Goal: Communication & Community: Answer question/provide support

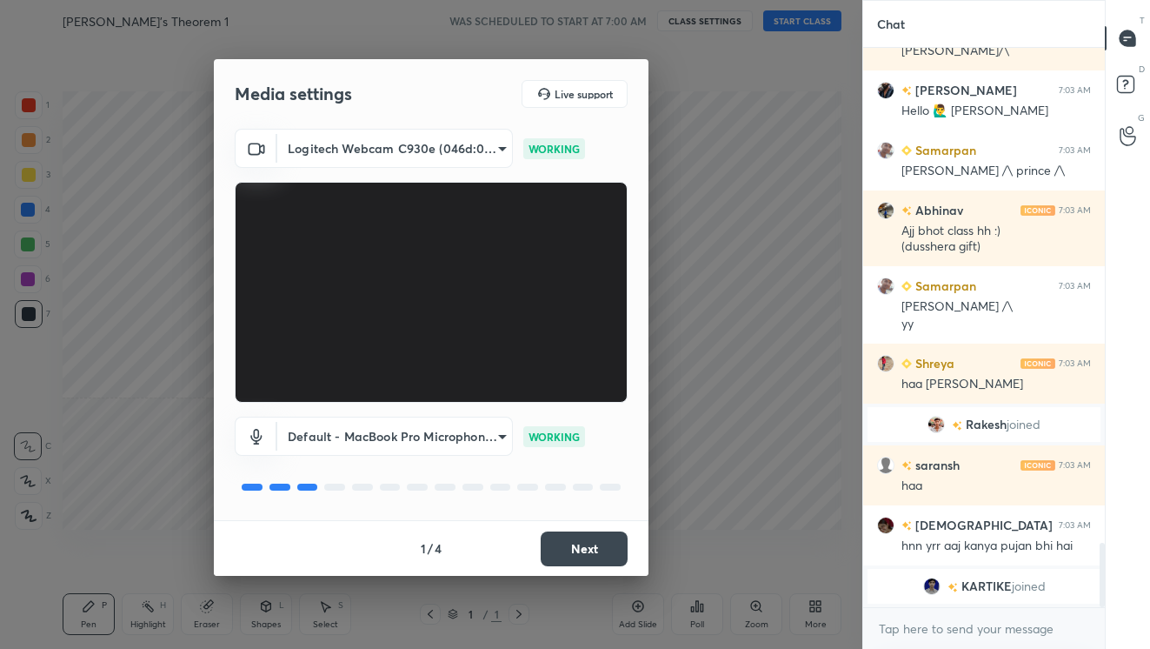
scroll to position [4325, 0]
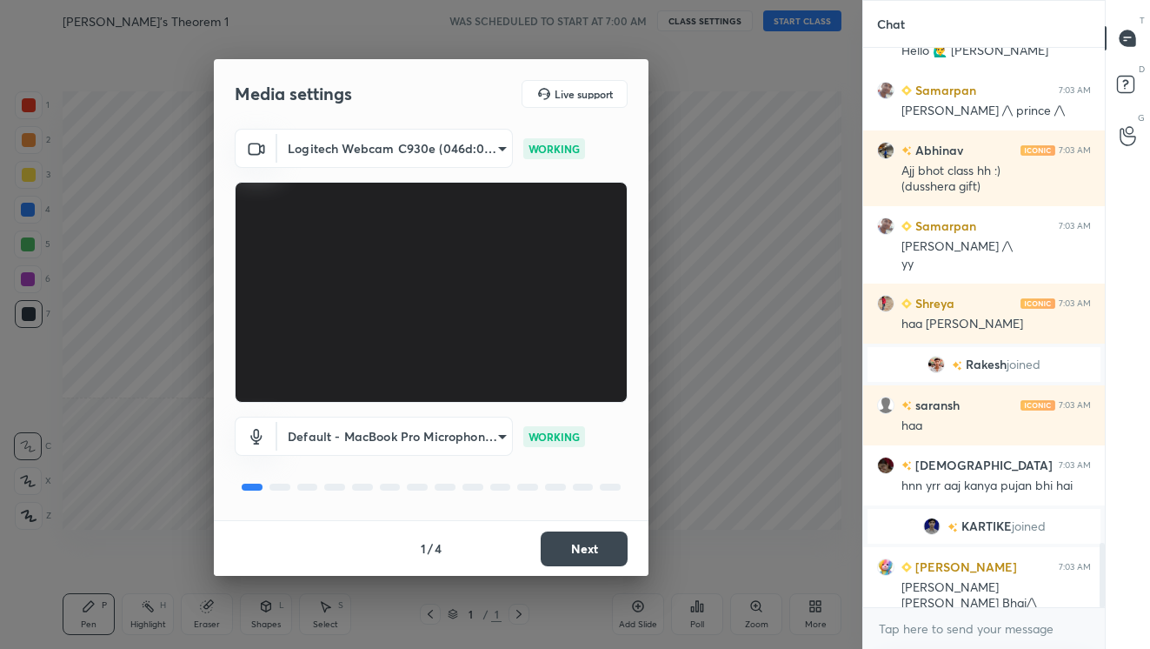
click at [609, 549] on button "Next" at bounding box center [584, 548] width 87 height 35
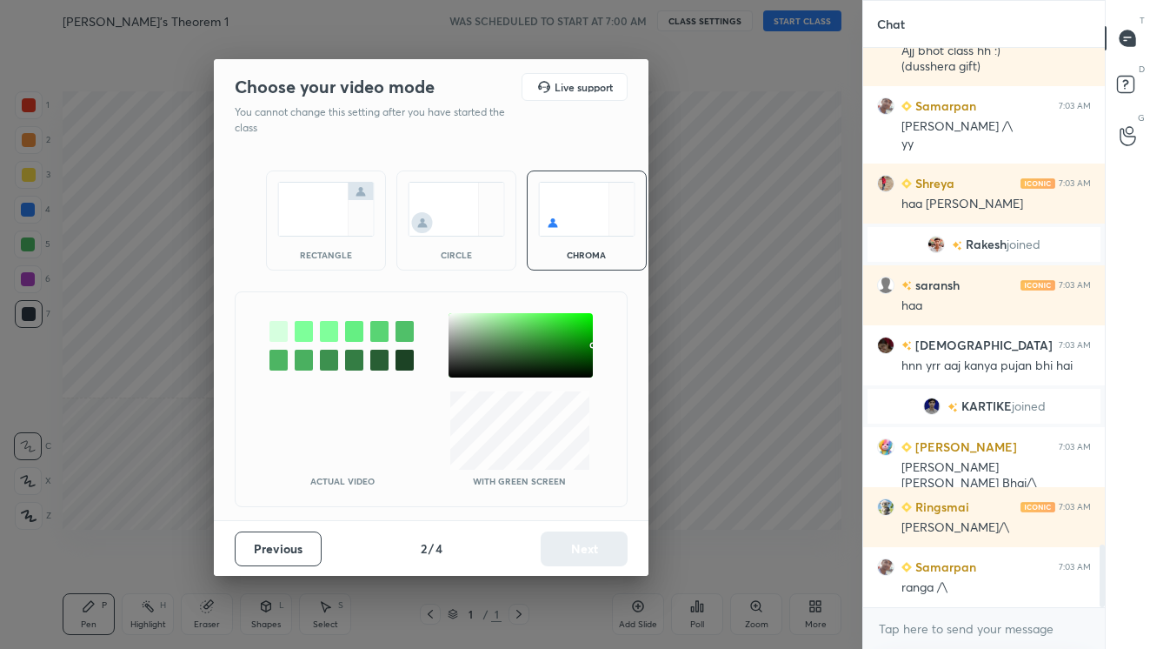
scroll to position [4505, 0]
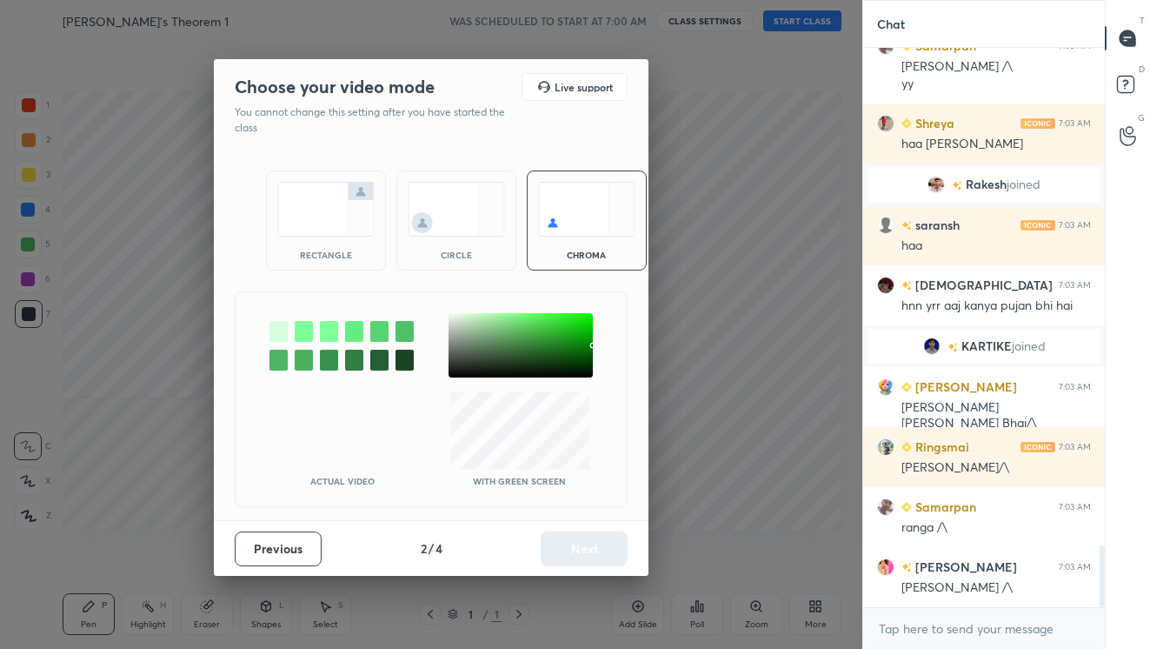
click at [464, 217] on img at bounding box center [456, 209] width 97 height 55
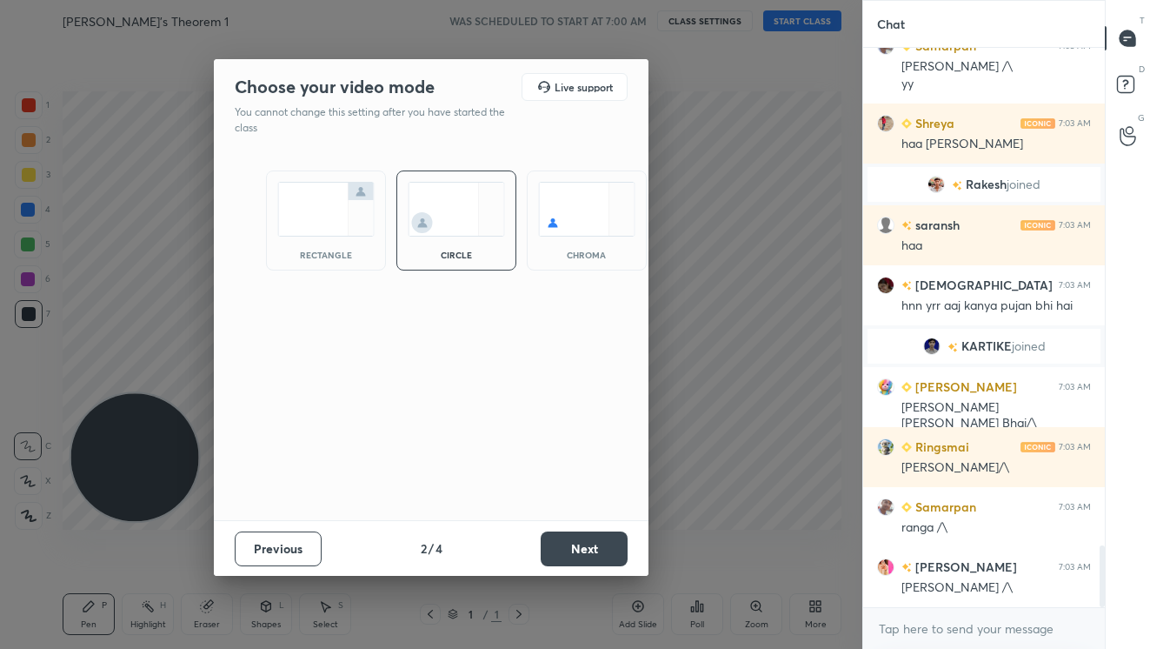
click at [594, 553] on button "Next" at bounding box center [584, 548] width 87 height 35
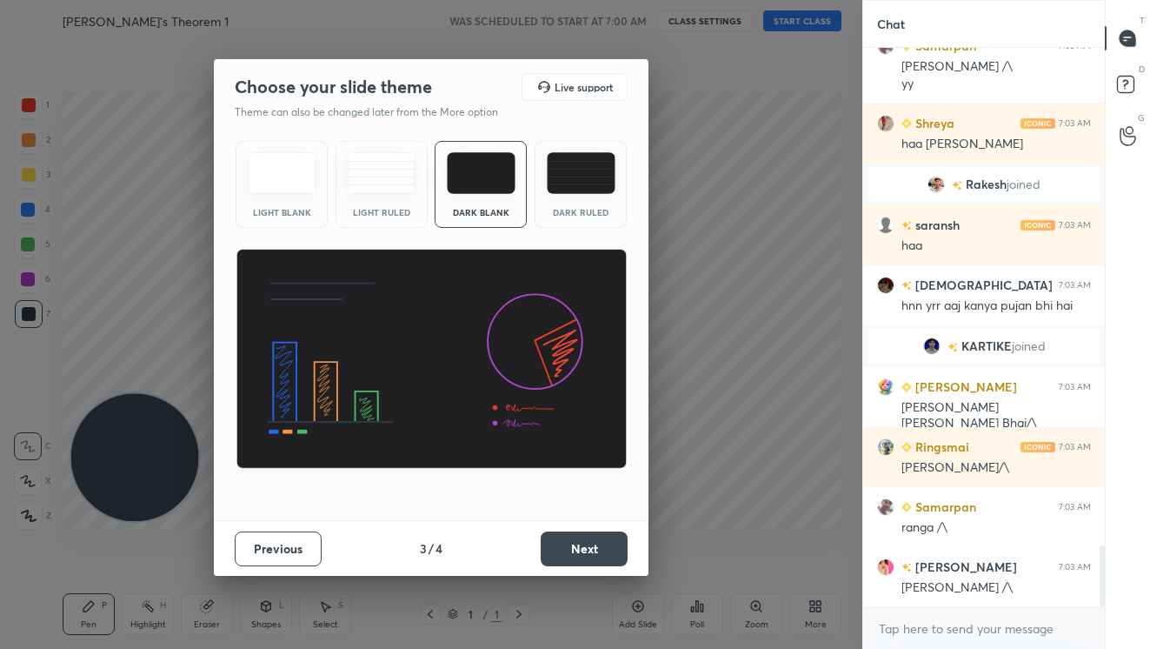
click at [594, 553] on button "Next" at bounding box center [584, 548] width 87 height 35
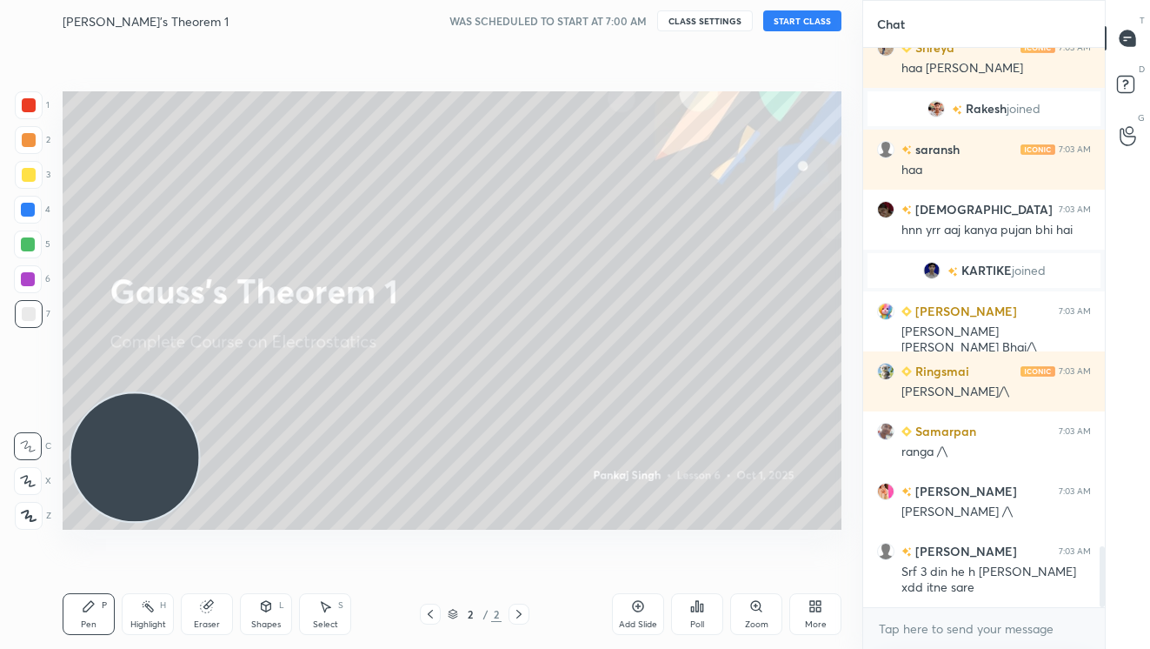
scroll to position [4640, 0]
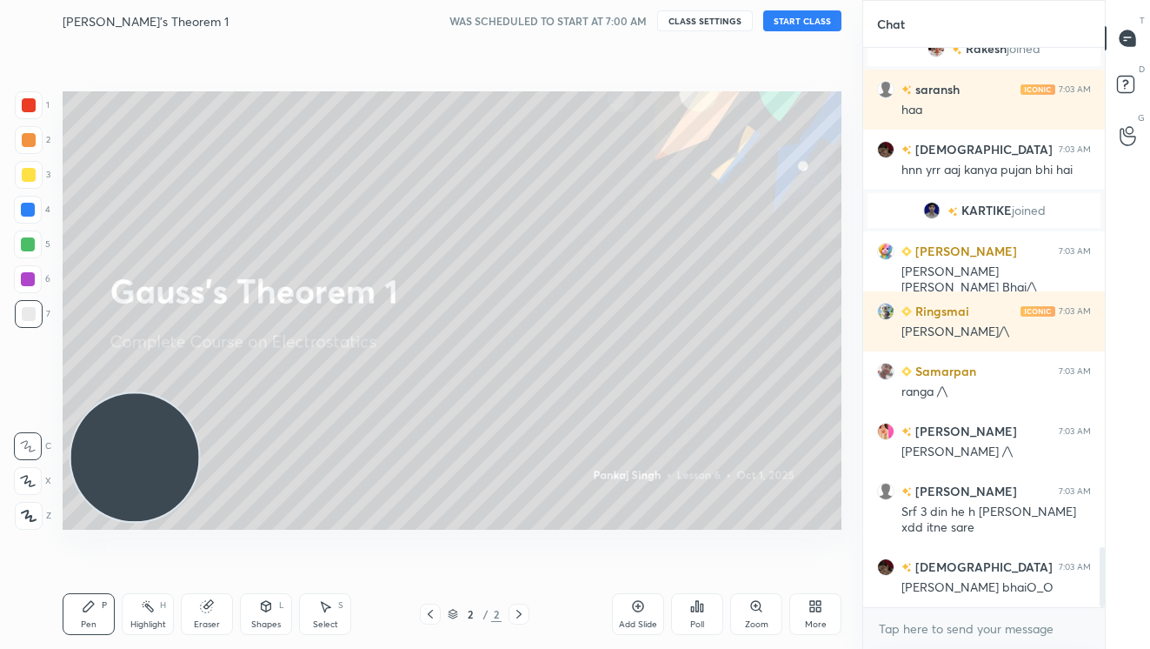
click at [802, 19] on button "START CLASS" at bounding box center [802, 20] width 78 height 21
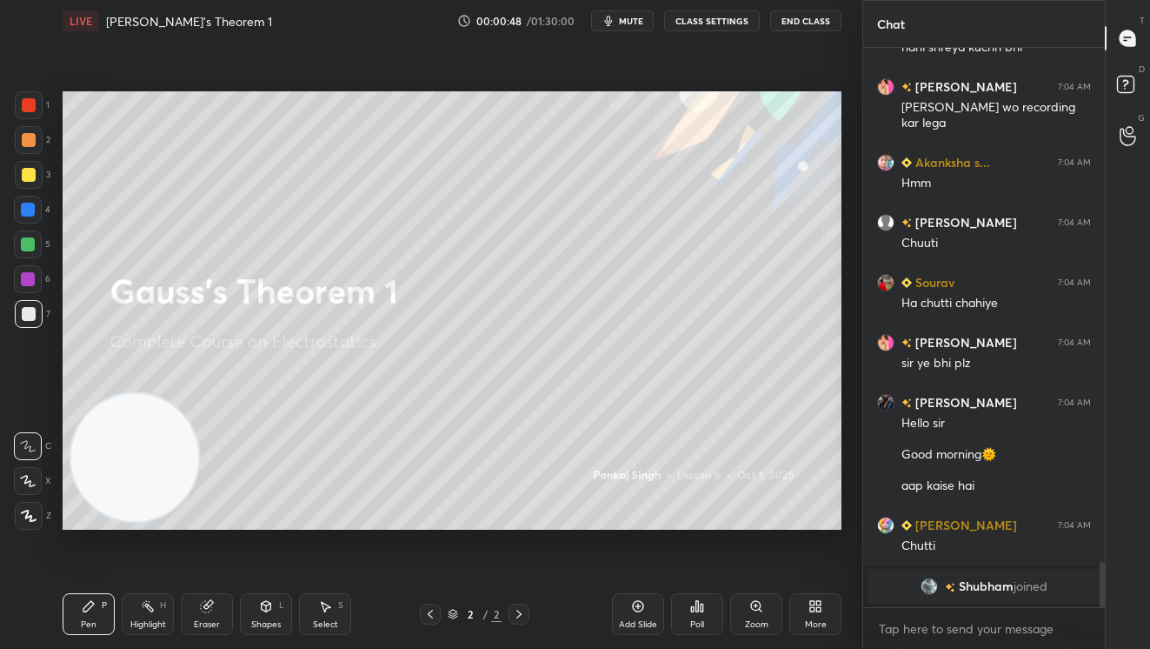
scroll to position [6220, 0]
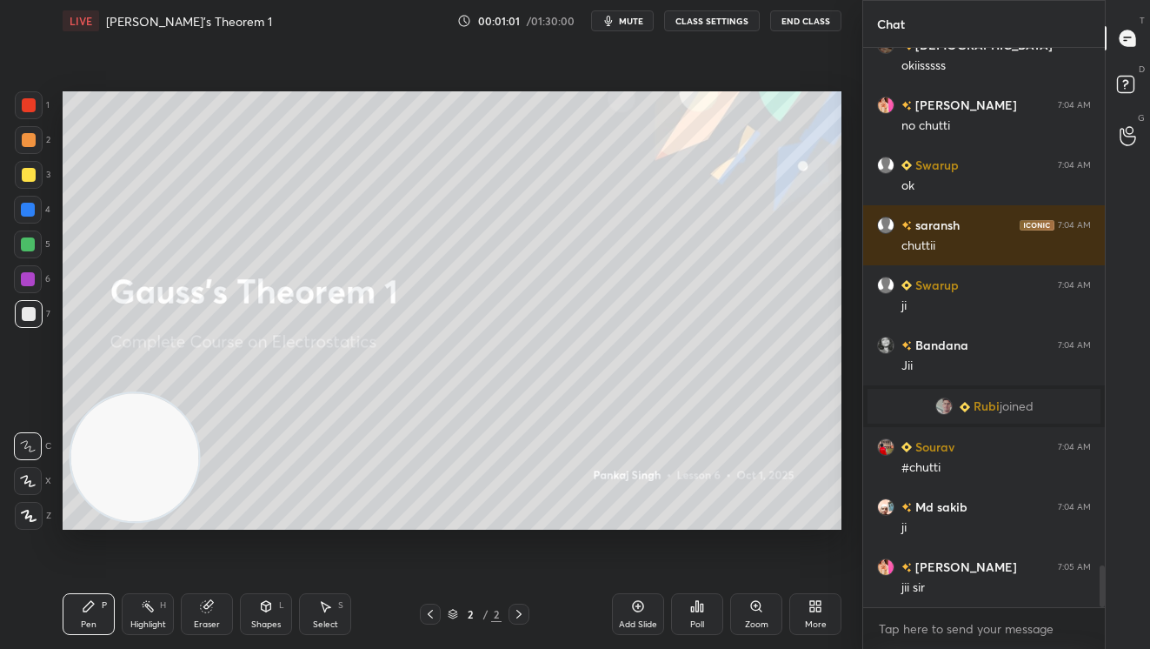
click at [639, 607] on icon at bounding box center [638, 606] width 14 height 14
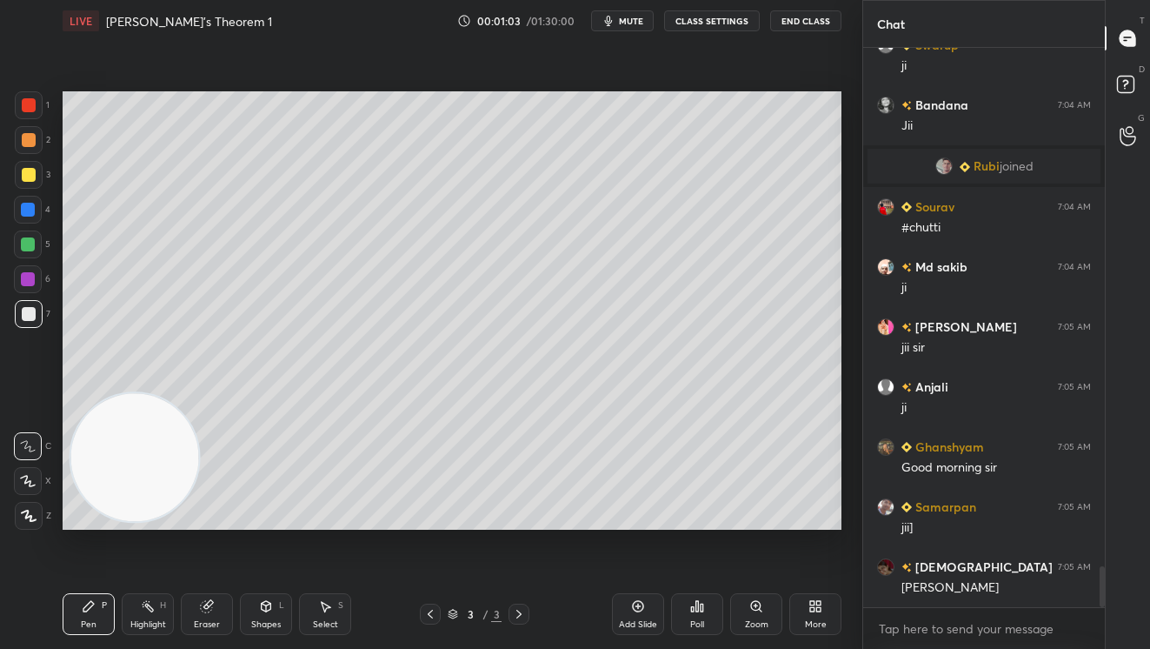
click at [33, 109] on div at bounding box center [29, 105] width 14 height 14
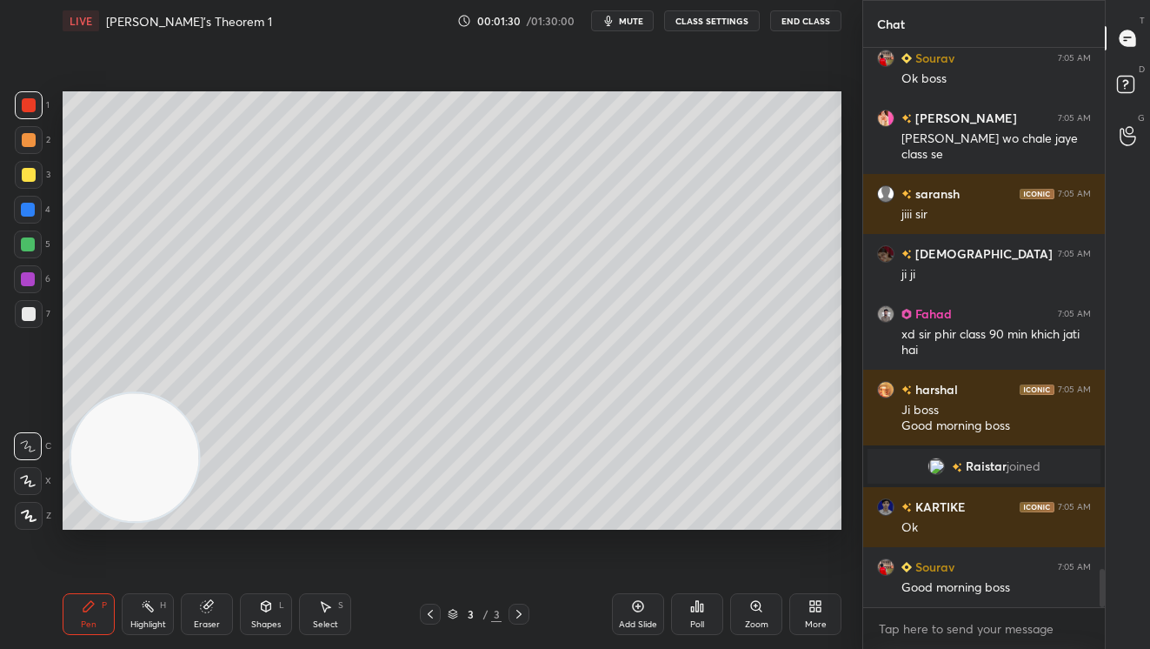
click at [30, 170] on div at bounding box center [29, 175] width 14 height 14
click at [28, 137] on div at bounding box center [29, 140] width 14 height 14
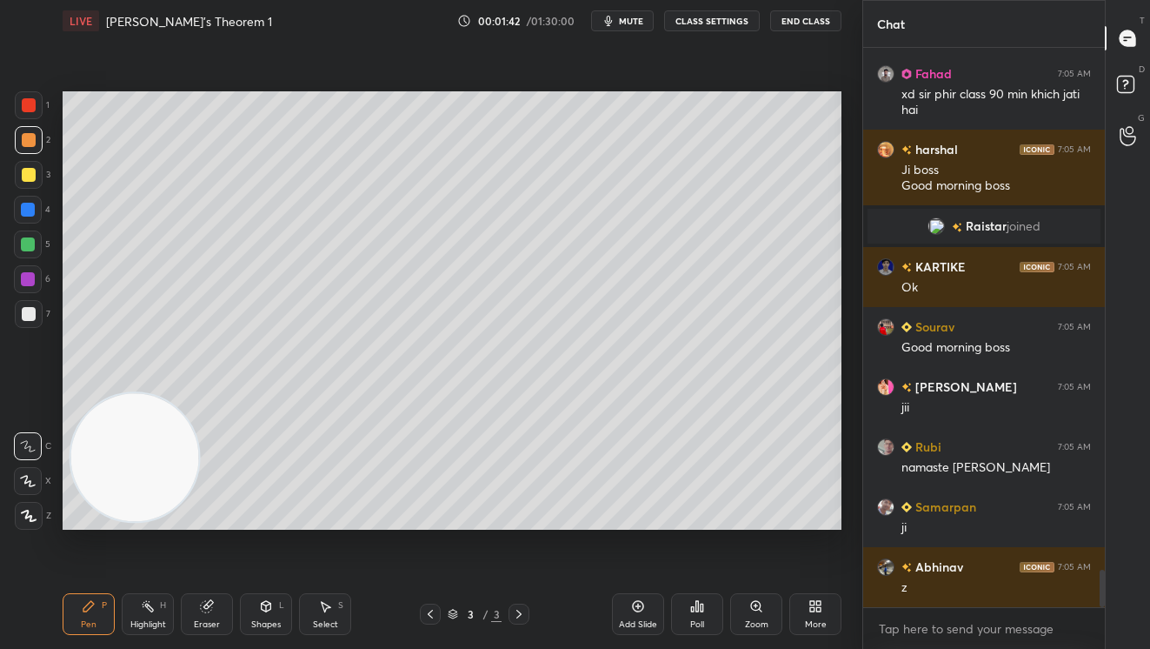
scroll to position [7869, 0]
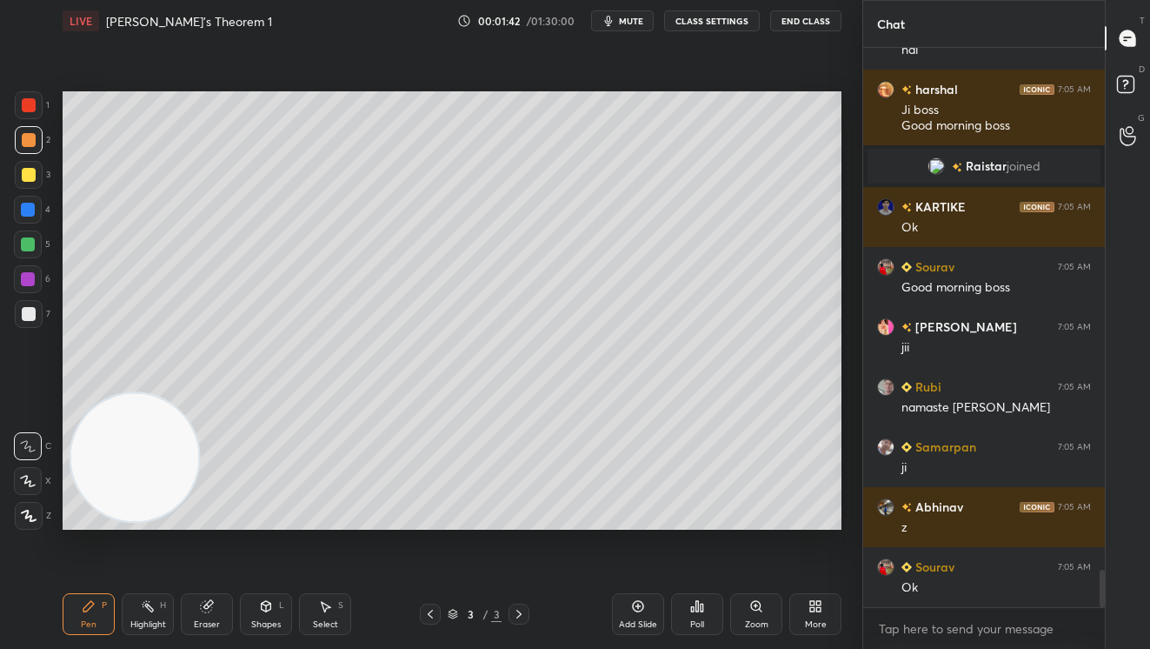
drag, startPoint x: 26, startPoint y: 183, endPoint x: 47, endPoint y: 170, distance: 24.2
click at [25, 183] on div at bounding box center [29, 175] width 28 height 28
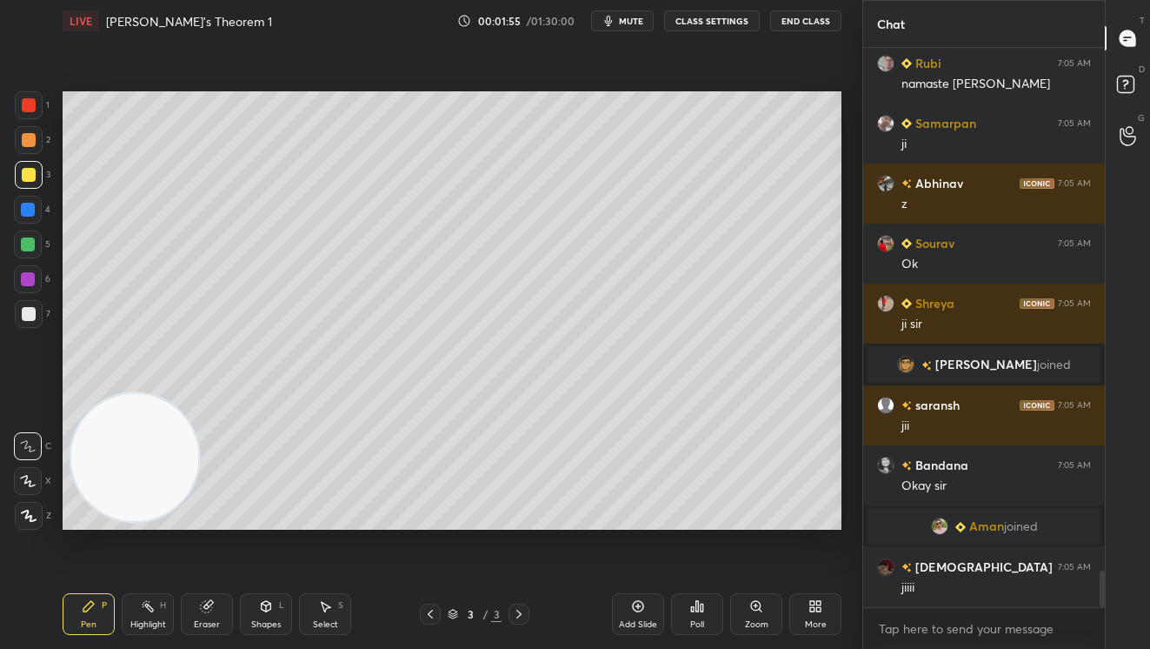
scroll to position [8106, 0]
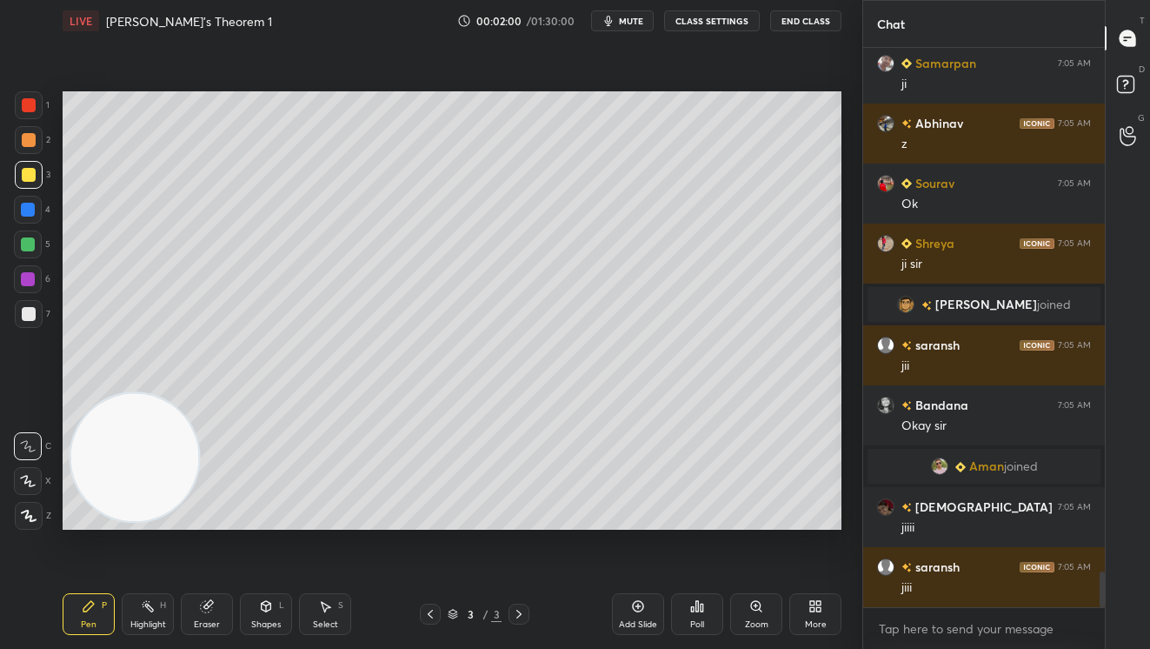
click at [26, 243] on div at bounding box center [28, 244] width 14 height 14
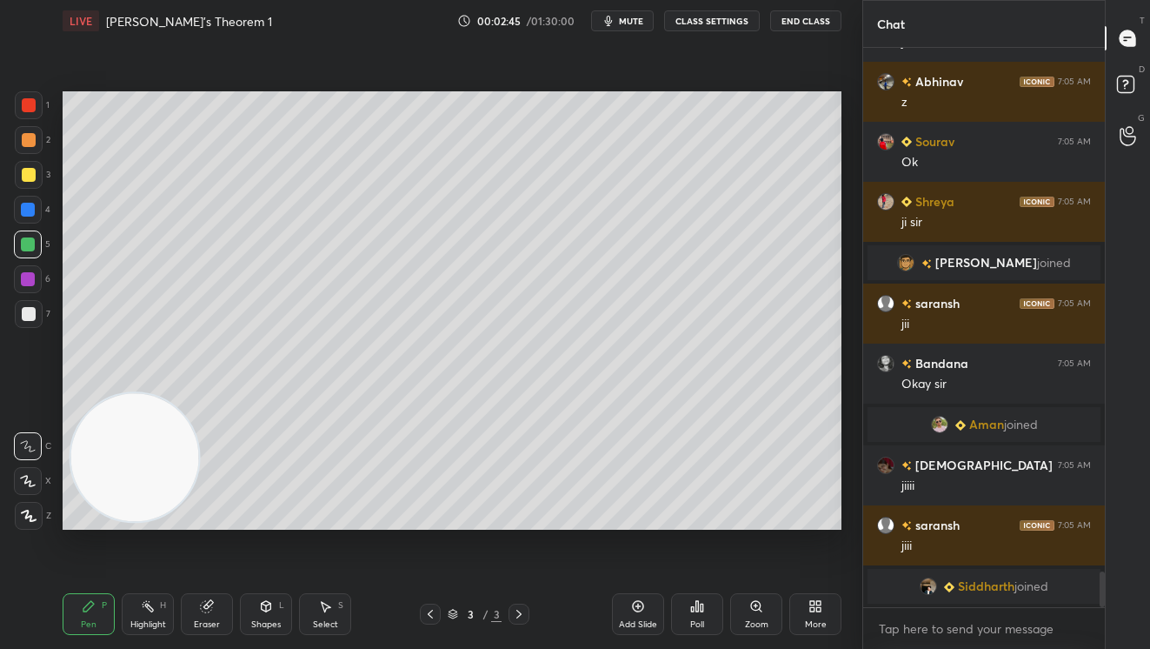
click at [31, 147] on div at bounding box center [29, 140] width 28 height 28
click at [31, 276] on div at bounding box center [28, 279] width 14 height 14
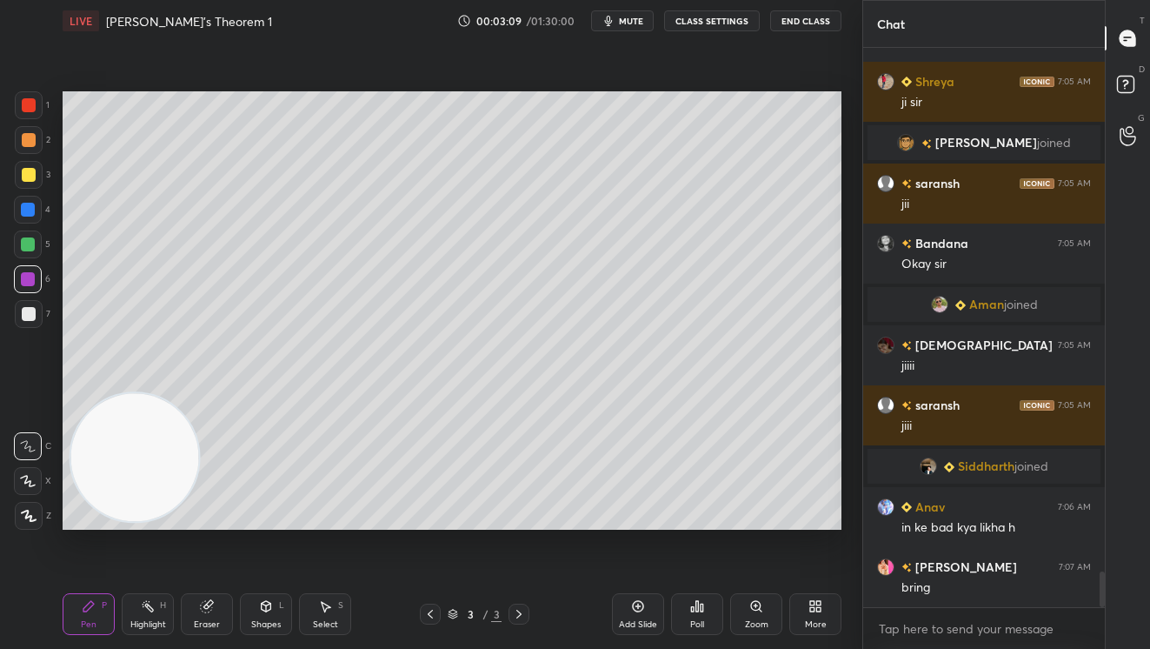
scroll to position [8278, 0]
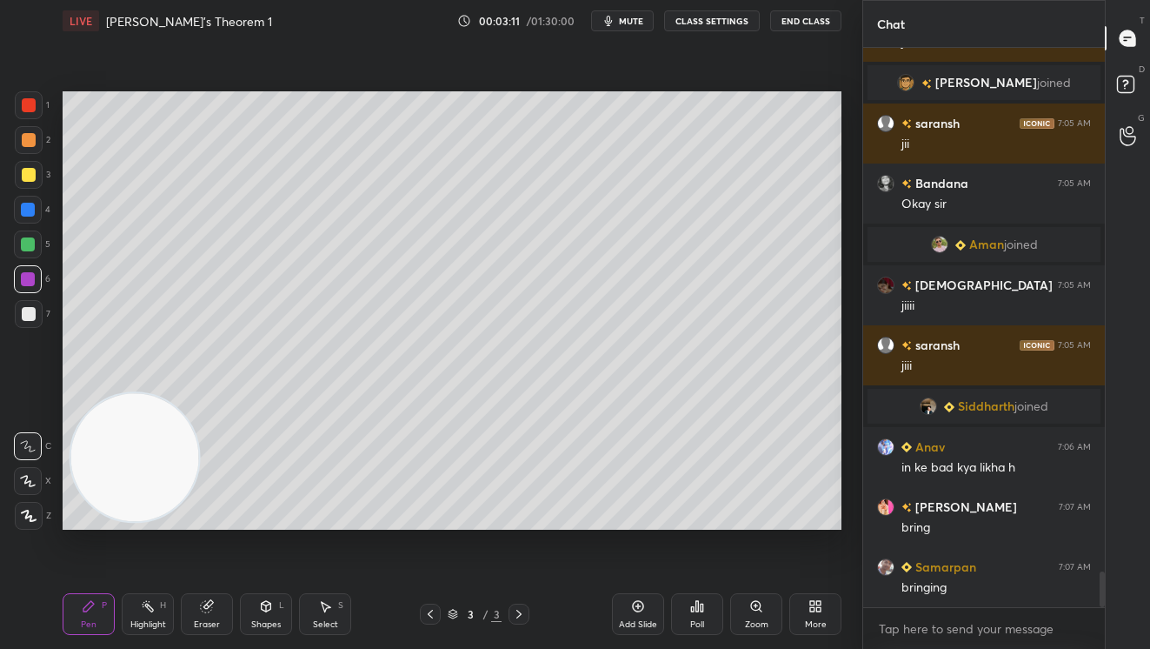
click at [210, 603] on g at bounding box center [207, 606] width 13 height 13
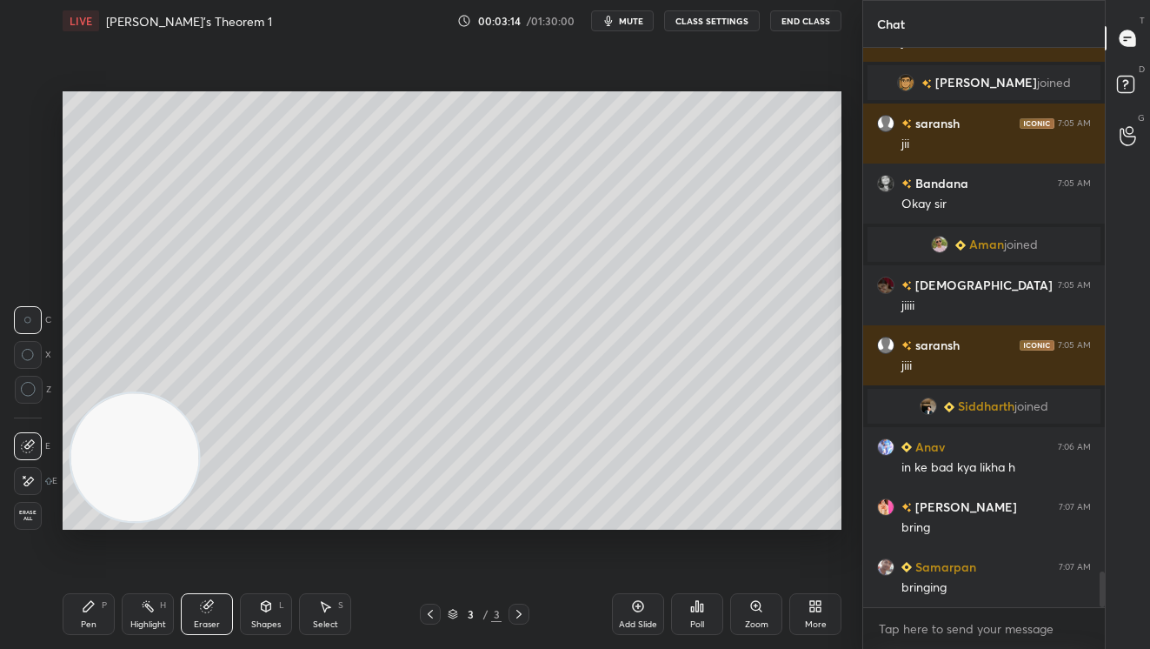
click at [92, 599] on icon at bounding box center [89, 606] width 14 height 14
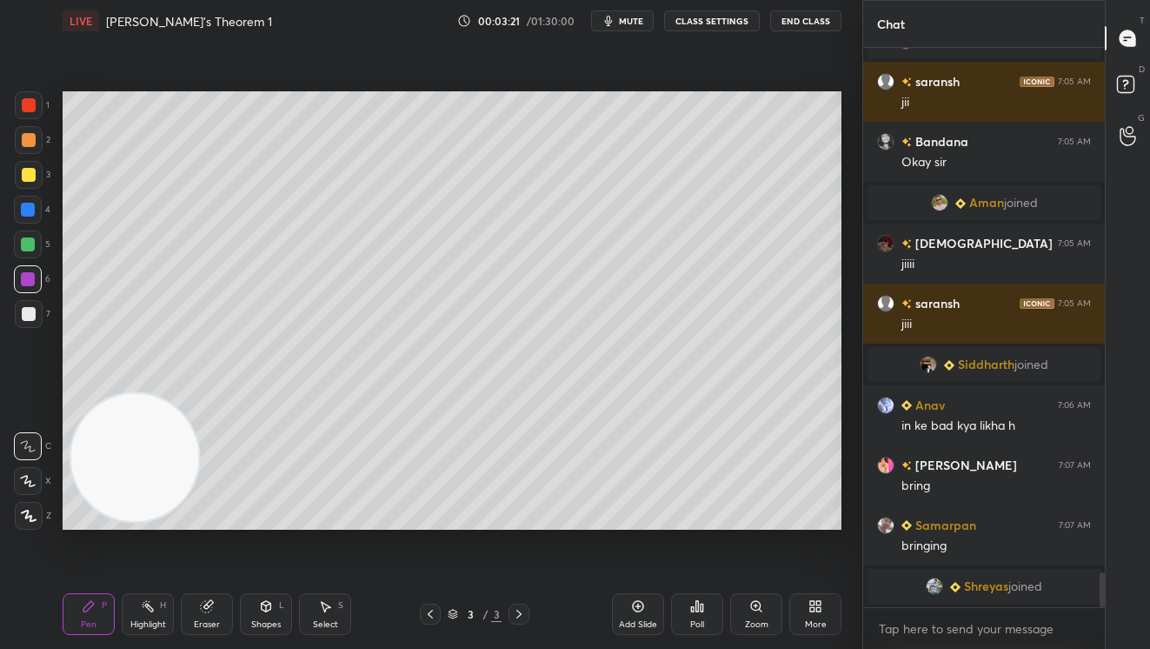
click at [35, 146] on div at bounding box center [29, 140] width 28 height 28
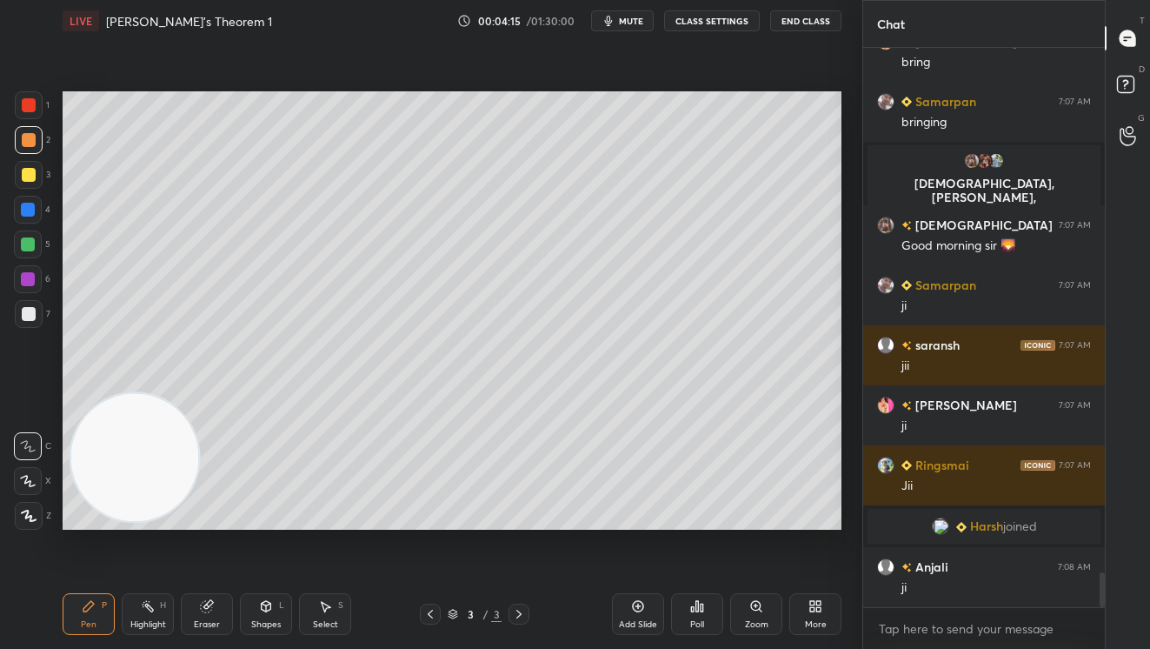
scroll to position [8576, 0]
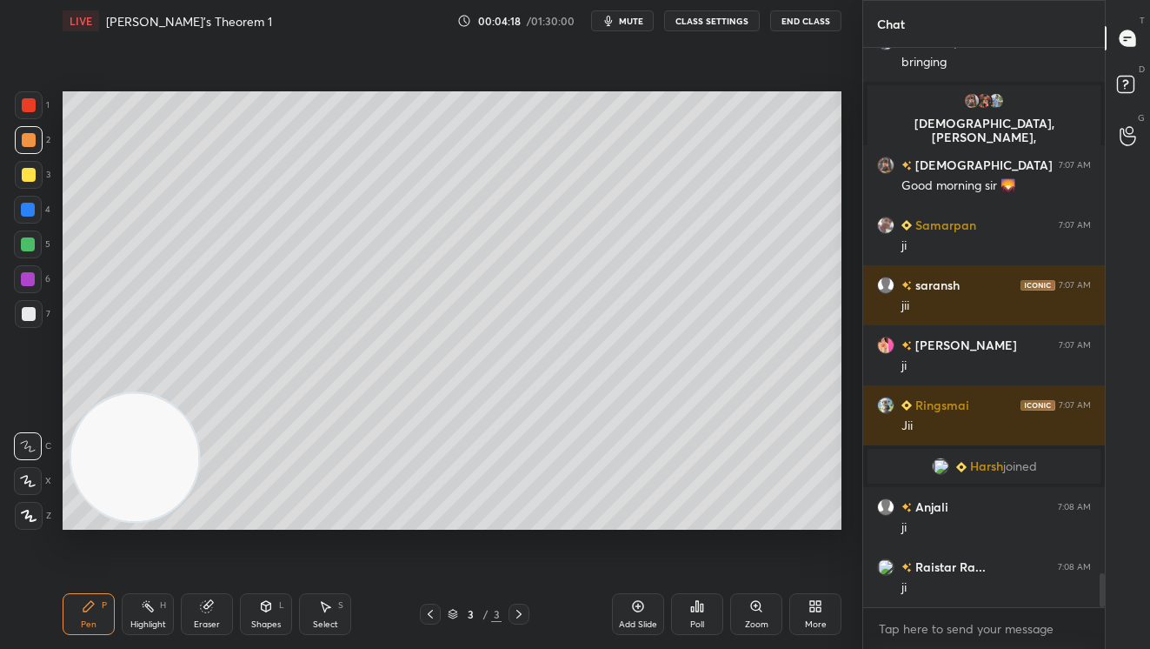
click at [32, 173] on div at bounding box center [29, 175] width 14 height 14
click at [24, 318] on div at bounding box center [29, 314] width 14 height 14
drag, startPoint x: 30, startPoint y: 177, endPoint x: 37, endPoint y: 170, distance: 10.5
click at [32, 173] on div at bounding box center [29, 175] width 14 height 14
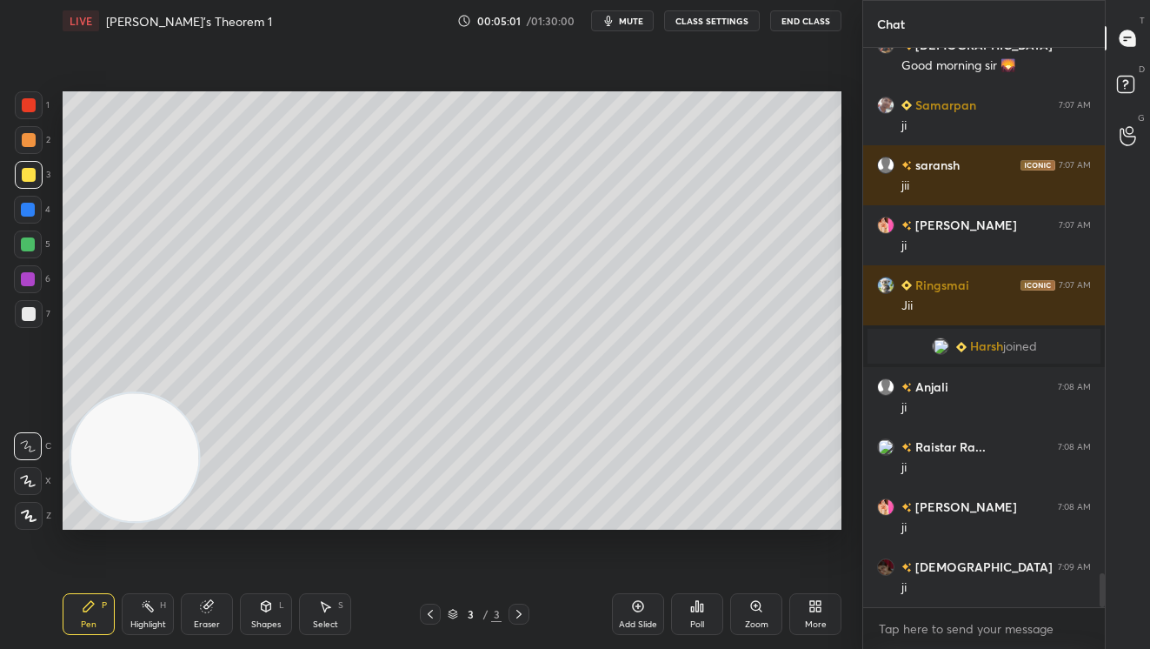
scroll to position [8756, 0]
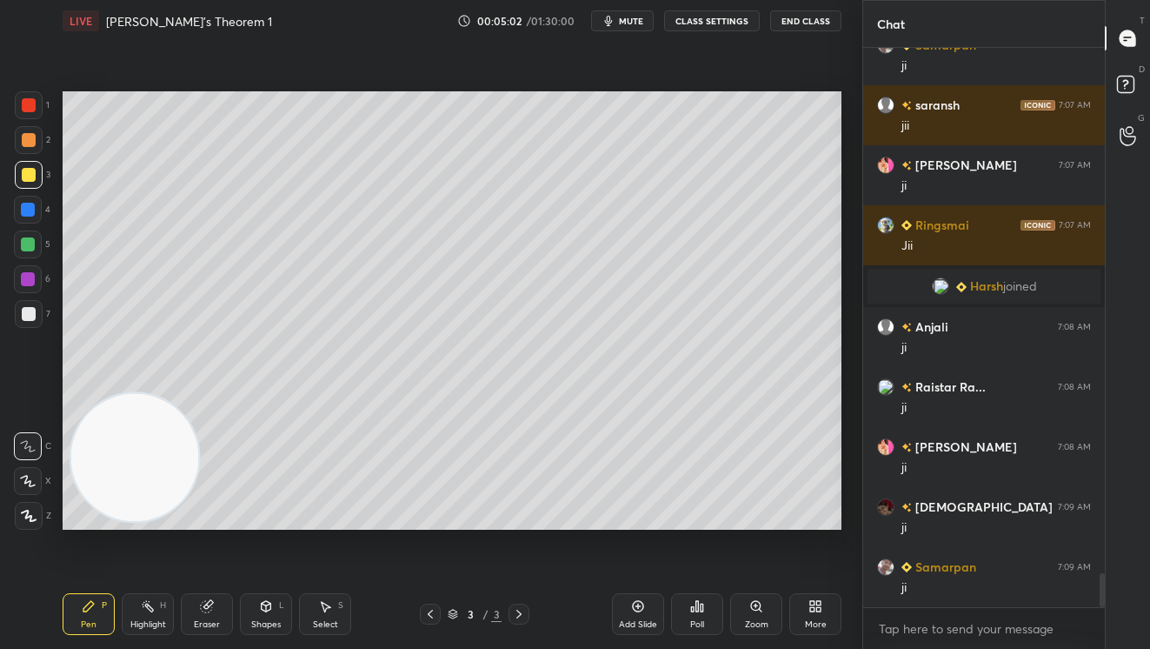
drag, startPoint x: 32, startPoint y: 105, endPoint x: 51, endPoint y: 160, distance: 58.0
click at [33, 105] on div at bounding box center [29, 105] width 14 height 14
click at [634, 613] on div "Add Slide" at bounding box center [638, 614] width 52 height 42
click at [27, 139] on div at bounding box center [29, 140] width 14 height 14
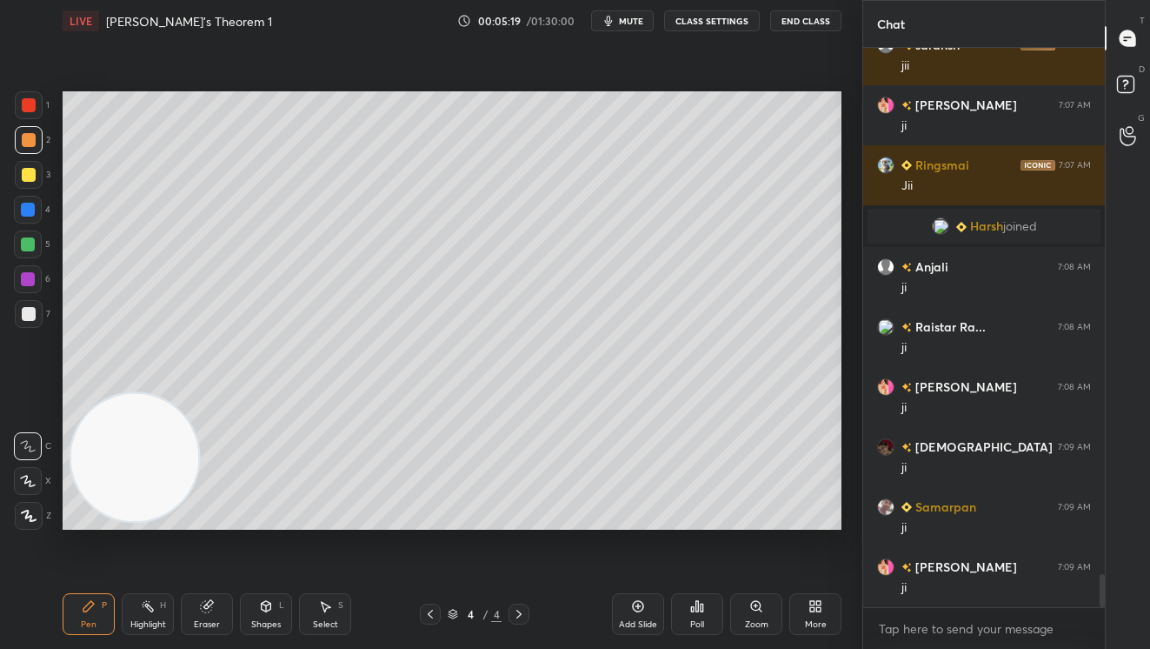
scroll to position [8876, 0]
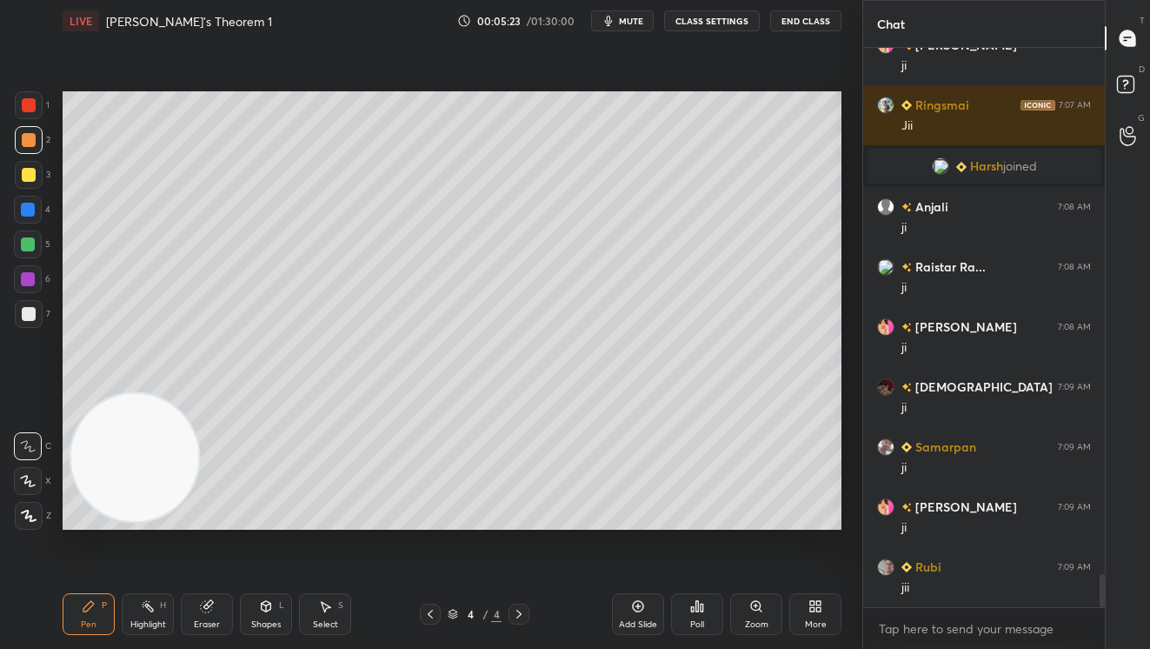
click at [18, 239] on div at bounding box center [28, 244] width 28 height 28
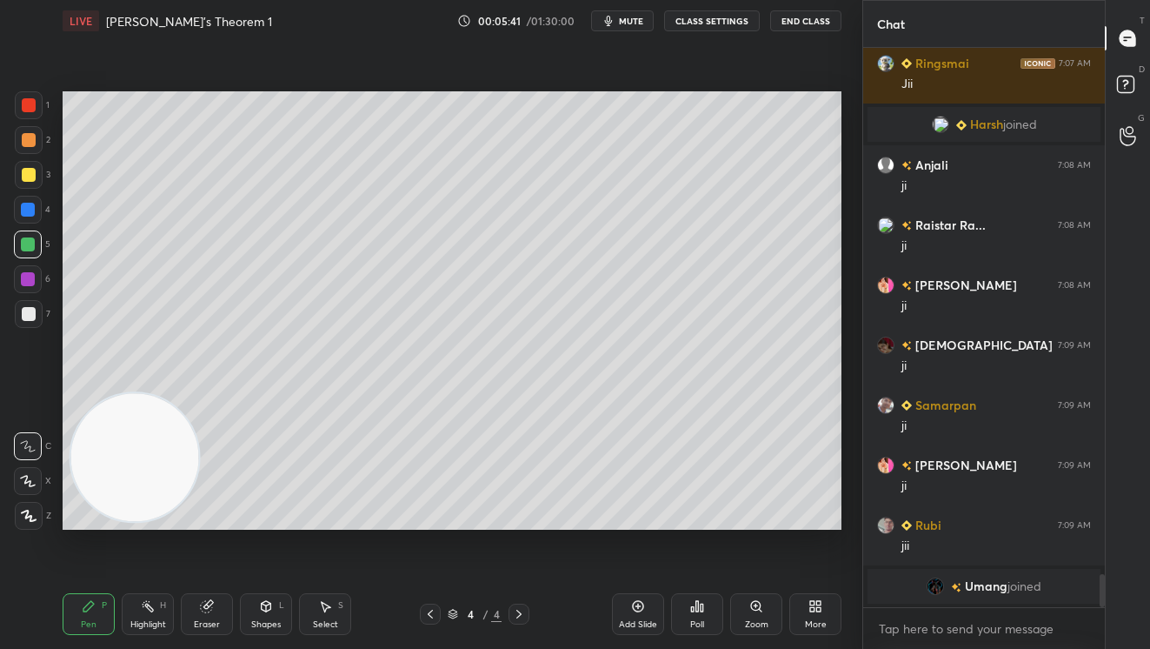
click at [23, 141] on div at bounding box center [29, 140] width 14 height 14
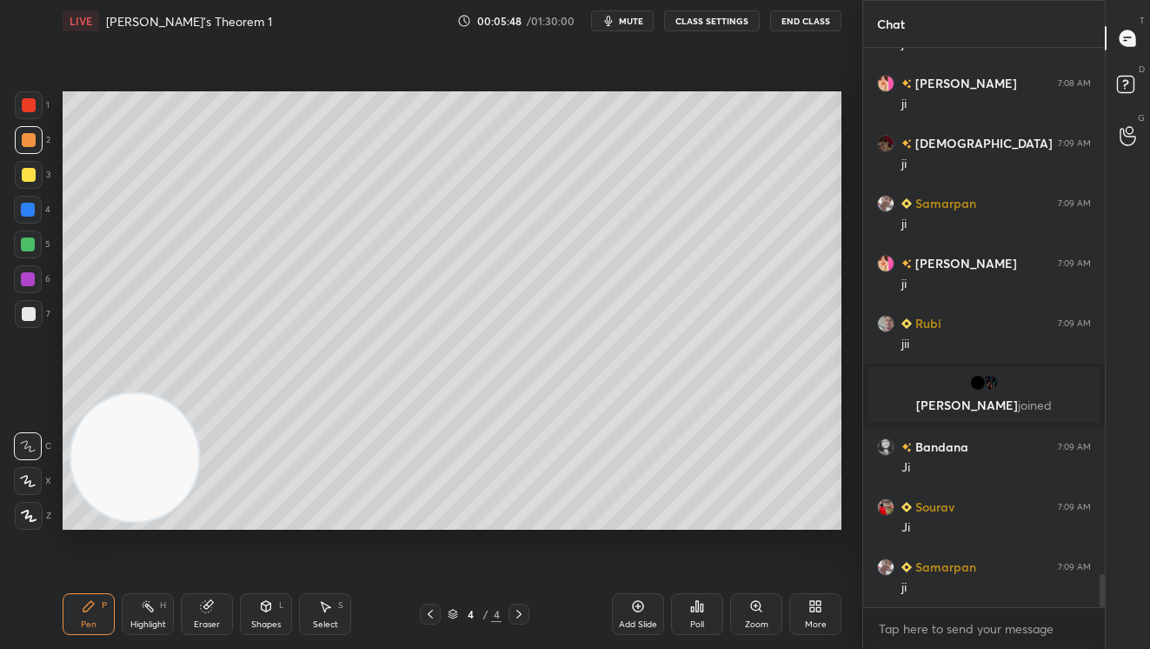
scroll to position [9082, 0]
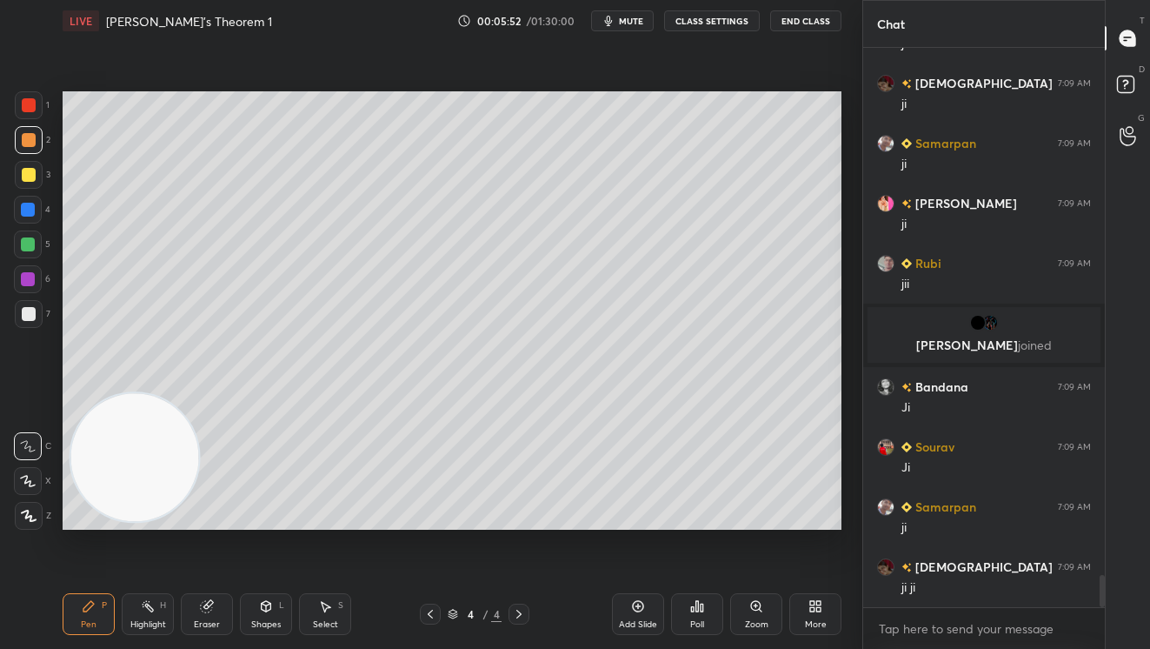
click at [25, 183] on div at bounding box center [29, 175] width 28 height 28
click at [645, 614] on div "Add Slide" at bounding box center [638, 614] width 52 height 42
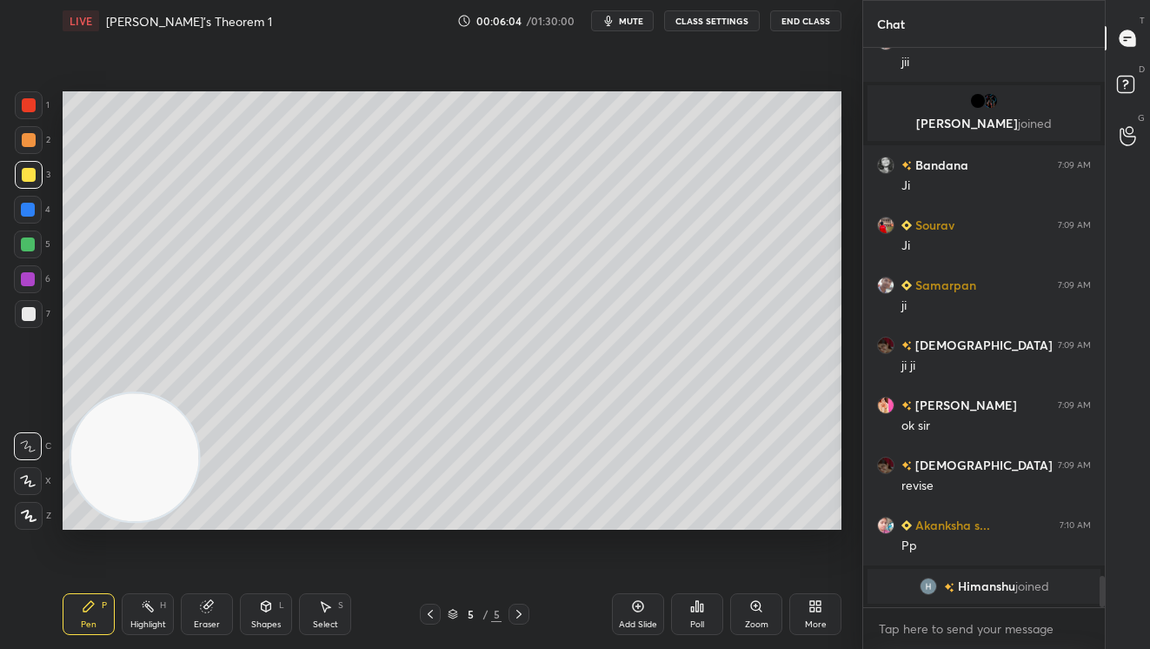
scroll to position [9248, 0]
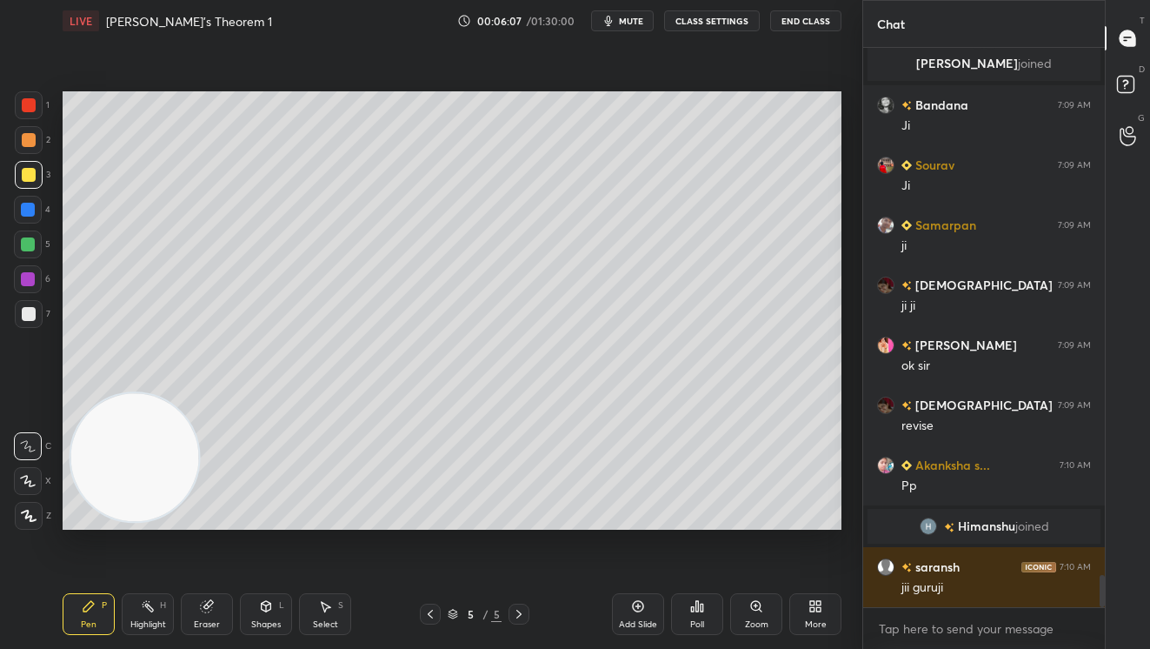
click at [30, 315] on div at bounding box center [29, 314] width 14 height 14
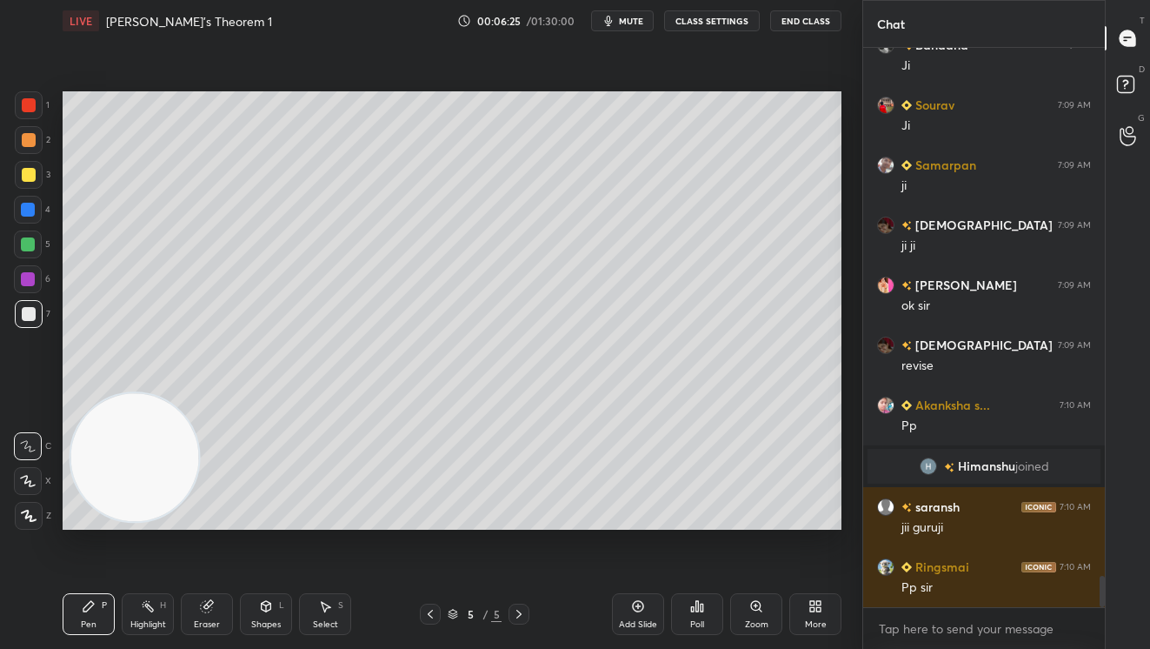
click at [433, 609] on icon at bounding box center [430, 614] width 14 height 14
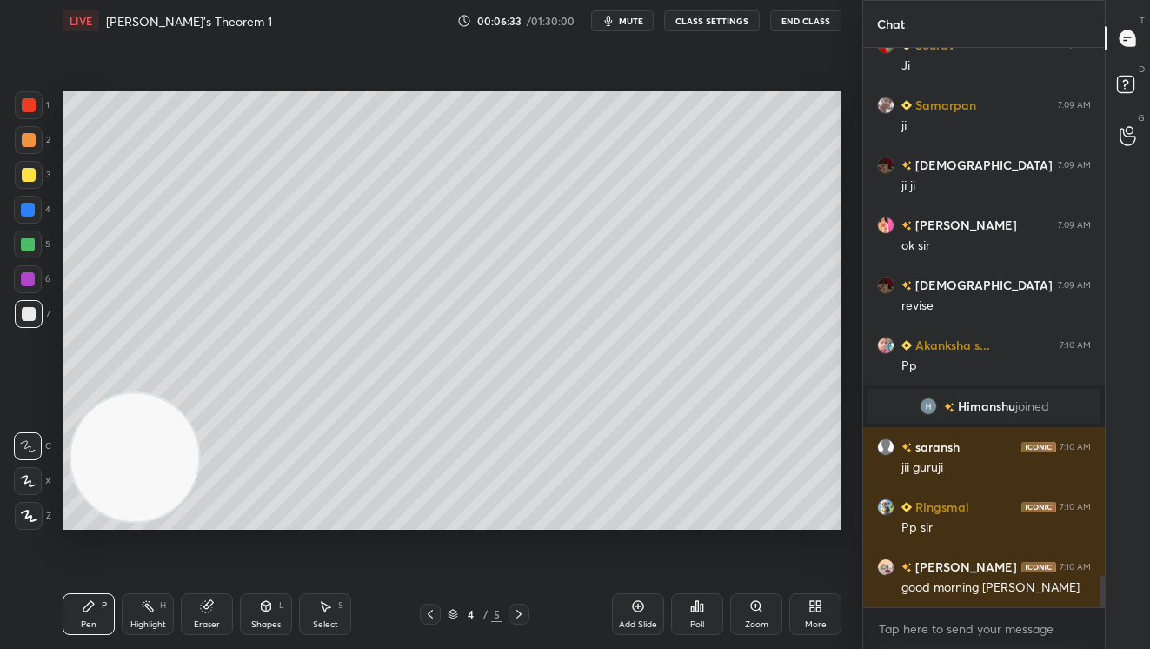
scroll to position [9428, 0]
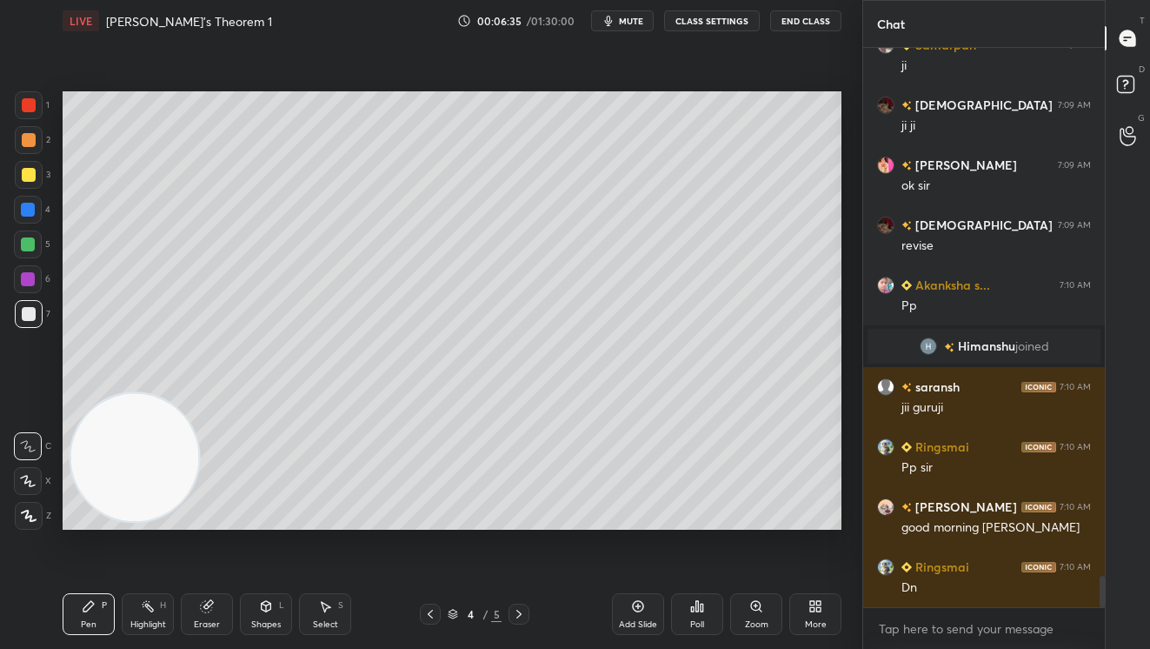
drag, startPoint x: 24, startPoint y: 138, endPoint x: 43, endPoint y: 169, distance: 35.5
click at [24, 140] on div at bounding box center [29, 140] width 14 height 14
click at [518, 613] on icon at bounding box center [519, 614] width 14 height 14
click at [23, 243] on div at bounding box center [28, 244] width 14 height 14
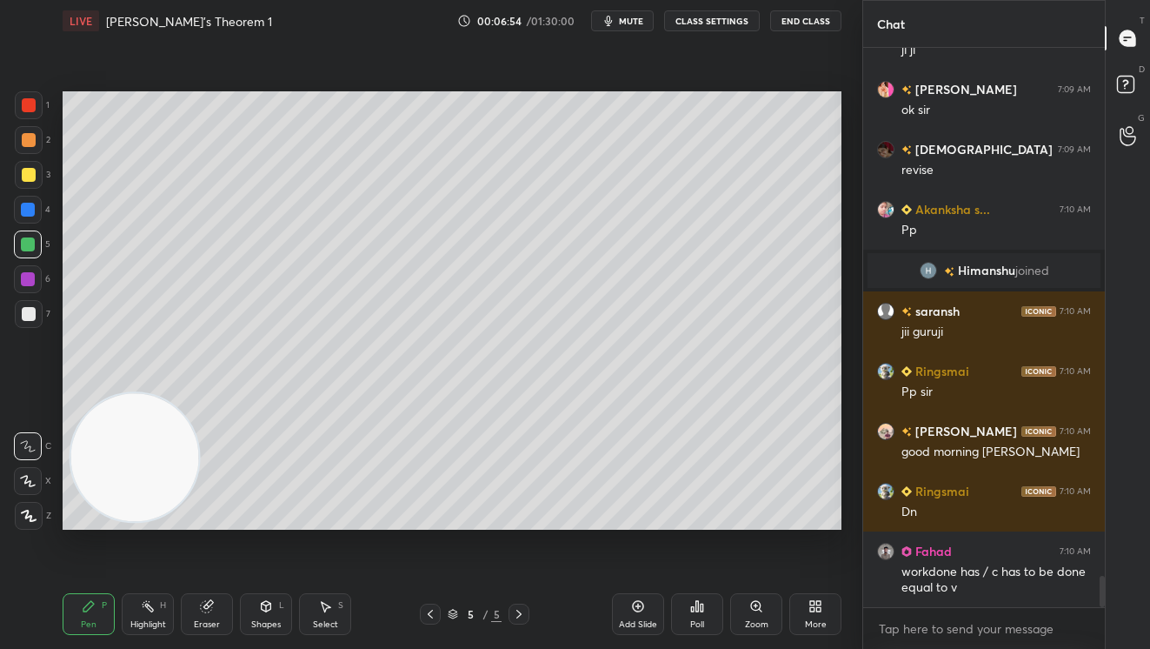
click at [23, 320] on div at bounding box center [29, 314] width 28 height 28
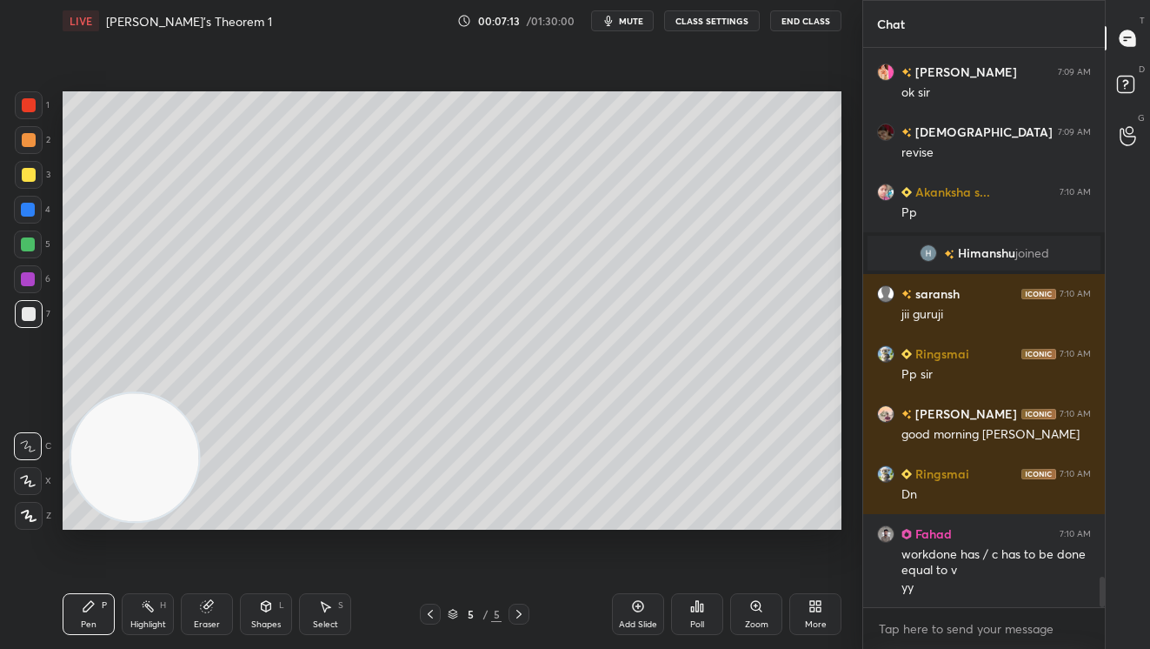
scroll to position [9581, 0]
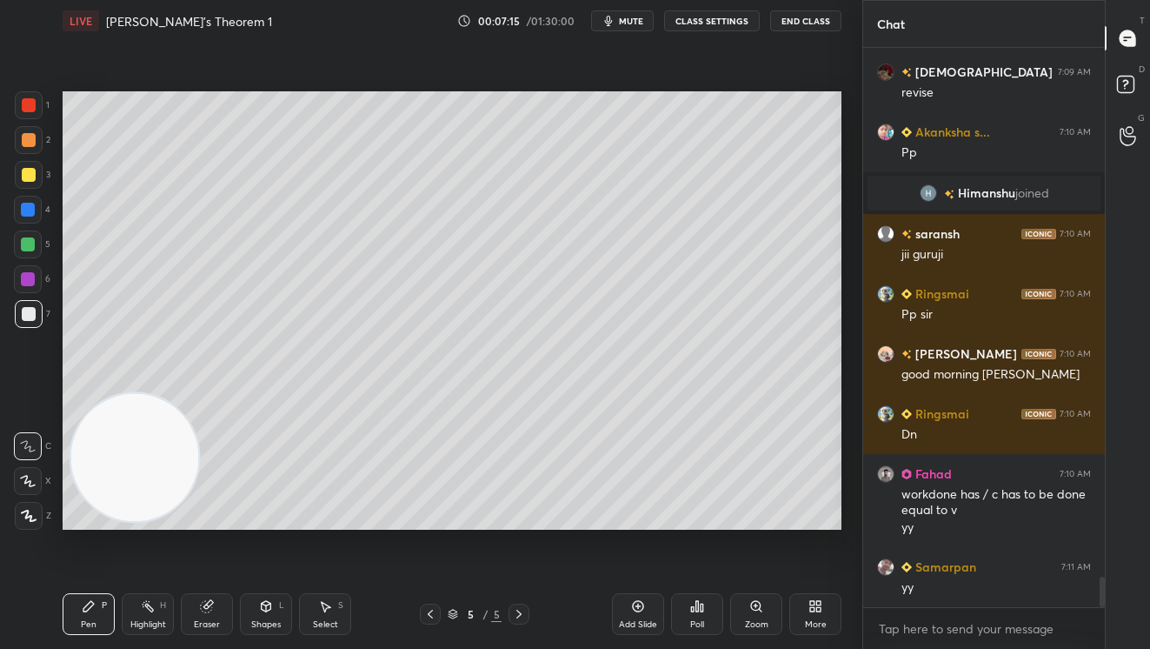
drag, startPoint x: 427, startPoint y: 611, endPoint x: 530, endPoint y: 617, distance: 103.6
click at [430, 612] on icon at bounding box center [430, 614] width 14 height 14
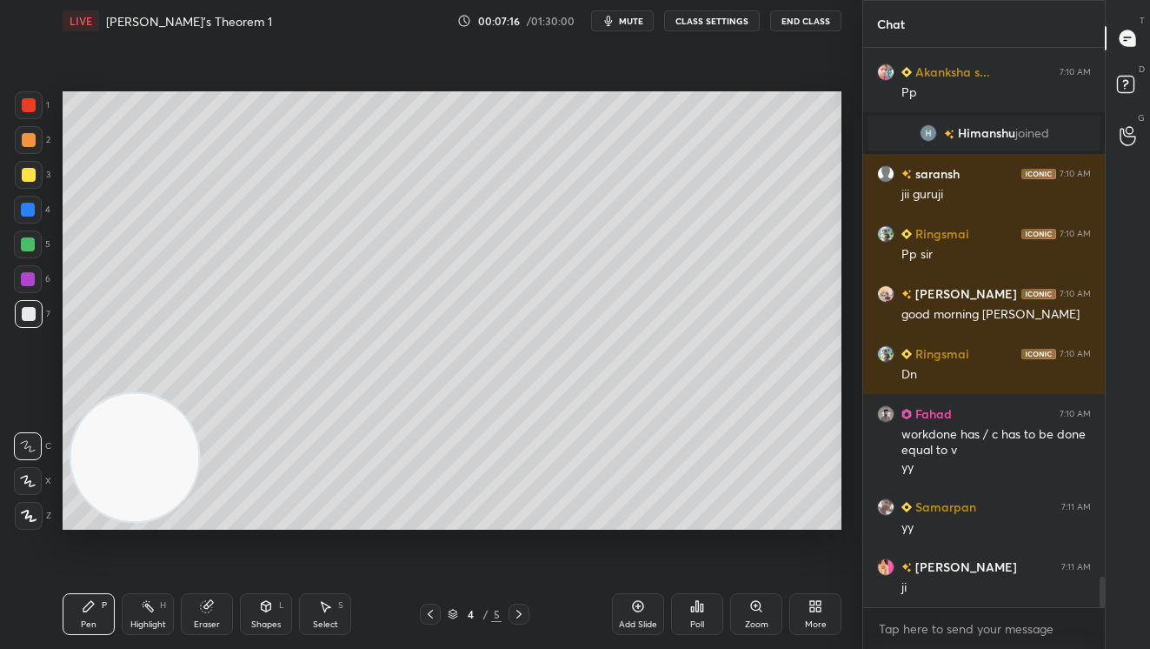
click at [523, 616] on icon at bounding box center [519, 614] width 14 height 14
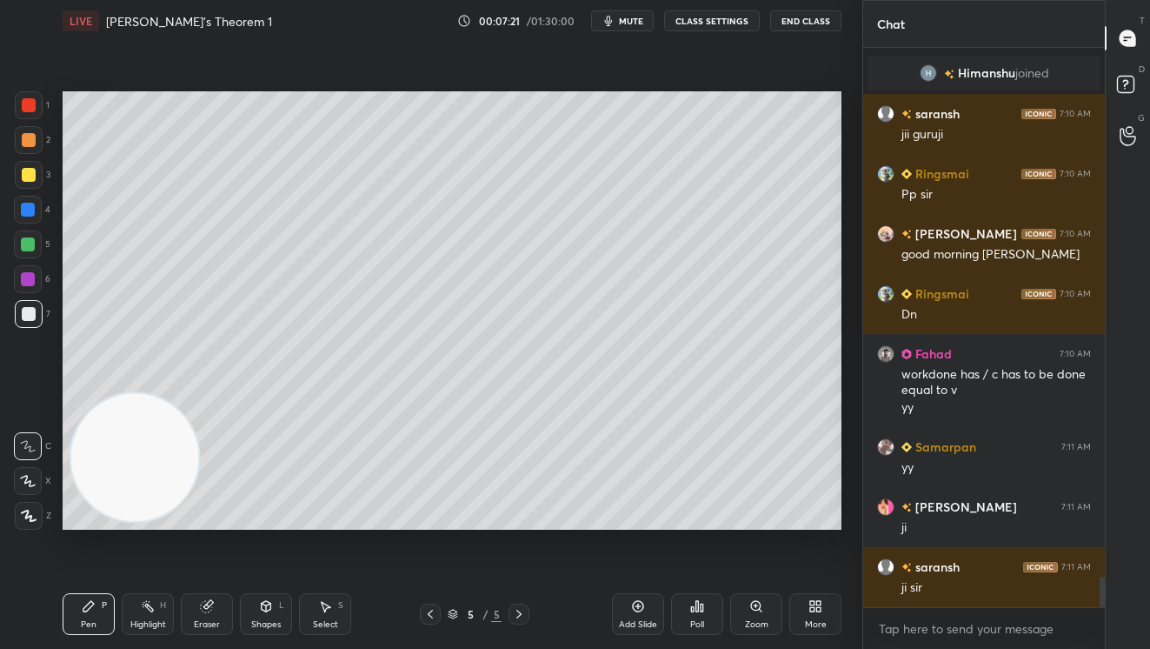
scroll to position [9761, 0]
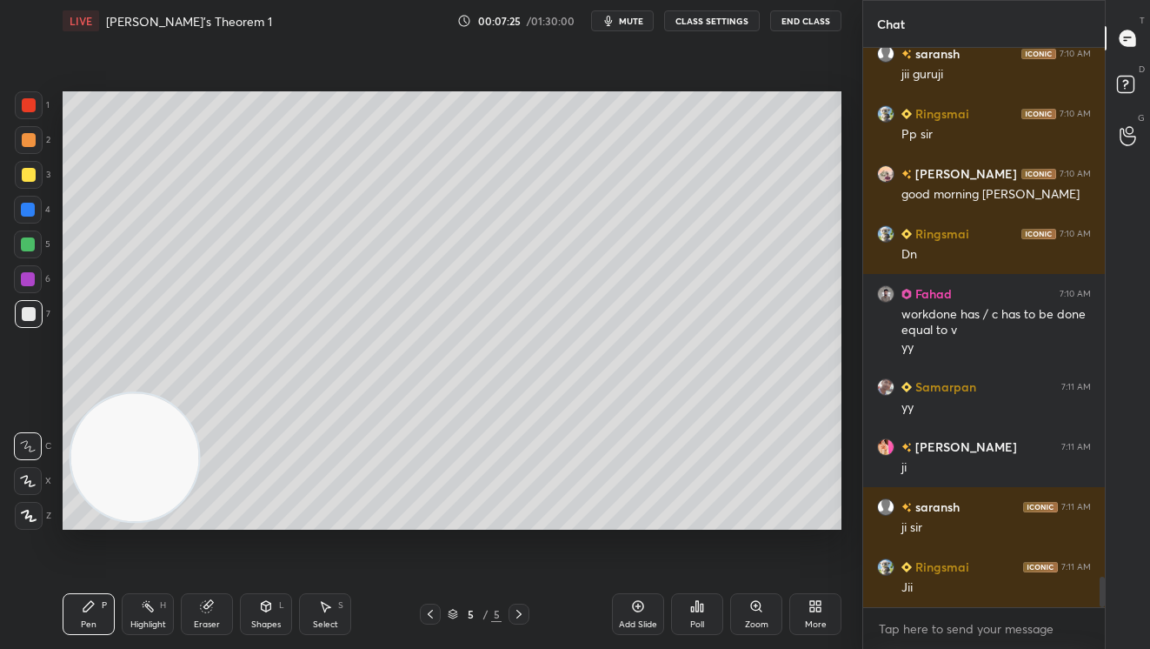
drag, startPoint x: 633, startPoint y: 609, endPoint x: 624, endPoint y: 563, distance: 47.7
click at [633, 607] on icon at bounding box center [638, 606] width 14 height 14
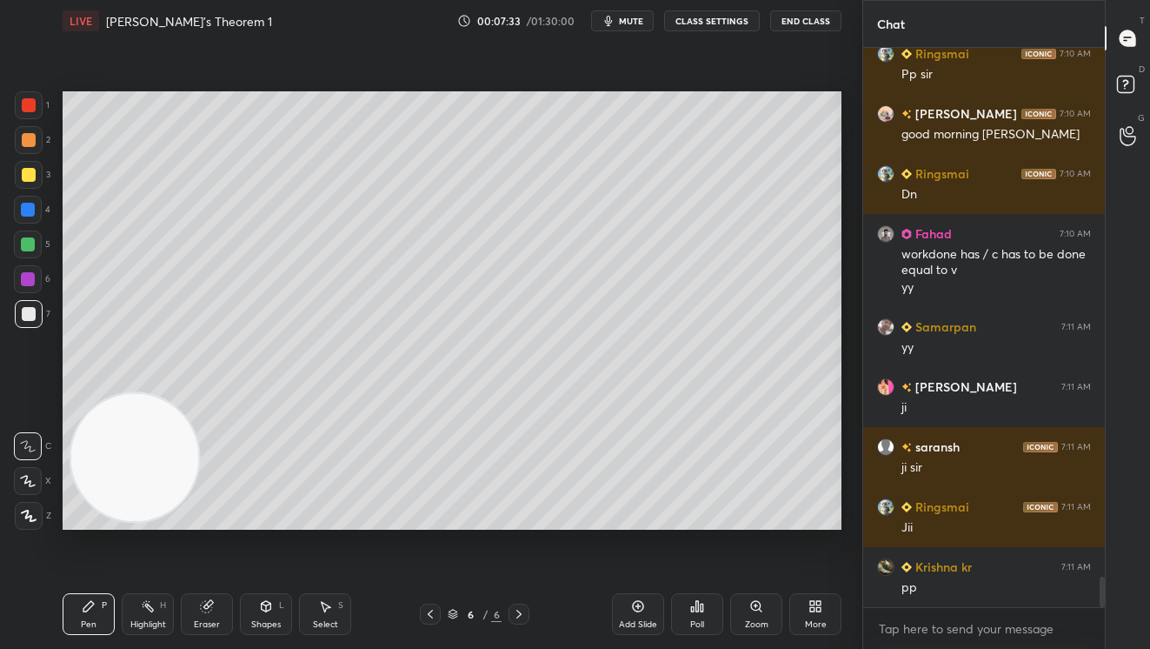
click at [428, 613] on icon at bounding box center [430, 614] width 14 height 14
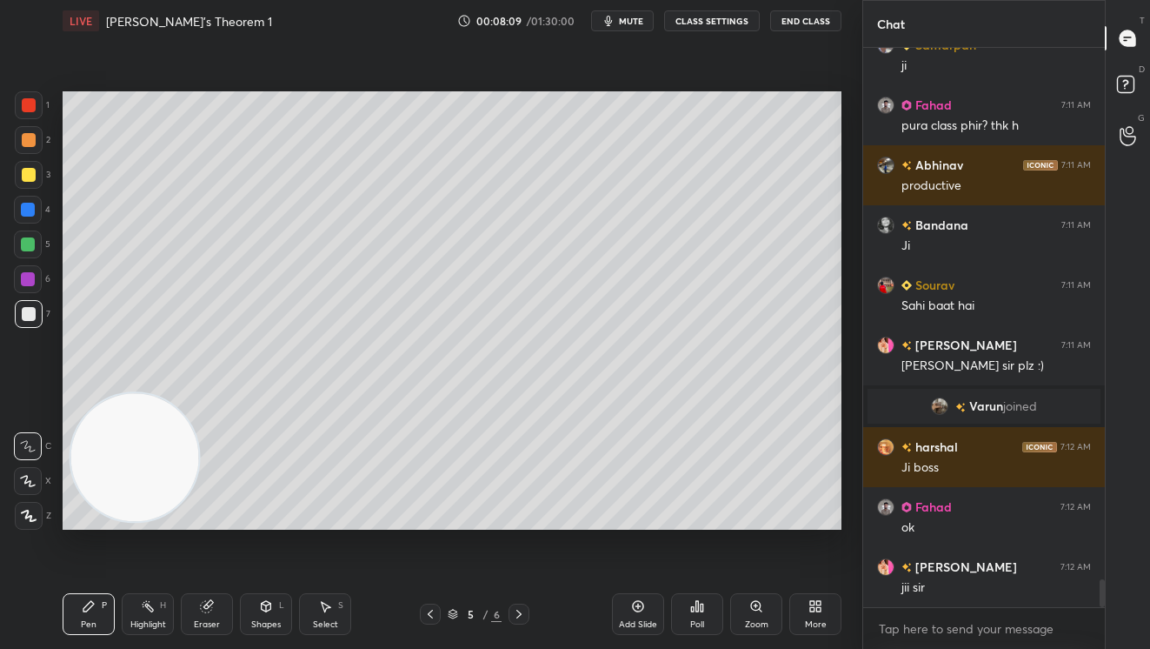
scroll to position [10763, 0]
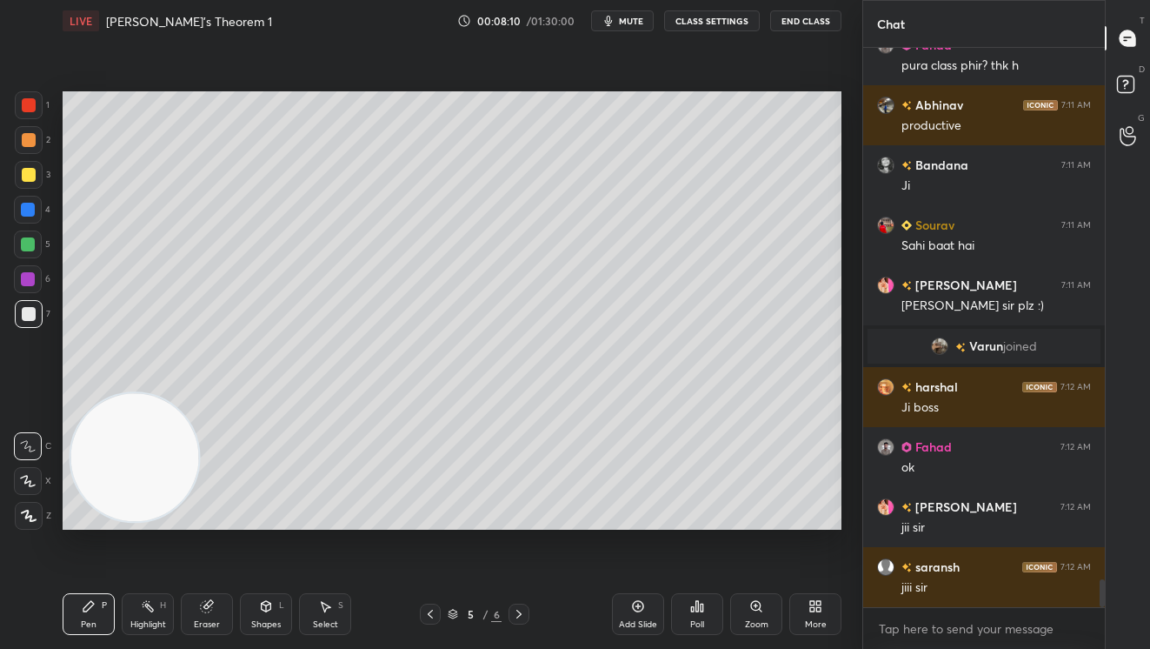
drag, startPoint x: 30, startPoint y: 139, endPoint x: 21, endPoint y: 140, distance: 8.7
click at [31, 138] on div at bounding box center [29, 140] width 14 height 14
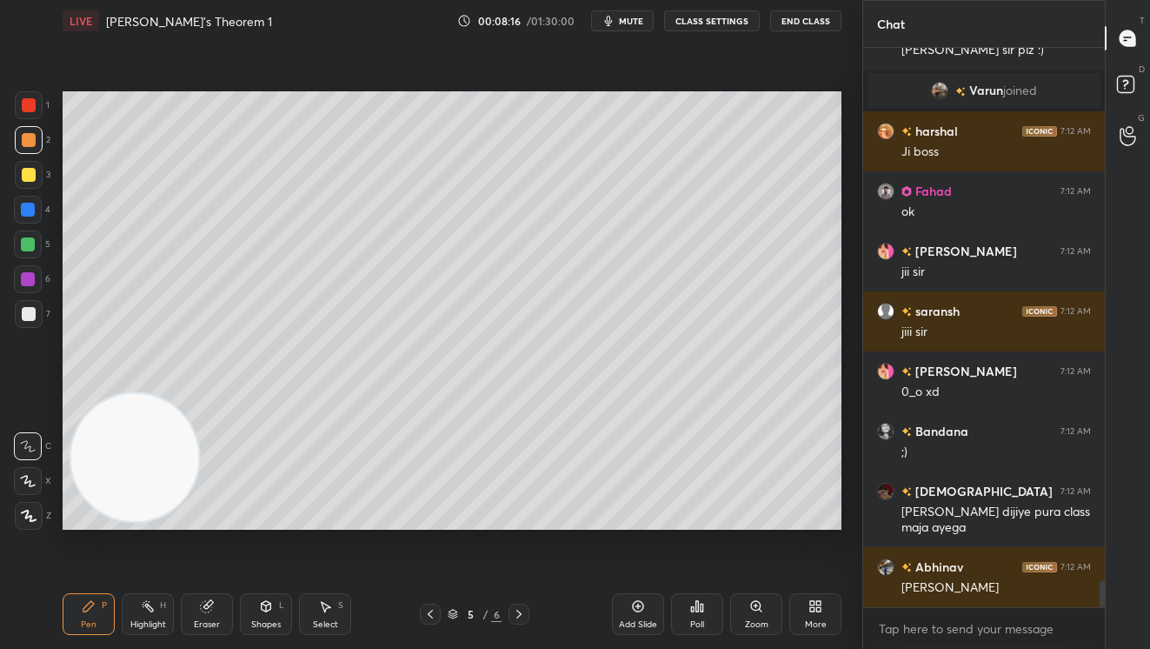
scroll to position [11078, 0]
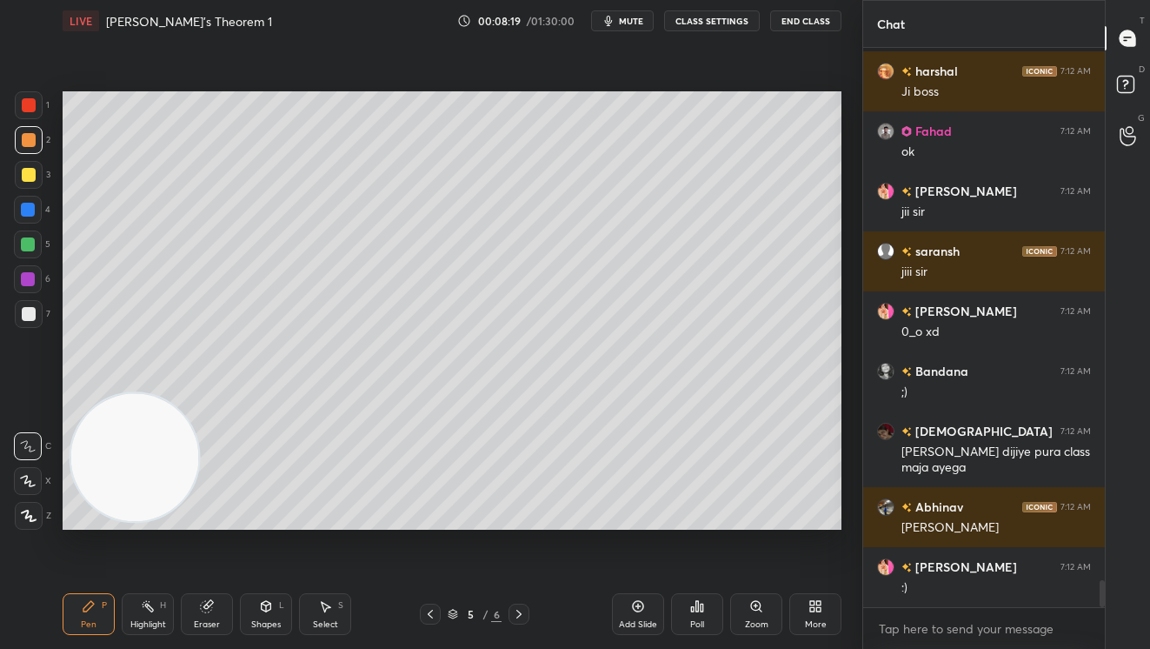
click at [524, 616] on icon at bounding box center [519, 614] width 14 height 14
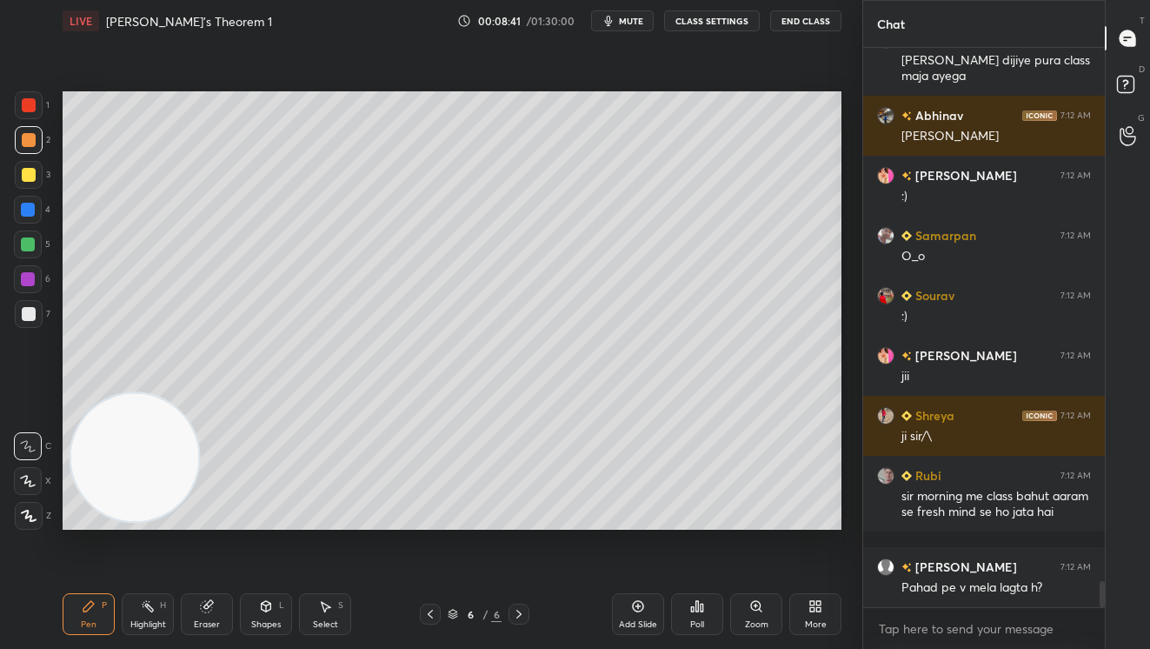
scroll to position [11530, 0]
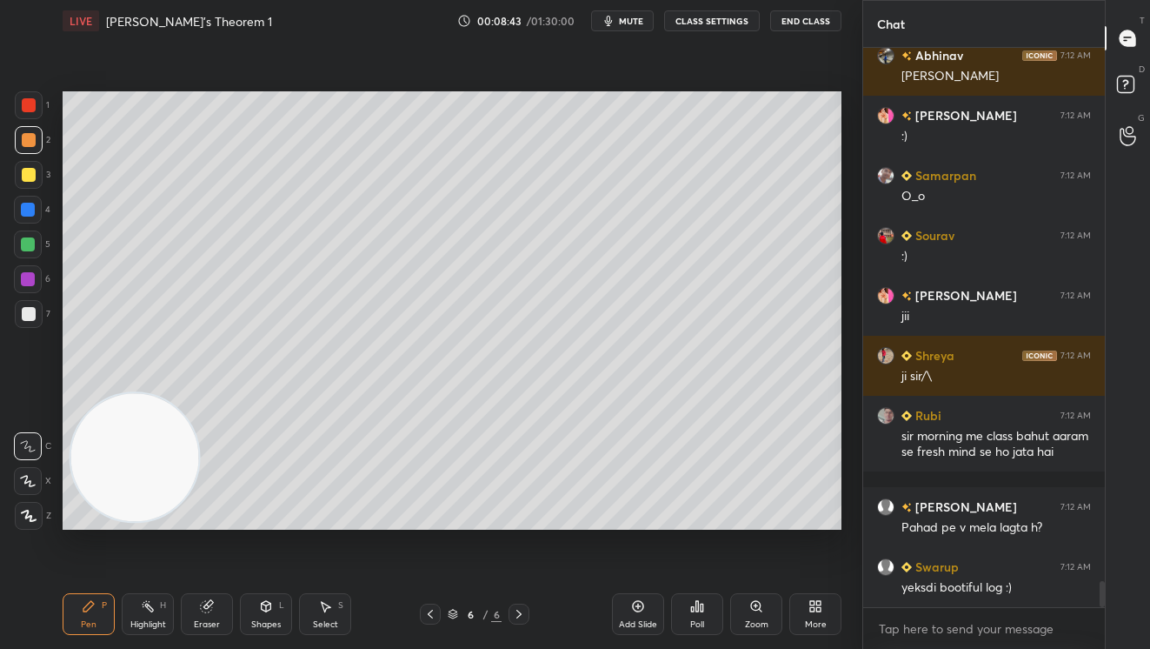
drag, startPoint x: 36, startPoint y: 168, endPoint x: 50, endPoint y: 171, distance: 14.3
click at [39, 169] on div at bounding box center [29, 175] width 28 height 28
click at [30, 248] on div at bounding box center [28, 244] width 14 height 14
click at [25, 316] on div at bounding box center [29, 314] width 14 height 14
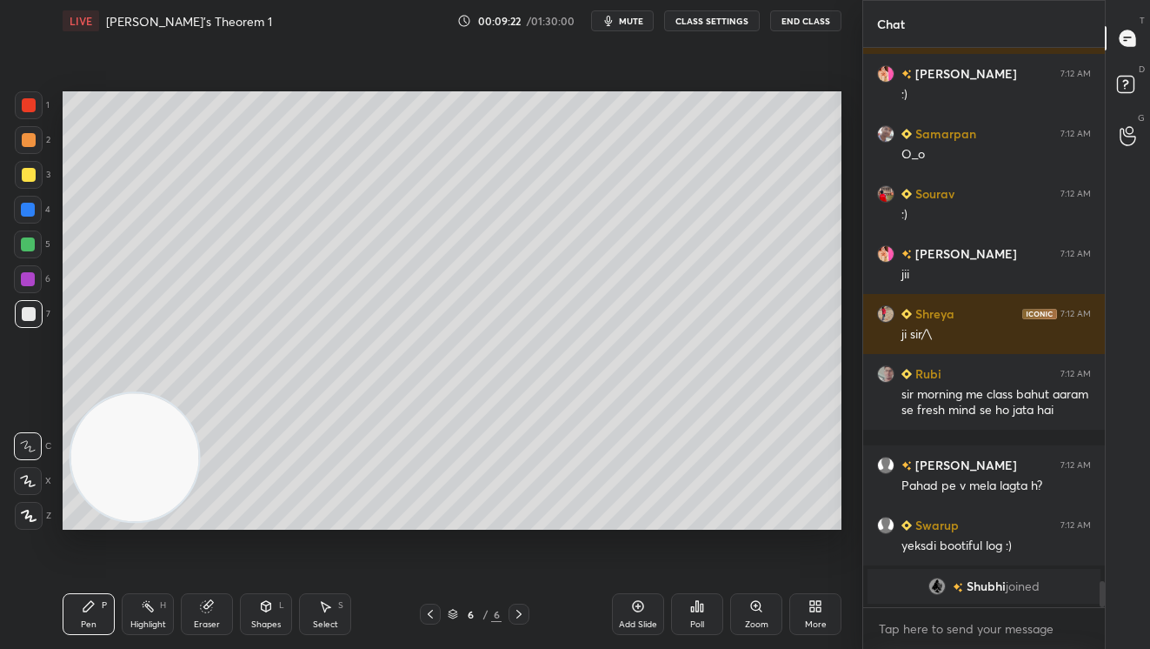
click at [725, 529] on div "Setting up your live class Poll for secs No correct answer Start poll" at bounding box center [452, 310] width 793 height 537
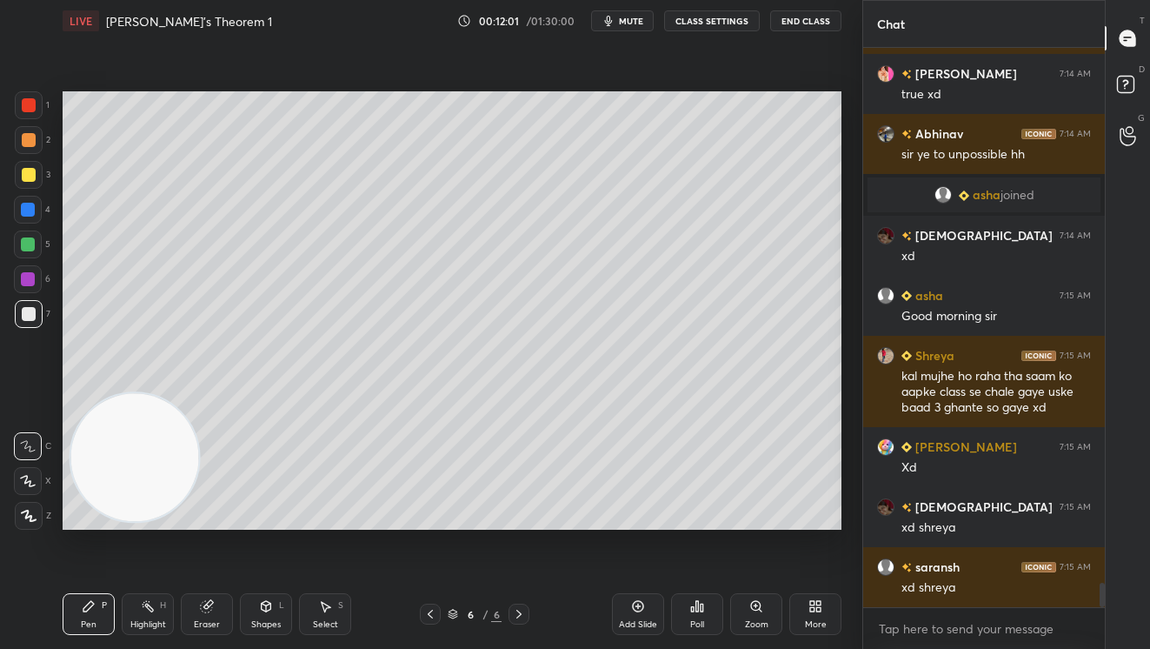
scroll to position [12383, 0]
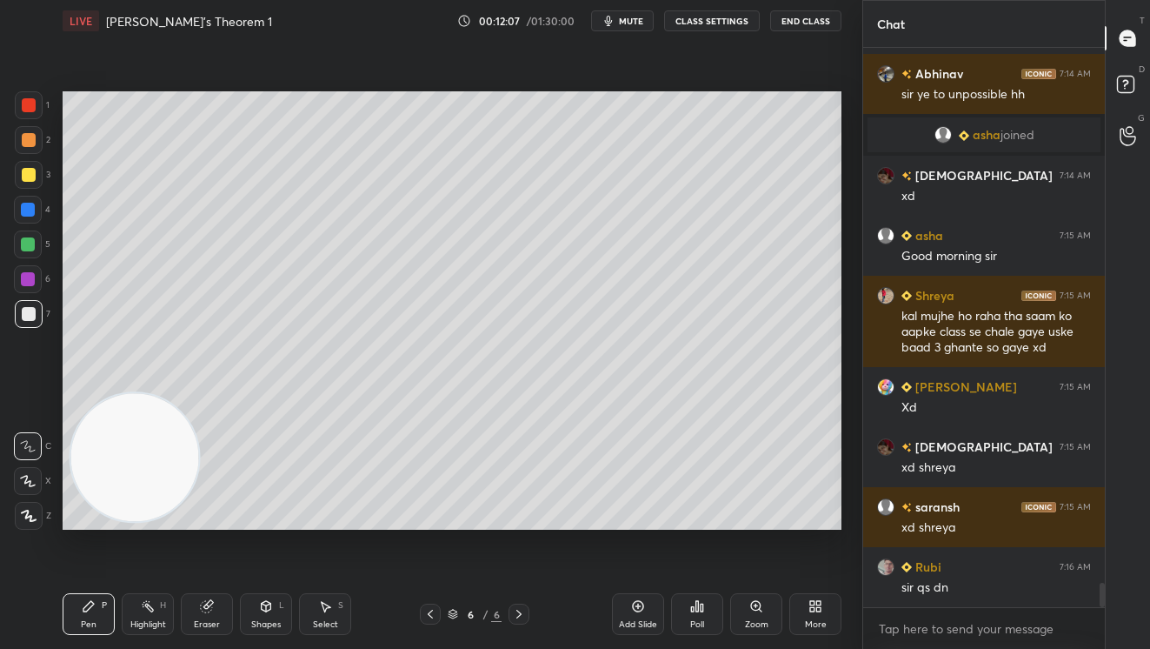
click at [31, 101] on div at bounding box center [29, 105] width 14 height 14
click at [29, 169] on div at bounding box center [29, 175] width 14 height 14
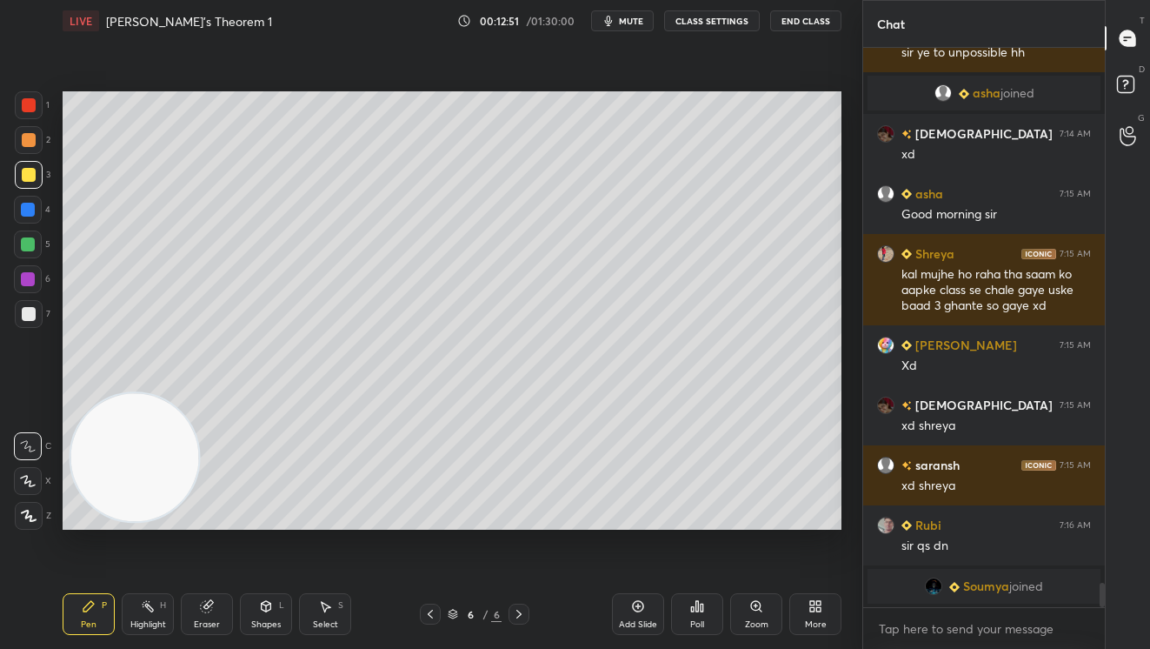
click at [701, 615] on div "Poll" at bounding box center [697, 614] width 52 height 42
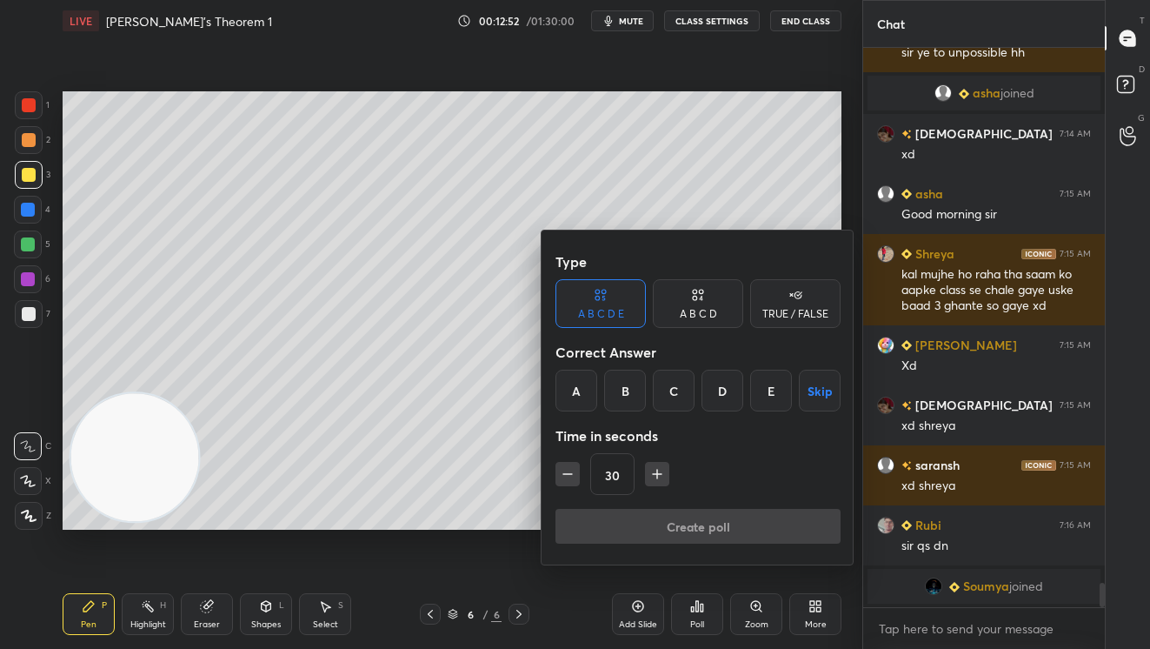
click at [787, 310] on div "TRUE / FALSE" at bounding box center [795, 314] width 66 height 10
drag, startPoint x: 601, startPoint y: 395, endPoint x: 650, endPoint y: 478, distance: 97.1
click at [600, 403] on div "True" at bounding box center [601, 391] width 90 height 42
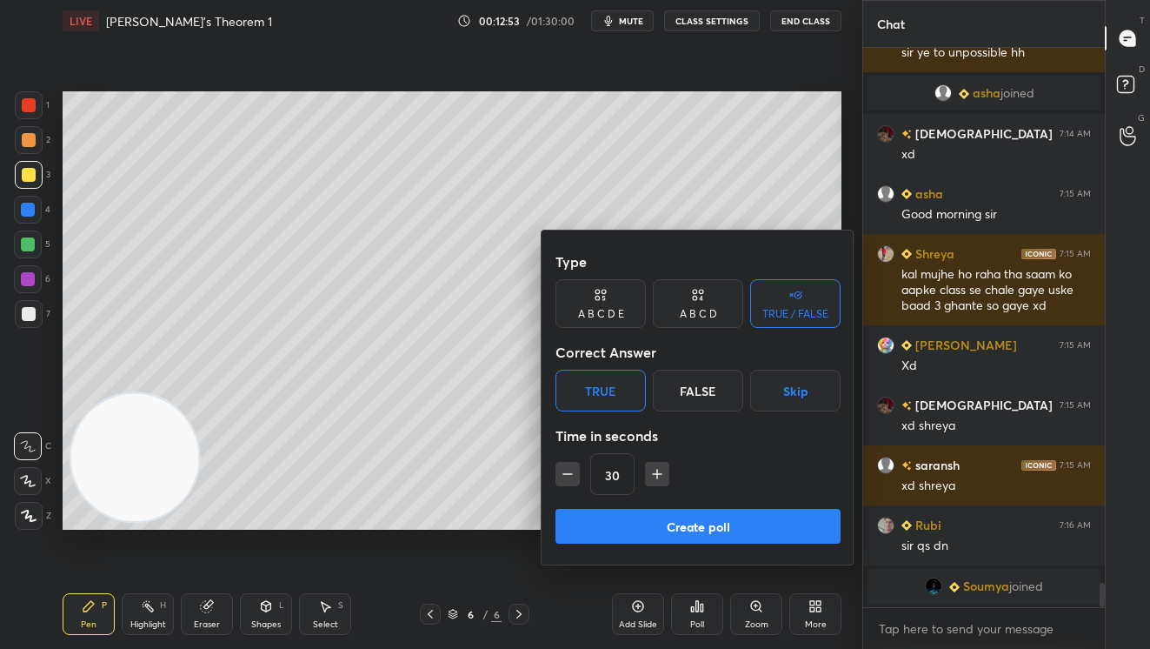
click at [680, 541] on button "Create poll" at bounding box center [698, 526] width 285 height 35
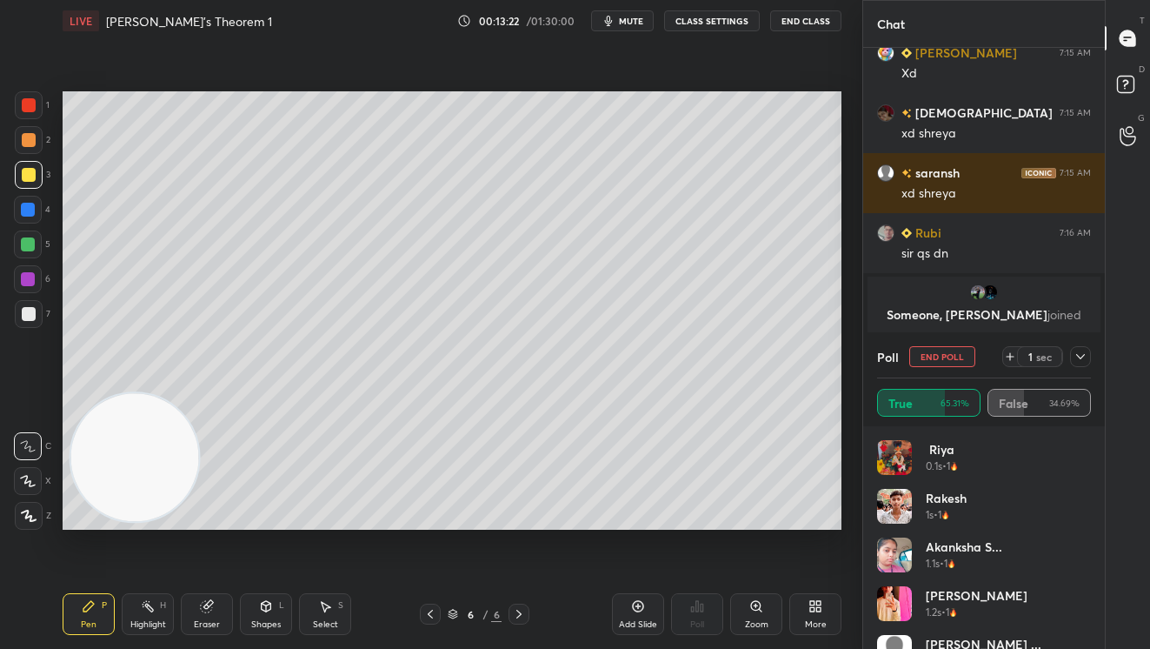
scroll to position [12578, 0]
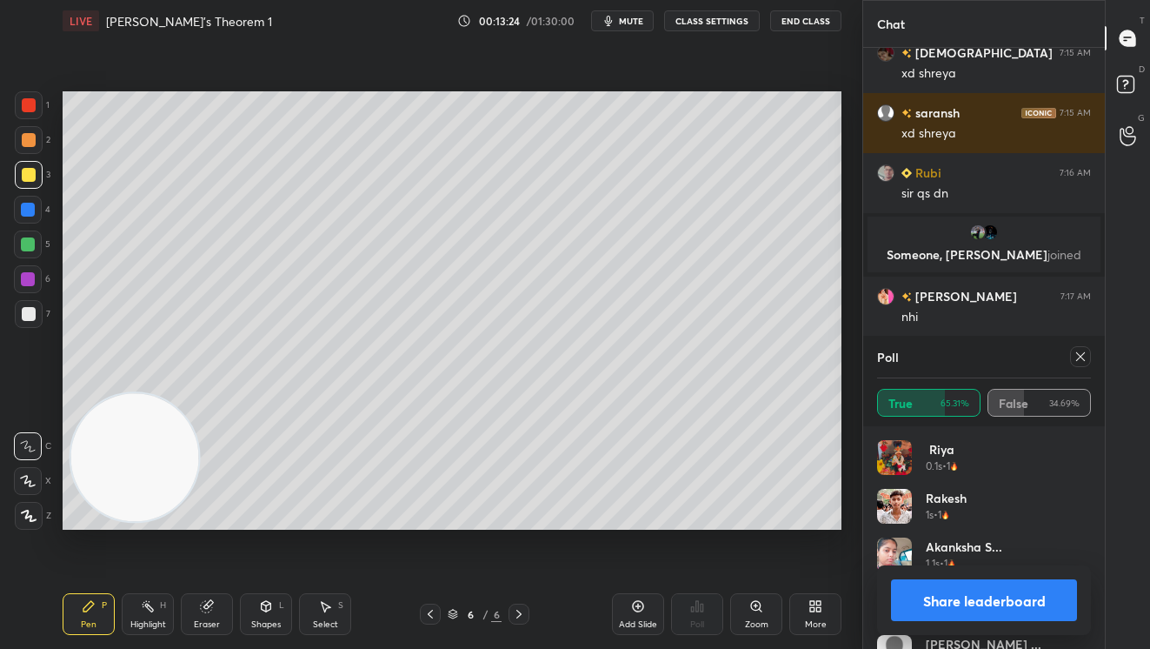
click at [956, 600] on button "Share leaderboard" at bounding box center [984, 600] width 186 height 42
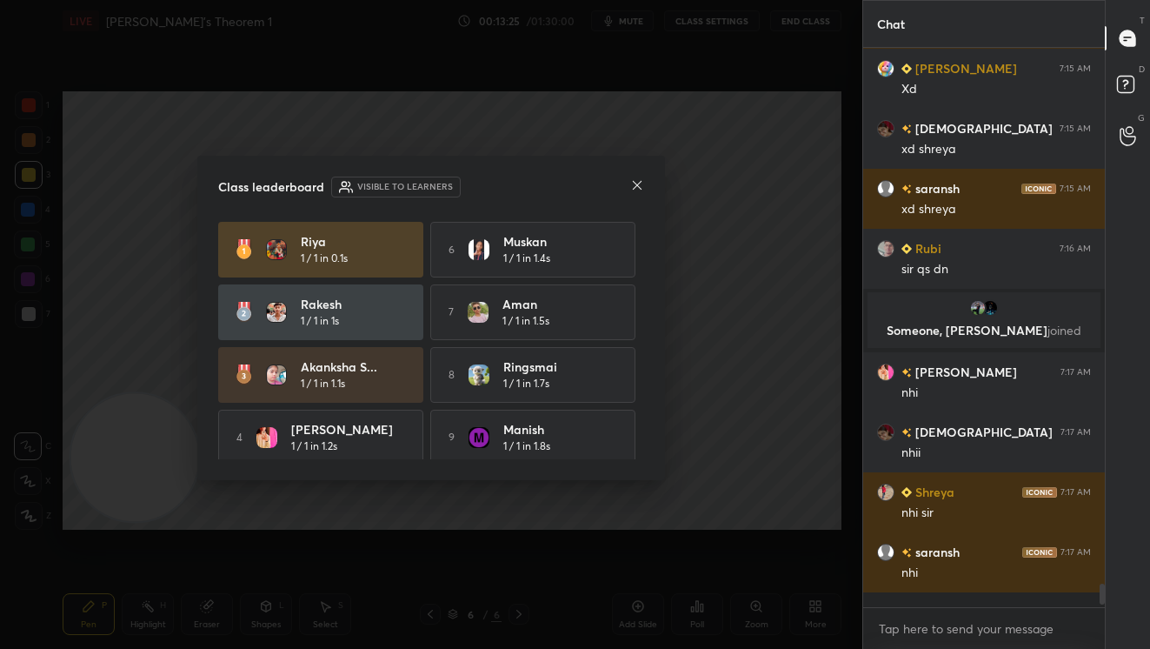
scroll to position [12497, 0]
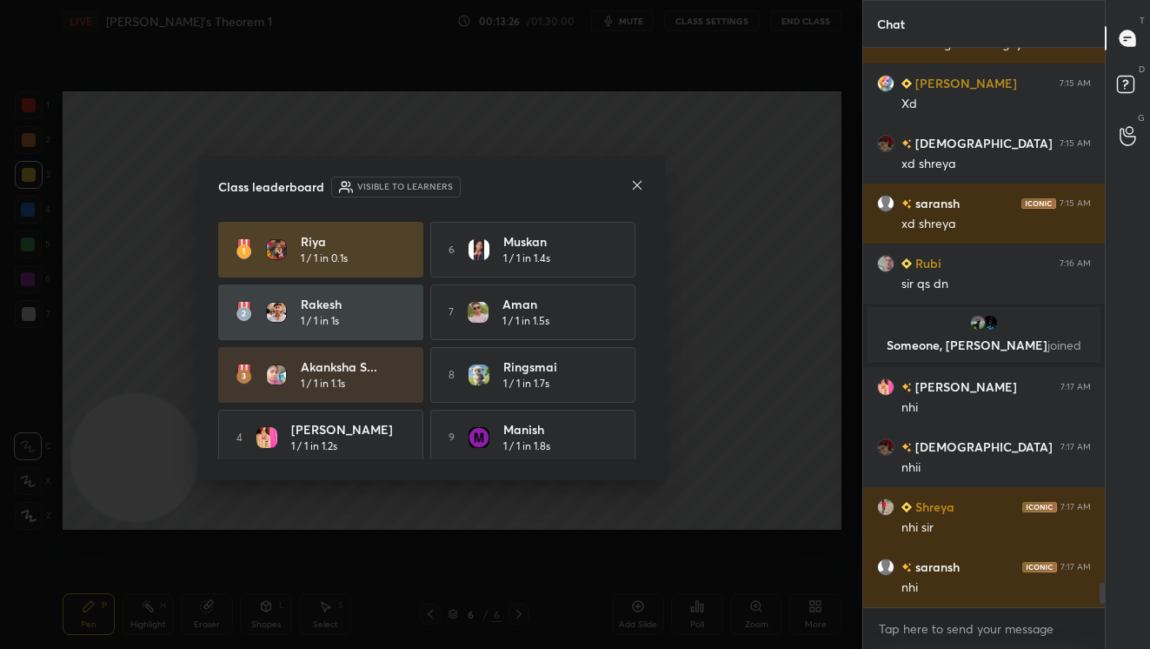
click at [637, 186] on icon at bounding box center [637, 185] width 14 height 14
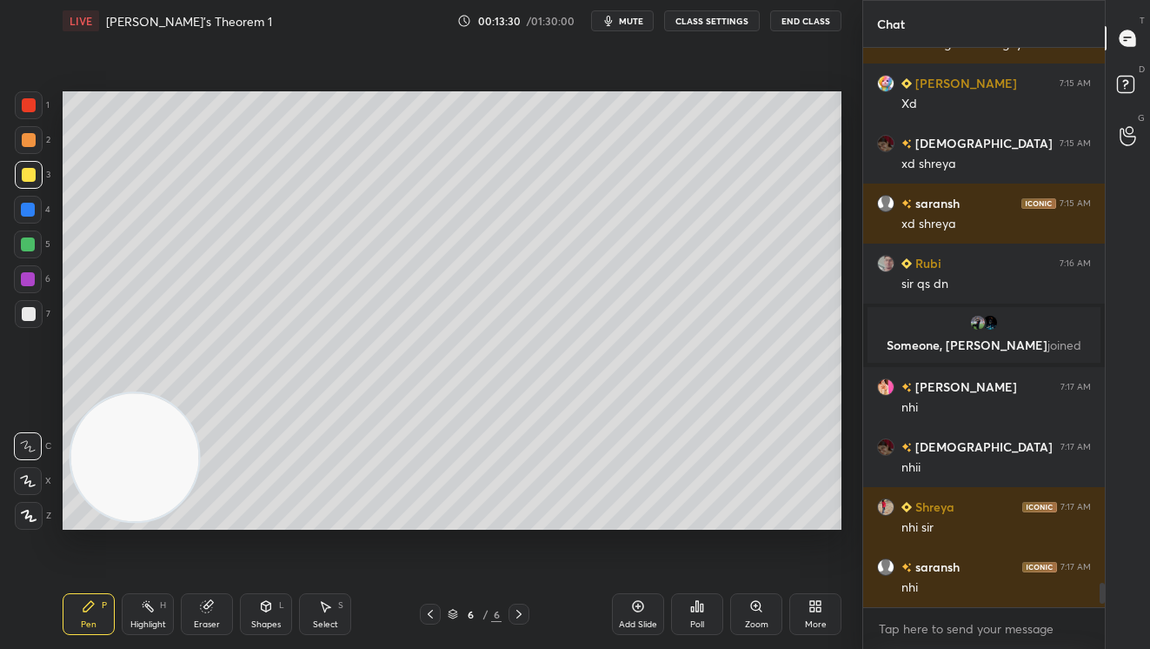
click at [693, 613] on div "Poll" at bounding box center [697, 614] width 52 height 42
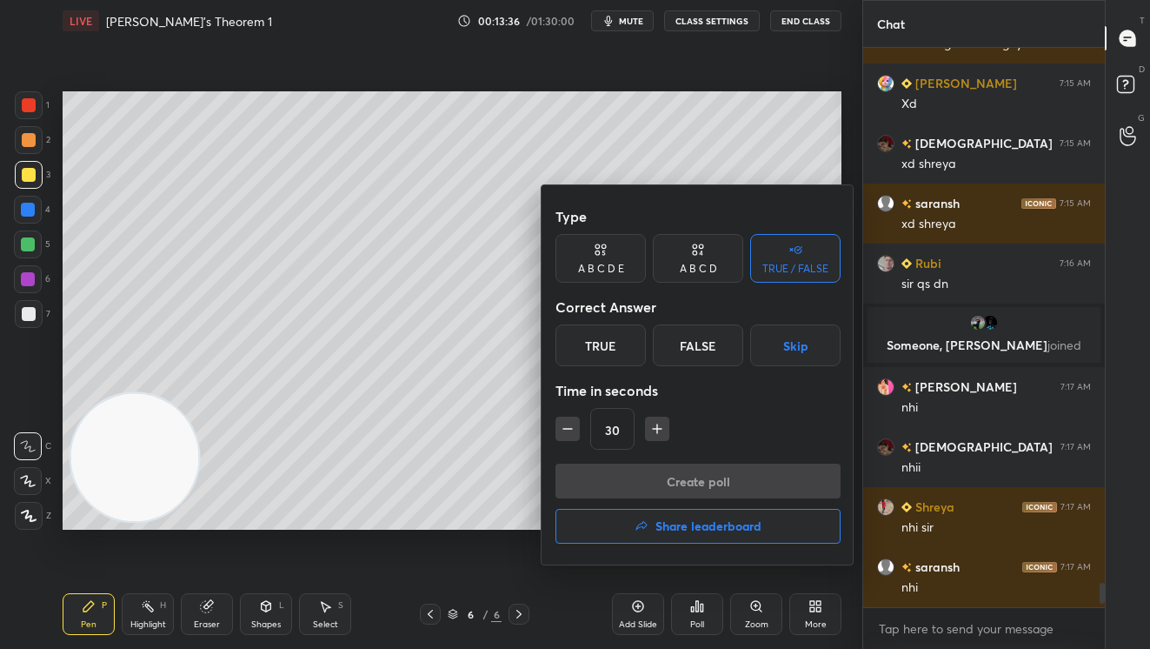
click at [616, 345] on div "True" at bounding box center [601, 345] width 90 height 42
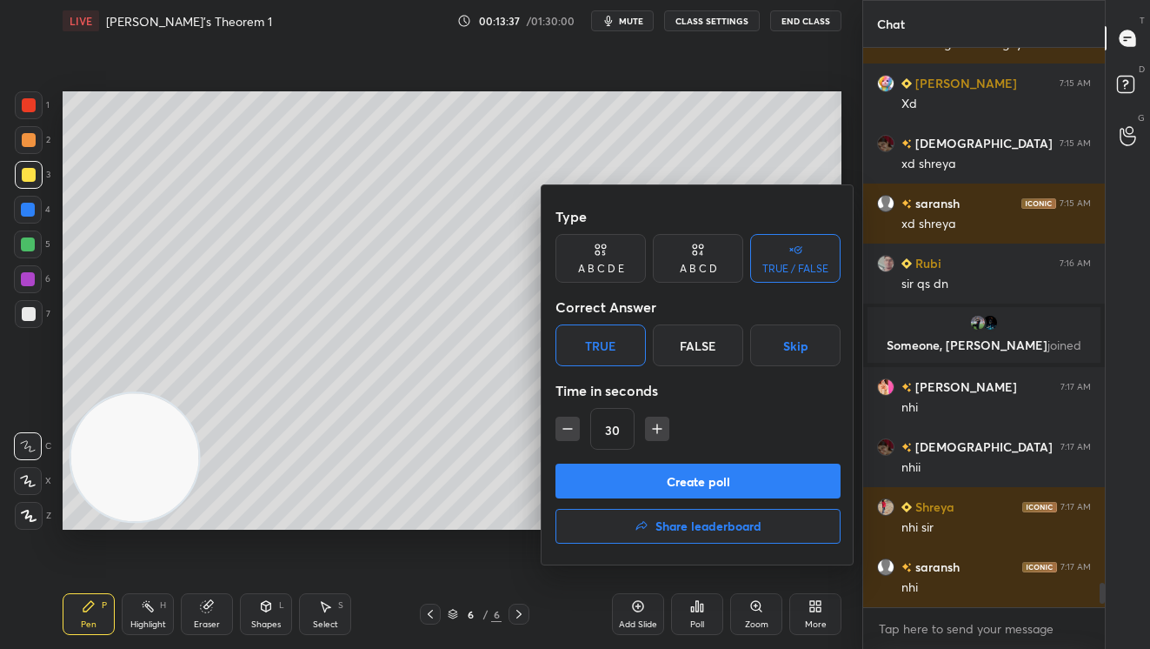
click at [693, 342] on div "False" at bounding box center [698, 345] width 90 height 42
click at [716, 484] on button "Create poll" at bounding box center [698, 480] width 285 height 35
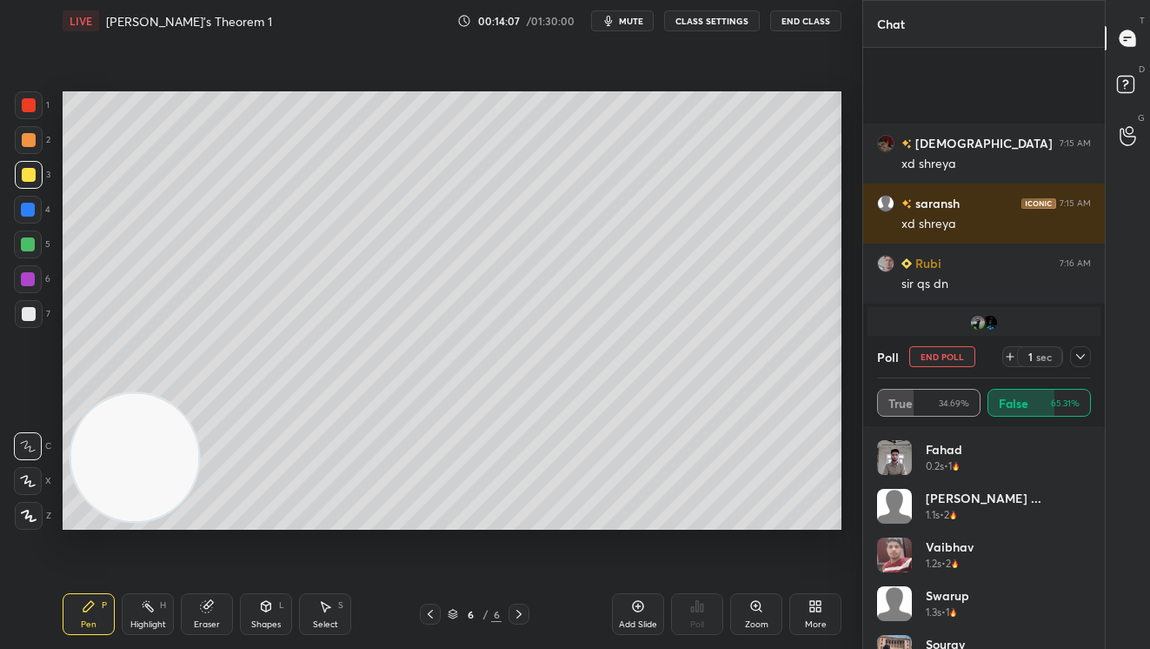
scroll to position [12654, 0]
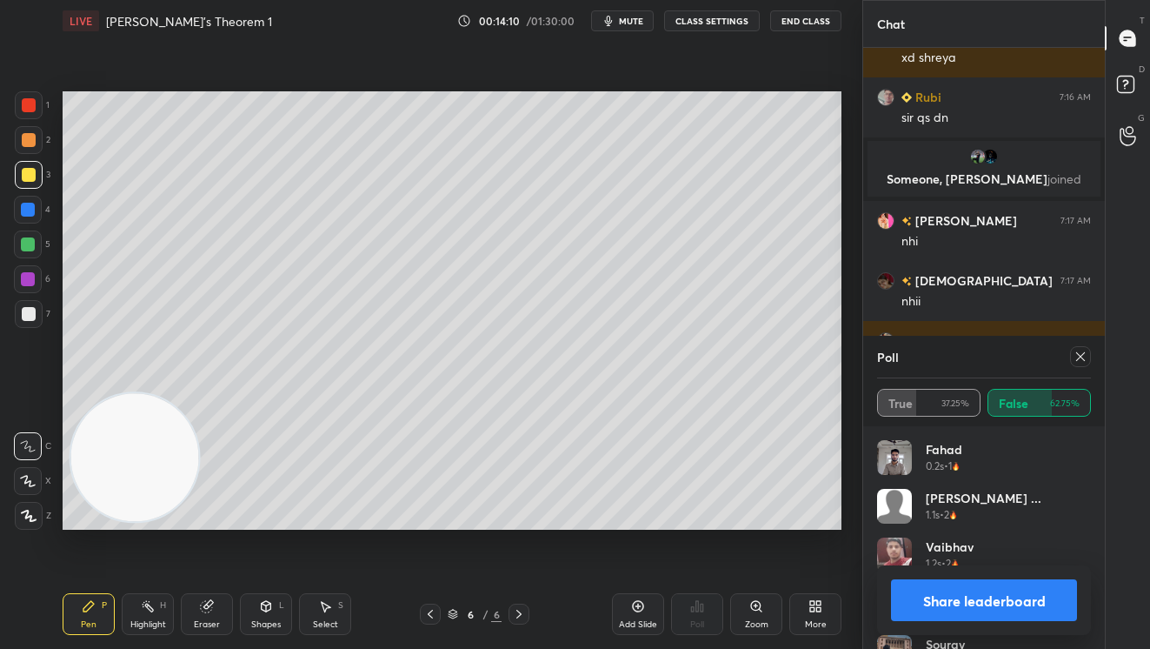
click at [962, 608] on button "Share leaderboard" at bounding box center [984, 600] width 186 height 42
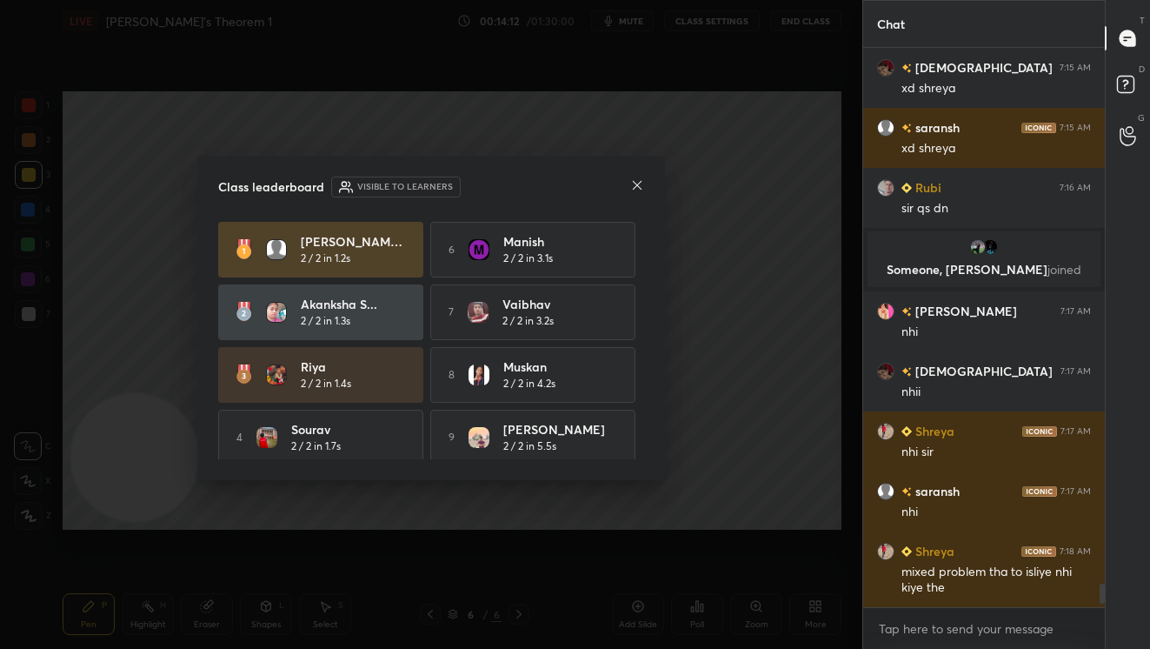
click at [640, 187] on icon at bounding box center [637, 185] width 9 height 9
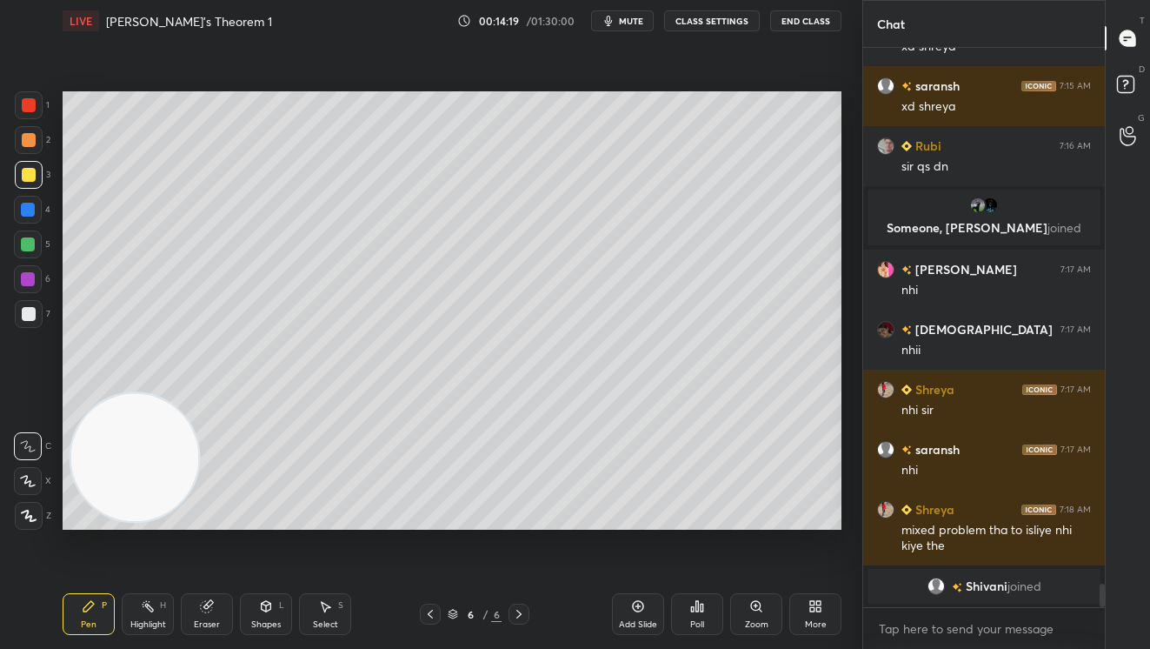
click at [702, 607] on icon at bounding box center [702, 607] width 3 height 8
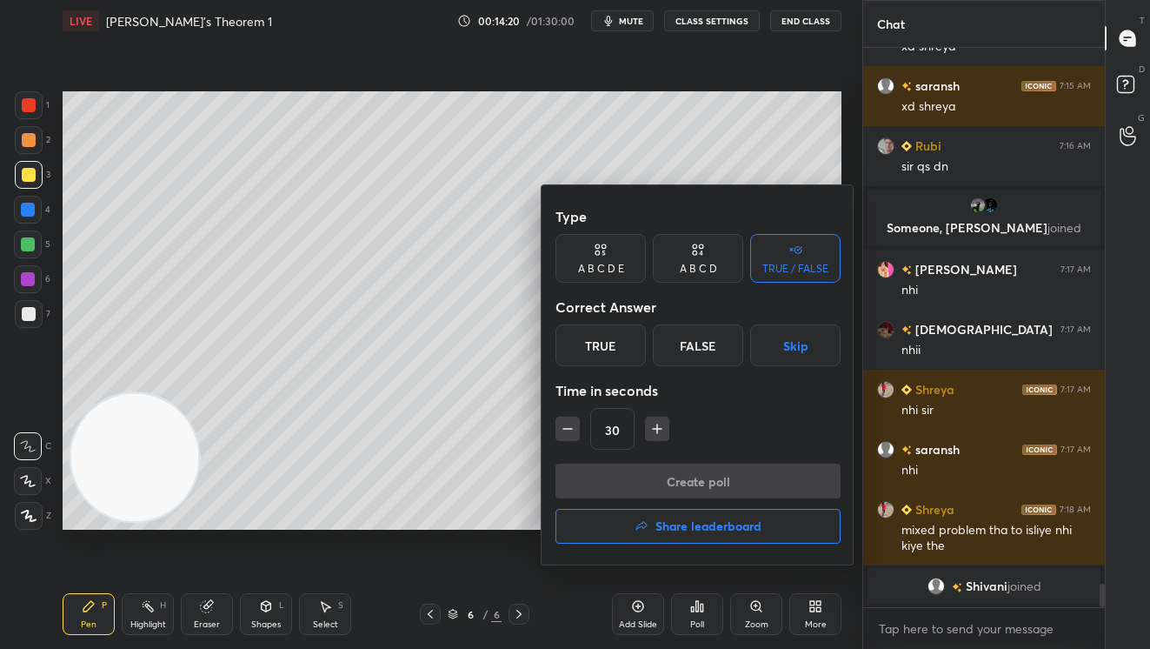
drag, startPoint x: 603, startPoint y: 353, endPoint x: 613, endPoint y: 352, distance: 10.5
click at [606, 358] on div "True" at bounding box center [601, 345] width 90 height 42
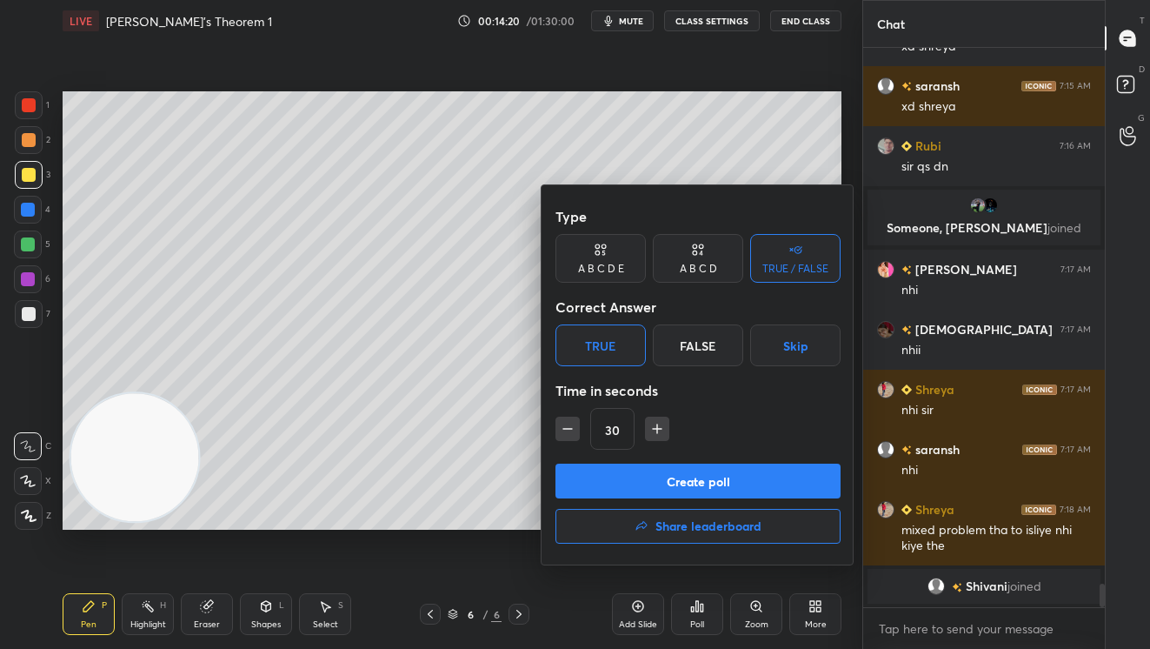
click at [702, 486] on button "Create poll" at bounding box center [698, 480] width 285 height 35
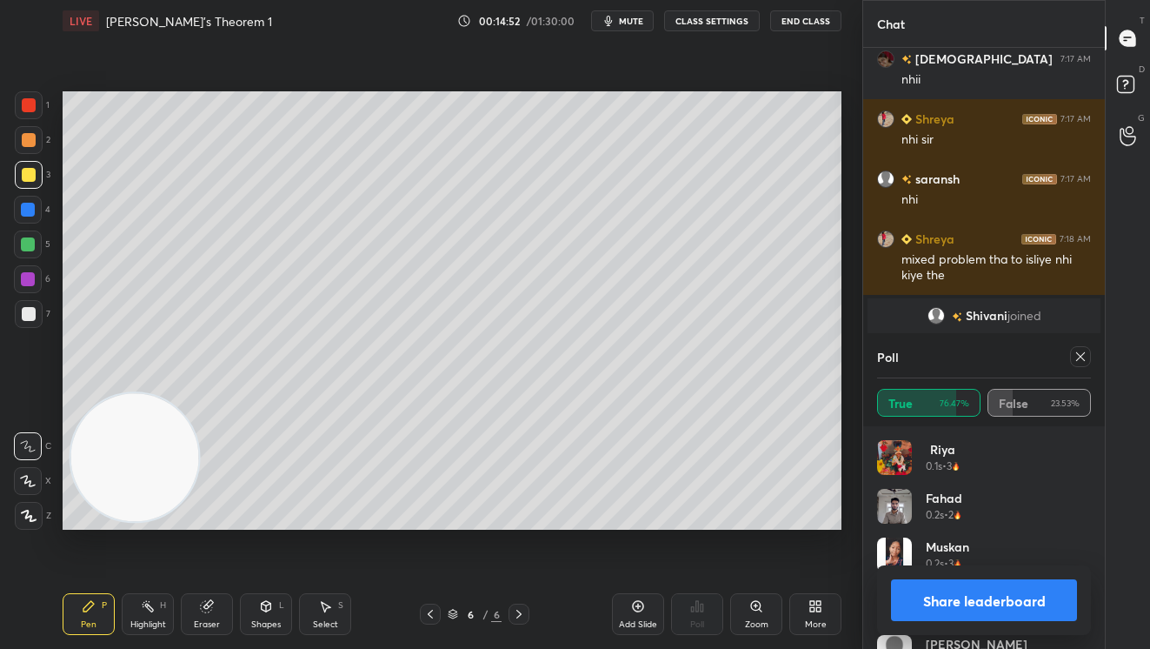
click at [989, 601] on button "Share leaderboard" at bounding box center [984, 600] width 186 height 42
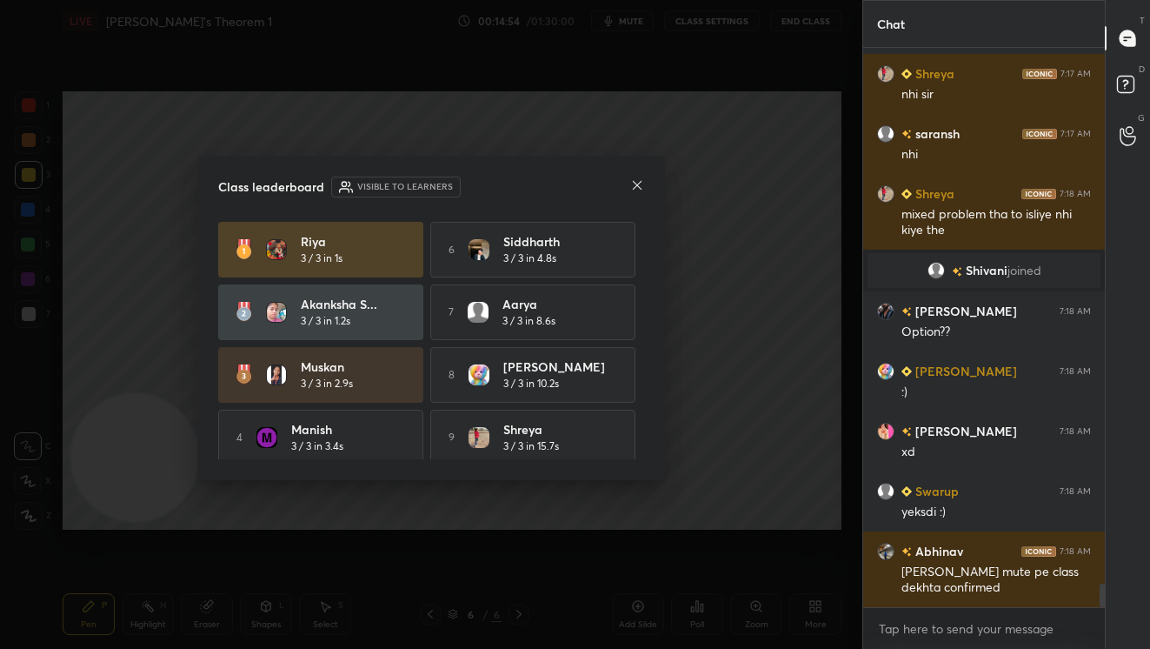
click at [638, 184] on icon at bounding box center [637, 185] width 14 height 14
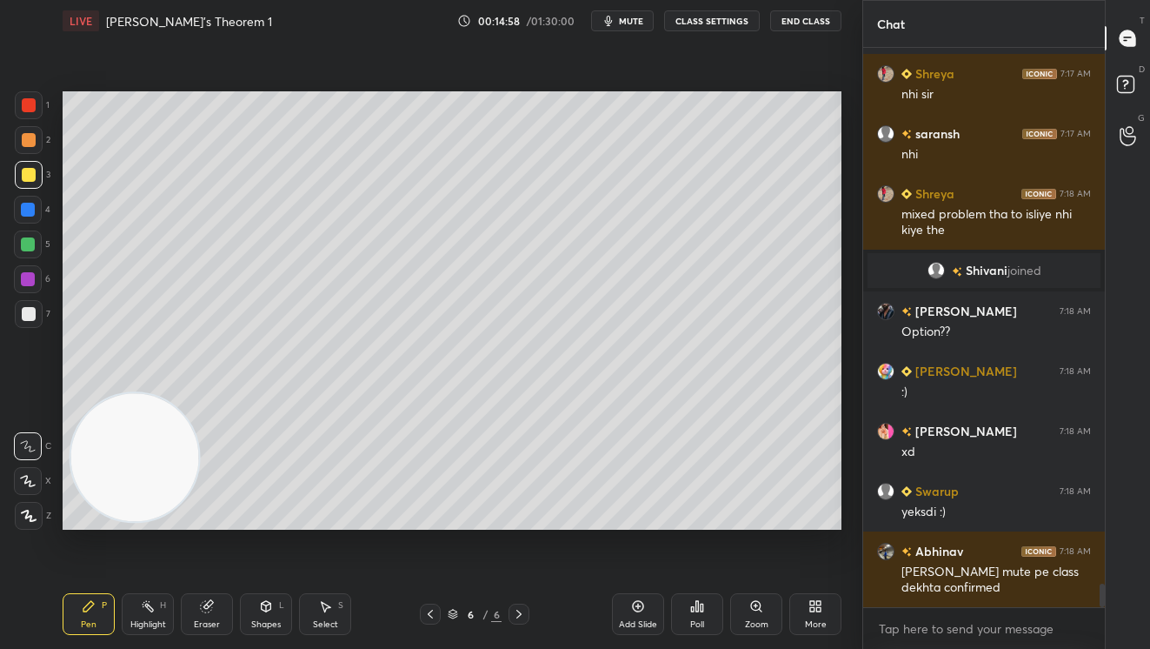
click at [30, 105] on div at bounding box center [29, 105] width 14 height 14
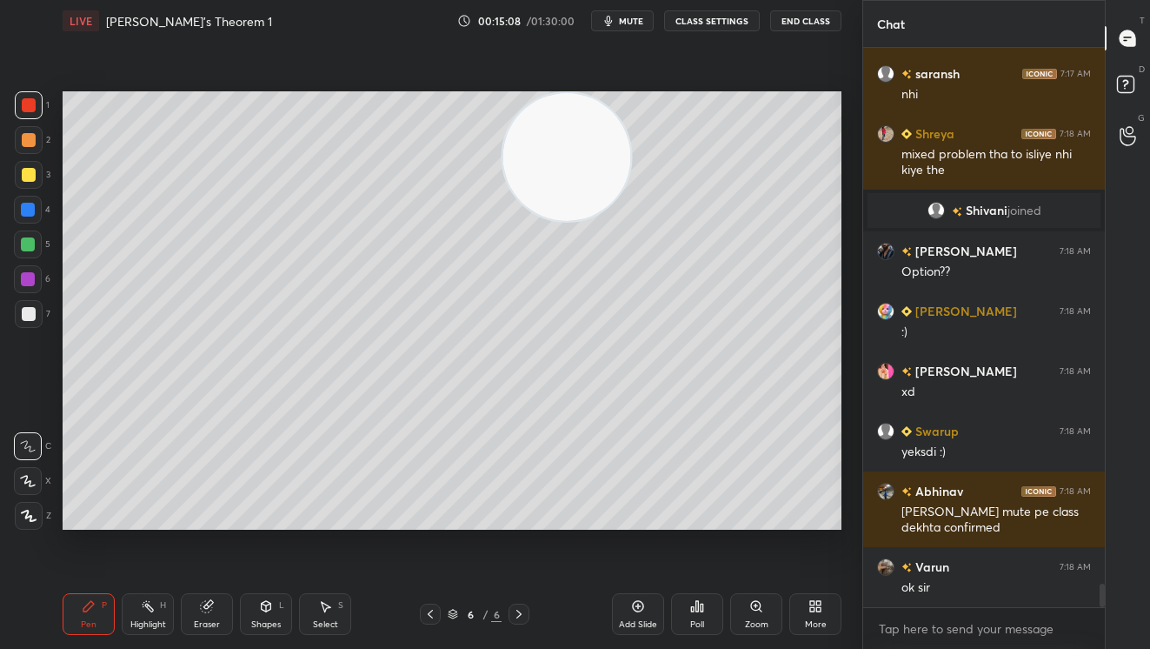
drag, startPoint x: 122, startPoint y: 434, endPoint x: 513, endPoint y: 137, distance: 490.9
click at [558, 128] on video at bounding box center [567, 157] width 128 height 128
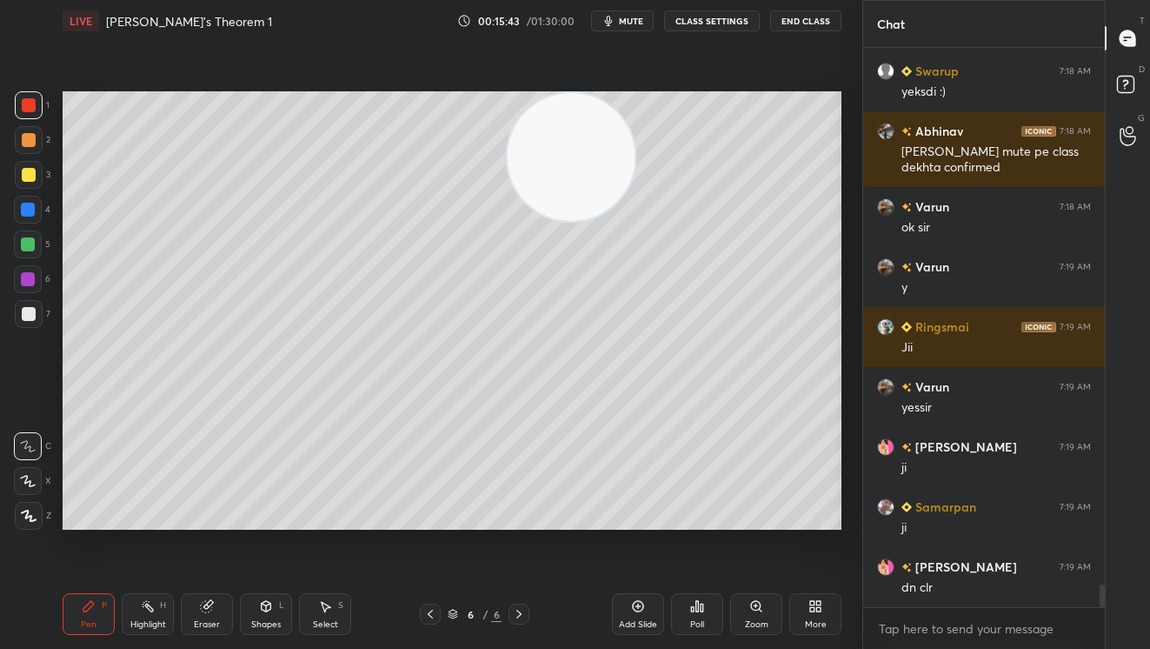
scroll to position [13318, 0]
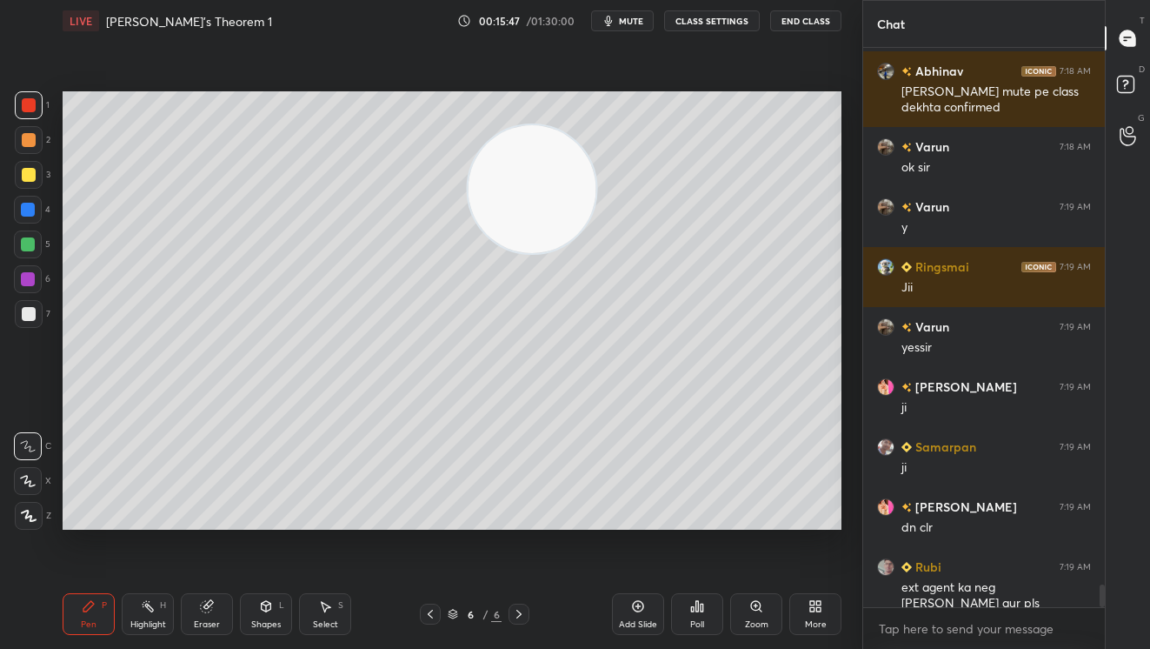
drag, startPoint x: 539, startPoint y: 190, endPoint x: 120, endPoint y: 477, distance: 508.4
click at [469, 253] on video at bounding box center [533, 189] width 128 height 128
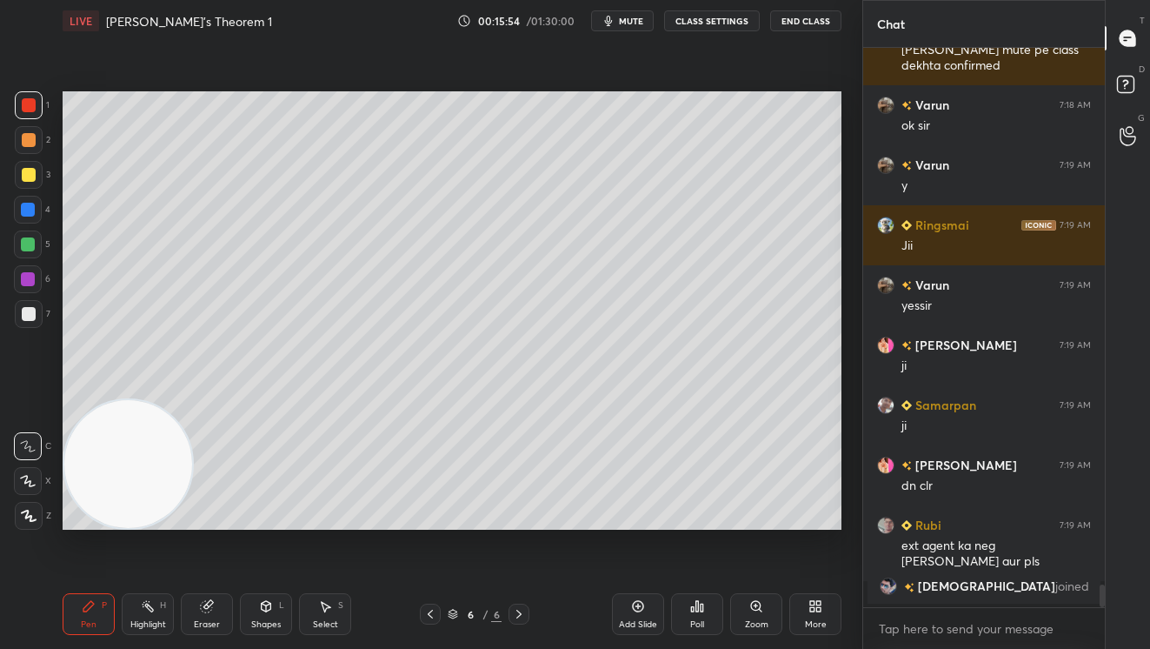
scroll to position [13192, 0]
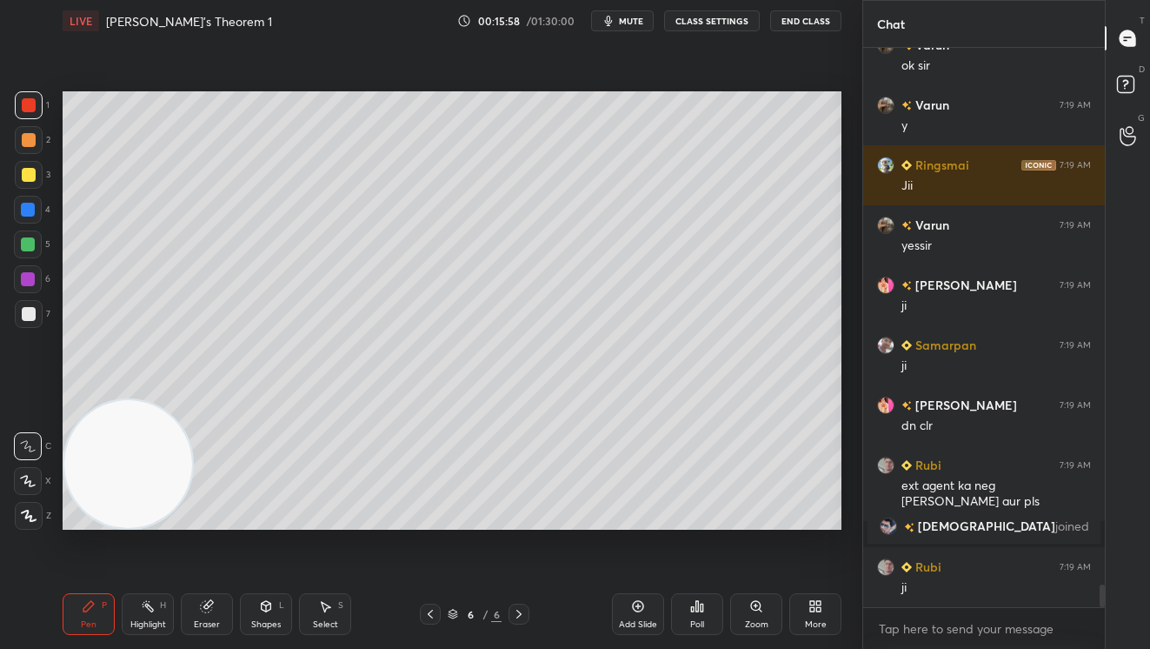
click at [628, 608] on div "Add Slide" at bounding box center [638, 614] width 52 height 42
click at [432, 615] on icon at bounding box center [430, 614] width 14 height 14
click at [520, 612] on icon at bounding box center [519, 614] width 14 height 14
click at [641, 608] on icon at bounding box center [638, 606] width 14 height 14
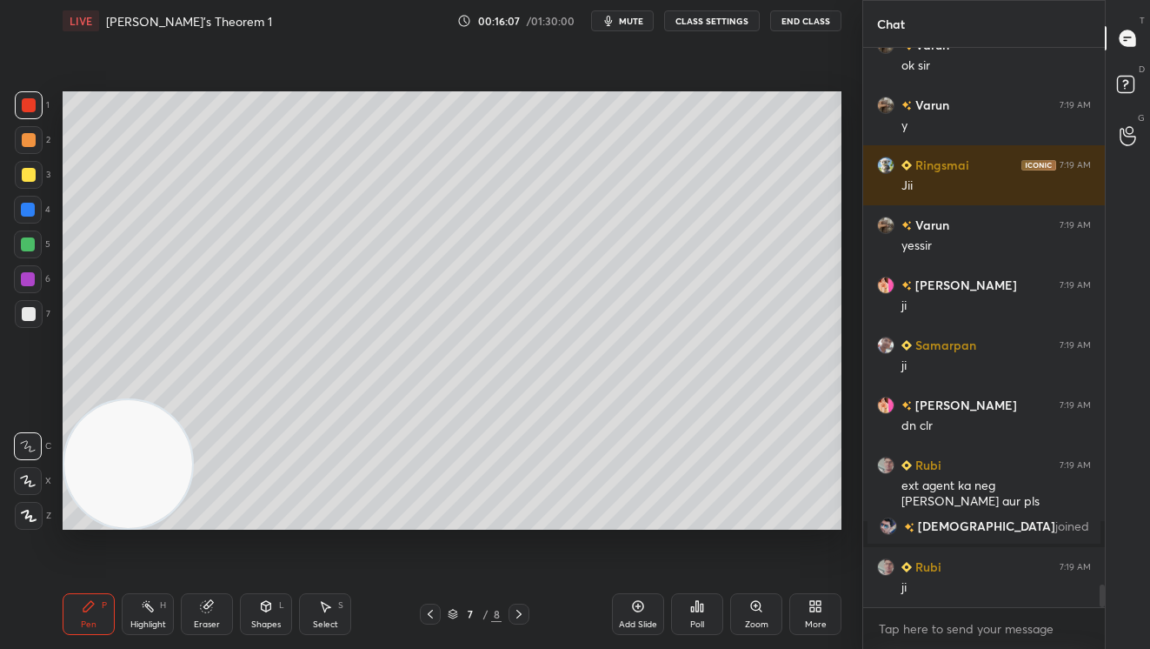
click at [33, 178] on div at bounding box center [29, 175] width 14 height 14
click at [25, 237] on div at bounding box center [28, 244] width 14 height 14
click at [27, 130] on div at bounding box center [29, 140] width 28 height 28
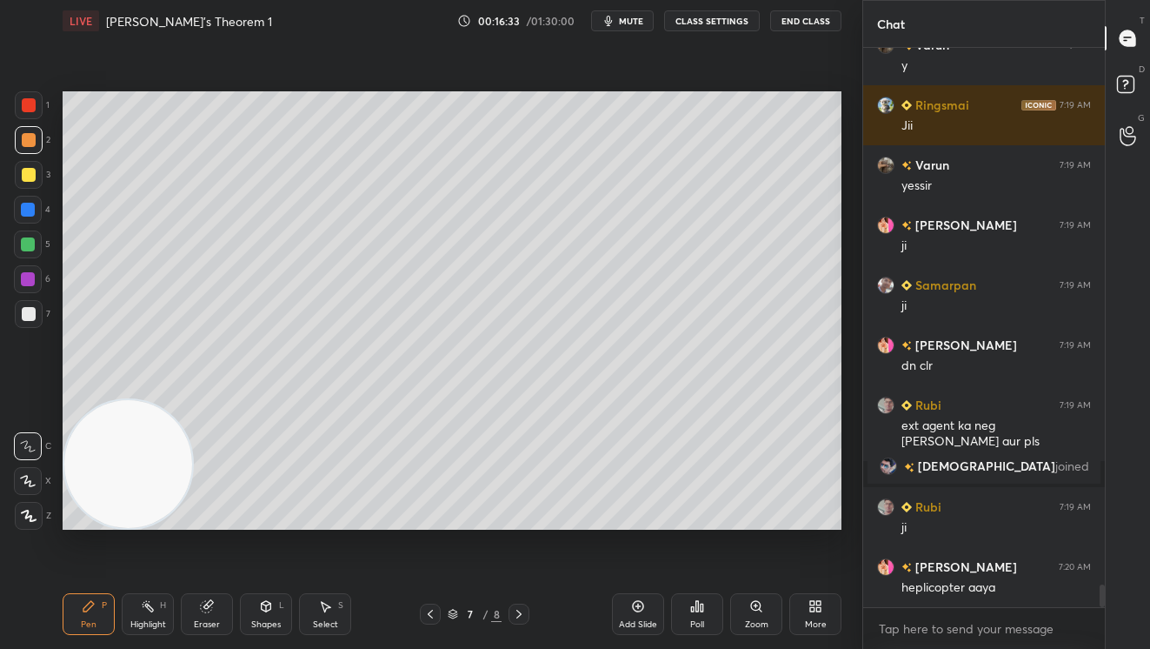
scroll to position [13312, 0]
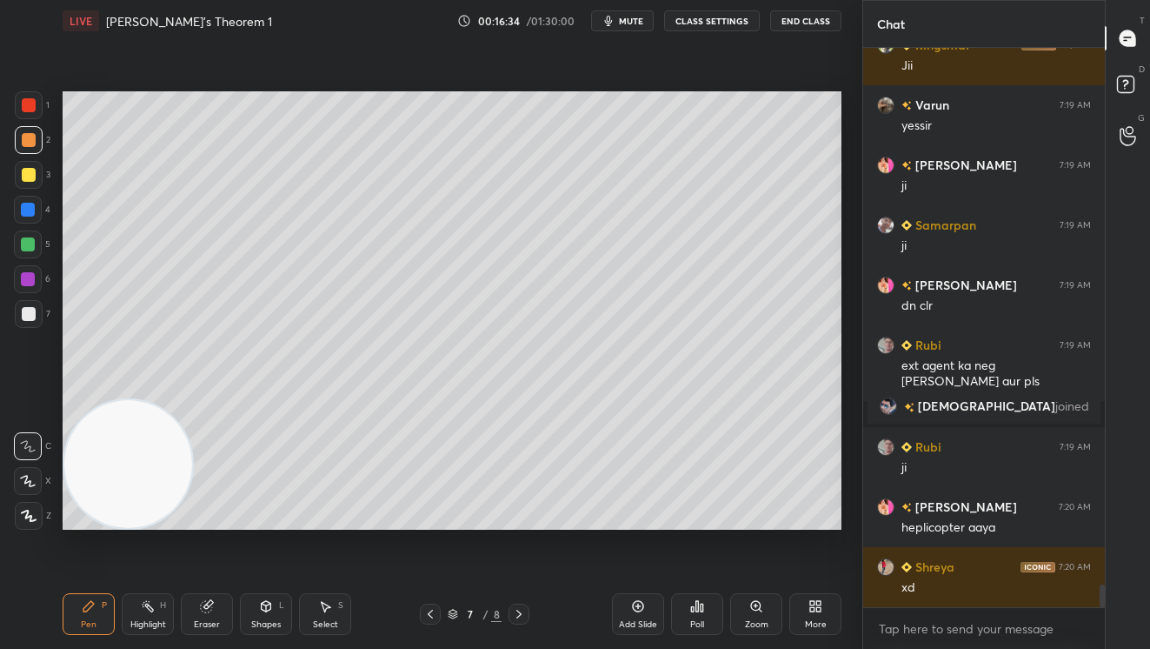
click at [27, 245] on div at bounding box center [28, 244] width 14 height 14
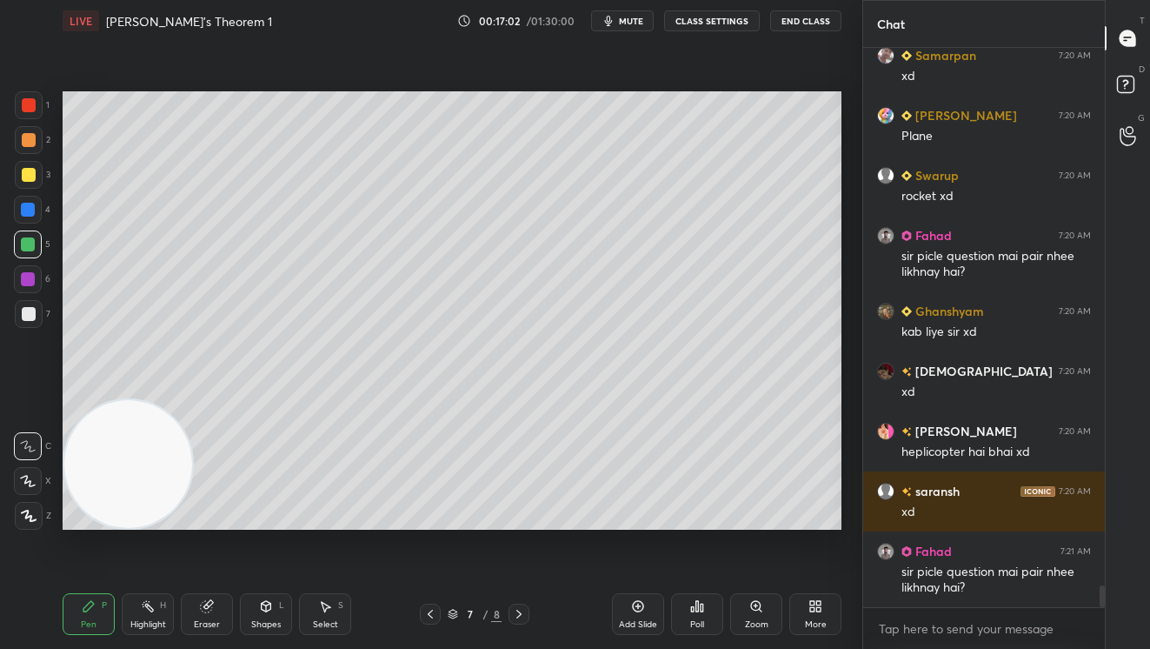
scroll to position [13943, 0]
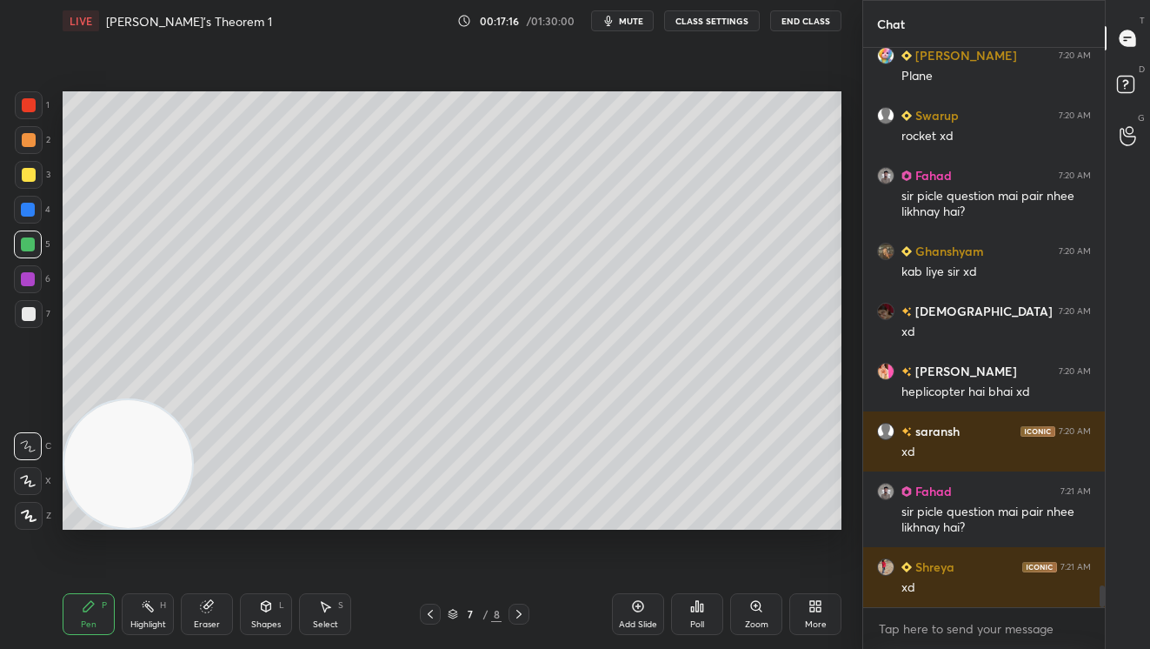
click at [429, 616] on icon at bounding box center [430, 614] width 14 height 14
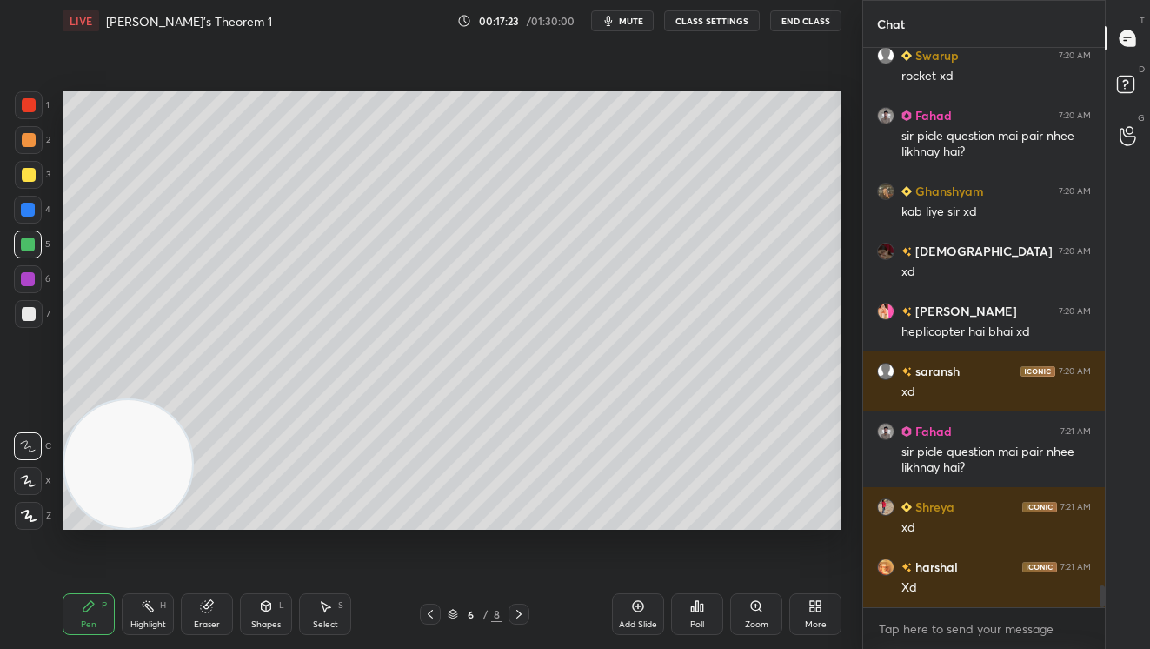
scroll to position [14063, 0]
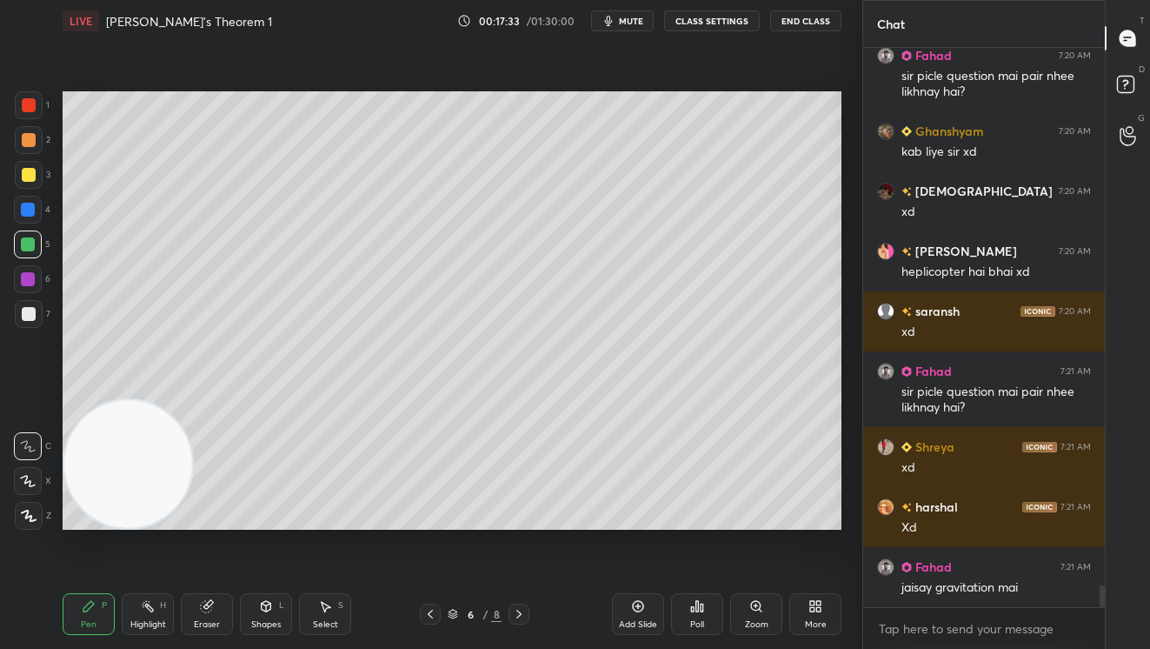
click at [519, 615] on icon at bounding box center [519, 614] width 14 height 14
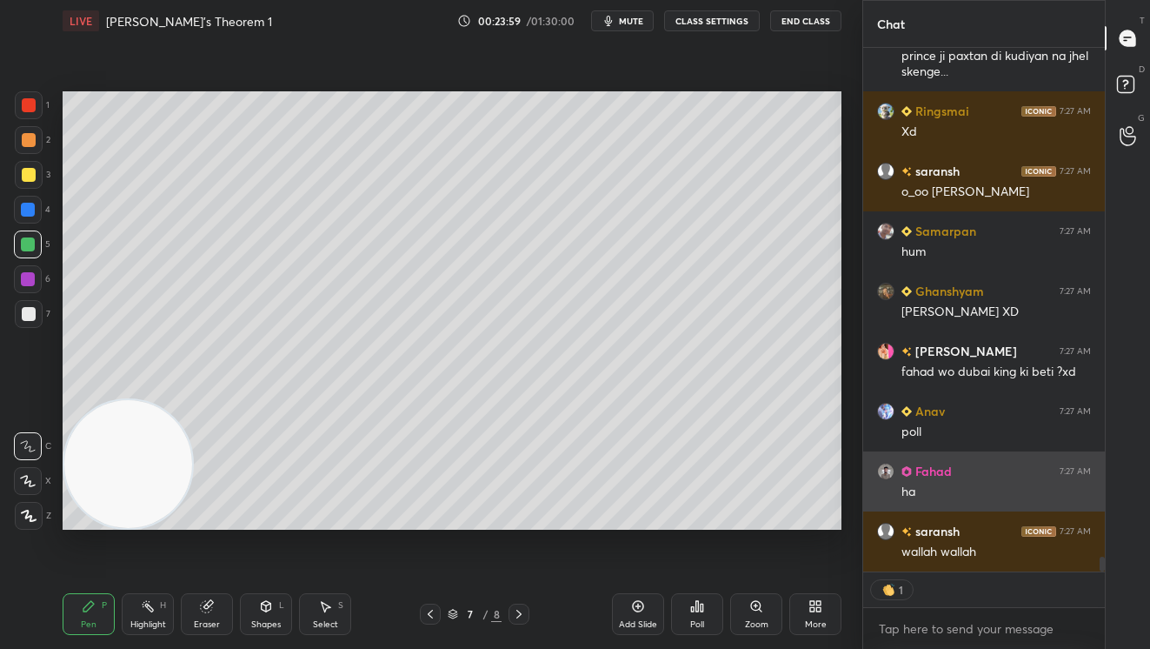
scroll to position [17869, 0]
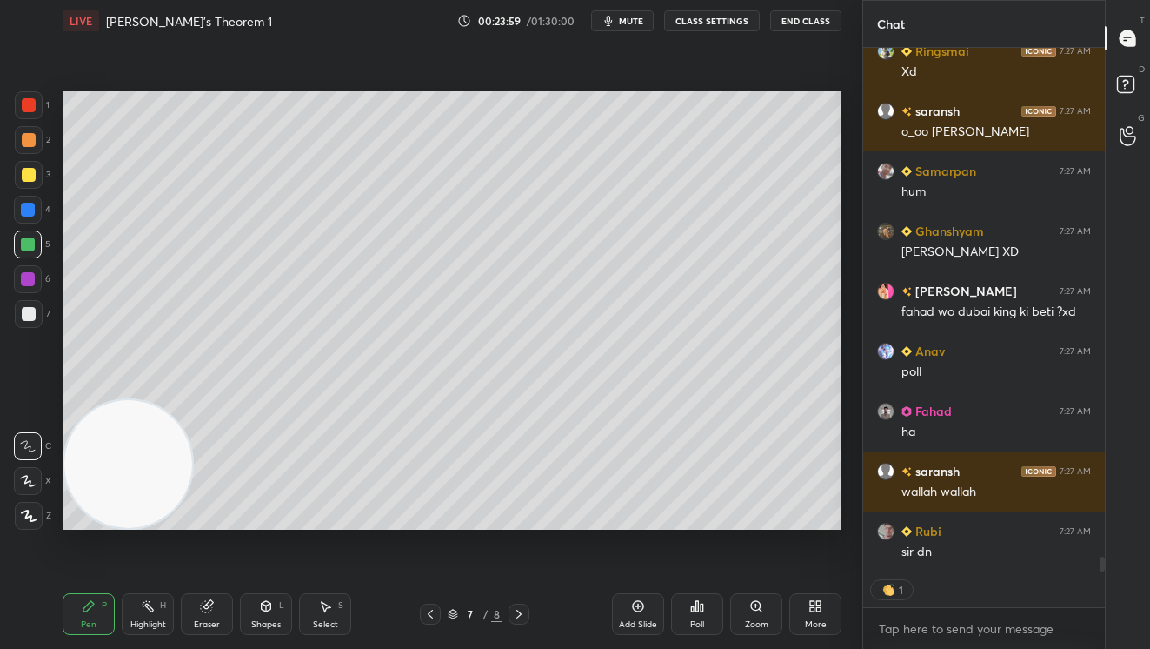
drag, startPoint x: 23, startPoint y: 105, endPoint x: 44, endPoint y: 102, distance: 22.0
click at [27, 105] on div at bounding box center [29, 105] width 14 height 14
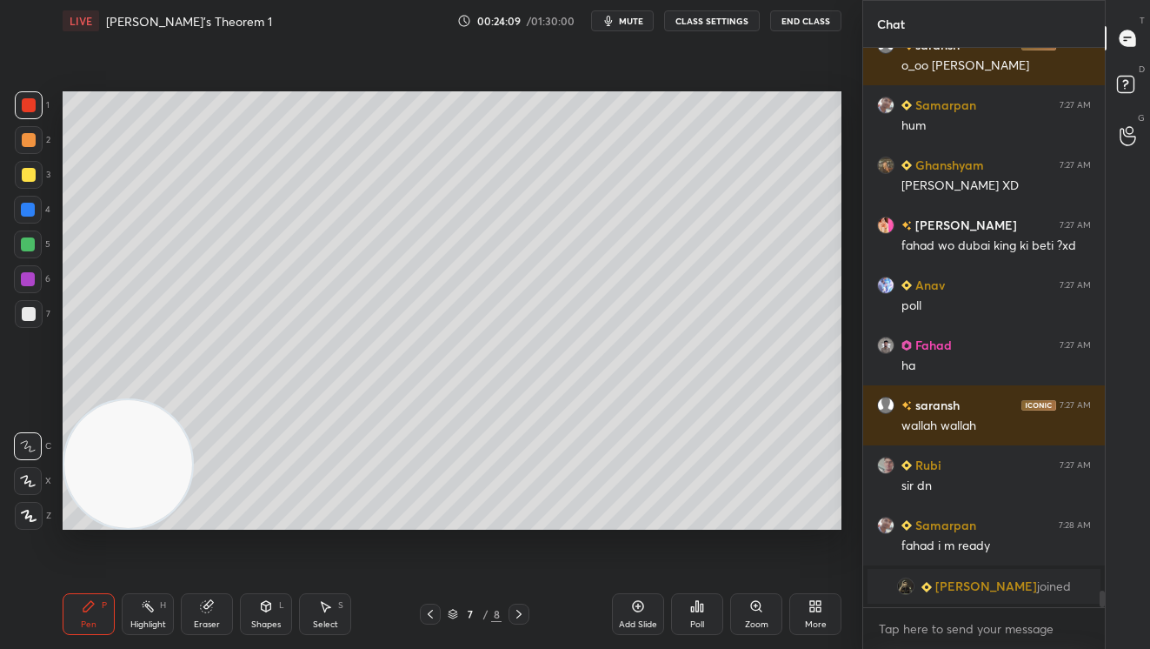
scroll to position [17215, 0]
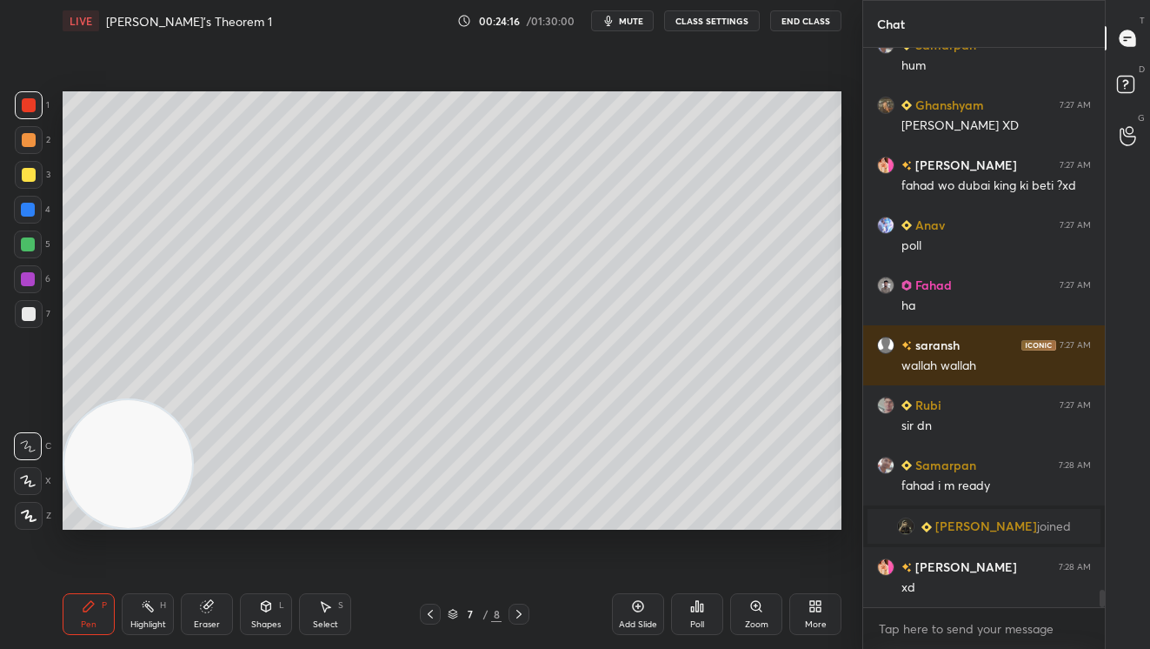
click at [32, 170] on div at bounding box center [29, 175] width 14 height 14
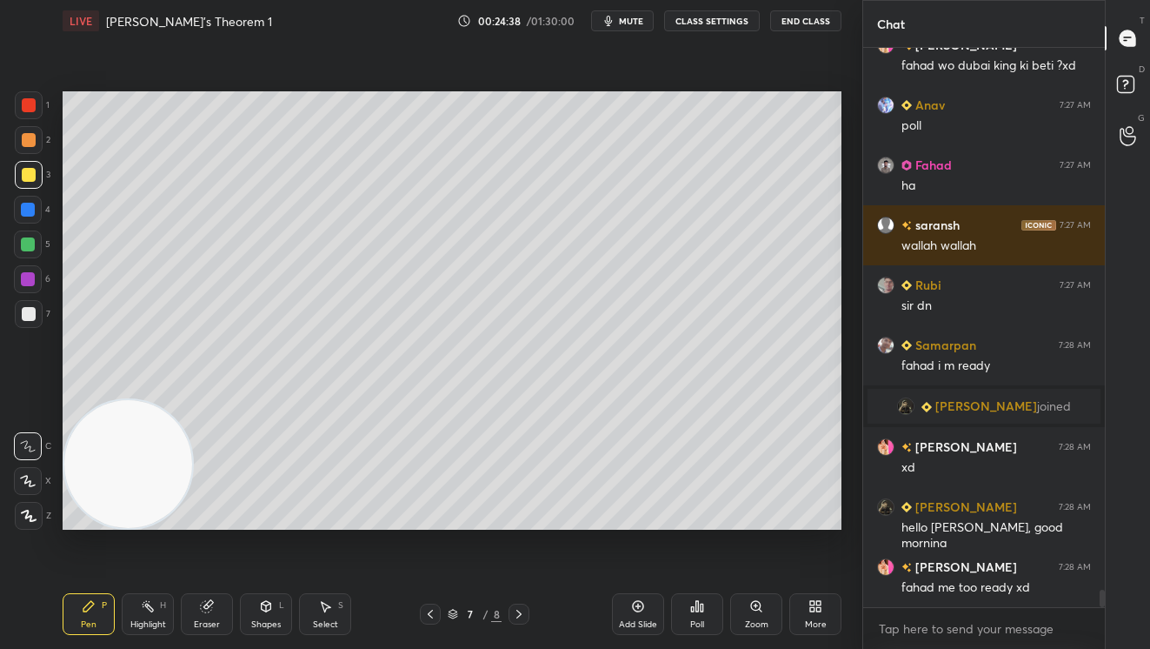
scroll to position [17395, 0]
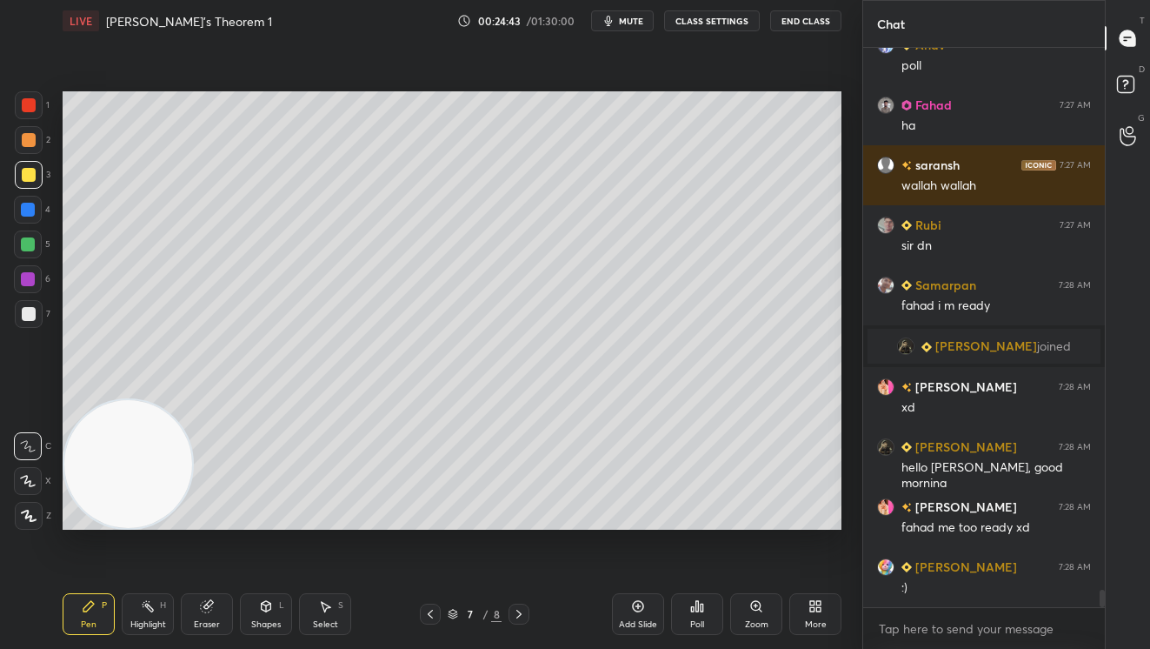
click at [688, 621] on div "Poll" at bounding box center [697, 614] width 52 height 42
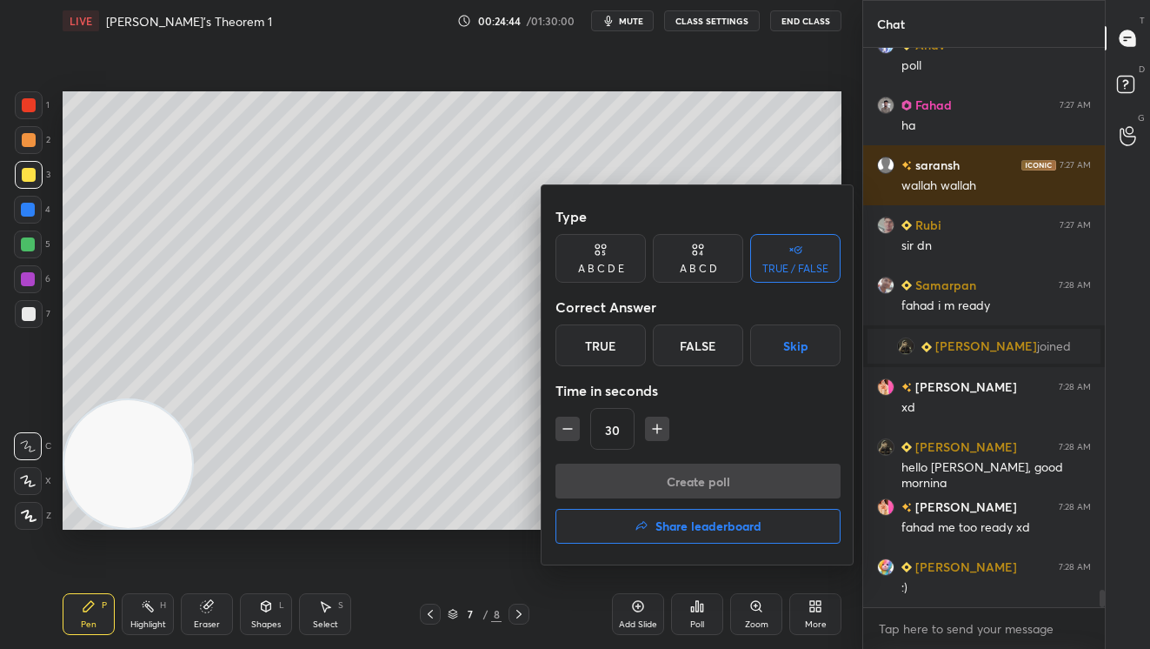
scroll to position [17455, 0]
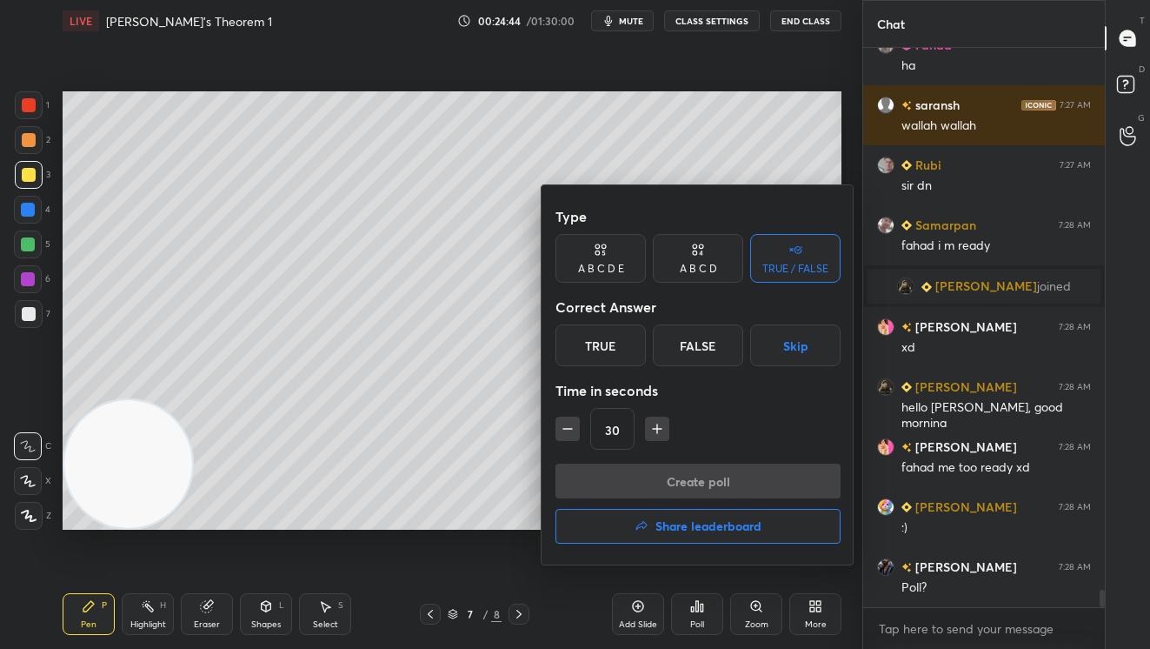
click at [612, 274] on div "A B C D E" at bounding box center [601, 268] width 46 height 10
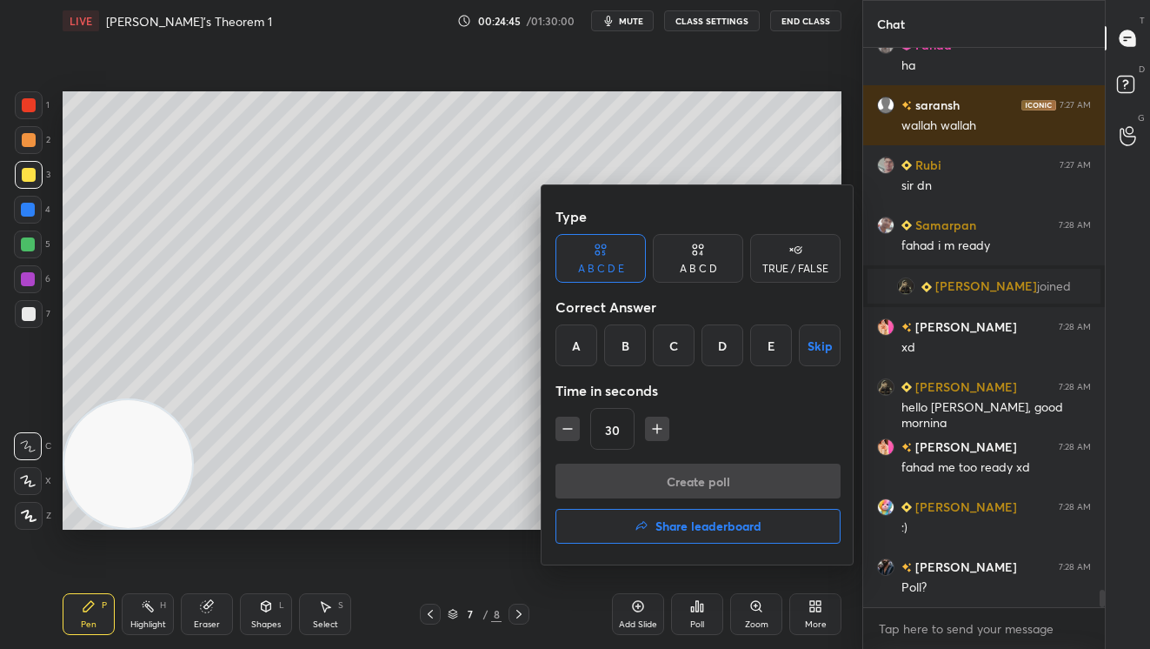
click at [629, 355] on div "B" at bounding box center [625, 345] width 42 height 42
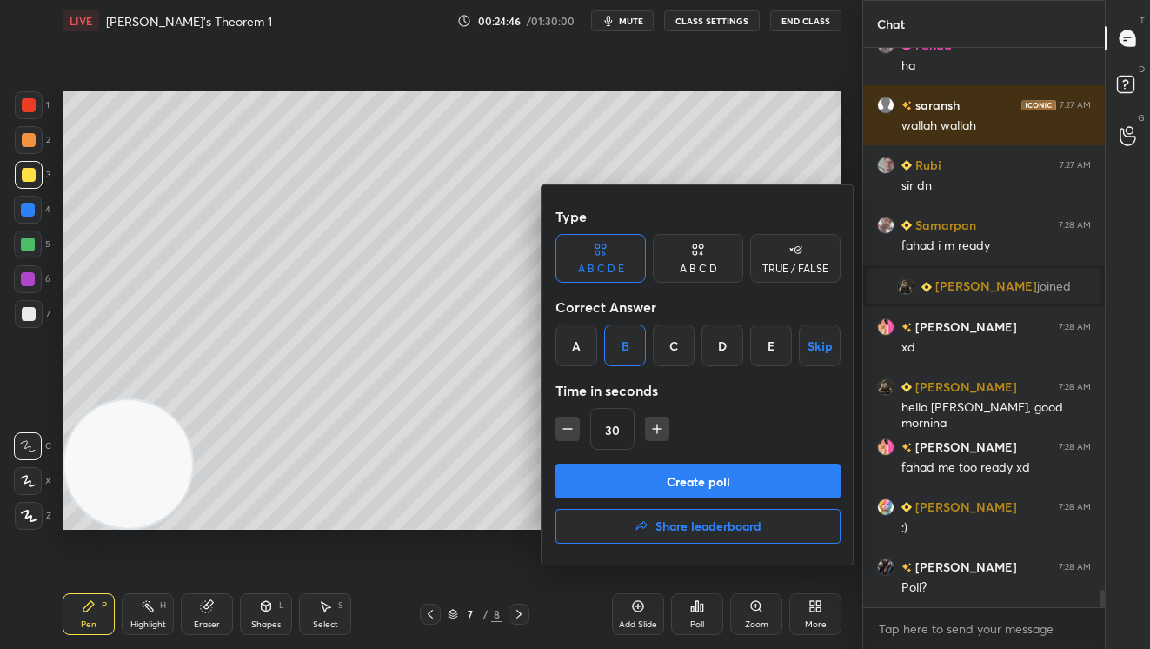
click at [694, 486] on button "Create poll" at bounding box center [698, 480] width 285 height 35
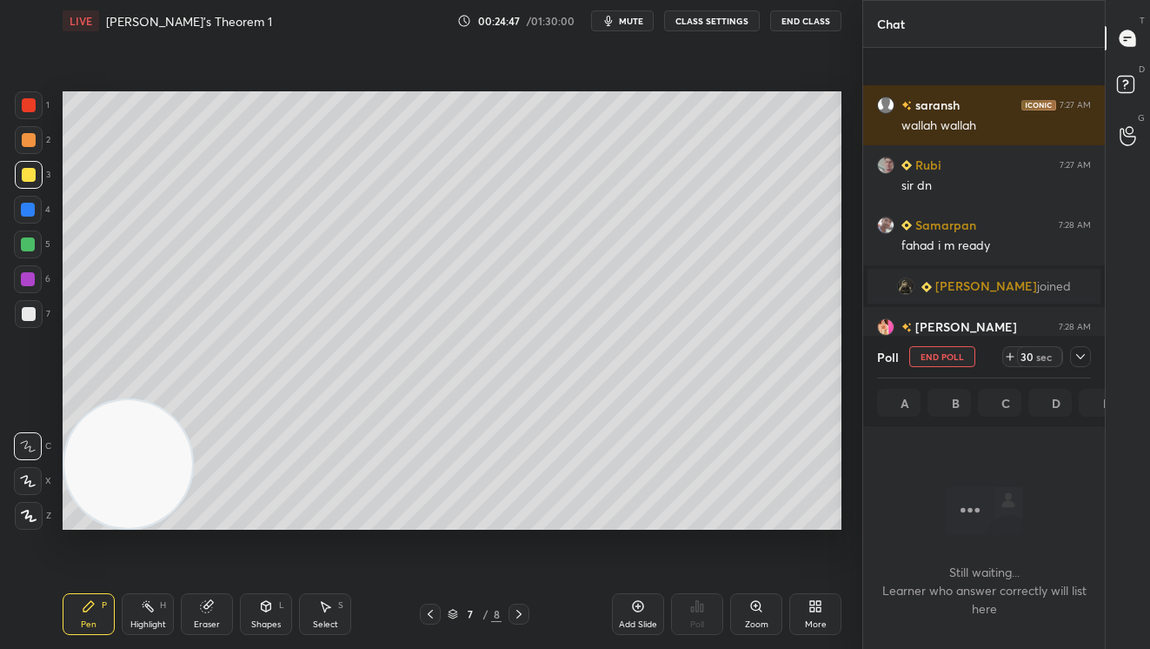
scroll to position [17587, 0]
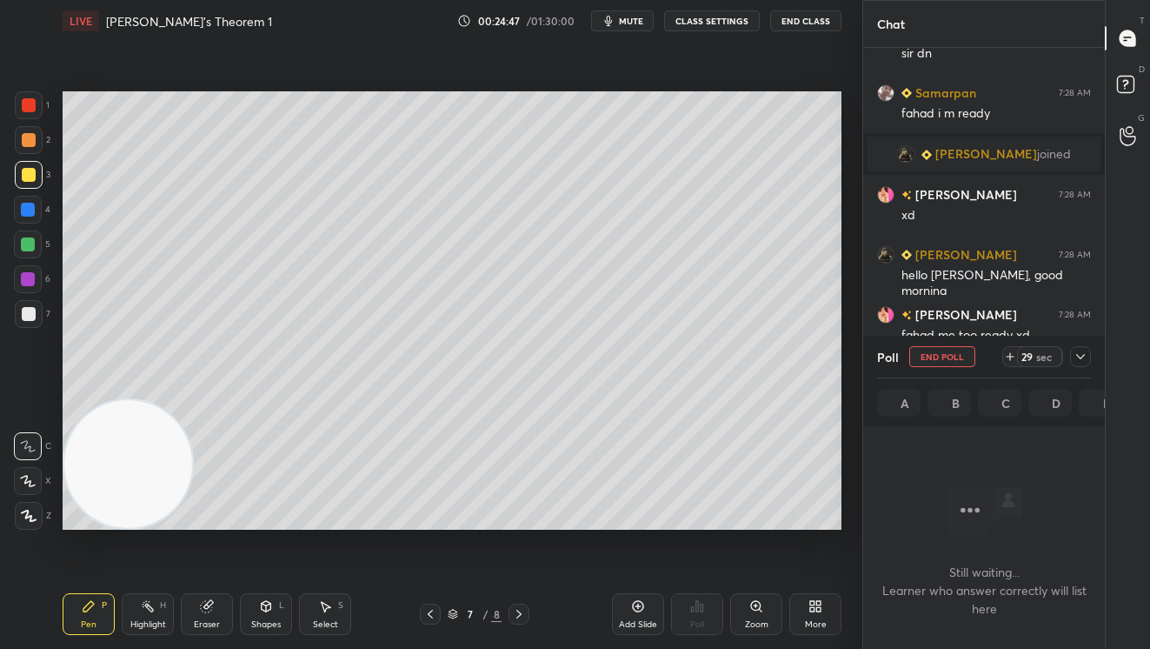
click at [1029, 356] on div "29" at bounding box center [1027, 357] width 14 height 14
click at [1029, 356] on div "43" at bounding box center [1027, 357] width 14 height 14
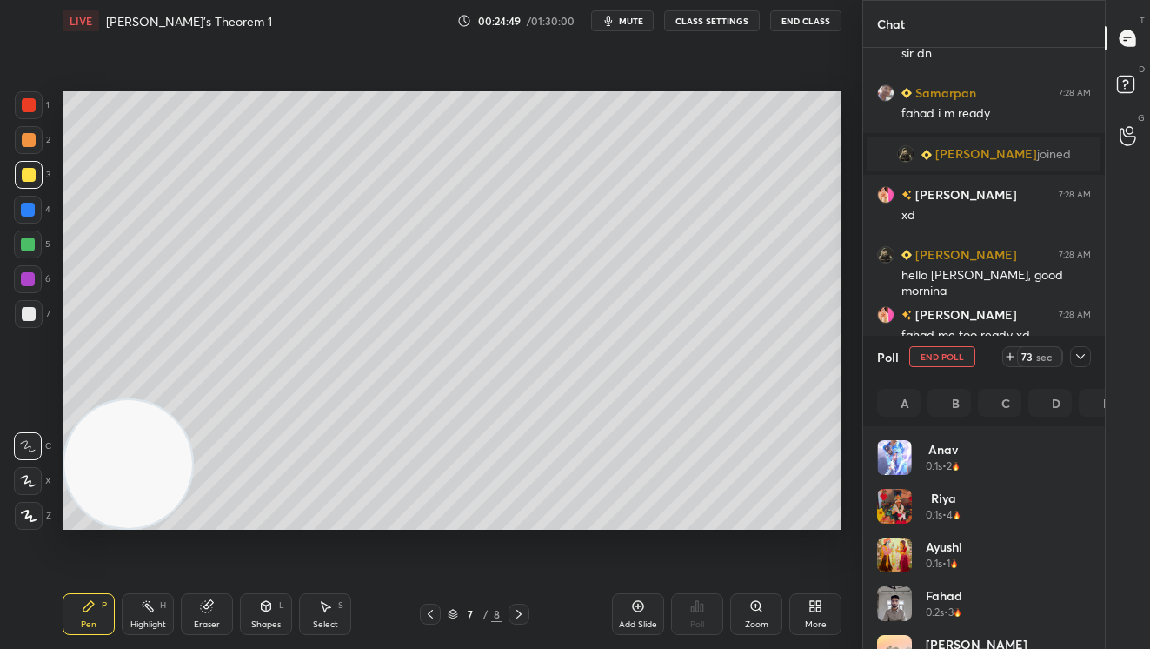
click at [1079, 356] on icon at bounding box center [1081, 357] width 14 height 14
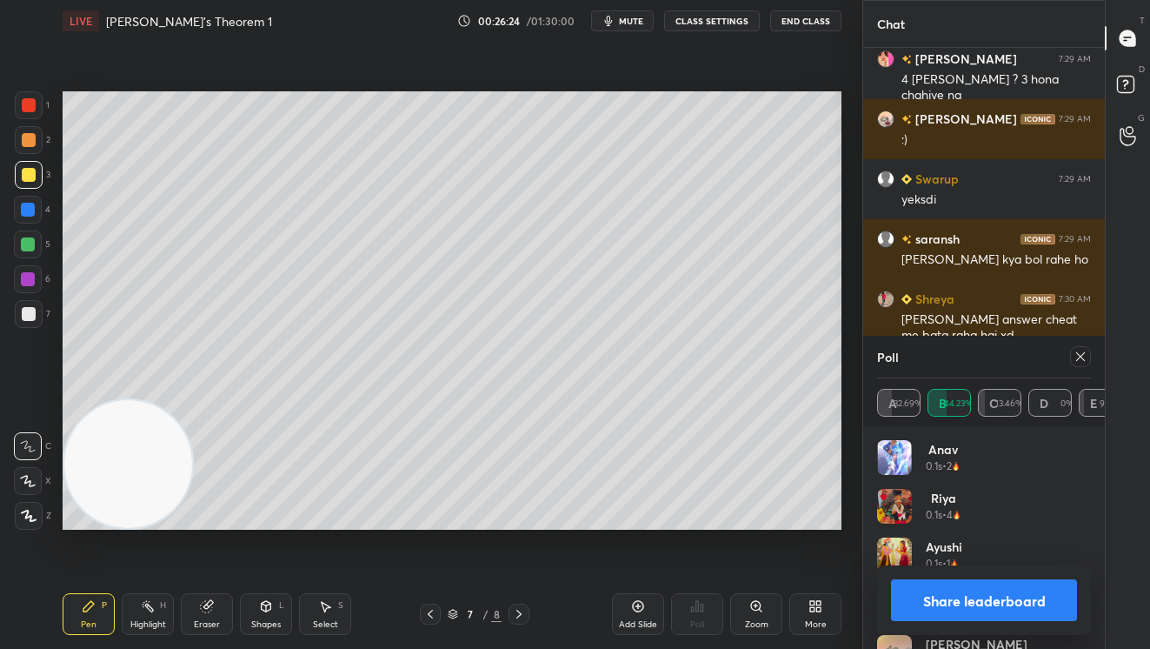
scroll to position [17706, 0]
click at [982, 611] on button "Share leaderboard" at bounding box center [984, 600] width 186 height 42
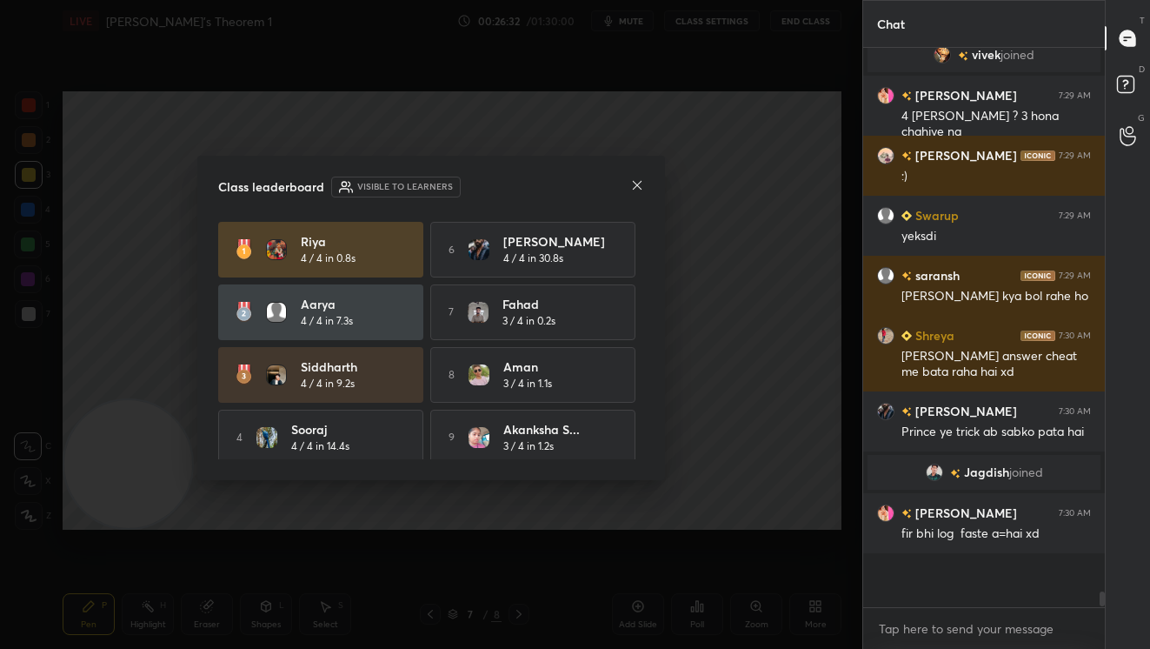
scroll to position [525, 236]
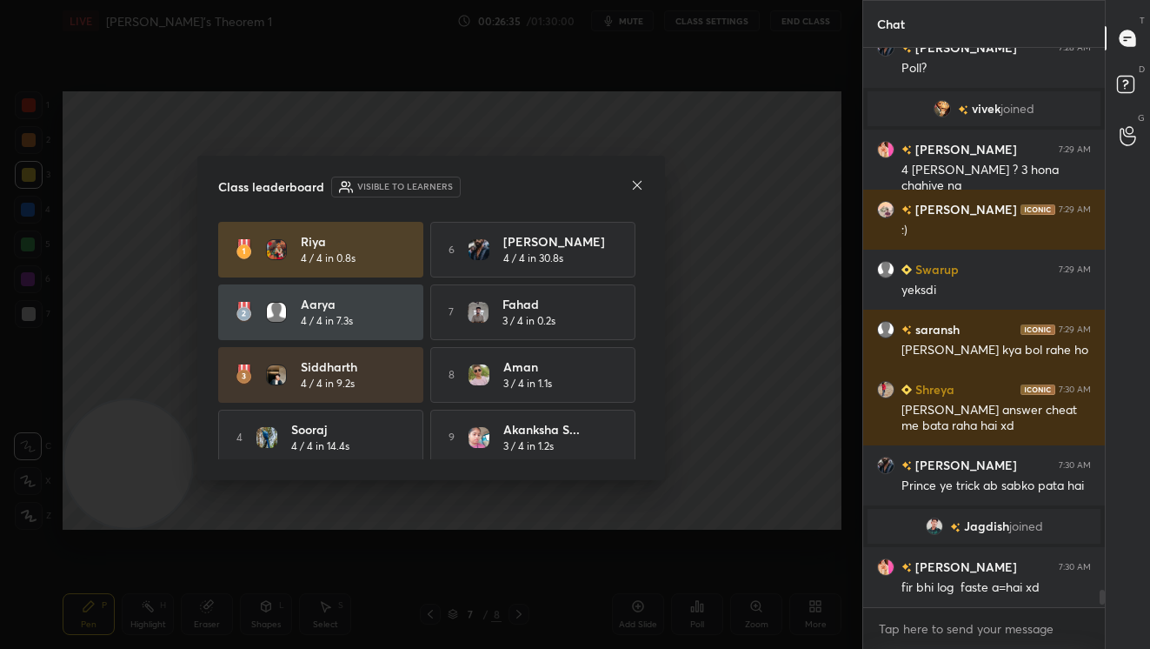
click at [636, 185] on icon at bounding box center [637, 185] width 9 height 9
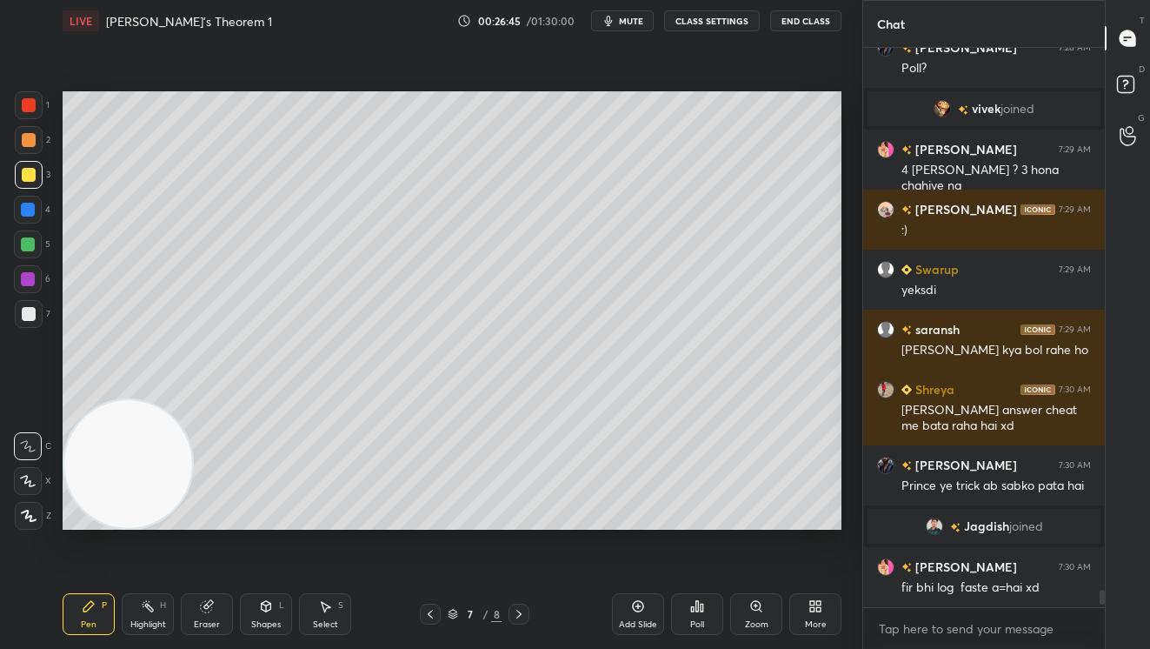
click at [638, 617] on div "Add Slide" at bounding box center [638, 614] width 52 height 42
click at [263, 625] on div "Shapes" at bounding box center [266, 624] width 30 height 9
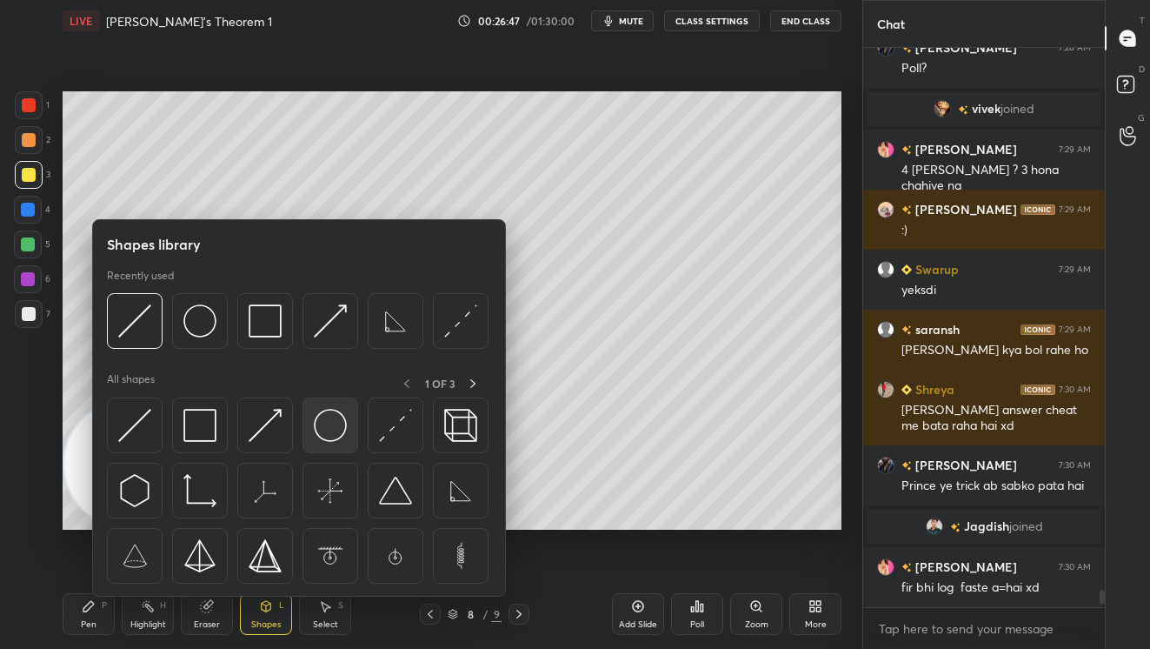
click at [326, 437] on img at bounding box center [330, 425] width 33 height 33
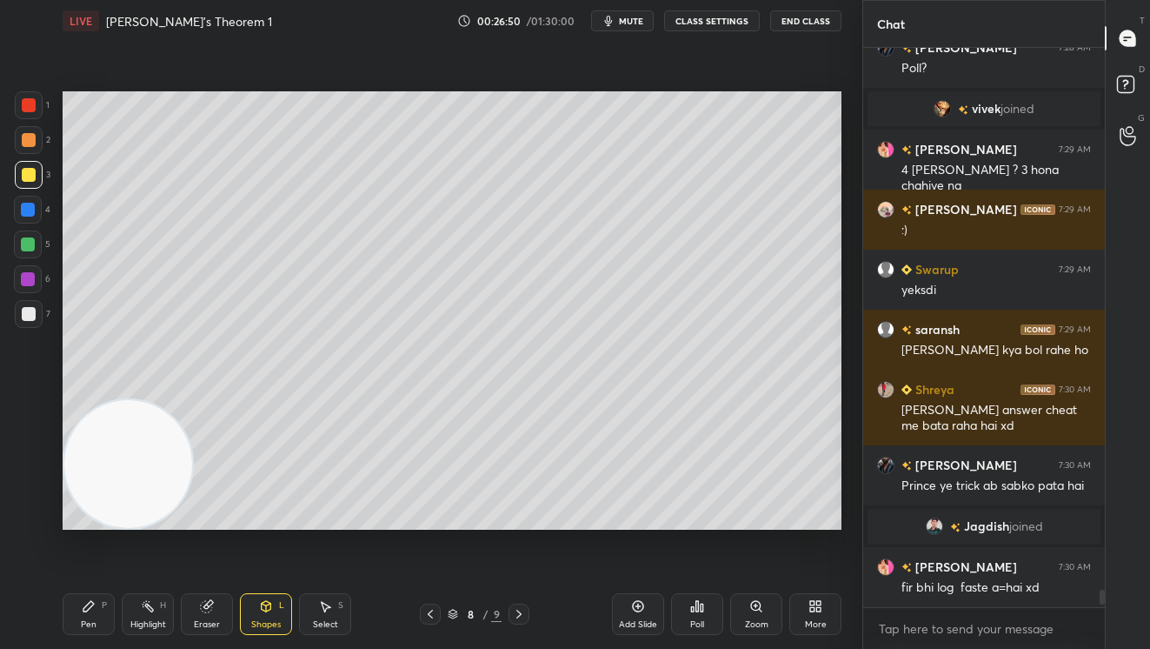
click at [92, 613] on div "Pen P" at bounding box center [89, 614] width 52 height 42
click at [29, 287] on div at bounding box center [28, 279] width 28 height 28
click at [20, 311] on div at bounding box center [29, 314] width 28 height 28
click at [34, 132] on div at bounding box center [29, 140] width 28 height 28
click at [20, 245] on div at bounding box center [28, 244] width 28 height 28
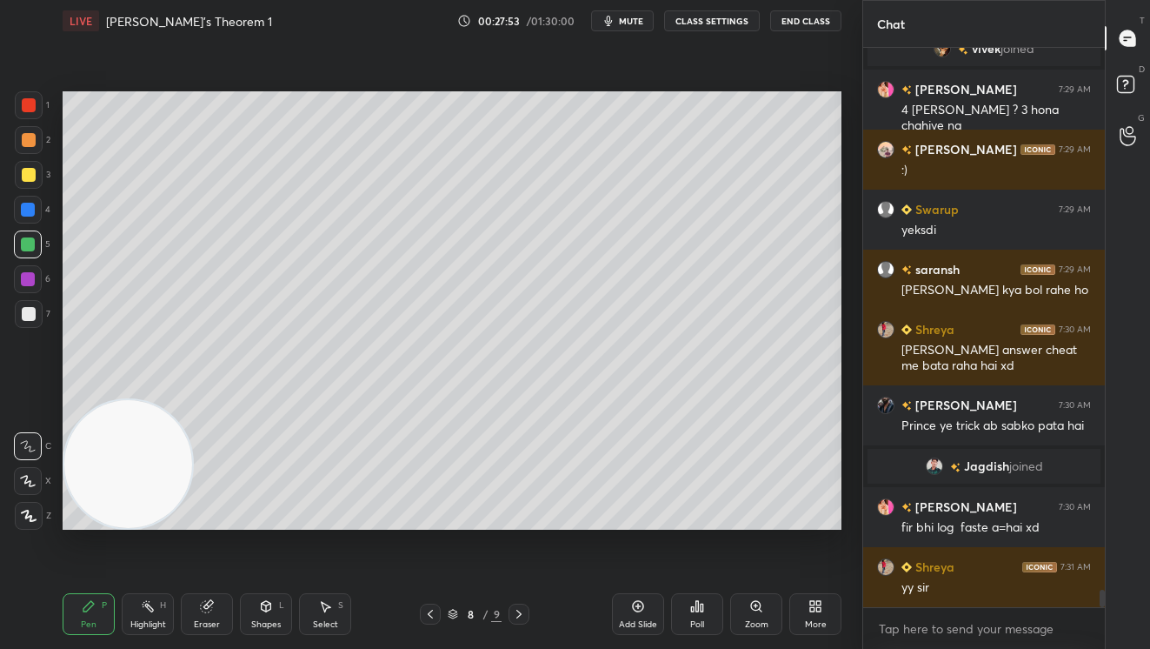
scroll to position [17736, 0]
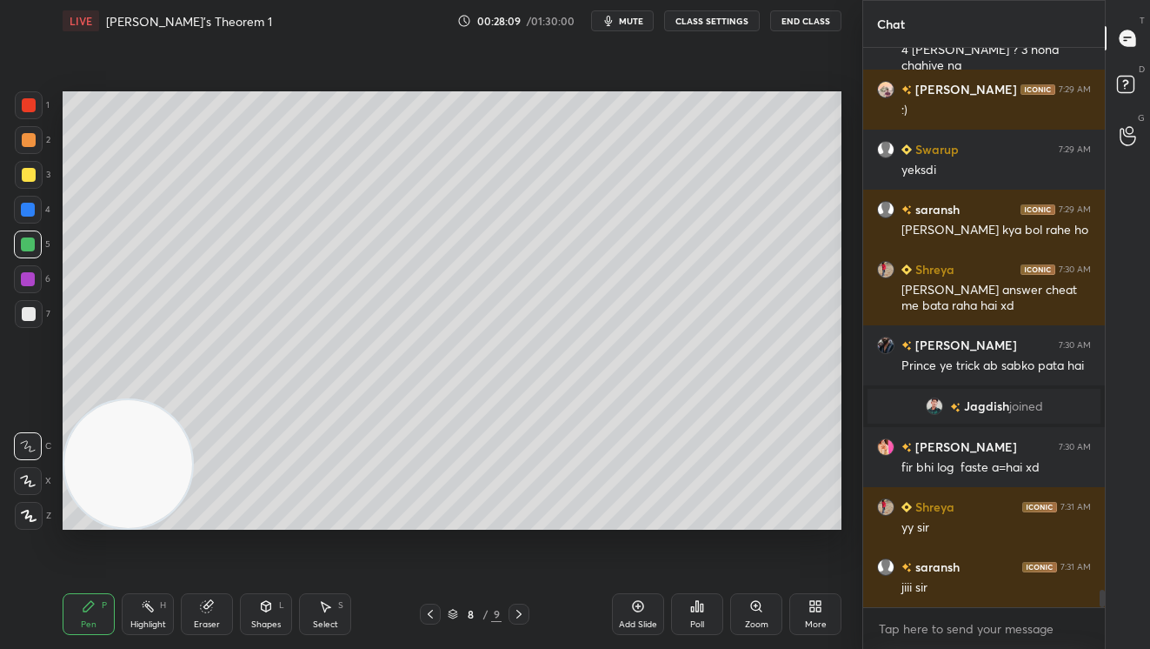
click at [34, 139] on div at bounding box center [29, 140] width 14 height 14
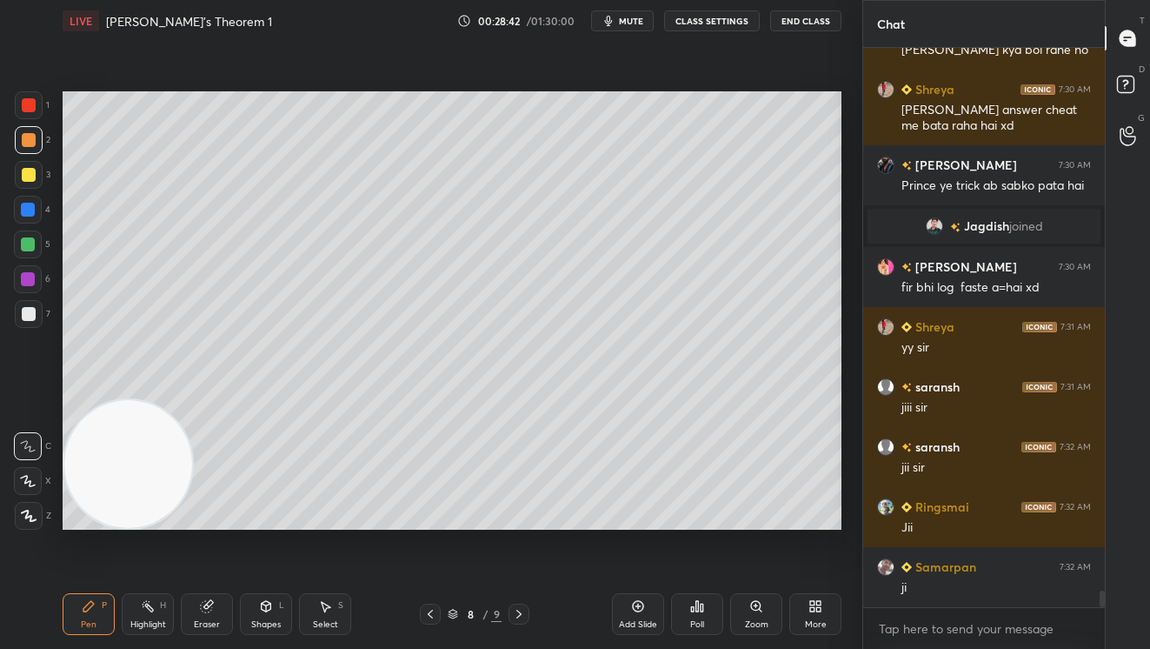
scroll to position [17976, 0]
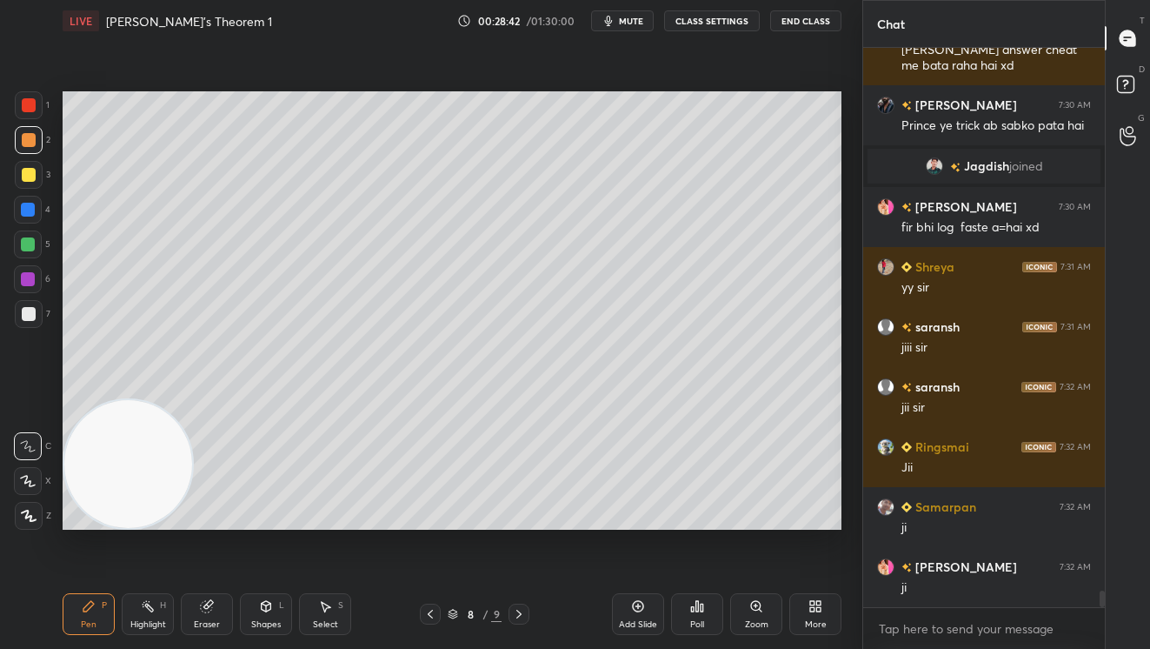
click at [25, 172] on div at bounding box center [29, 175] width 14 height 14
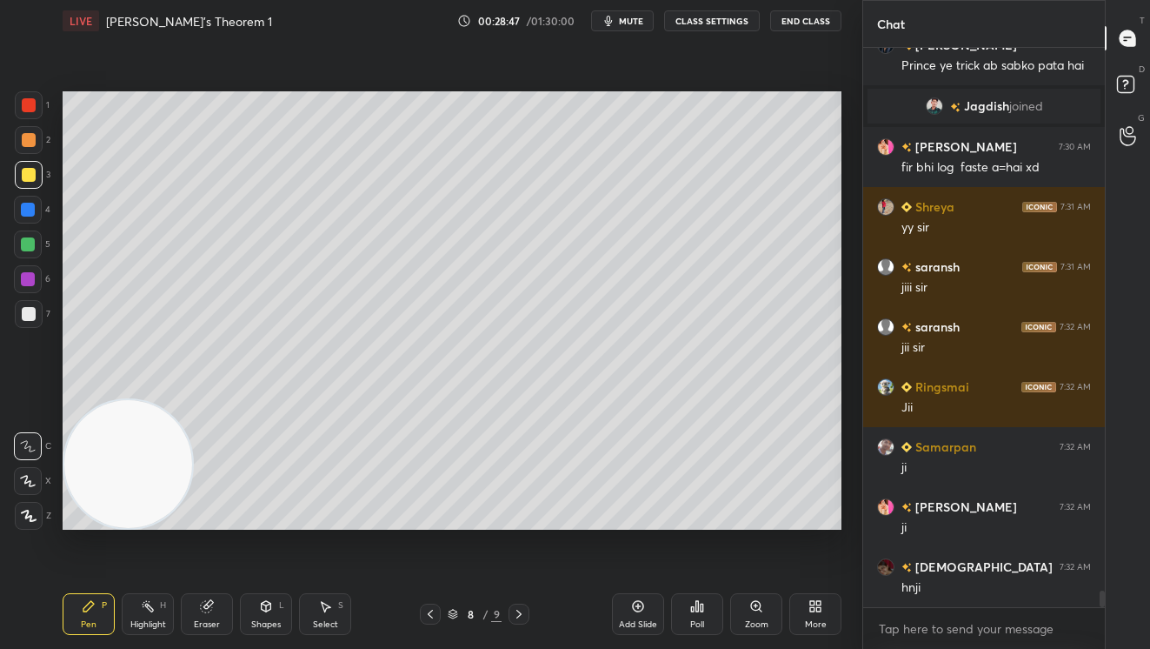
drag, startPoint x: 433, startPoint y: 613, endPoint x: 507, endPoint y: 611, distance: 73.9
click at [435, 614] on icon at bounding box center [430, 614] width 14 height 14
click at [518, 609] on icon at bounding box center [519, 614] width 14 height 14
click at [429, 607] on icon at bounding box center [430, 614] width 14 height 14
click at [518, 609] on icon at bounding box center [519, 614] width 14 height 14
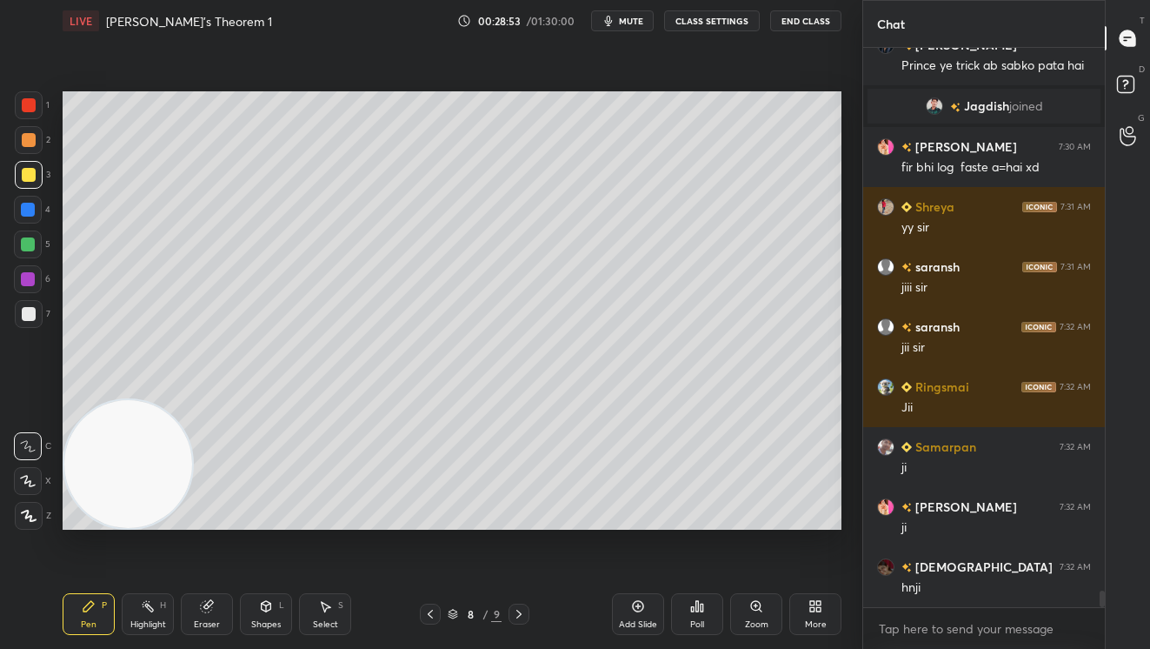
click at [628, 609] on div "Add Slide" at bounding box center [638, 614] width 52 height 42
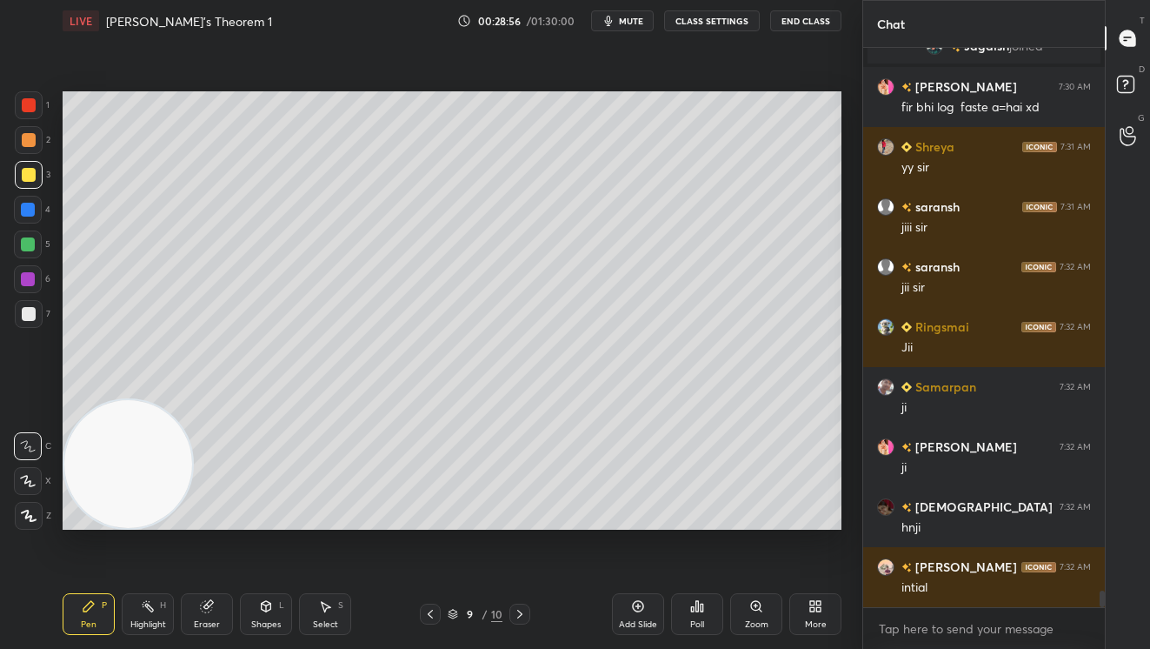
click at [27, 137] on div at bounding box center [29, 140] width 14 height 14
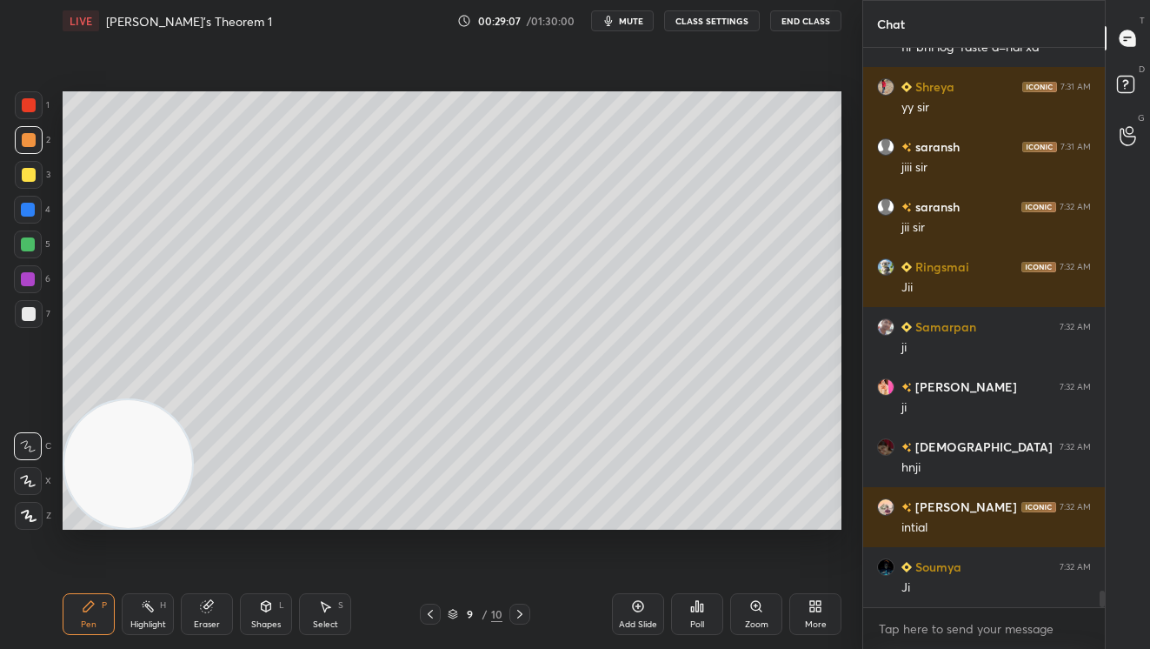
scroll to position [18215, 0]
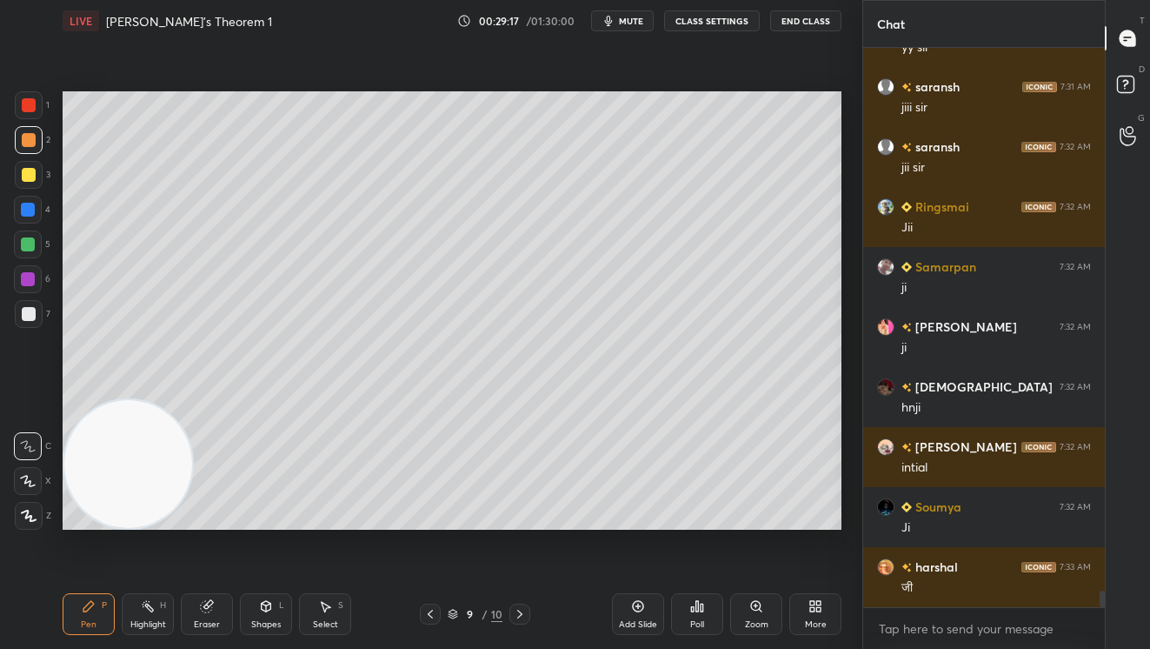
click at [21, 243] on div at bounding box center [28, 244] width 14 height 14
click at [37, 133] on div at bounding box center [29, 140] width 28 height 28
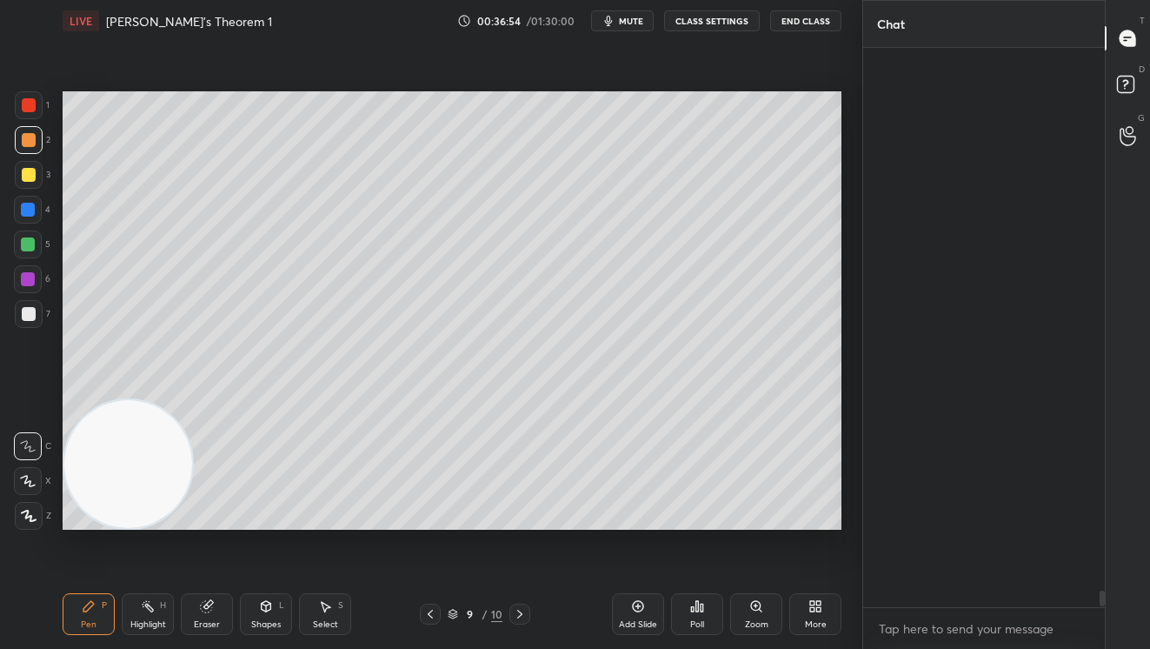
scroll to position [19354, 0]
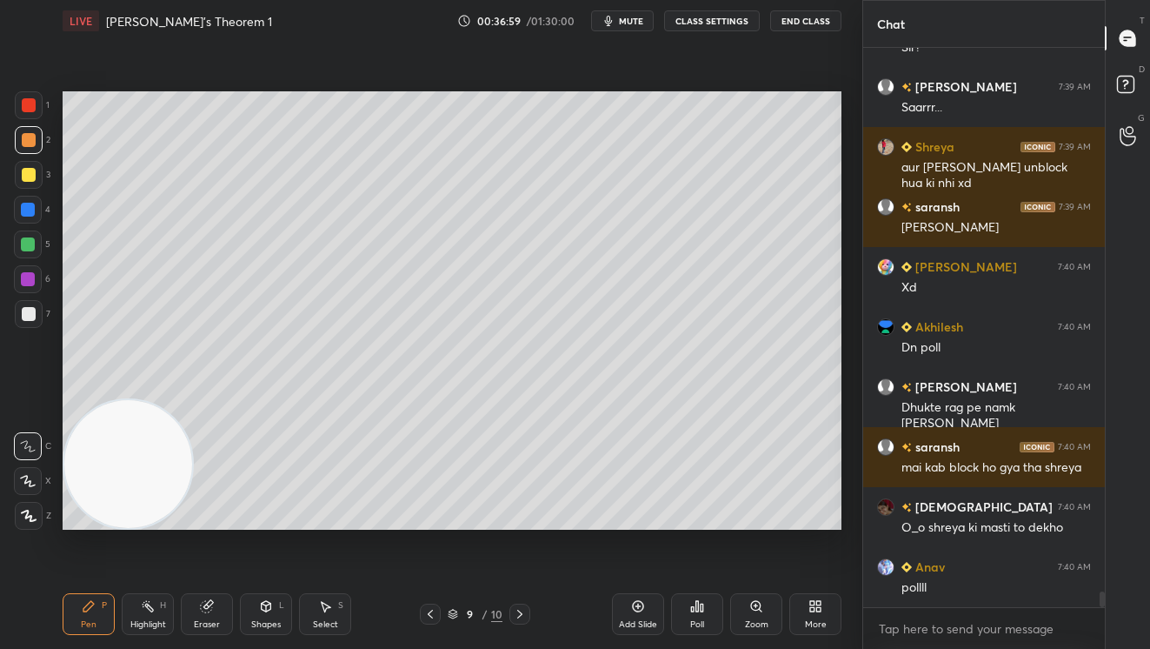
click at [33, 105] on div at bounding box center [29, 105] width 28 height 28
click at [692, 607] on icon at bounding box center [693, 609] width 3 height 4
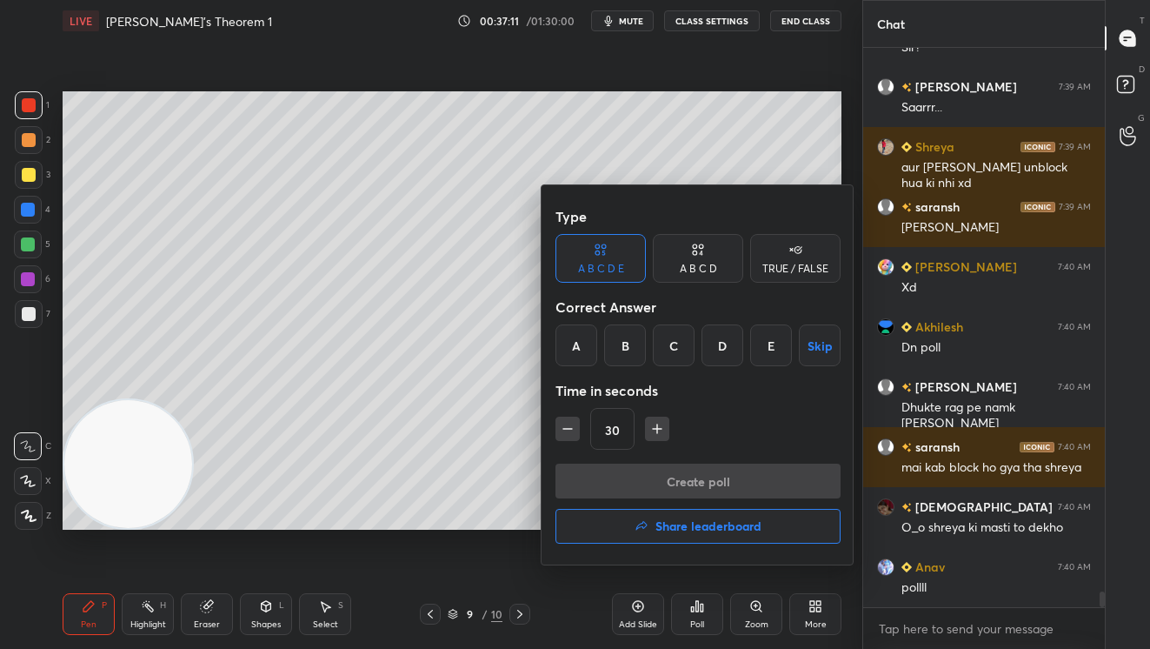
click at [801, 257] on icon at bounding box center [796, 249] width 14 height 17
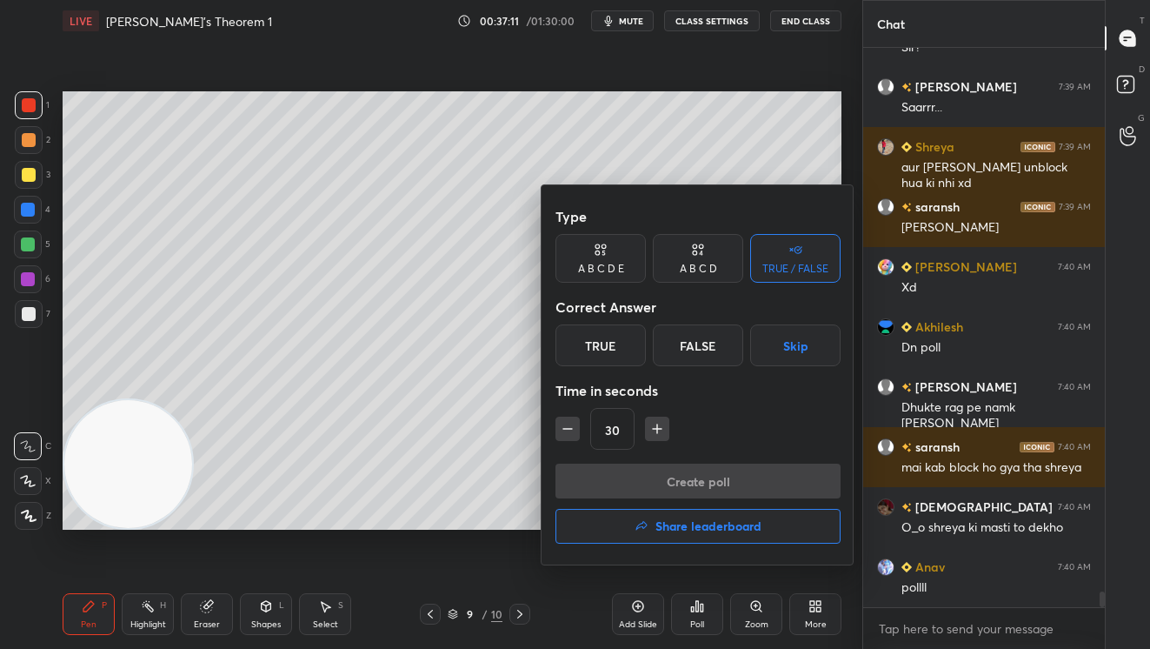
click at [688, 352] on div "False" at bounding box center [698, 345] width 90 height 42
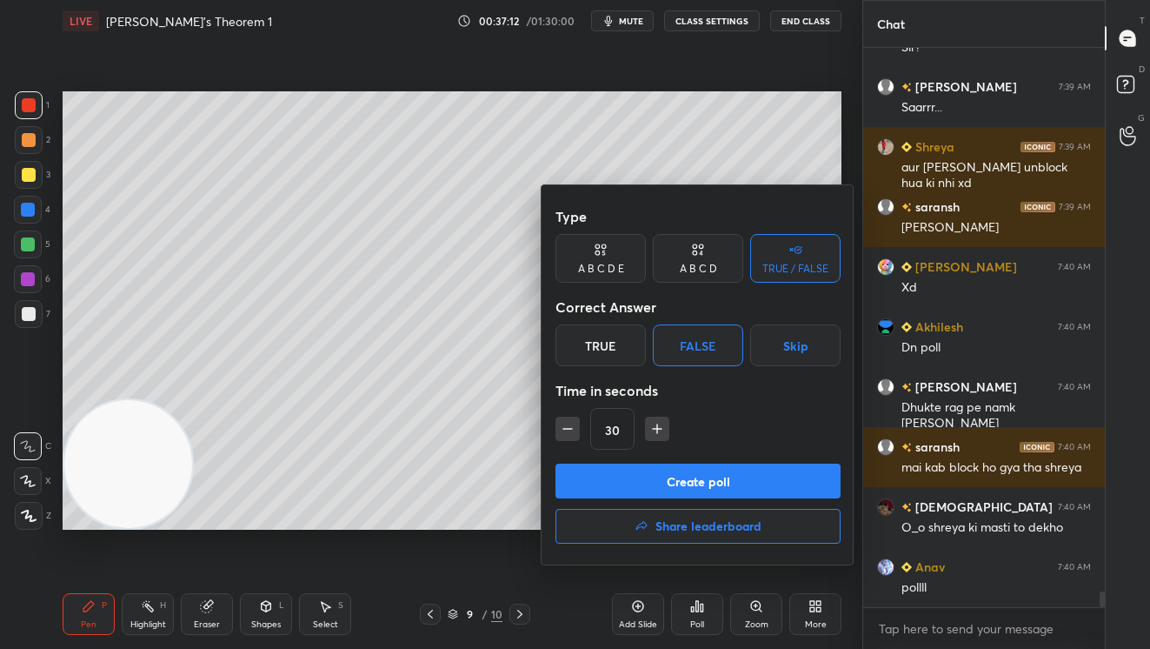
click at [756, 475] on button "Create poll" at bounding box center [698, 480] width 285 height 35
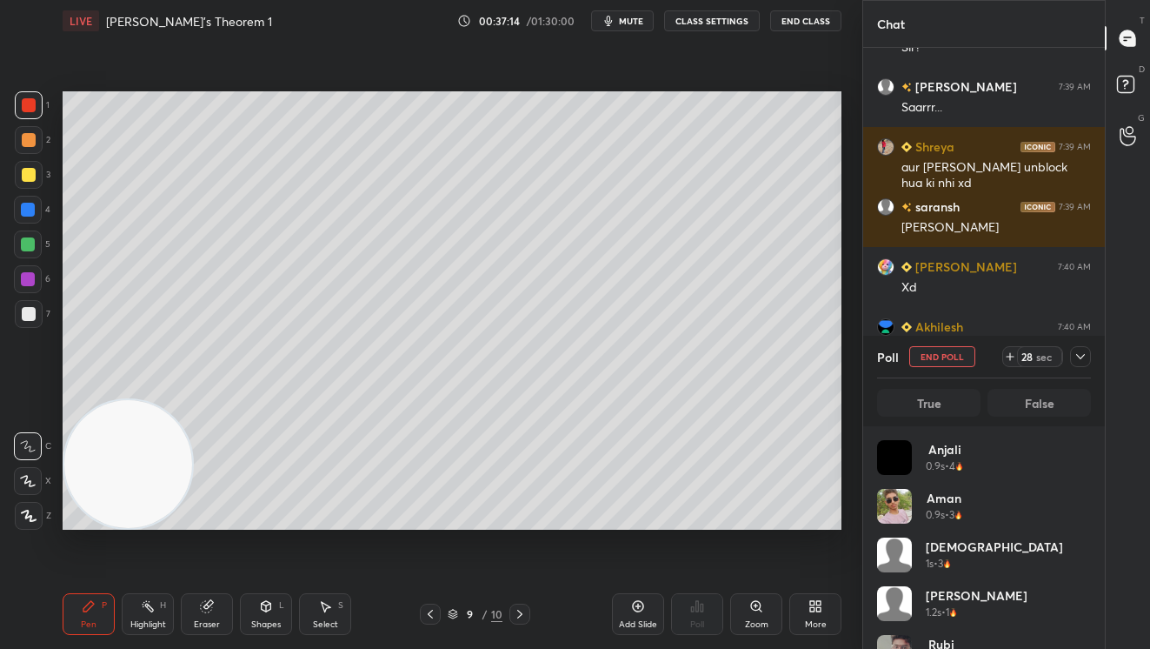
scroll to position [203, 208]
click at [1040, 355] on div "sec" at bounding box center [1044, 357] width 21 height 14
click at [1090, 349] on div "33 sec" at bounding box center [1046, 356] width 89 height 21
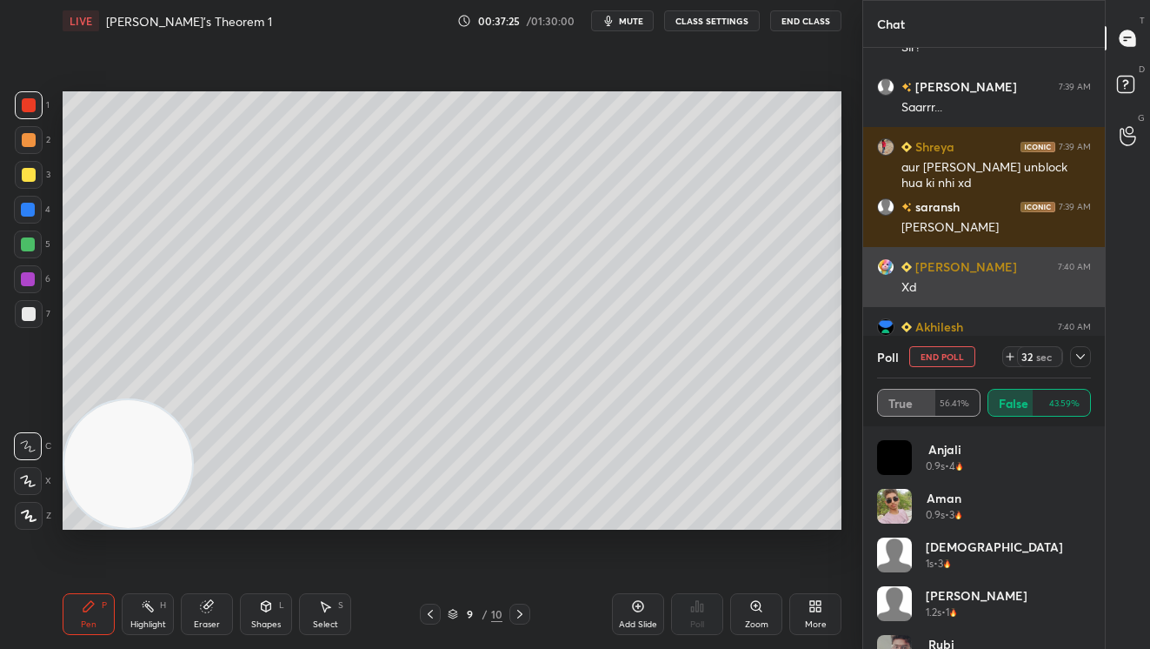
scroll to position [19444, 0]
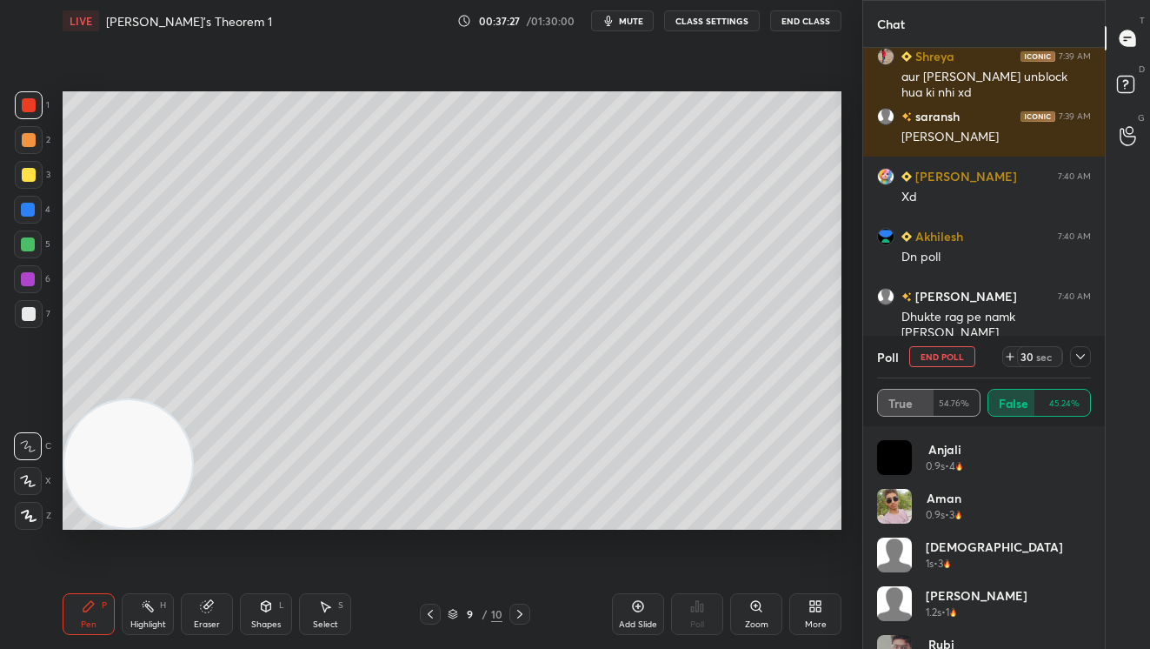
click at [1083, 354] on icon at bounding box center [1081, 357] width 14 height 14
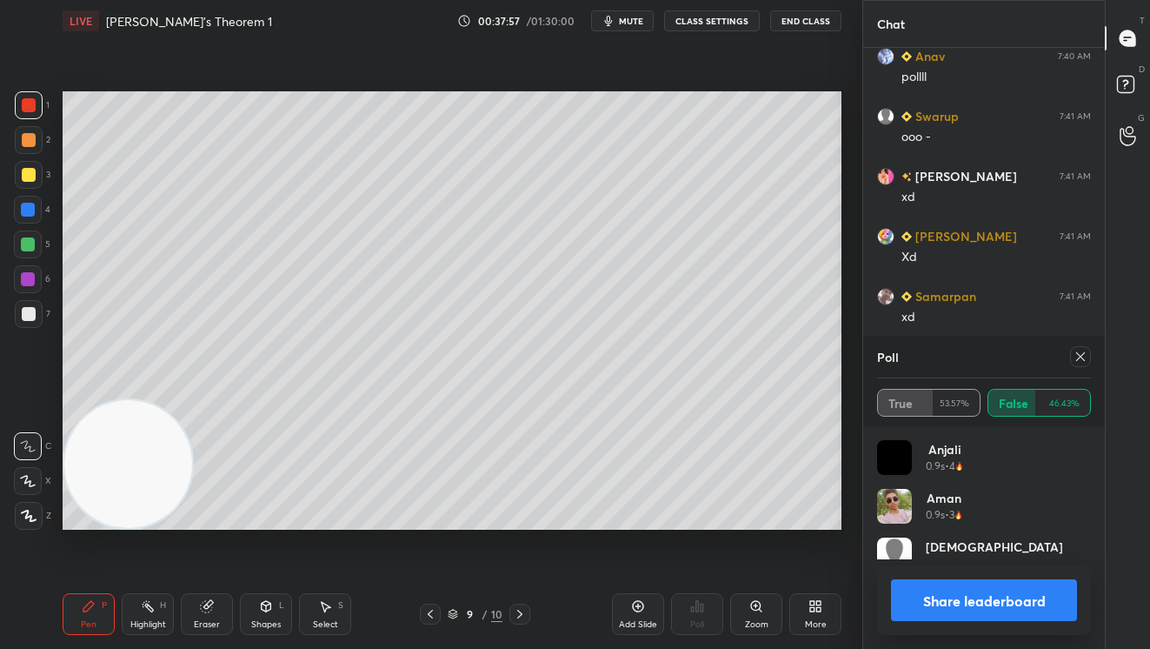
scroll to position [203, 208]
click at [996, 588] on button "Share leaderboard" at bounding box center [984, 600] width 186 height 42
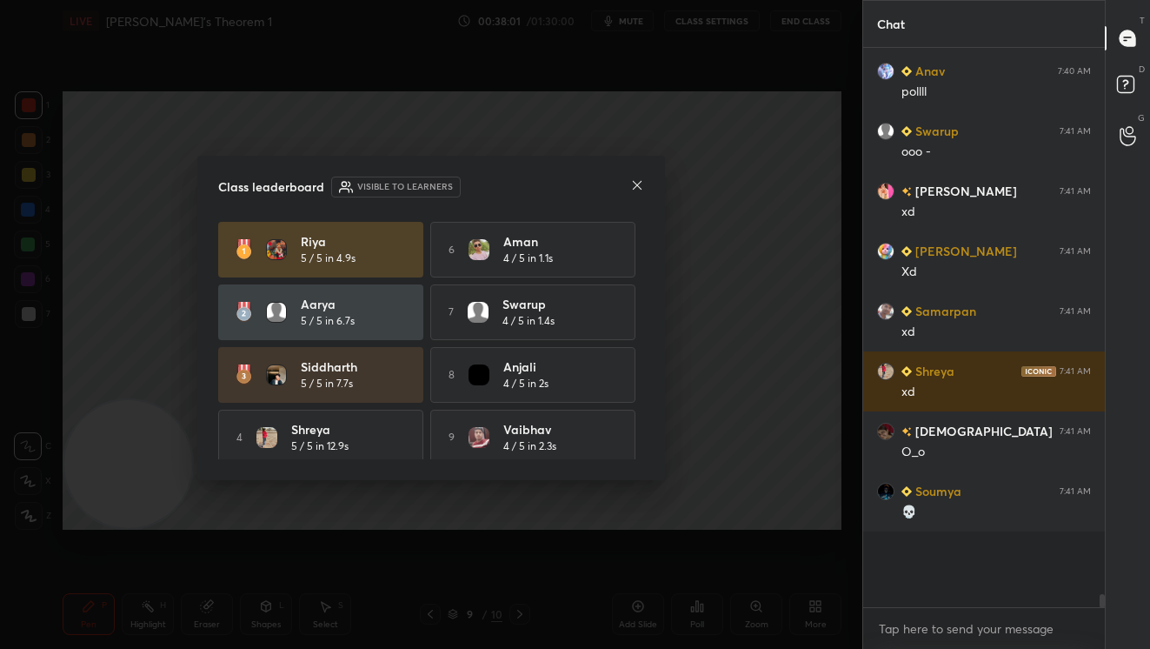
scroll to position [6, 6]
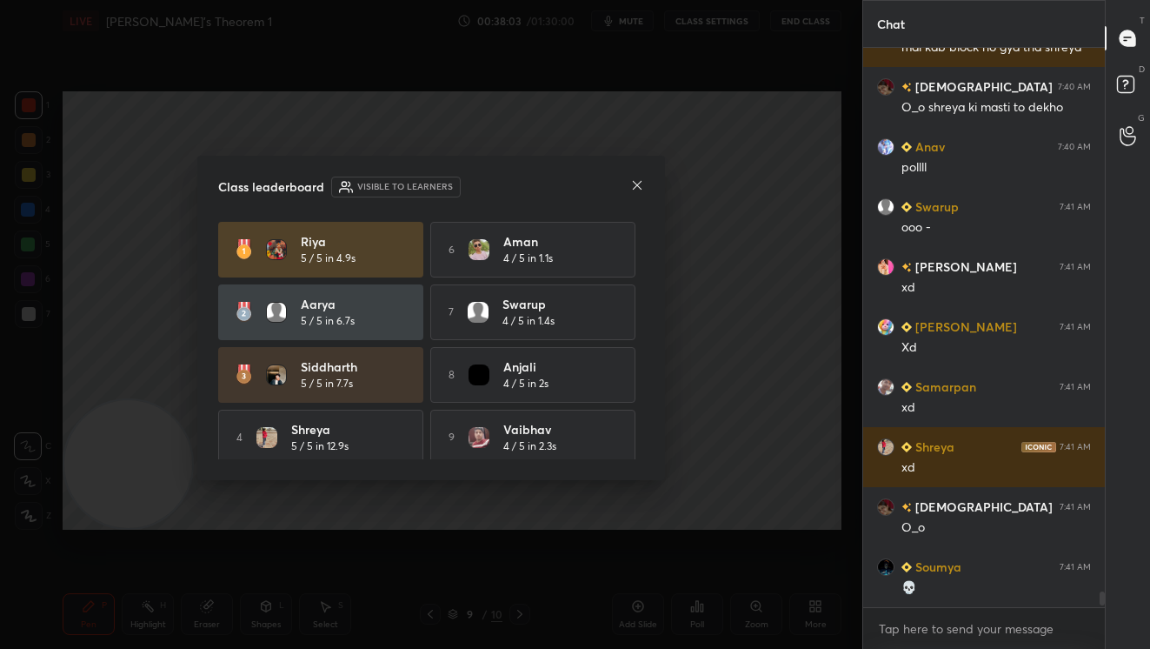
click at [636, 183] on icon at bounding box center [637, 185] width 9 height 9
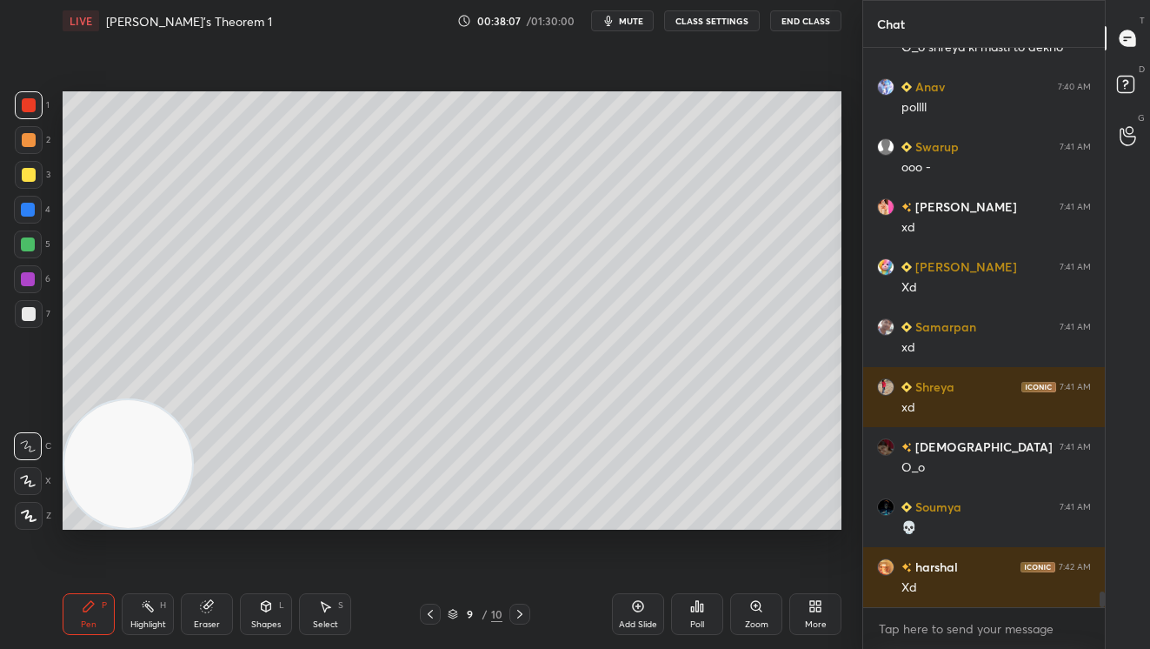
click at [25, 177] on div at bounding box center [29, 175] width 14 height 14
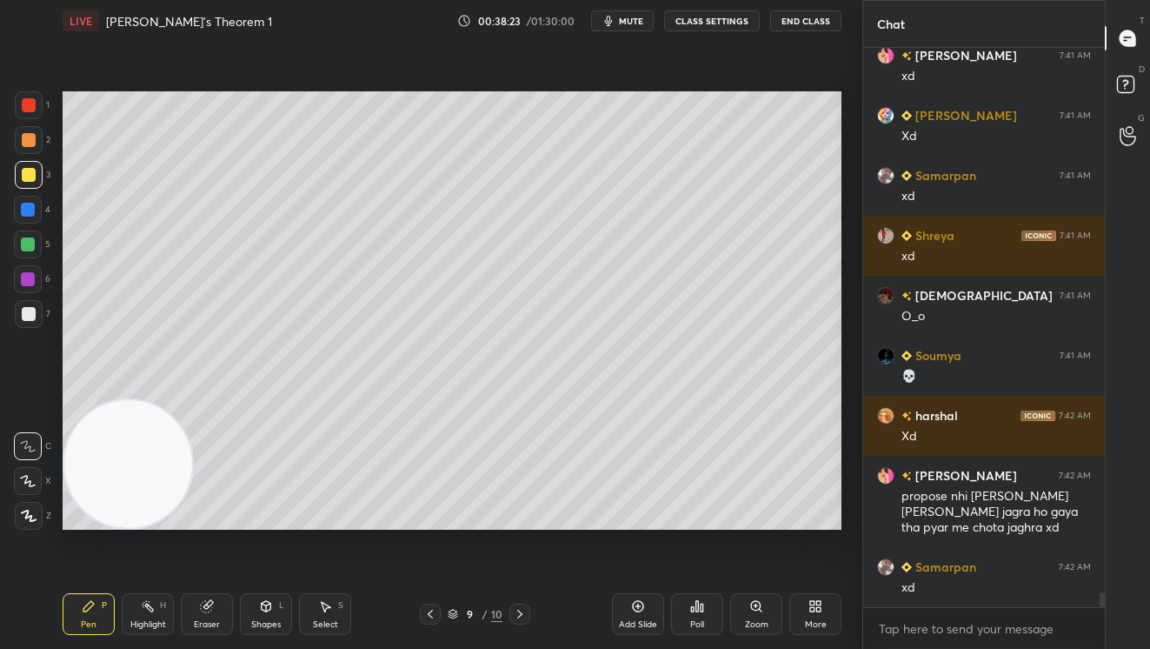
drag, startPoint x: 638, startPoint y: 616, endPoint x: 571, endPoint y: 536, distance: 104.3
click at [638, 611] on div "Add Slide" at bounding box center [638, 614] width 52 height 42
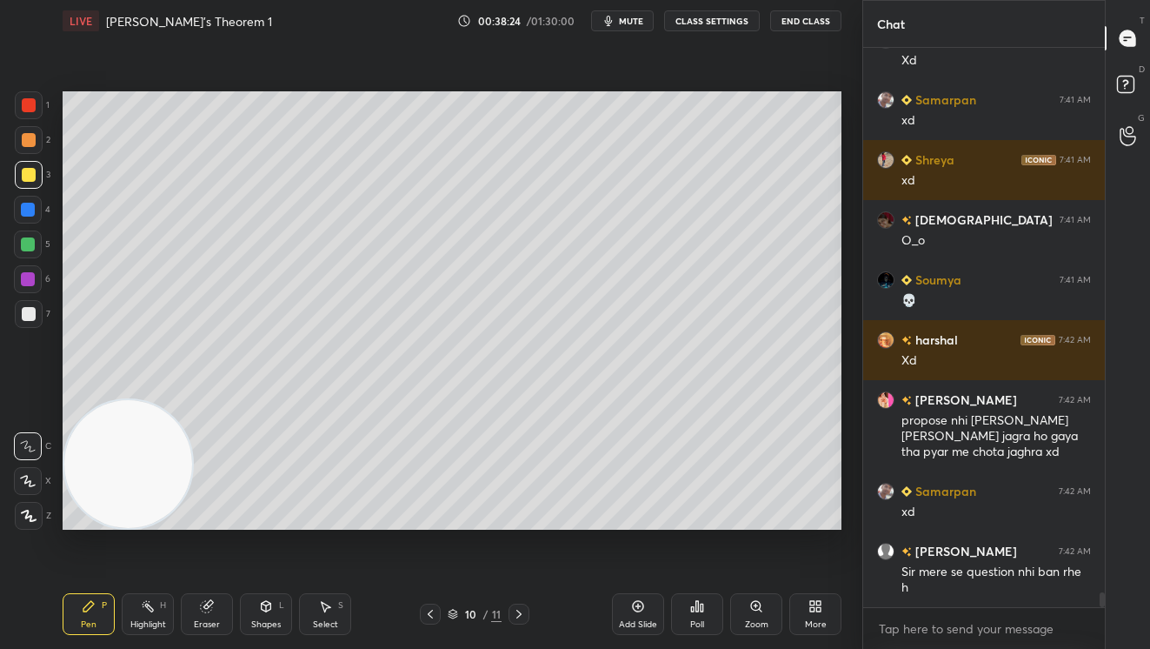
click at [273, 617] on div "Shapes L" at bounding box center [266, 614] width 52 height 42
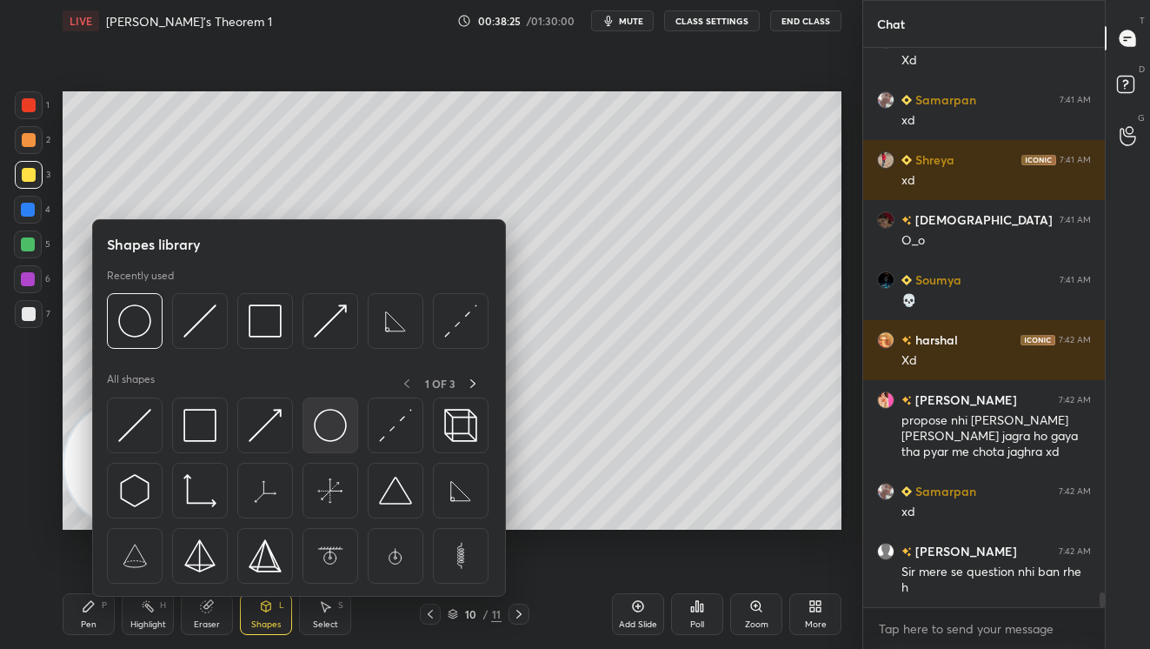
click at [327, 438] on img at bounding box center [330, 425] width 33 height 33
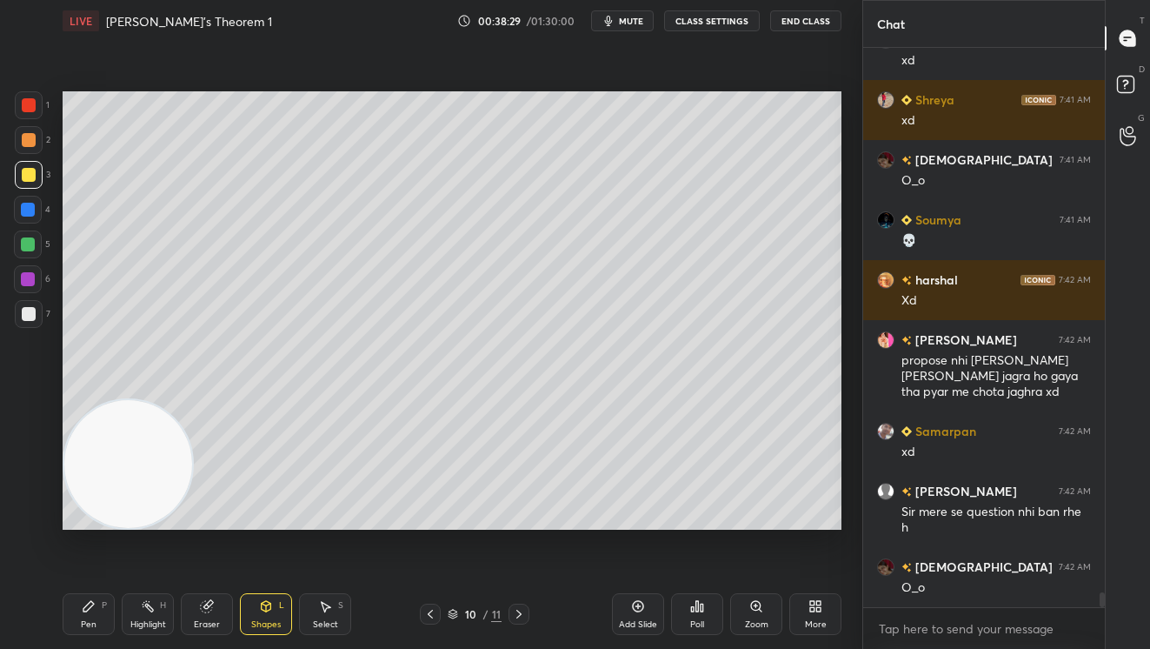
scroll to position [20180, 0]
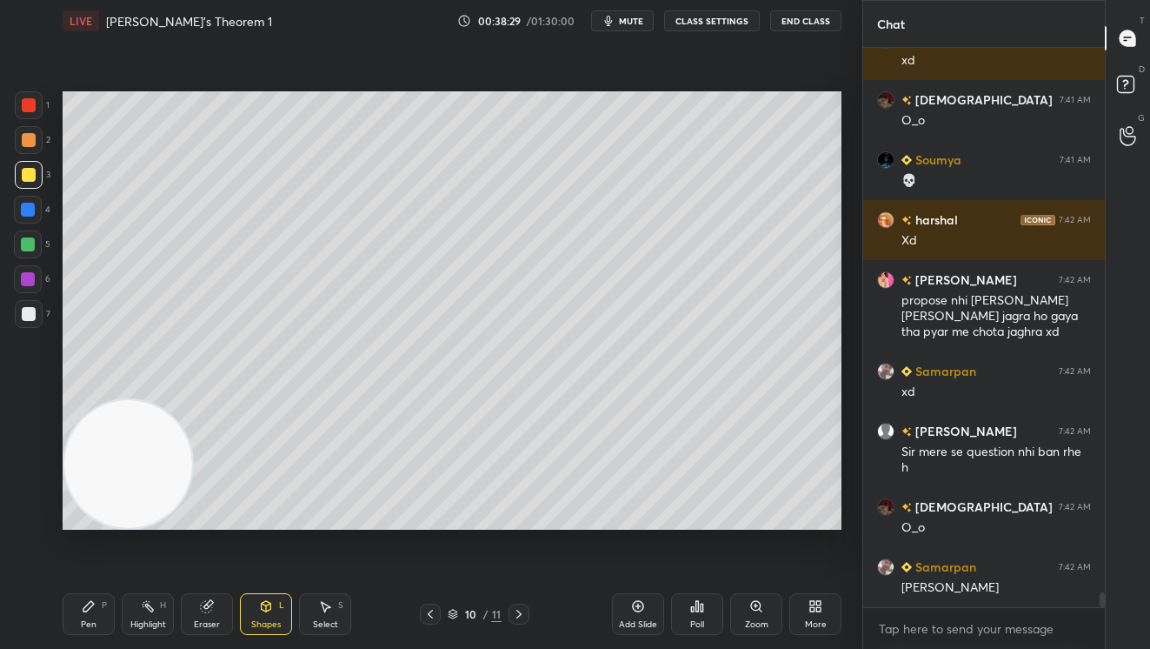
click at [92, 604] on icon at bounding box center [88, 606] width 10 height 10
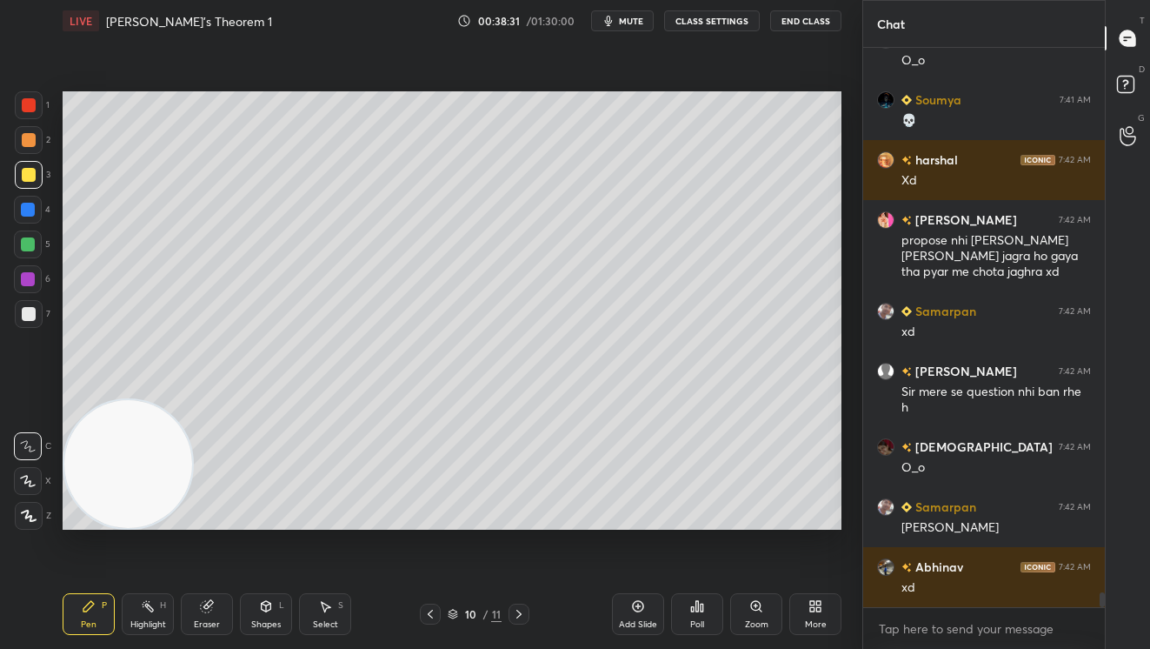
click at [30, 143] on div at bounding box center [29, 140] width 14 height 14
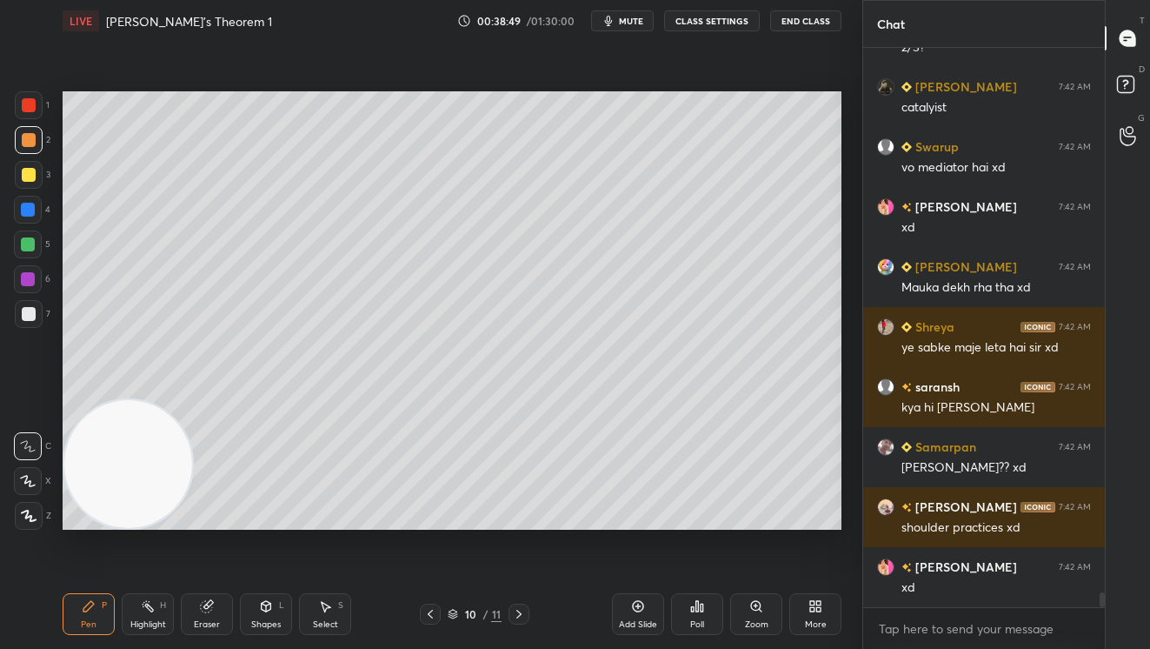
click at [32, 179] on div at bounding box center [29, 175] width 14 height 14
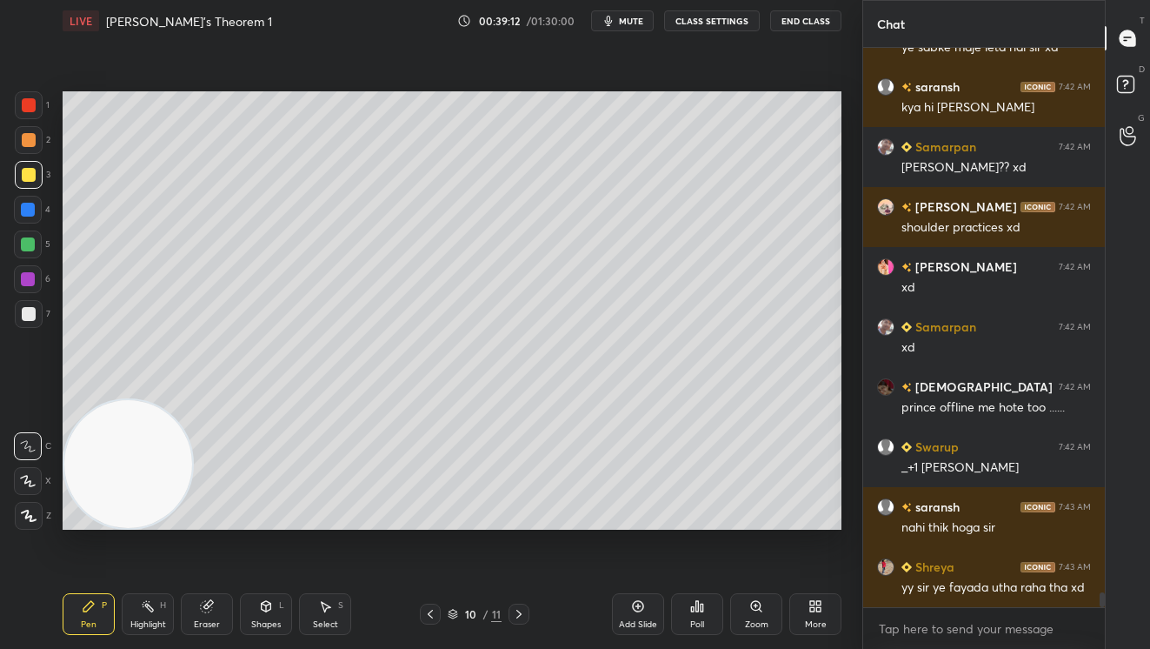
scroll to position [21200, 0]
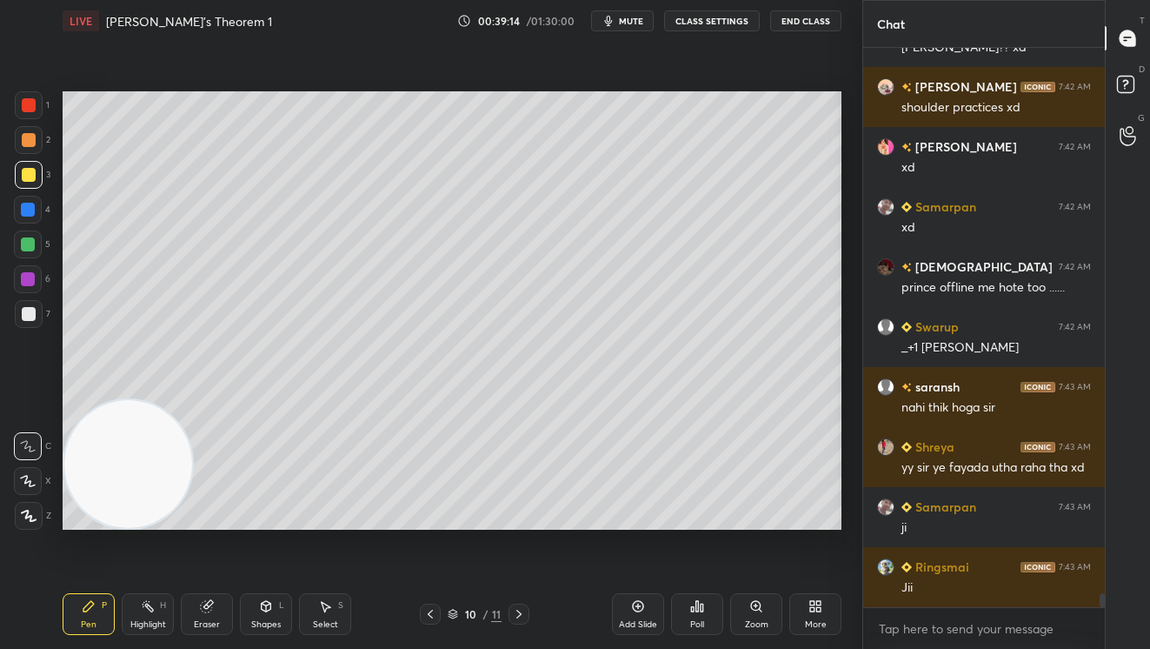
click at [27, 237] on div at bounding box center [28, 244] width 14 height 14
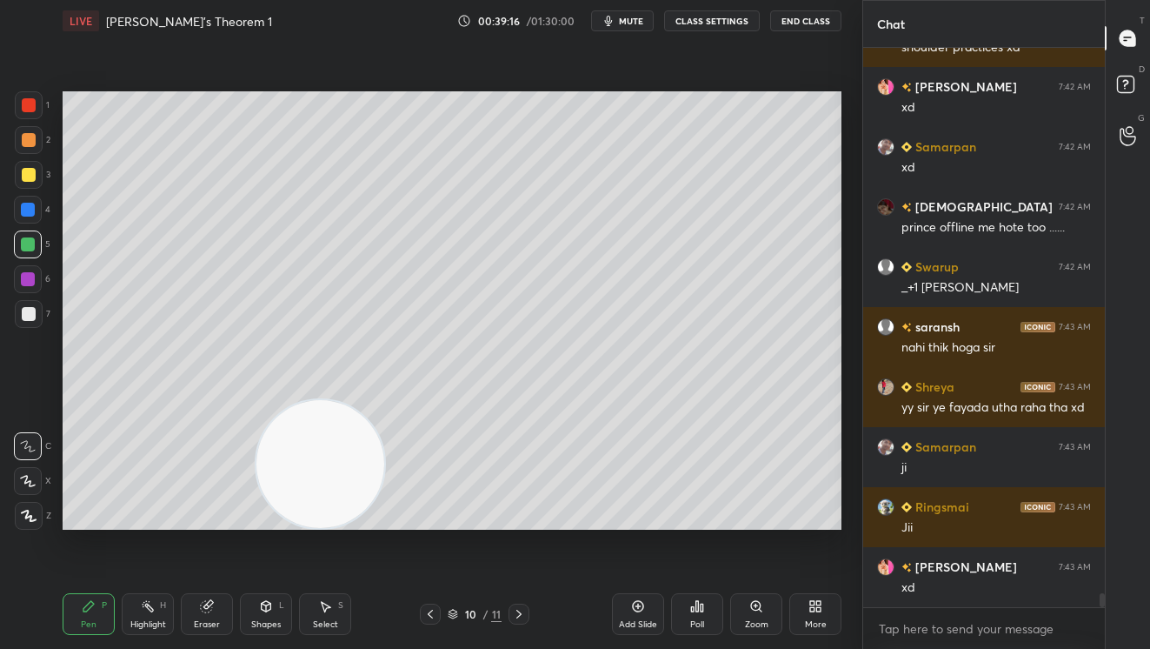
drag, startPoint x: 250, startPoint y: 468, endPoint x: 523, endPoint y: 456, distance: 274.1
click at [384, 496] on video at bounding box center [320, 464] width 128 height 128
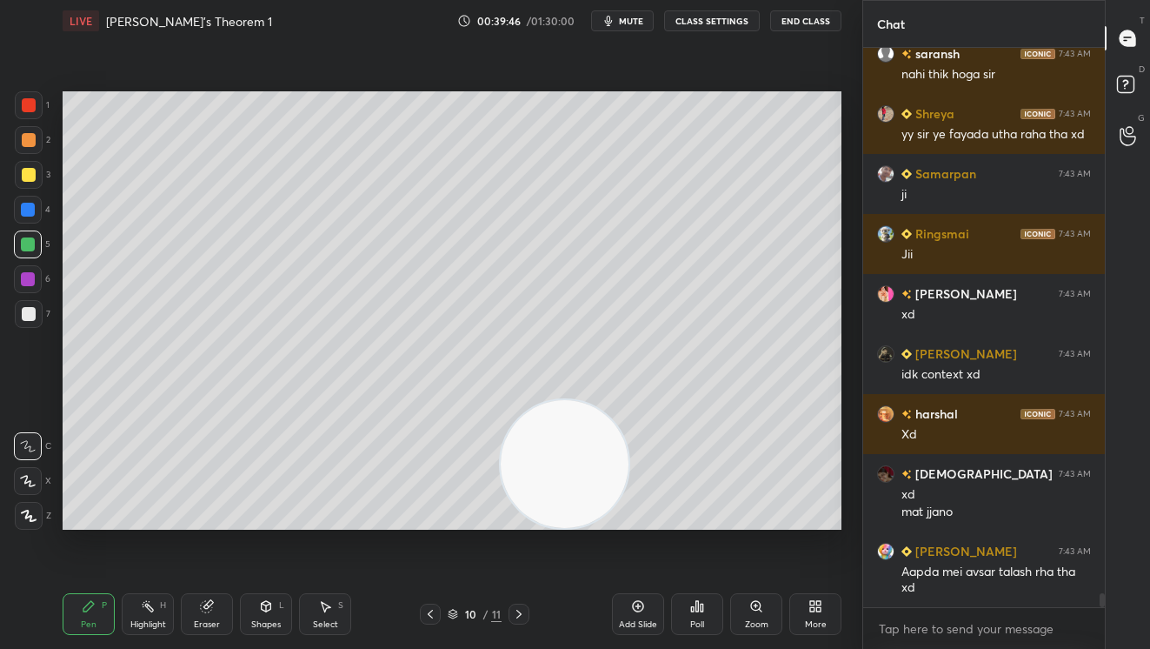
scroll to position [21653, 0]
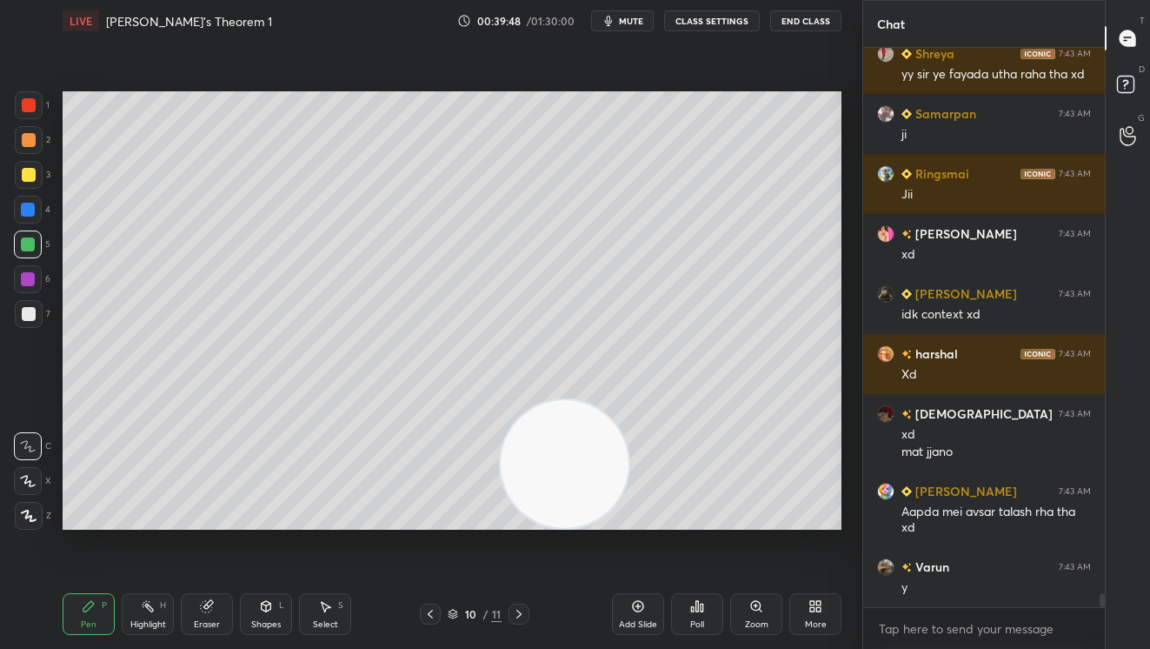
click at [28, 175] on div at bounding box center [29, 175] width 14 height 14
click at [23, 246] on div at bounding box center [28, 244] width 14 height 14
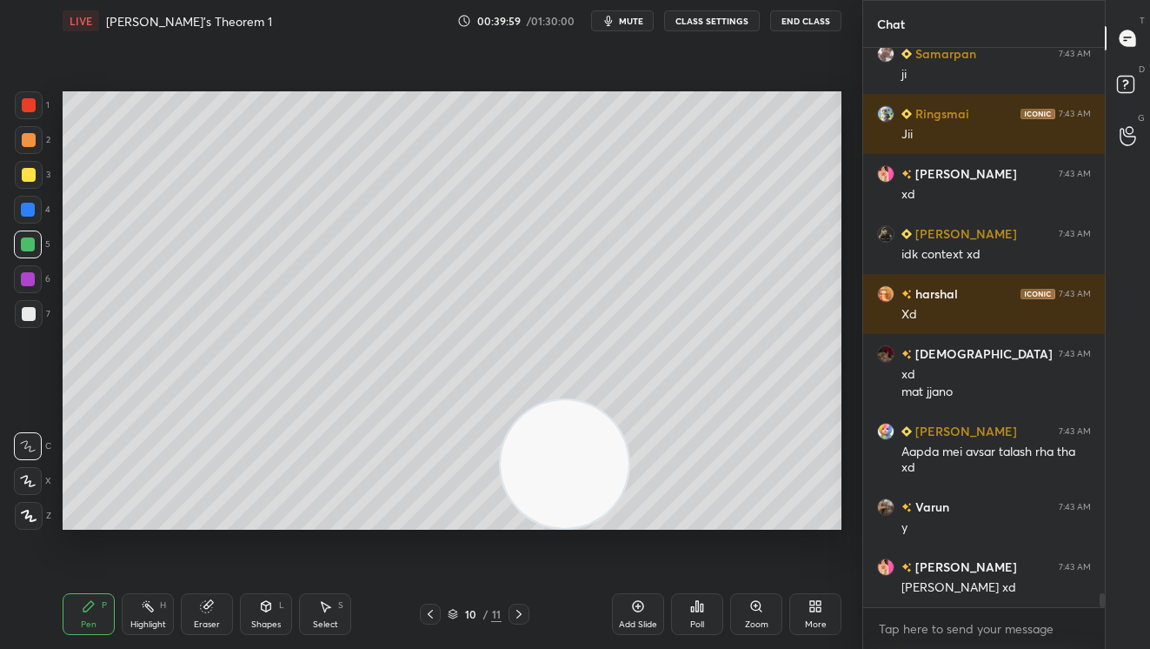
scroll to position [21773, 0]
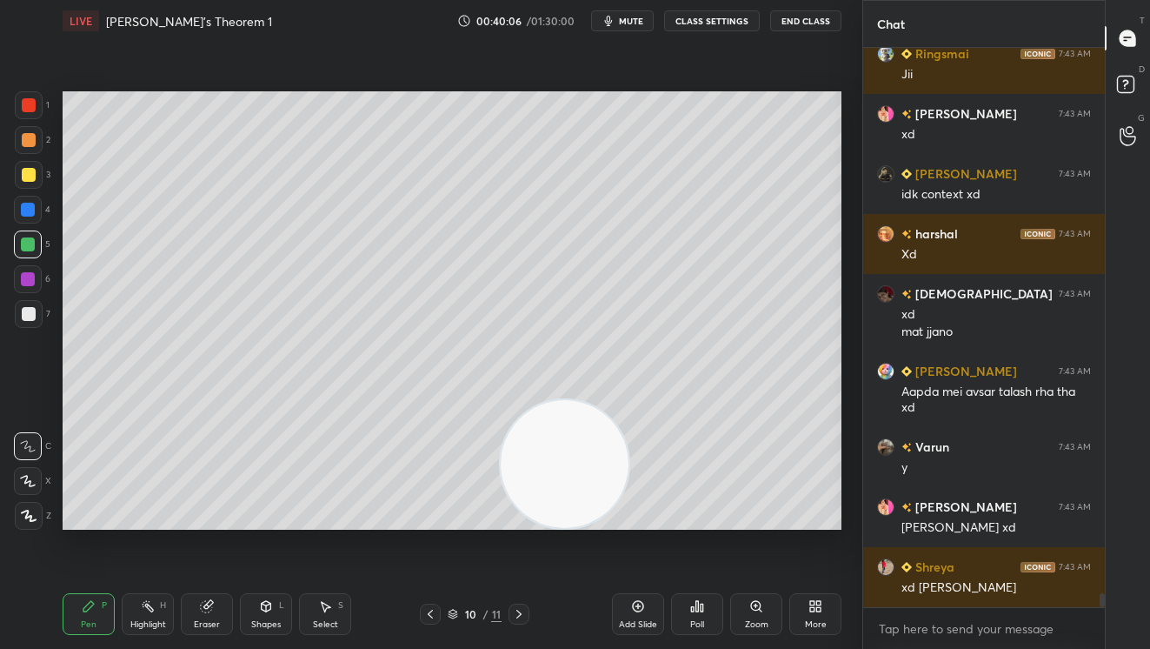
click at [26, 310] on div at bounding box center [29, 314] width 14 height 14
click at [845, 294] on div "Setting up your live class Poll for secs No correct answer Start poll" at bounding box center [452, 310] width 793 height 537
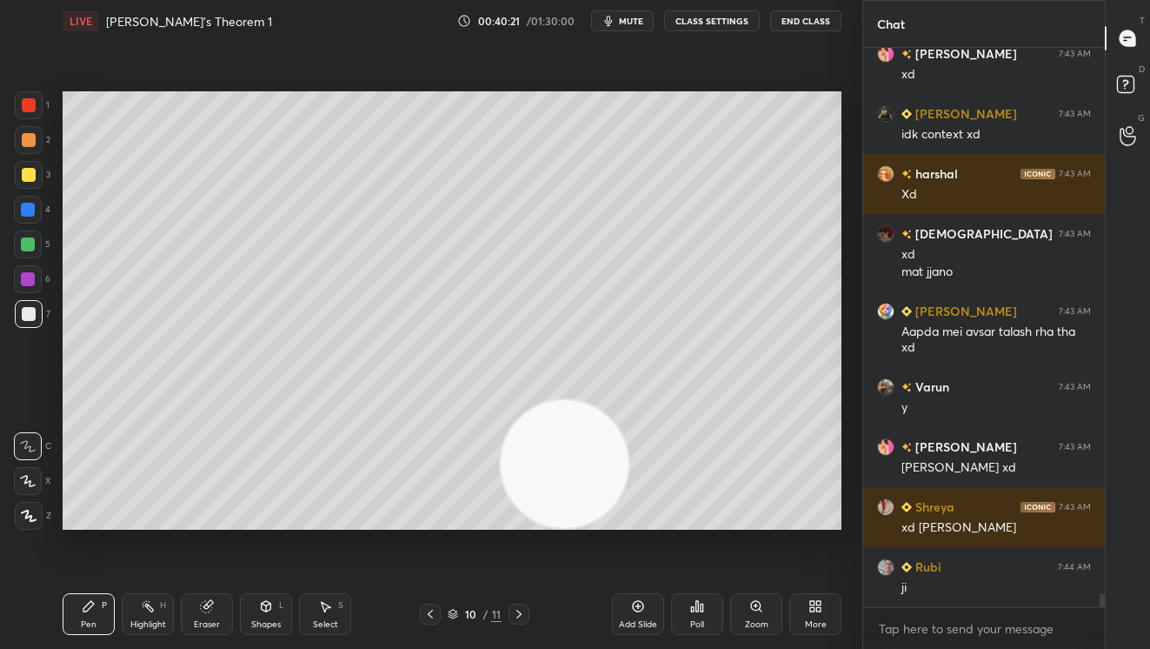
drag, startPoint x: 520, startPoint y: 482, endPoint x: 308, endPoint y: 507, distance: 213.6
click at [501, 510] on video at bounding box center [565, 464] width 128 height 128
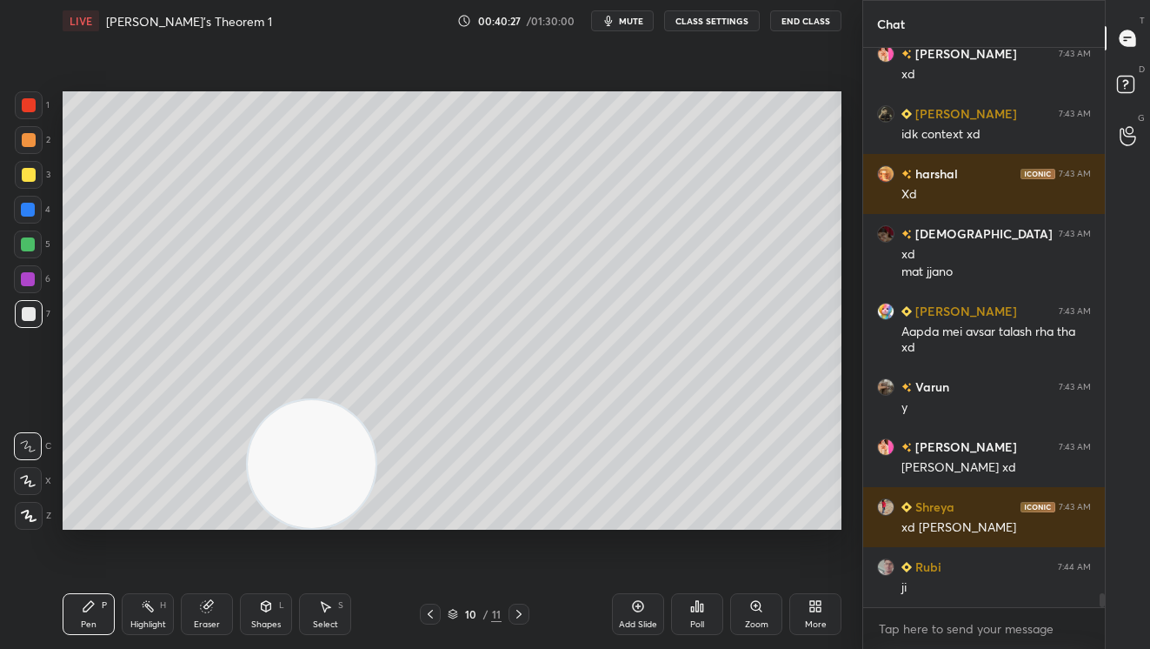
click at [27, 145] on div at bounding box center [29, 140] width 14 height 14
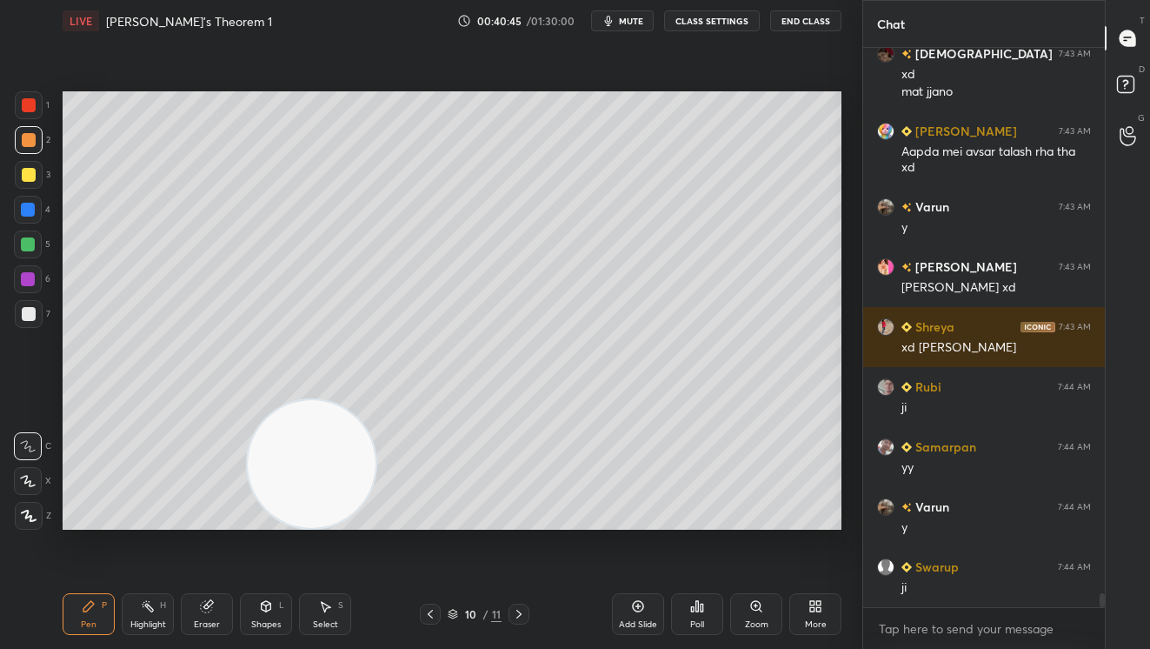
scroll to position [22073, 0]
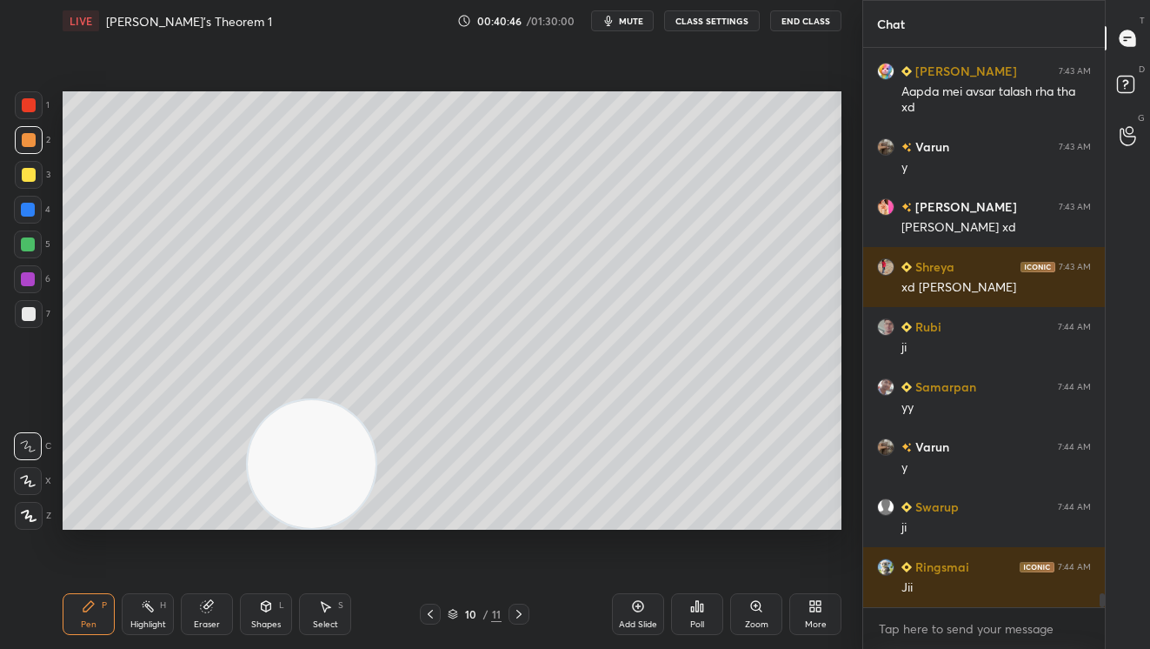
drag, startPoint x: 182, startPoint y: 464, endPoint x: 89, endPoint y: 443, distance: 95.3
click at [248, 452] on video at bounding box center [312, 464] width 128 height 128
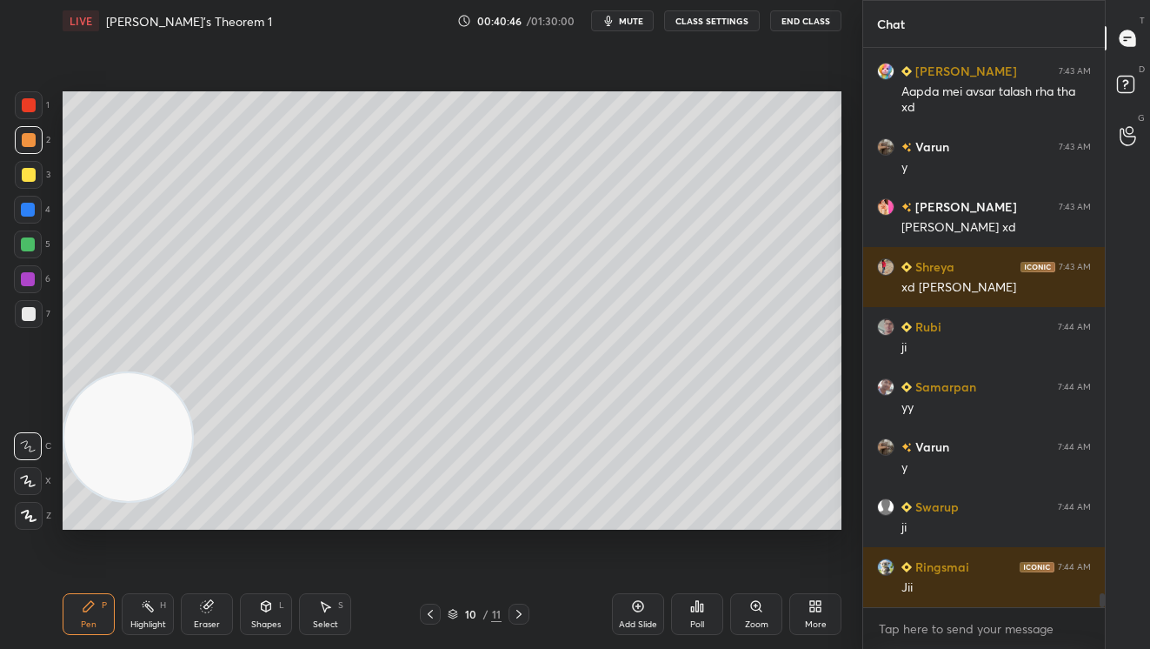
click at [31, 181] on div at bounding box center [29, 175] width 14 height 14
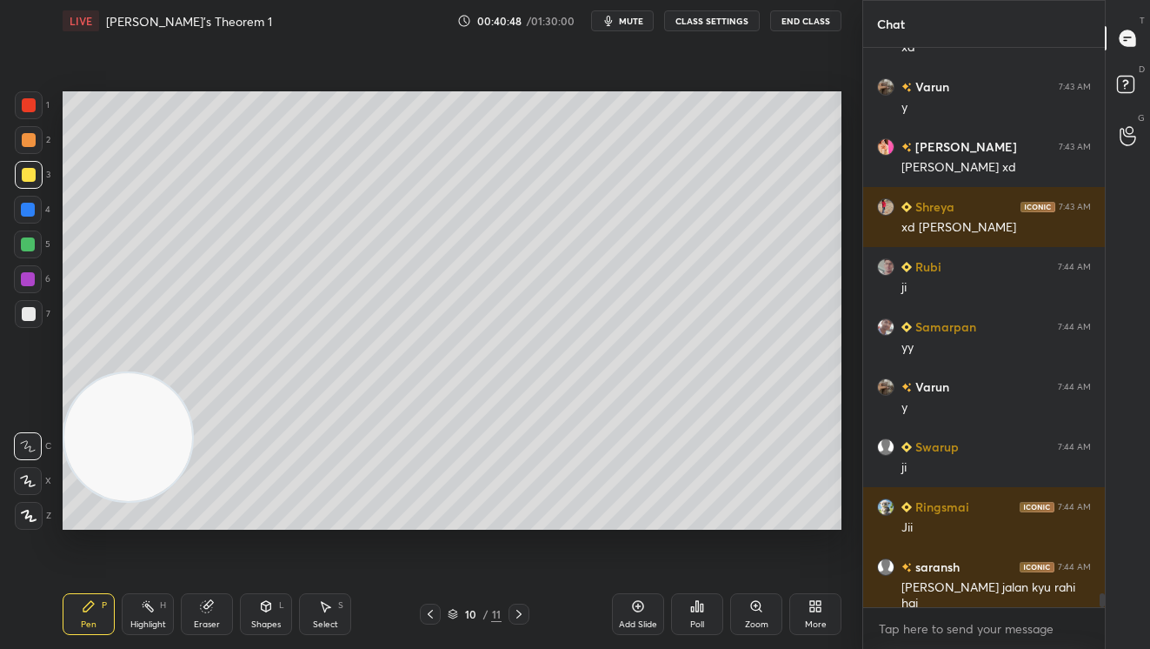
scroll to position [22193, 0]
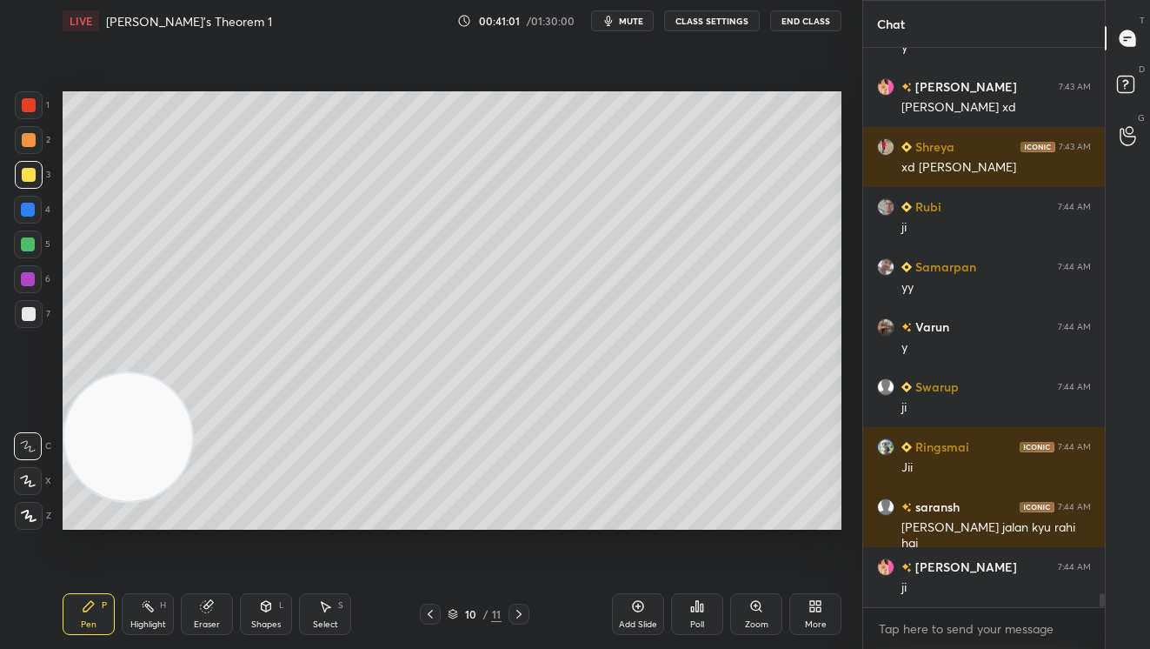
click at [25, 110] on div at bounding box center [29, 105] width 14 height 14
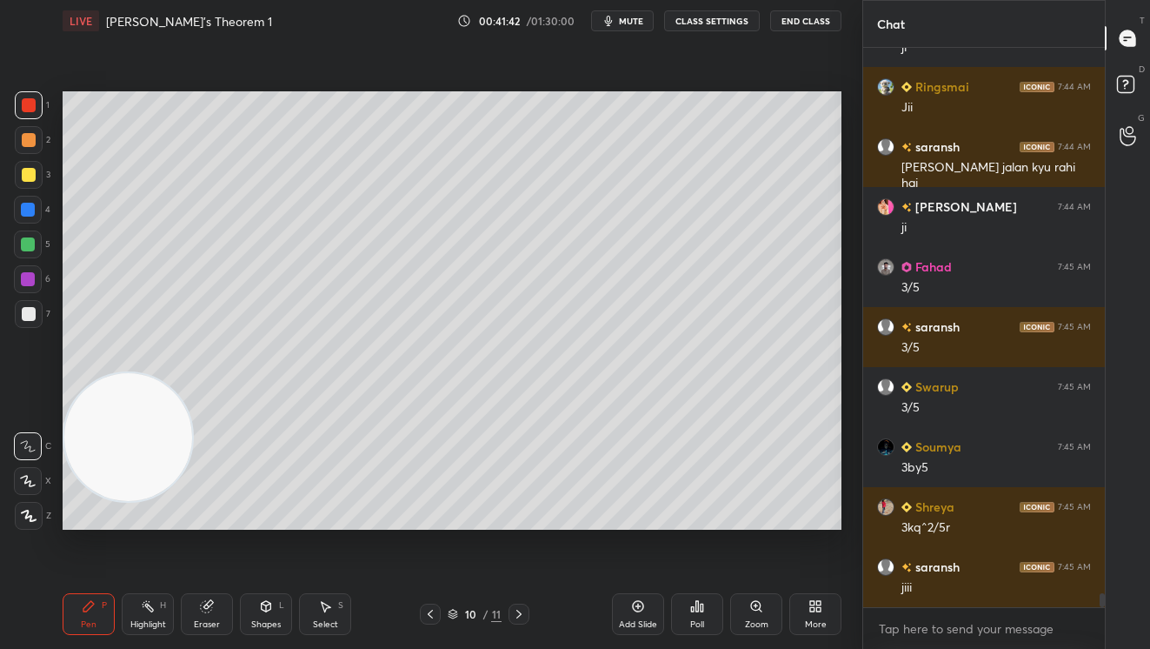
scroll to position [22613, 0]
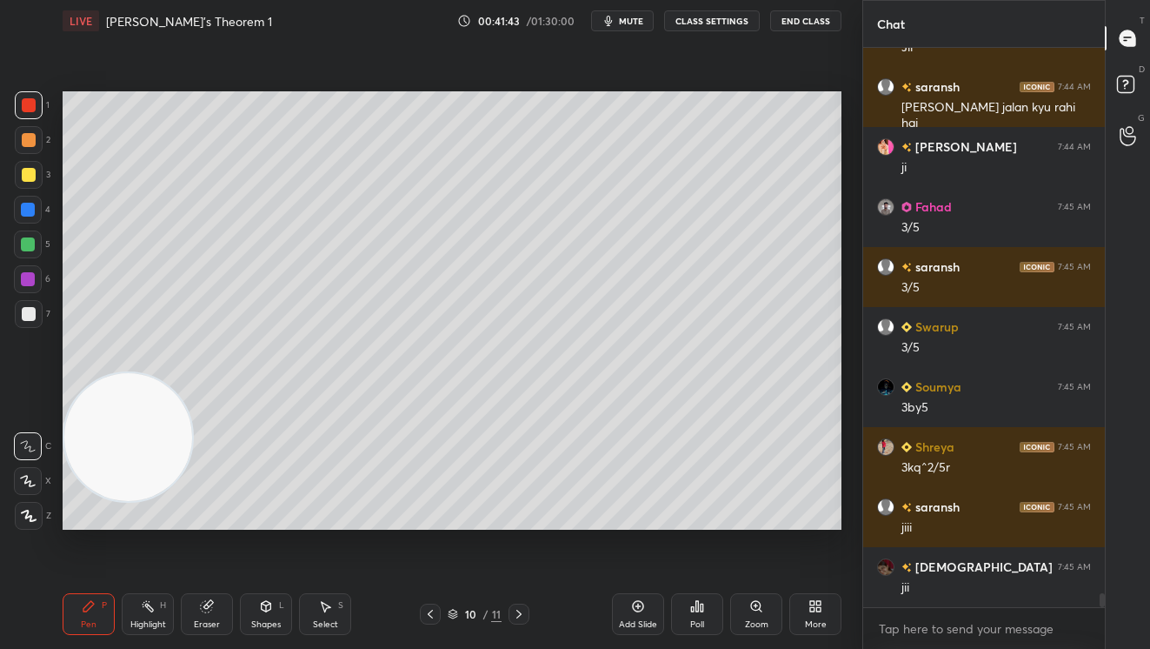
click at [634, 625] on div "Add Slide" at bounding box center [638, 624] width 38 height 9
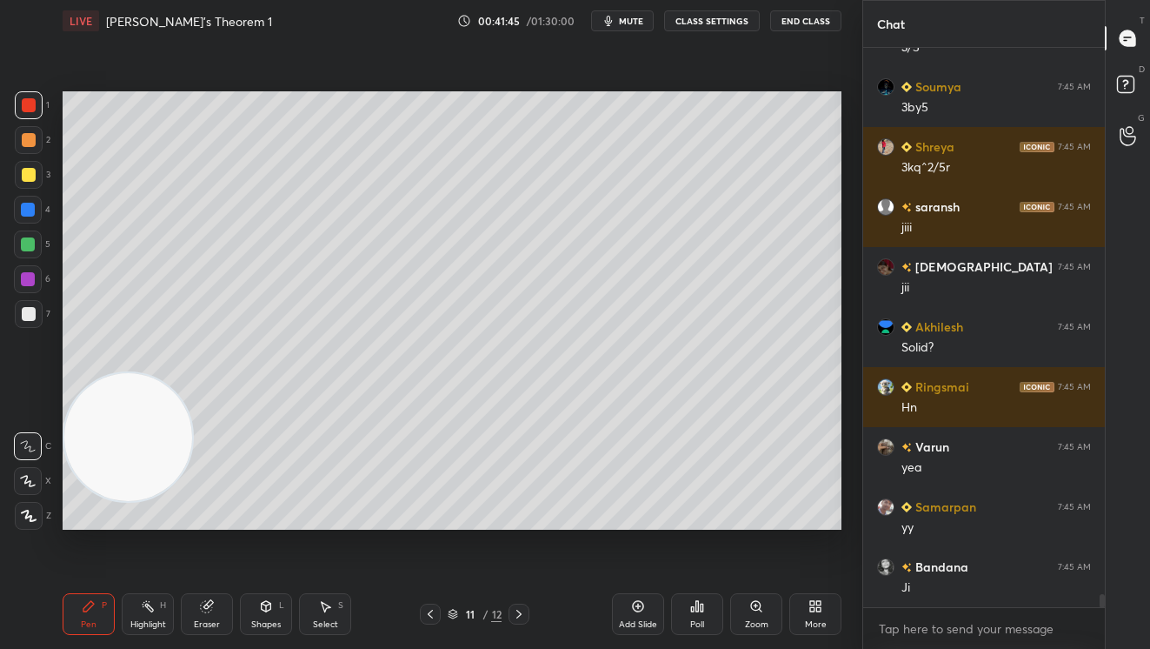
scroll to position [22973, 0]
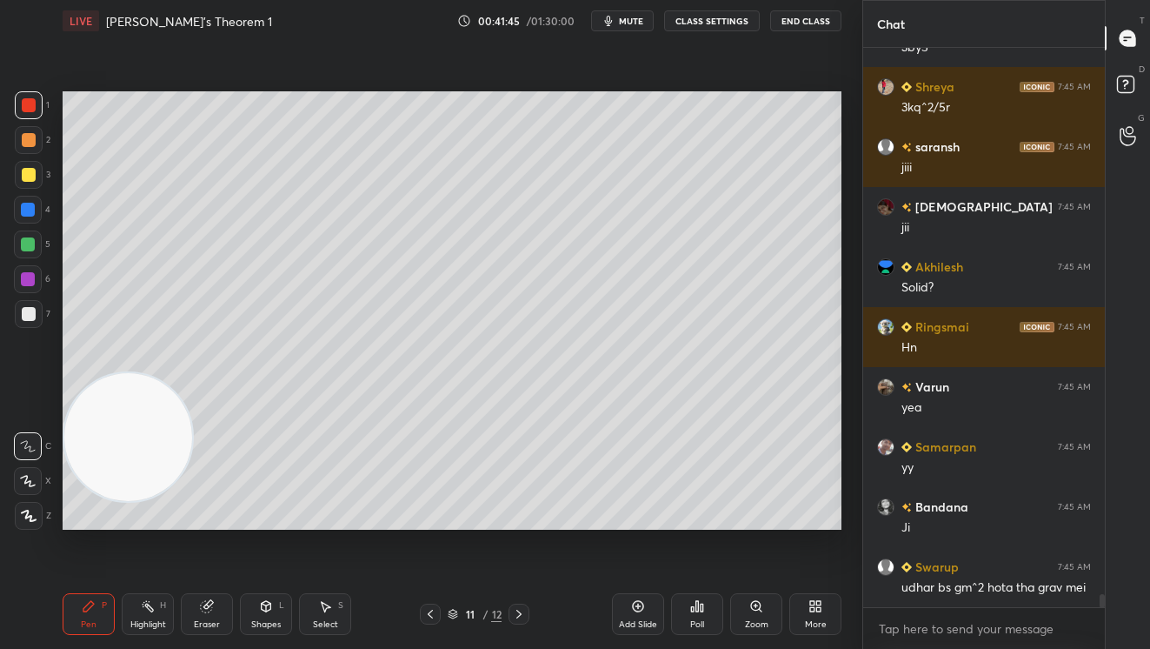
click at [26, 142] on div at bounding box center [29, 140] width 14 height 14
click at [432, 612] on icon at bounding box center [430, 614] width 14 height 14
click at [432, 613] on icon at bounding box center [430, 614] width 14 height 14
click at [524, 616] on icon at bounding box center [519, 614] width 14 height 14
drag, startPoint x: 513, startPoint y: 614, endPoint x: 527, endPoint y: 578, distance: 38.3
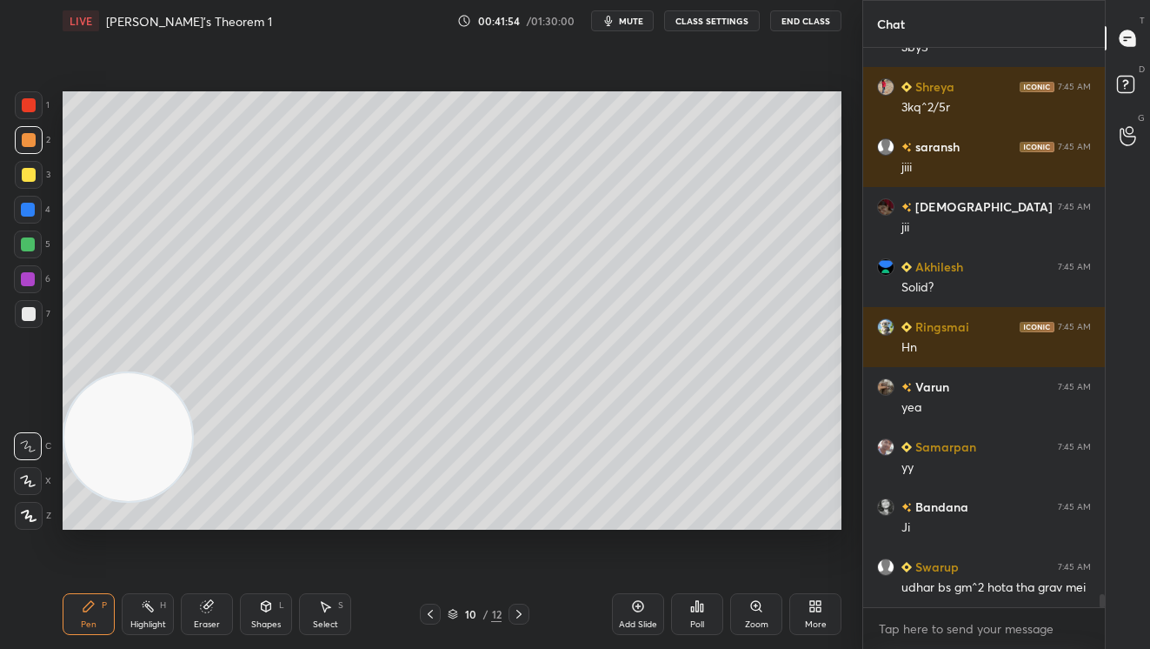
click at [514, 609] on icon at bounding box center [519, 614] width 14 height 14
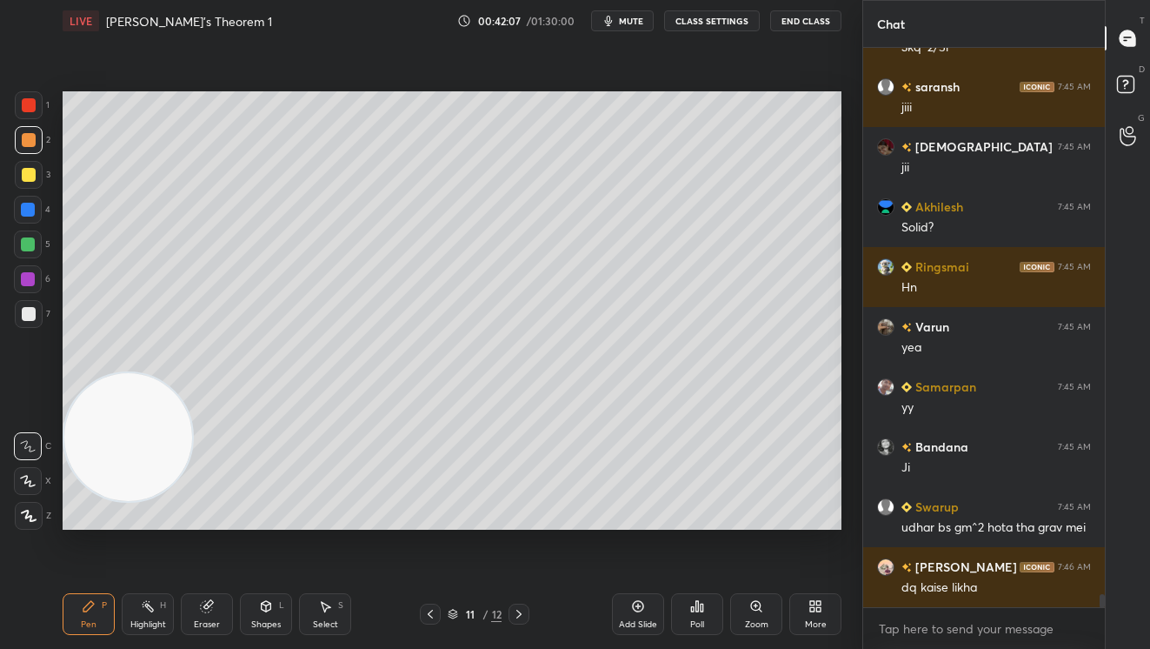
click at [433, 614] on icon at bounding box center [430, 614] width 14 height 14
drag, startPoint x: 29, startPoint y: 320, endPoint x: 45, endPoint y: 308, distance: 20.5
click at [30, 318] on div at bounding box center [29, 314] width 14 height 14
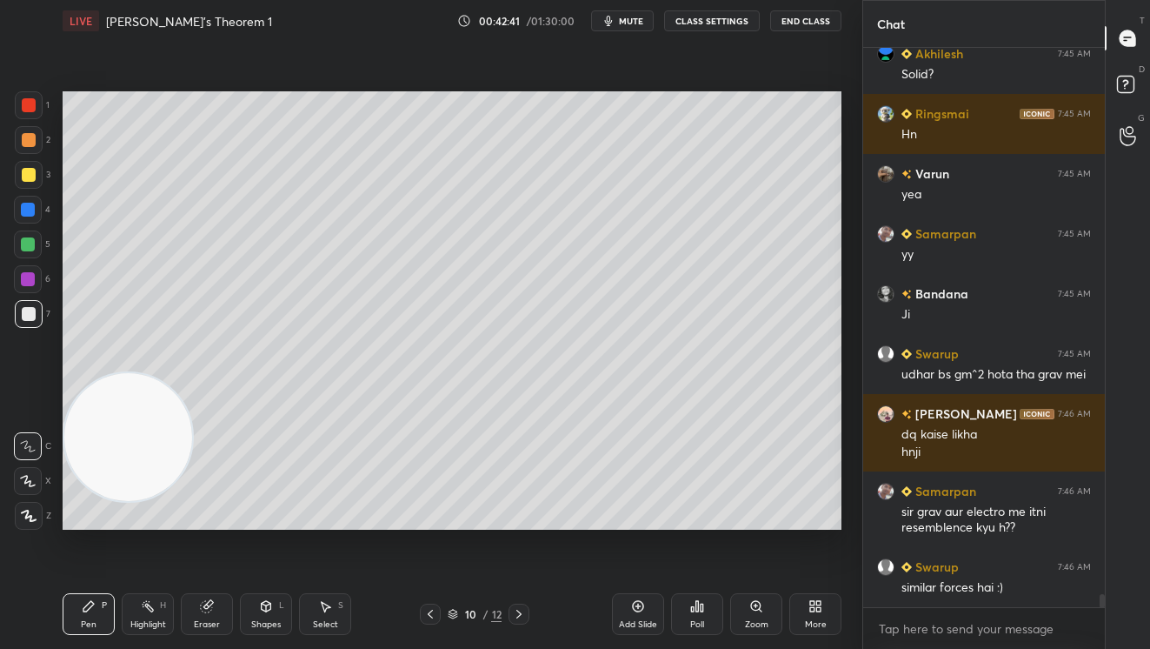
scroll to position [23246, 0]
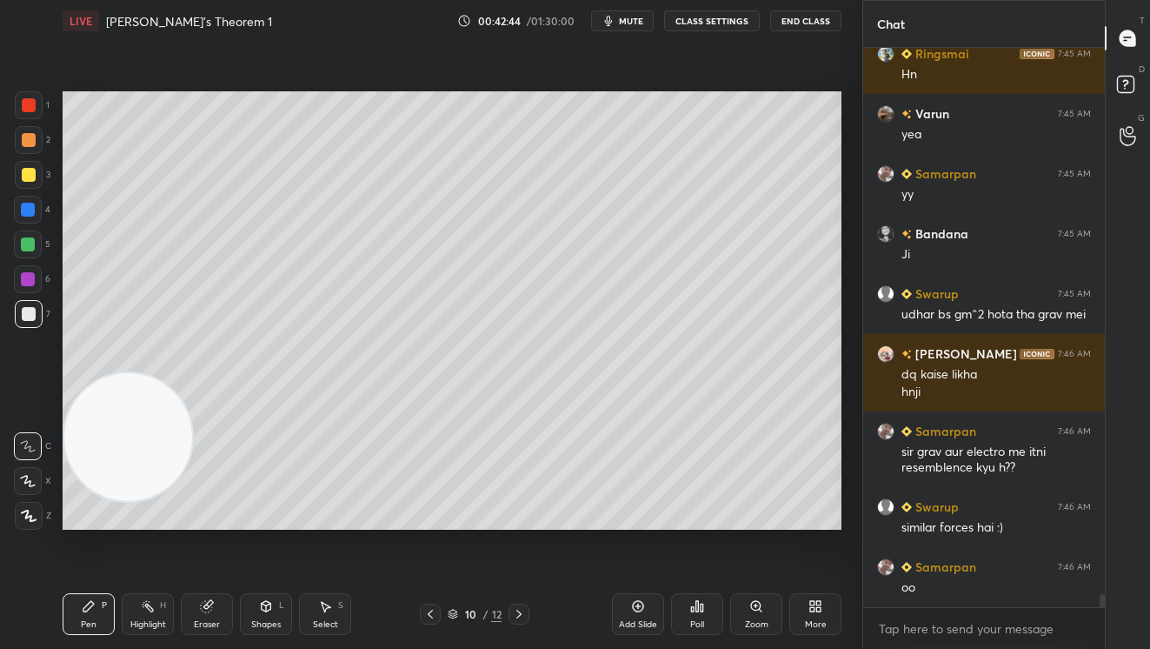
click at [521, 608] on div at bounding box center [519, 613] width 21 height 21
click at [22, 172] on div at bounding box center [29, 175] width 14 height 14
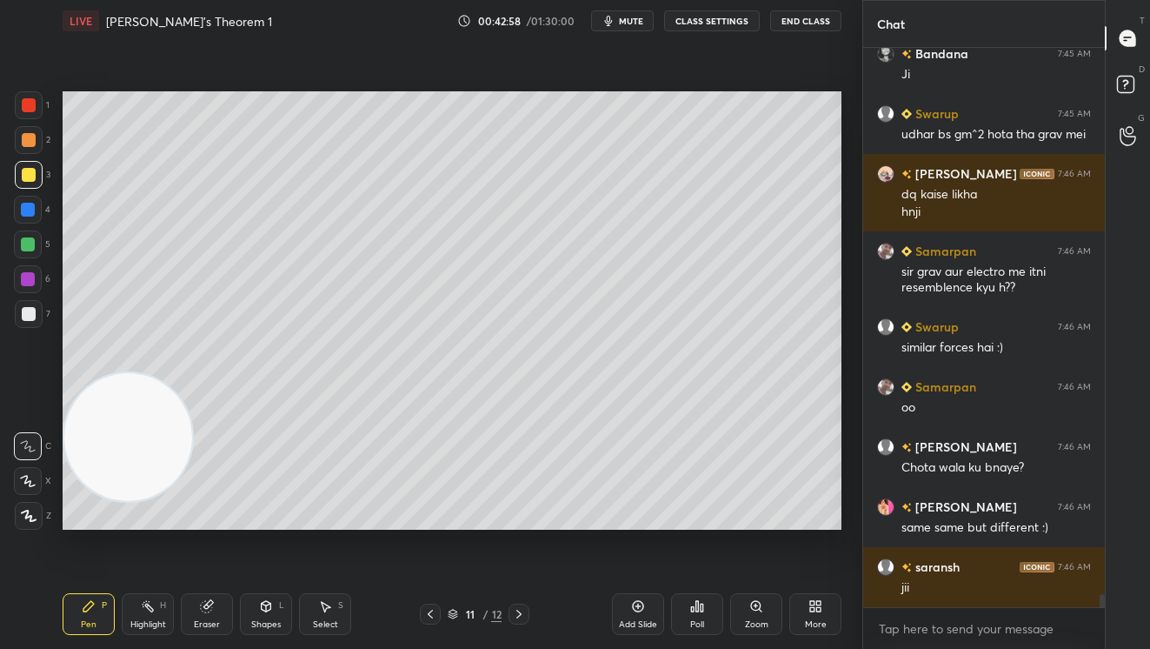
scroll to position [23486, 0]
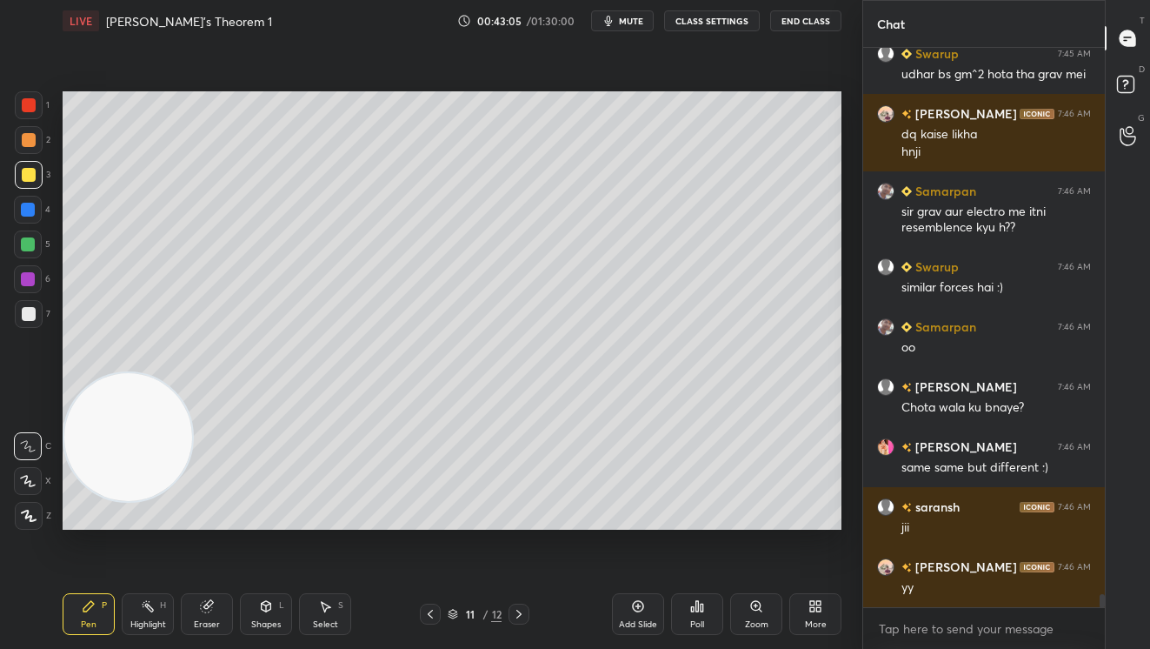
drag, startPoint x: 158, startPoint y: 623, endPoint x: 188, endPoint y: 563, distance: 67.7
click at [160, 623] on div "Highlight" at bounding box center [148, 624] width 36 height 9
click at [205, 611] on div "Eraser" at bounding box center [207, 614] width 52 height 42
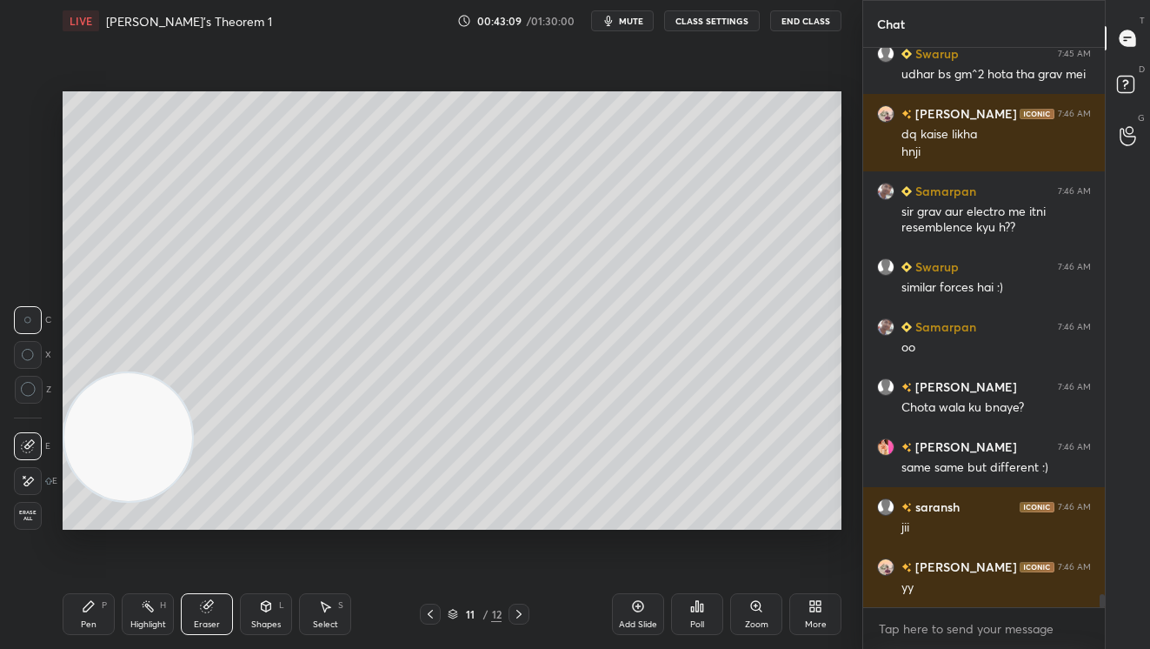
click at [93, 596] on div "Pen P" at bounding box center [89, 614] width 52 height 42
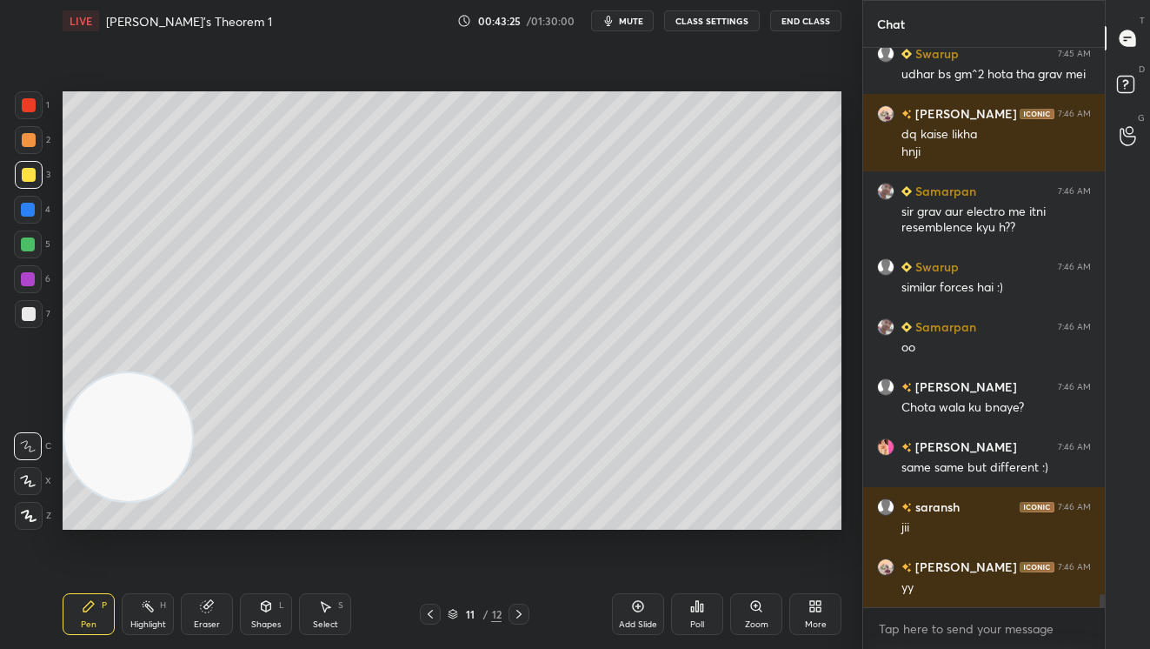
click at [34, 245] on div at bounding box center [28, 244] width 14 height 14
click at [33, 177] on div at bounding box center [29, 175] width 14 height 14
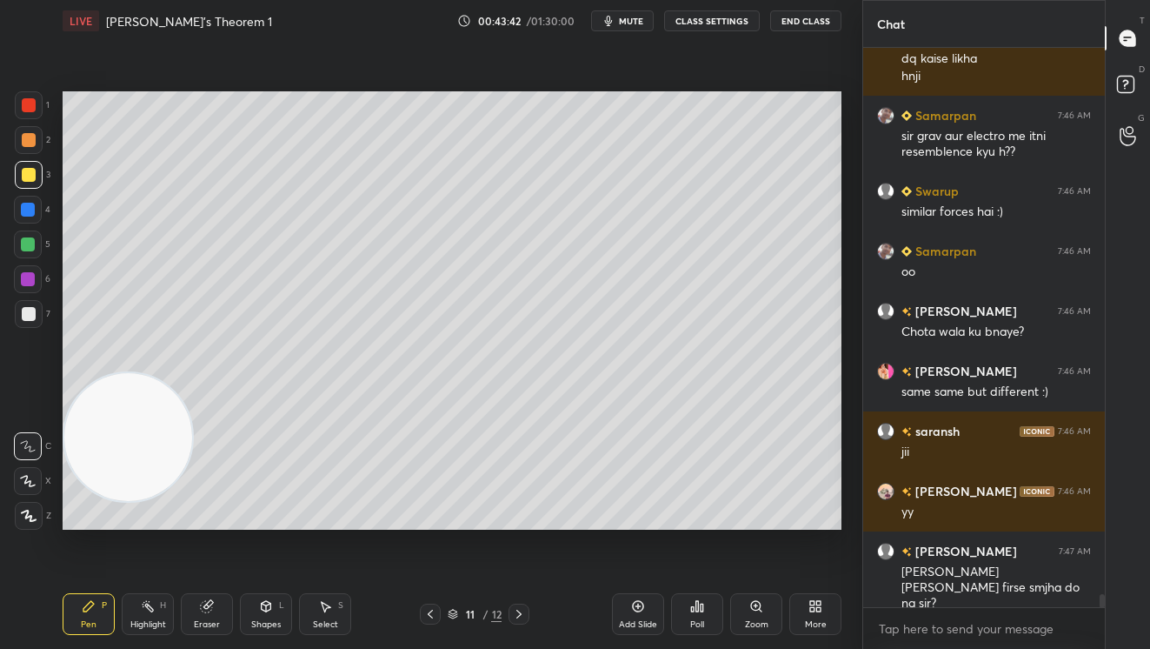
click at [205, 621] on div "Eraser" at bounding box center [207, 624] width 26 height 9
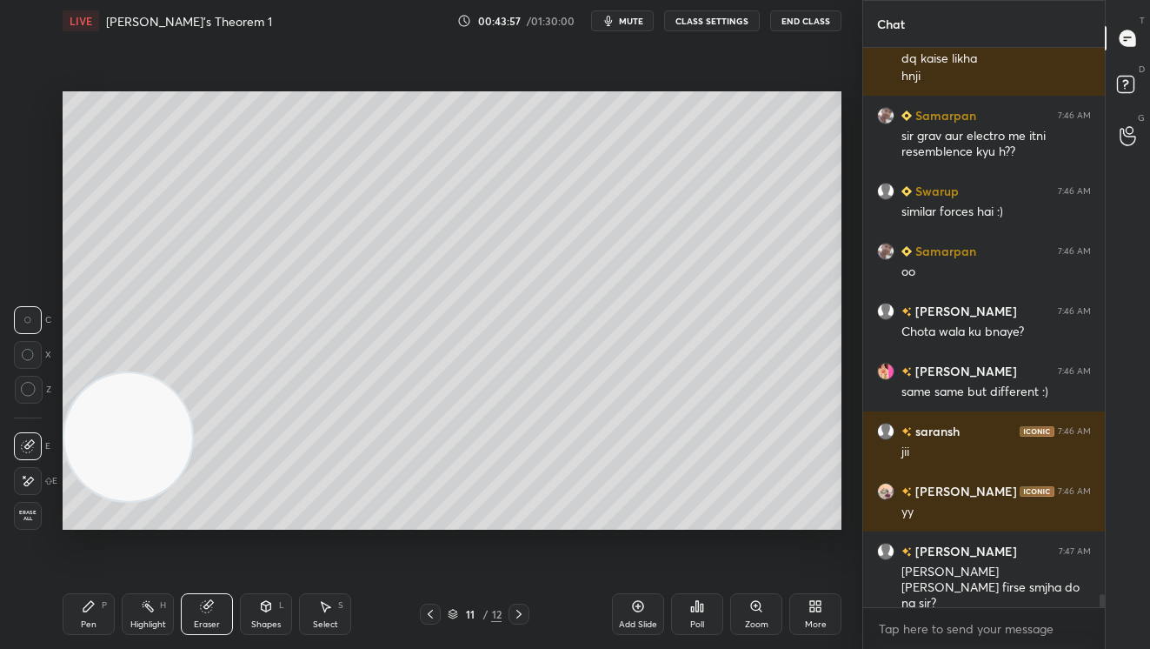
click at [77, 606] on div "Pen P" at bounding box center [89, 614] width 52 height 42
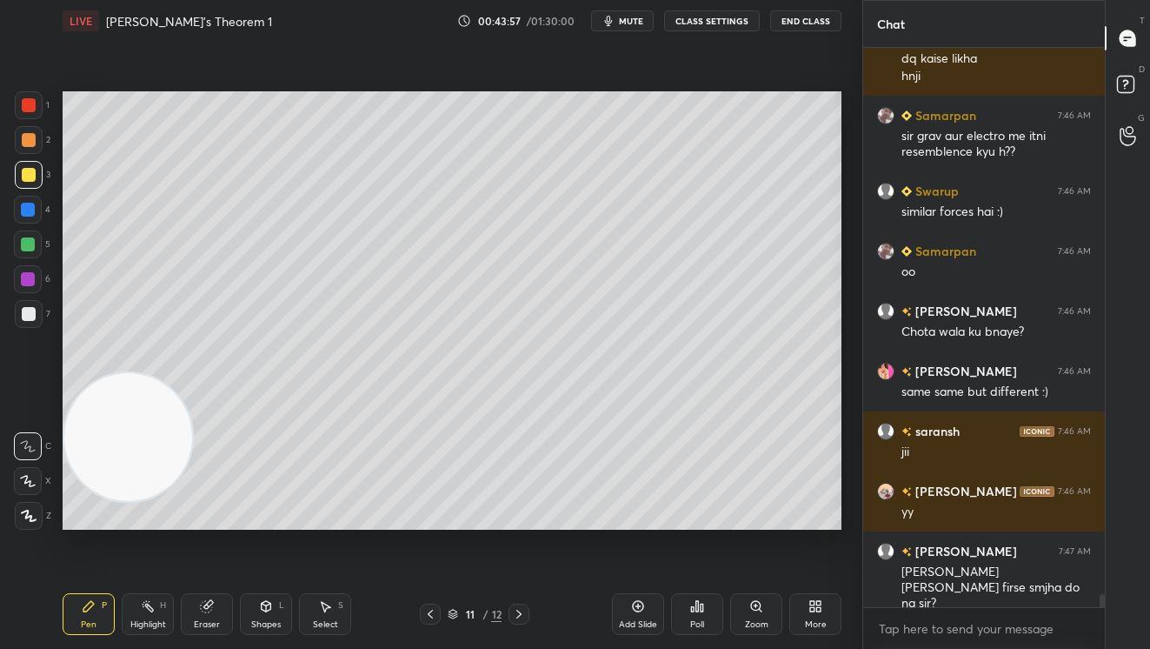
drag, startPoint x: 269, startPoint y: 551, endPoint x: 291, endPoint y: 554, distance: 22.8
click at [288, 556] on div "Setting up your live class Poll for secs No correct answer Start poll" at bounding box center [452, 310] width 793 height 537
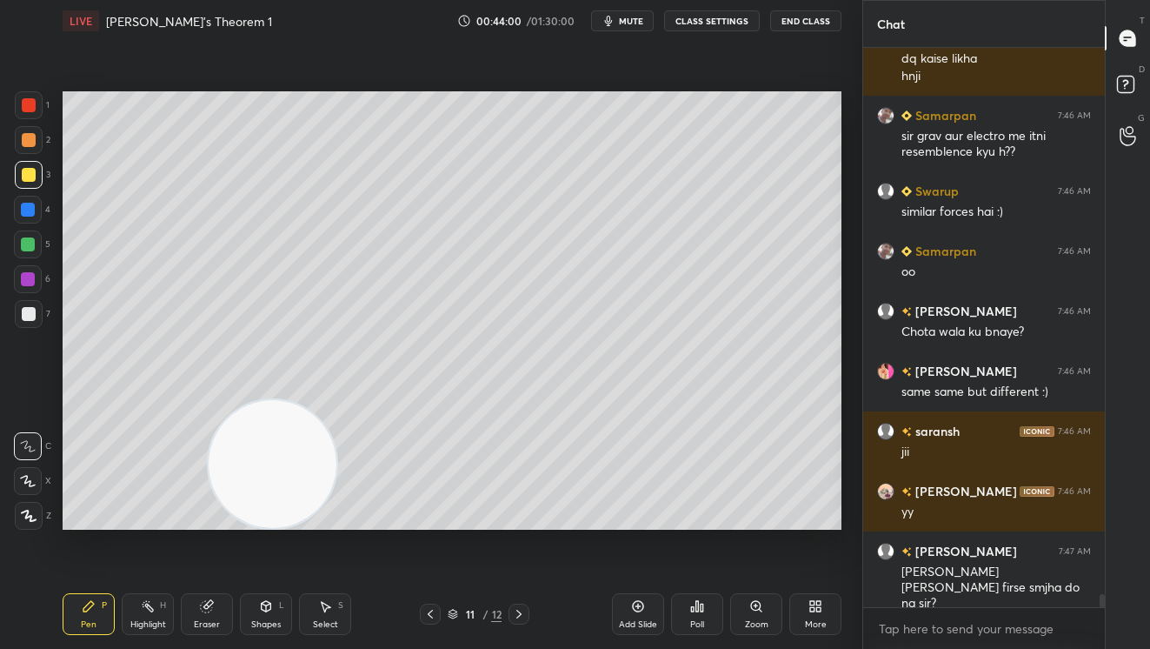
click at [30, 310] on div at bounding box center [29, 314] width 14 height 14
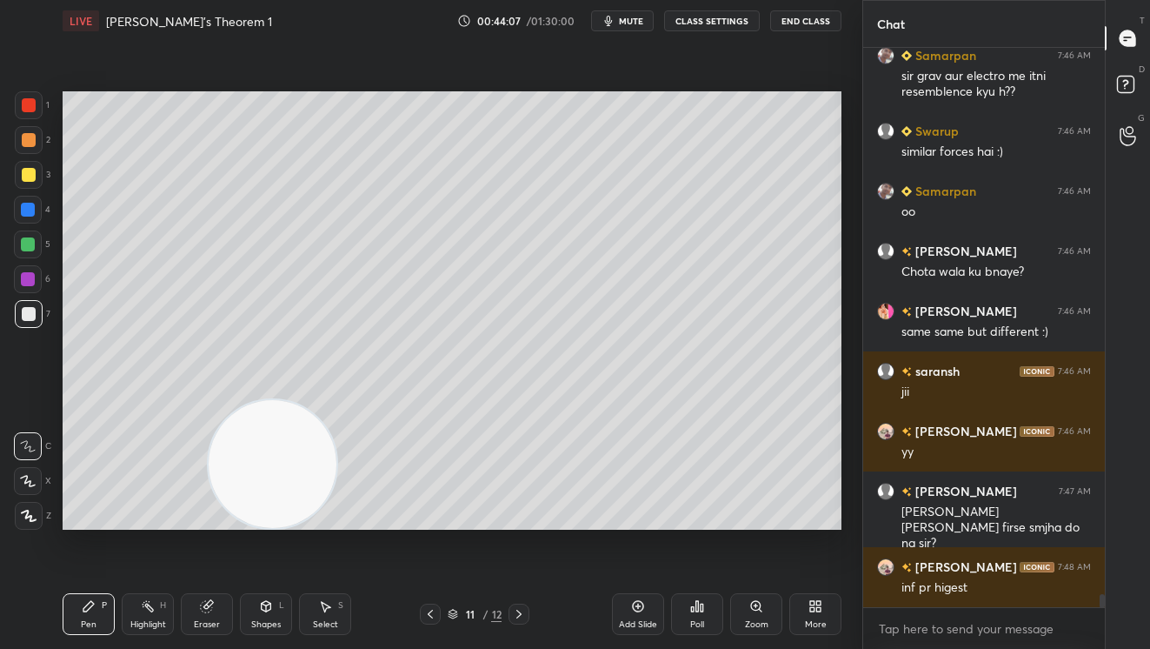
click at [46, 301] on div "1 2 3 4 5 6 7 C X Z C X Z E E Erase all H H LIVE Gauss's Theorem 1 00:44:07 / 0…" at bounding box center [424, 324] width 849 height 649
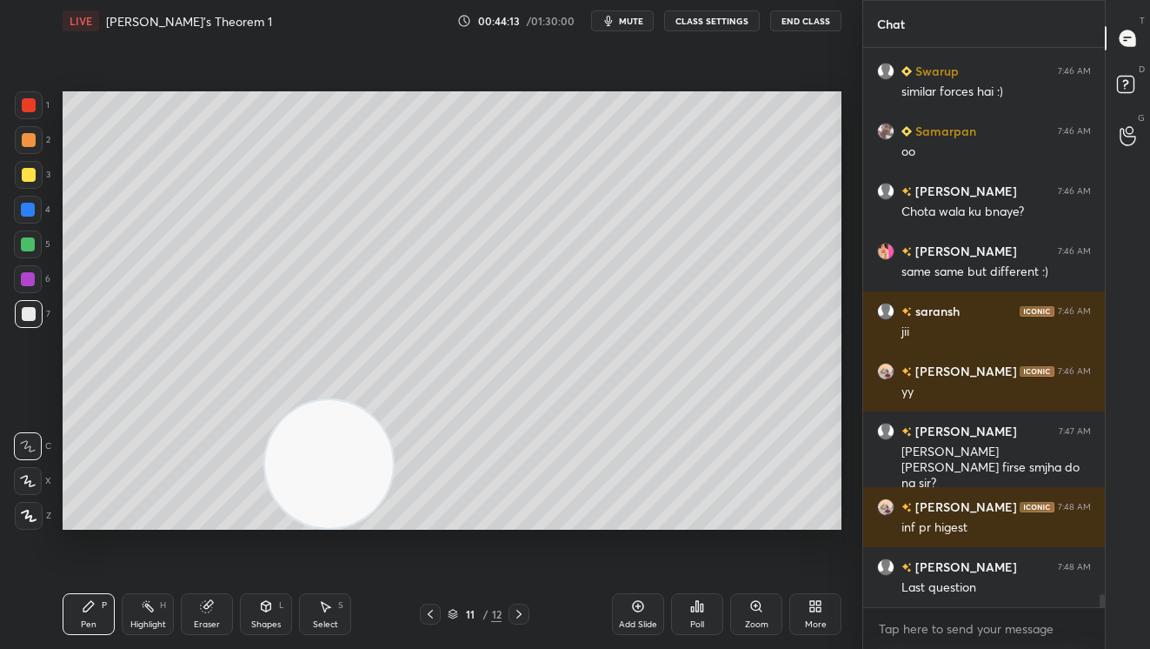
drag, startPoint x: 293, startPoint y: 469, endPoint x: 493, endPoint y: 523, distance: 207.1
click at [393, 523] on video at bounding box center [329, 464] width 128 height 128
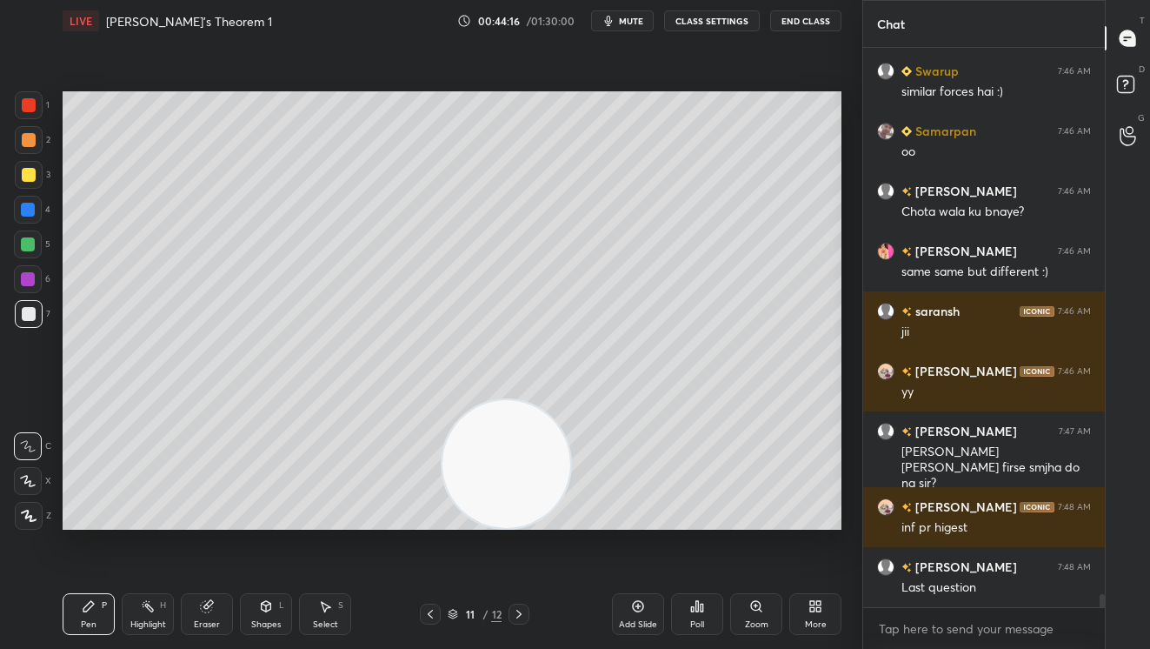
click at [429, 616] on icon at bounding box center [430, 614] width 14 height 14
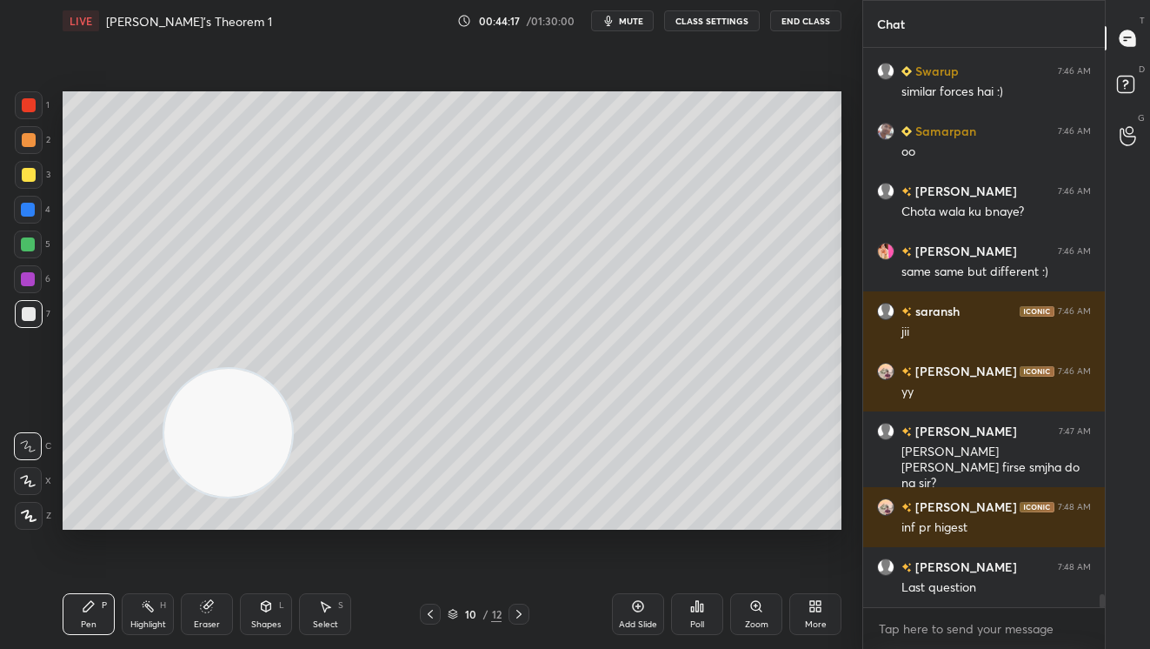
drag, startPoint x: 438, startPoint y: 465, endPoint x: 190, endPoint y: 374, distance: 264.9
click at [164, 416] on video at bounding box center [228, 433] width 128 height 128
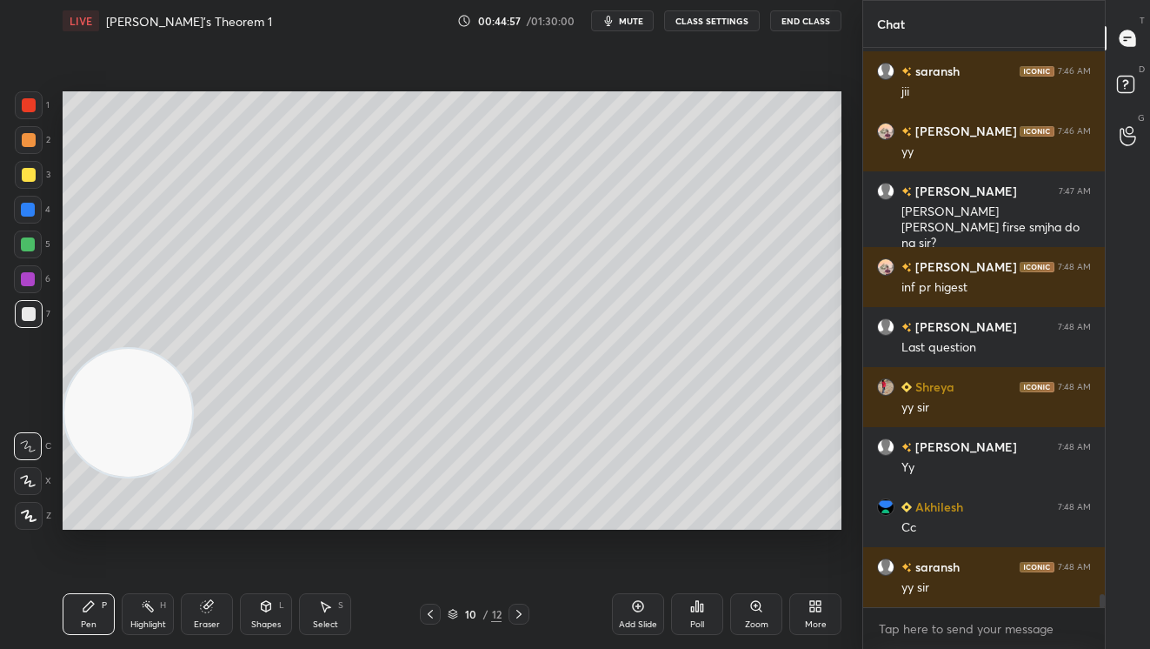
scroll to position [23982, 0]
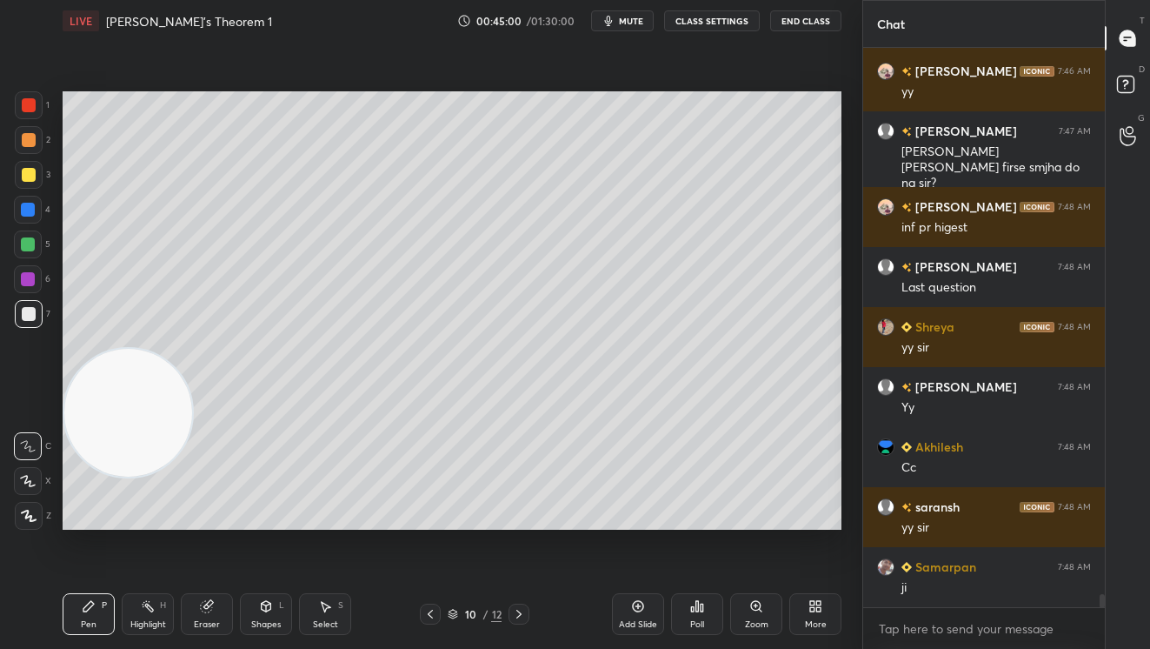
click at [518, 616] on icon at bounding box center [518, 613] width 5 height 9
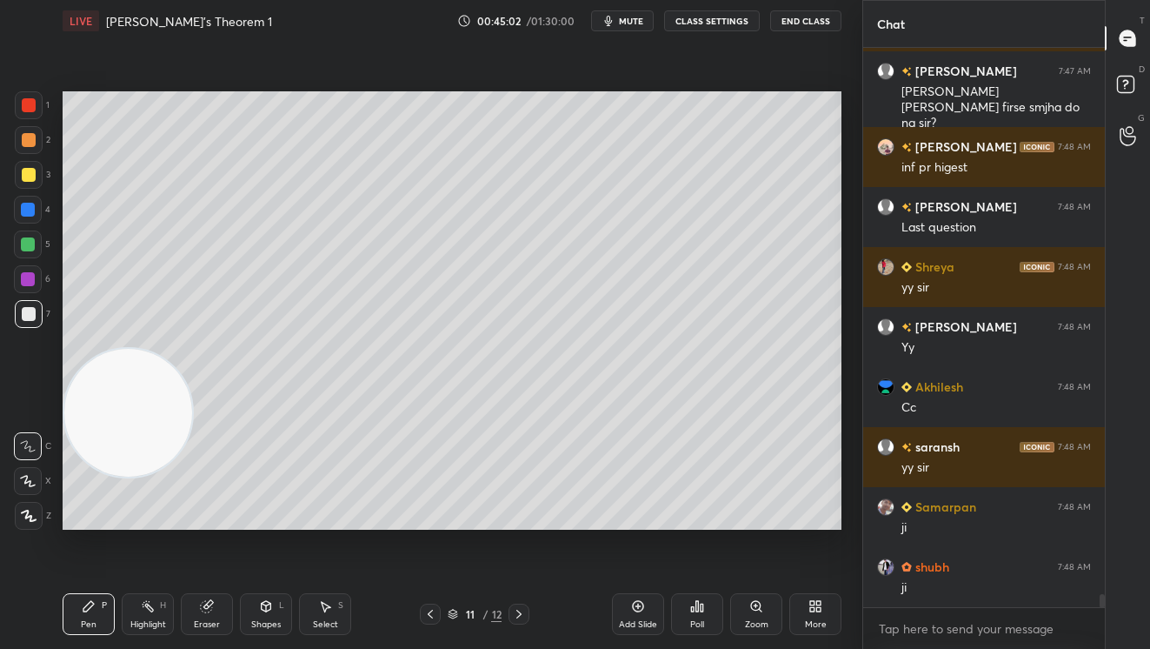
scroll to position [24117, 0]
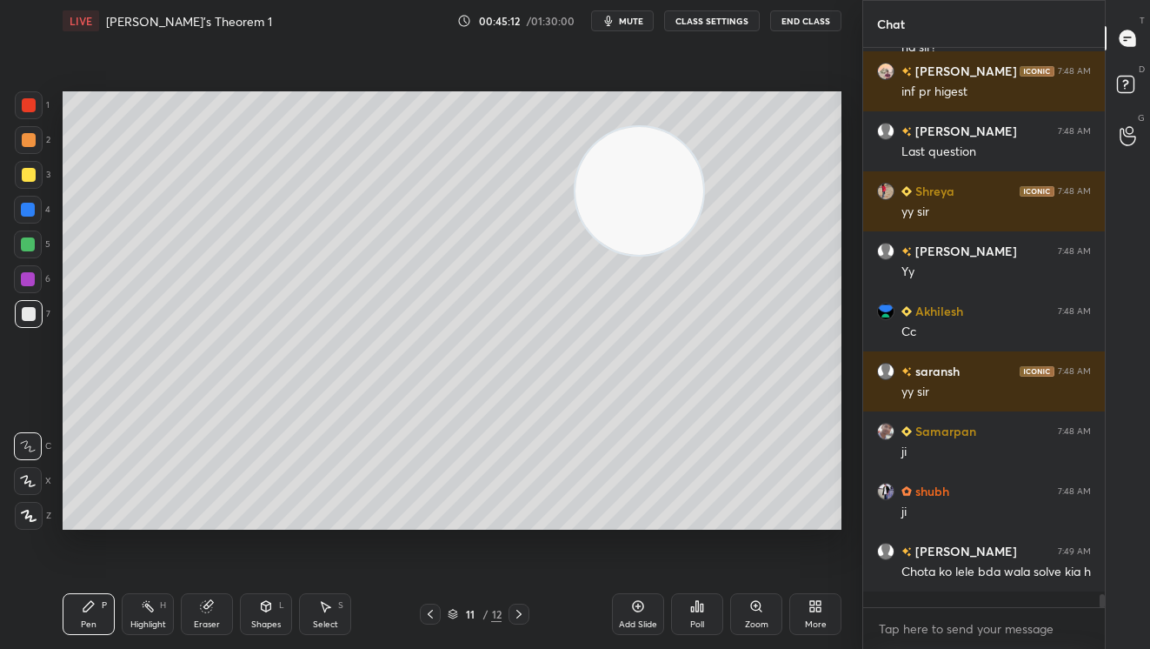
drag, startPoint x: 150, startPoint y: 423, endPoint x: 623, endPoint y: 210, distance: 518.3
click at [663, 201] on video at bounding box center [640, 191] width 128 height 128
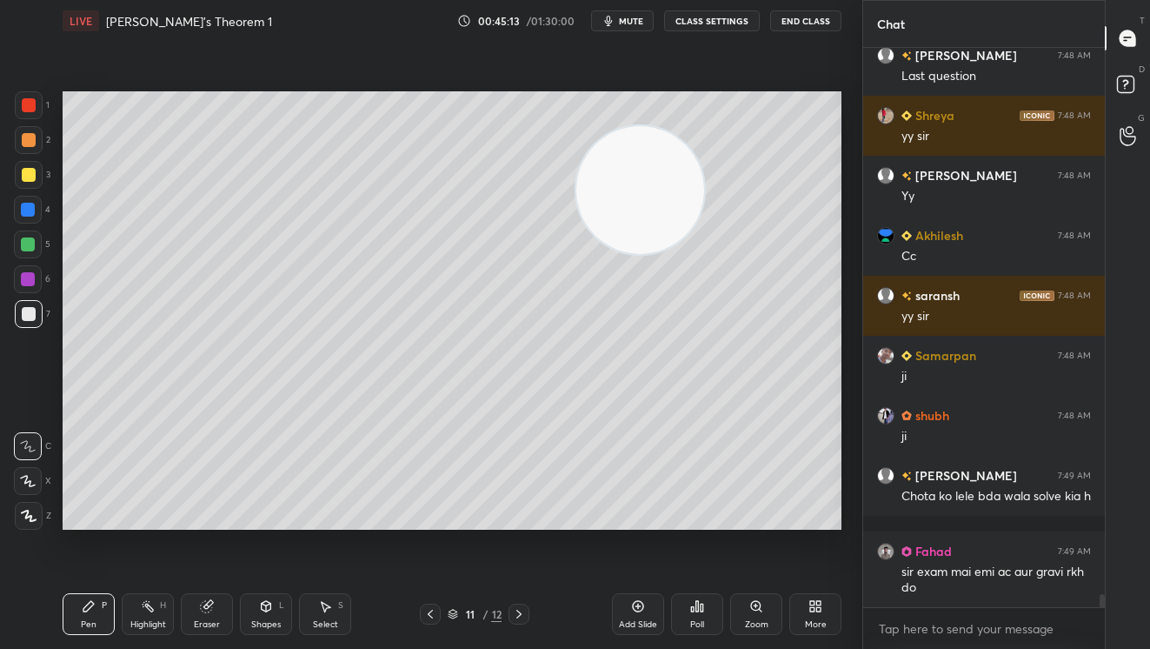
click at [20, 176] on div at bounding box center [29, 175] width 28 height 28
click at [30, 130] on div at bounding box center [29, 140] width 28 height 28
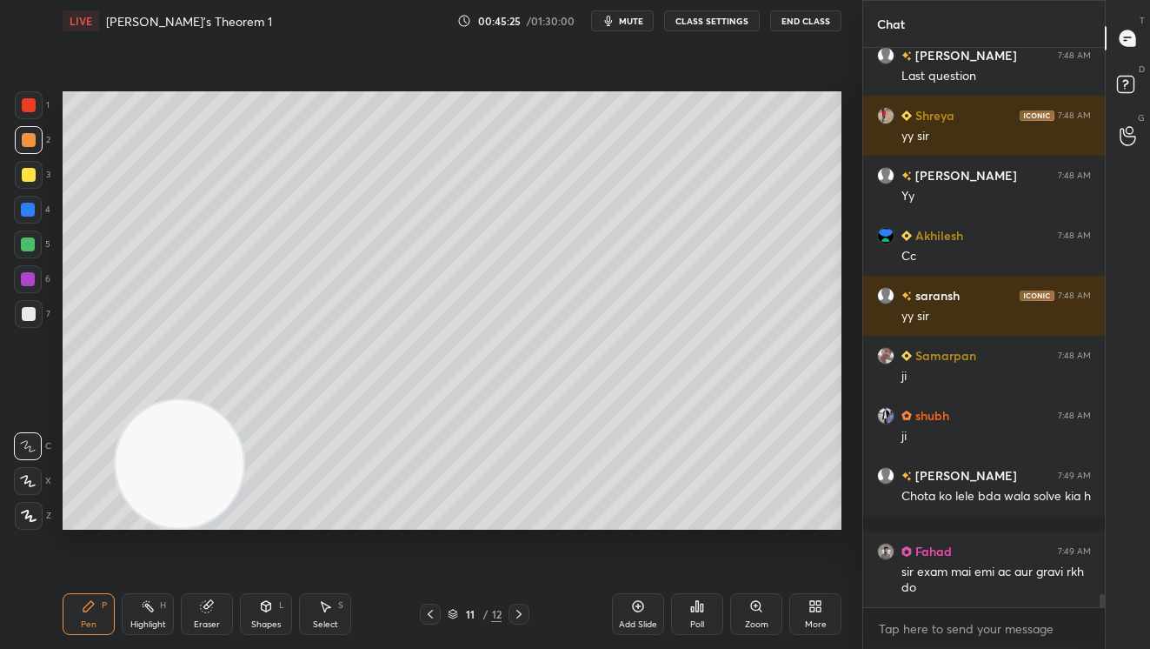
drag, startPoint x: 656, startPoint y: 207, endPoint x: 166, endPoint y: 522, distance: 581.9
click at [123, 599] on div "LIVE [PERSON_NAME]'s Theorem 1 00:45:25 / 01:30:00 mute CLASS SETTINGS End Clas…" at bounding box center [452, 324] width 793 height 649
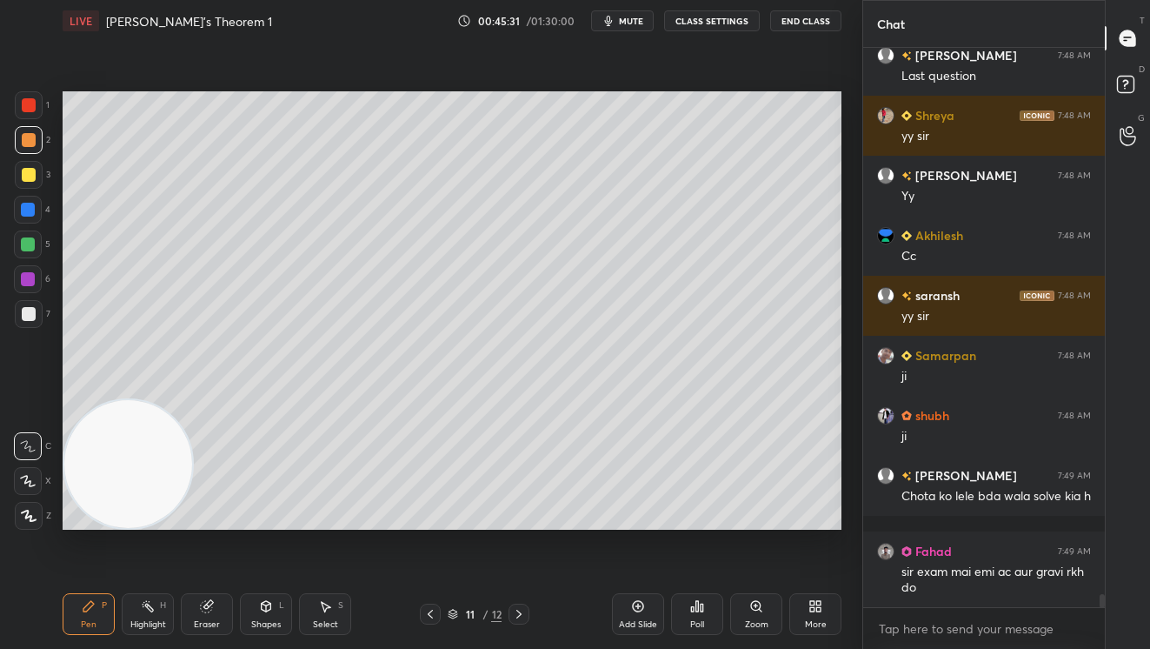
click at [33, 245] on div at bounding box center [28, 244] width 14 height 14
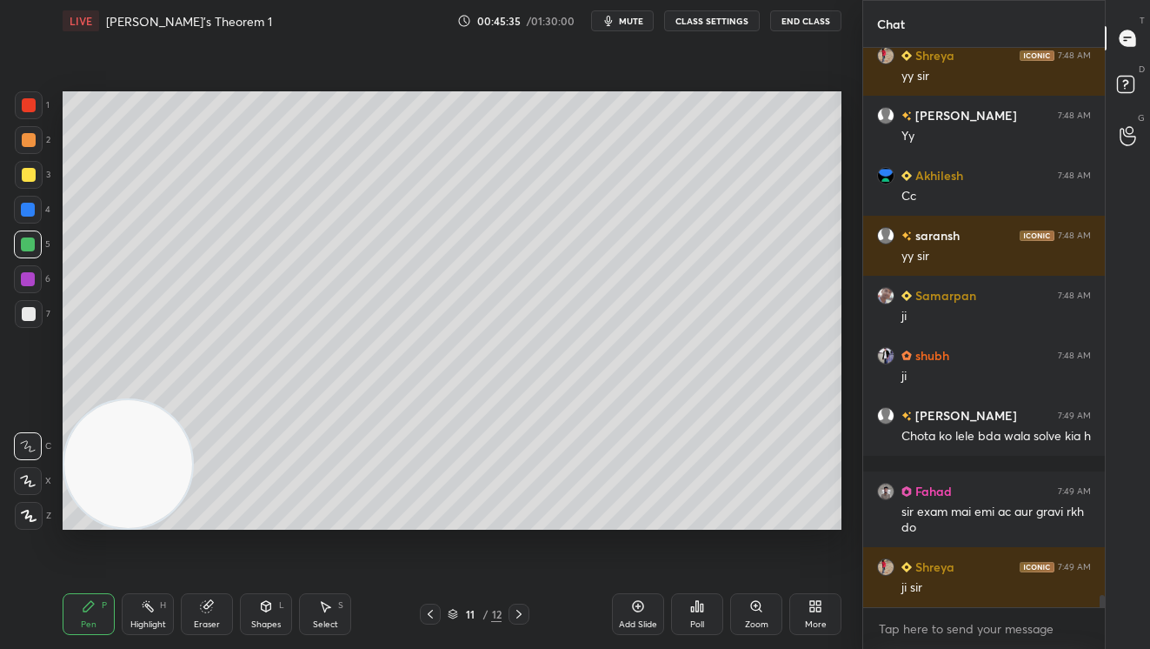
click at [34, 312] on div at bounding box center [29, 314] width 14 height 14
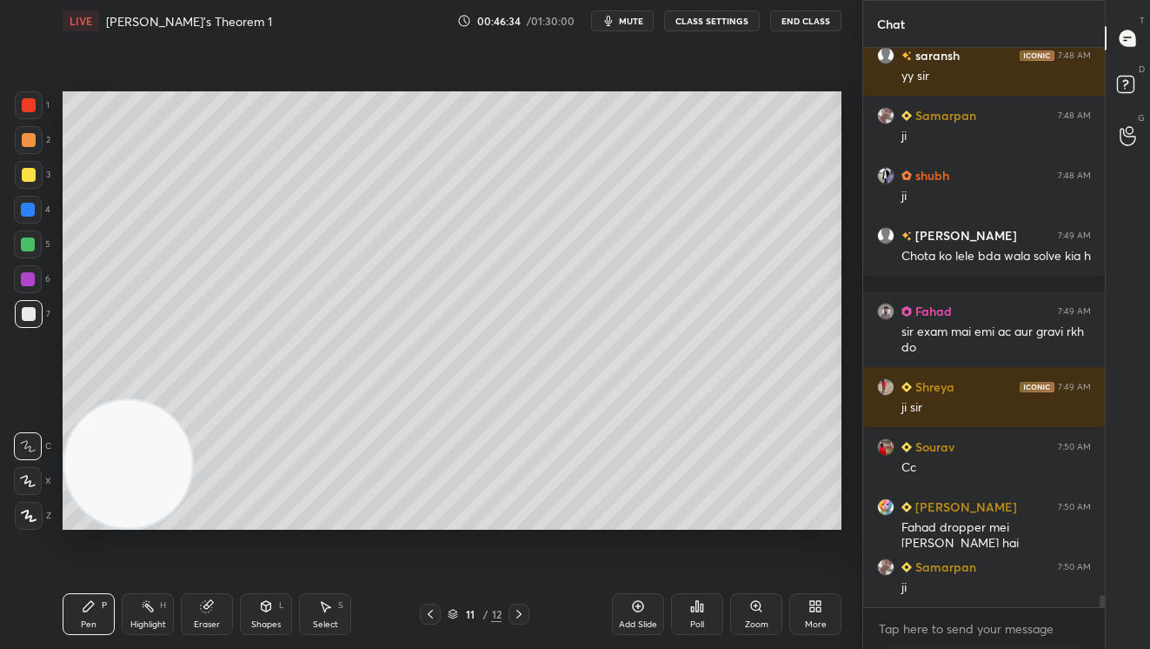
scroll to position [24493, 0]
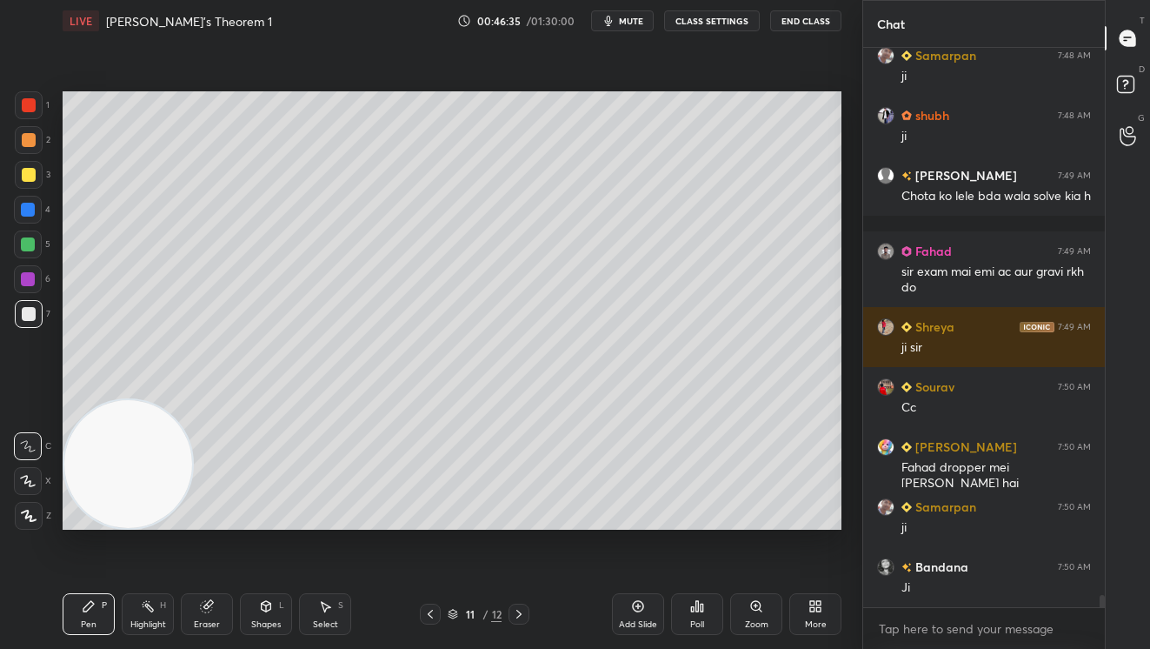
click at [25, 177] on div at bounding box center [29, 175] width 14 height 14
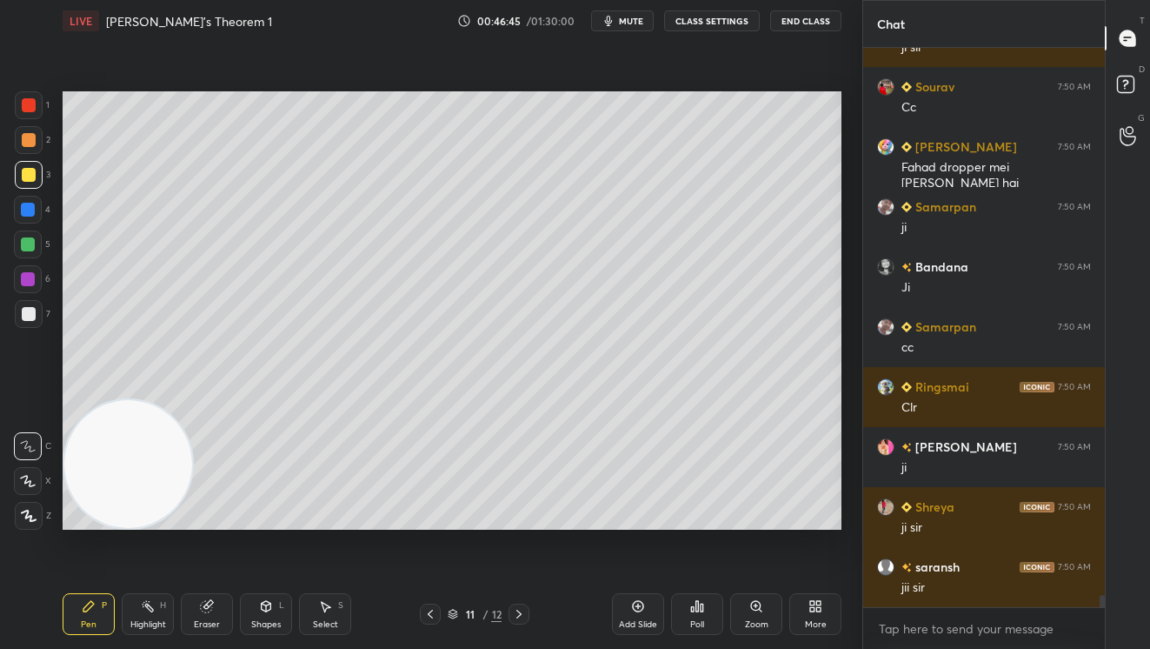
scroll to position [24853, 0]
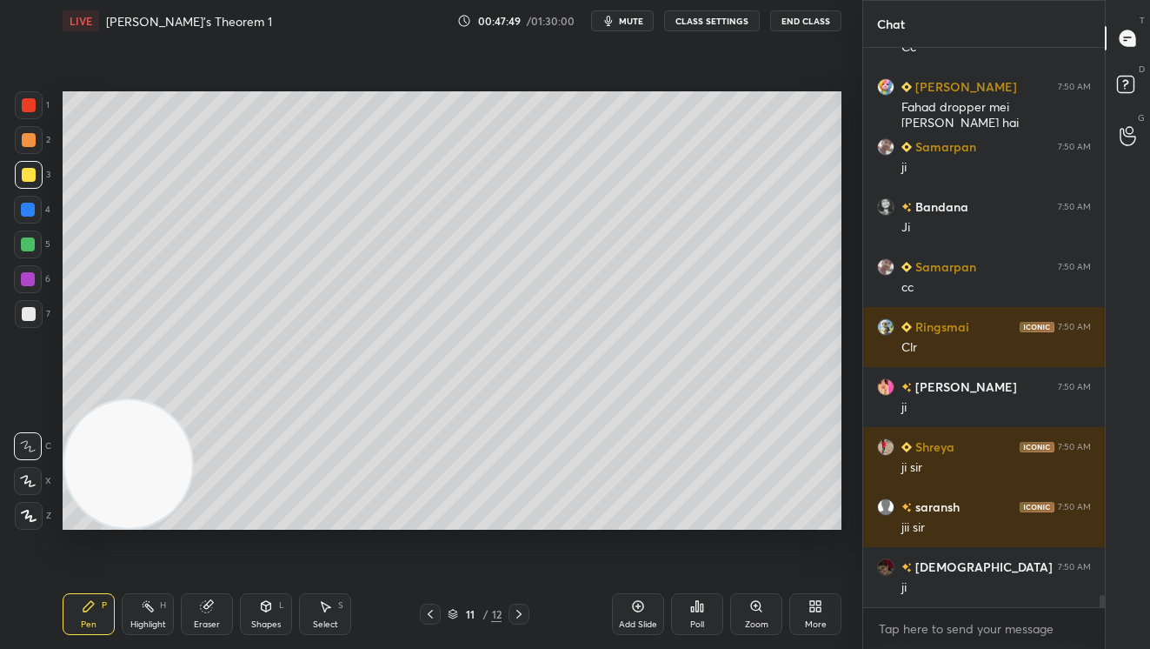
click at [801, 621] on div "More" at bounding box center [815, 614] width 52 height 42
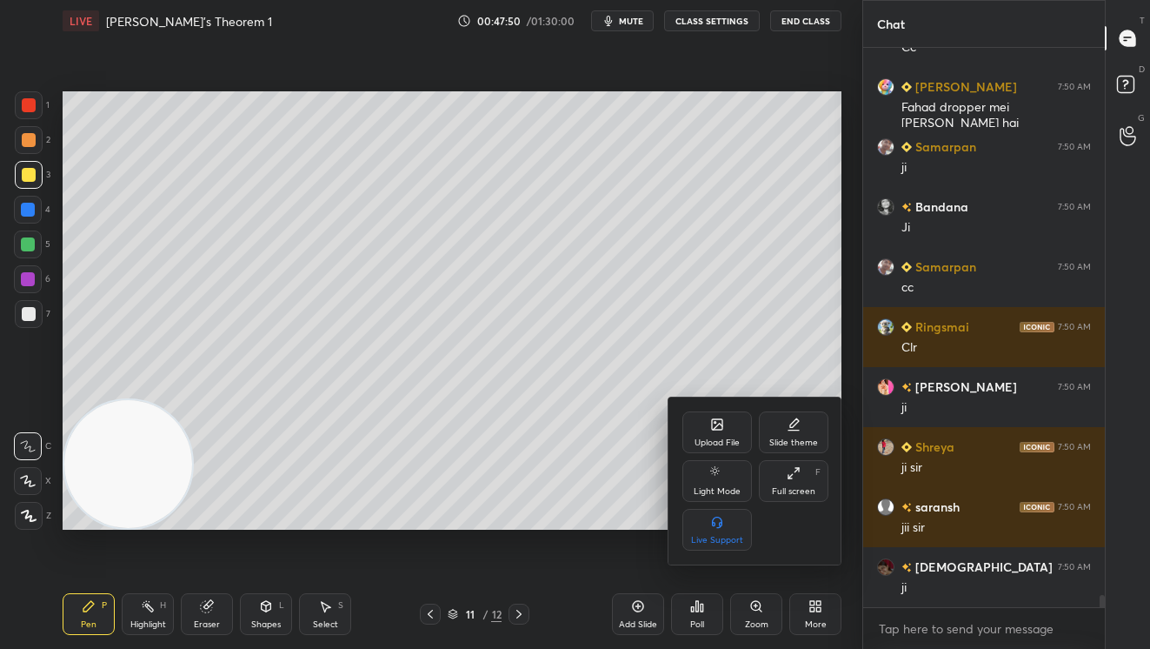
click at [716, 428] on icon at bounding box center [717, 424] width 10 height 10
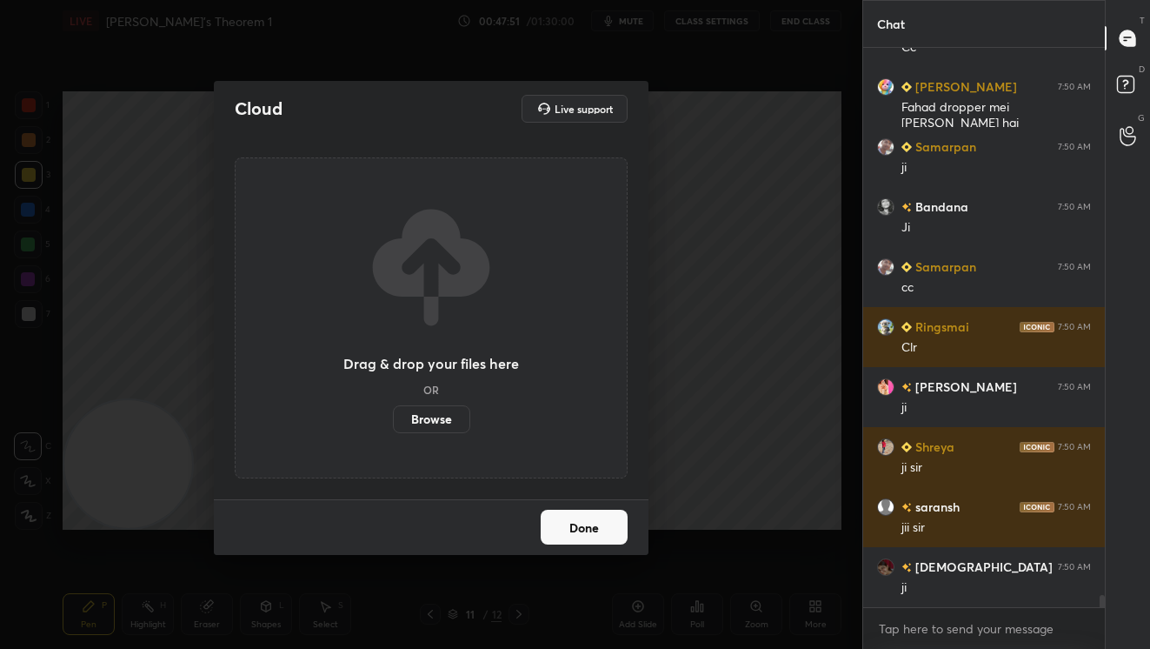
click at [450, 418] on label "Browse" at bounding box center [431, 419] width 77 height 28
click at [393, 418] on input "Browse" at bounding box center [393, 419] width 0 height 28
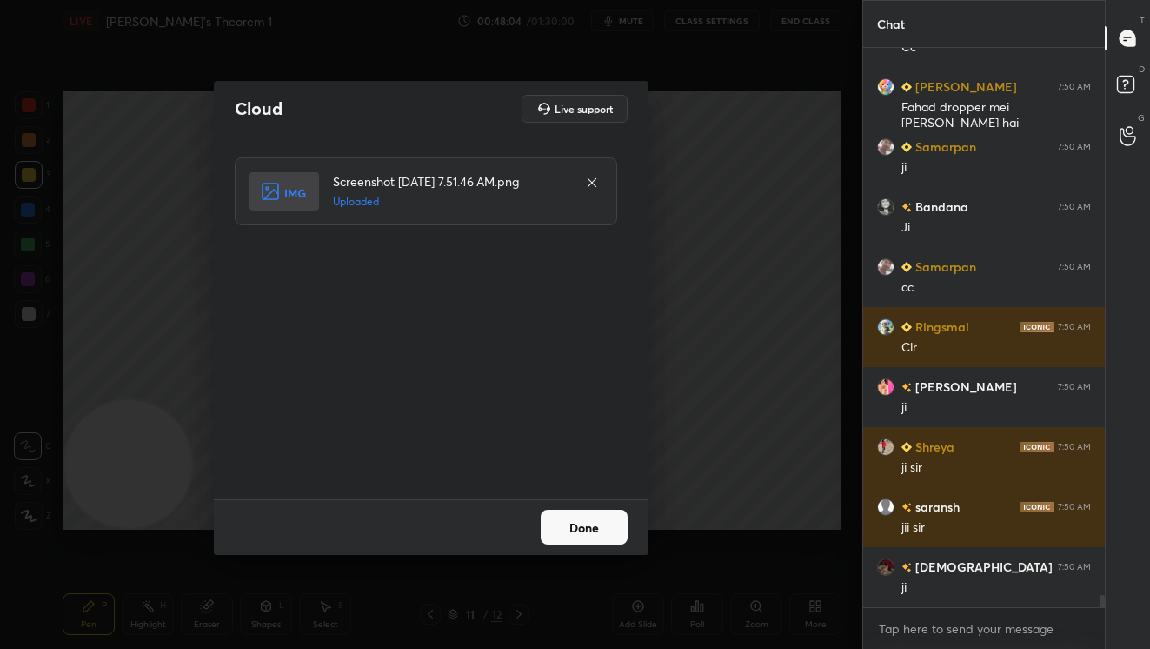
click at [591, 515] on button "Done" at bounding box center [584, 526] width 87 height 35
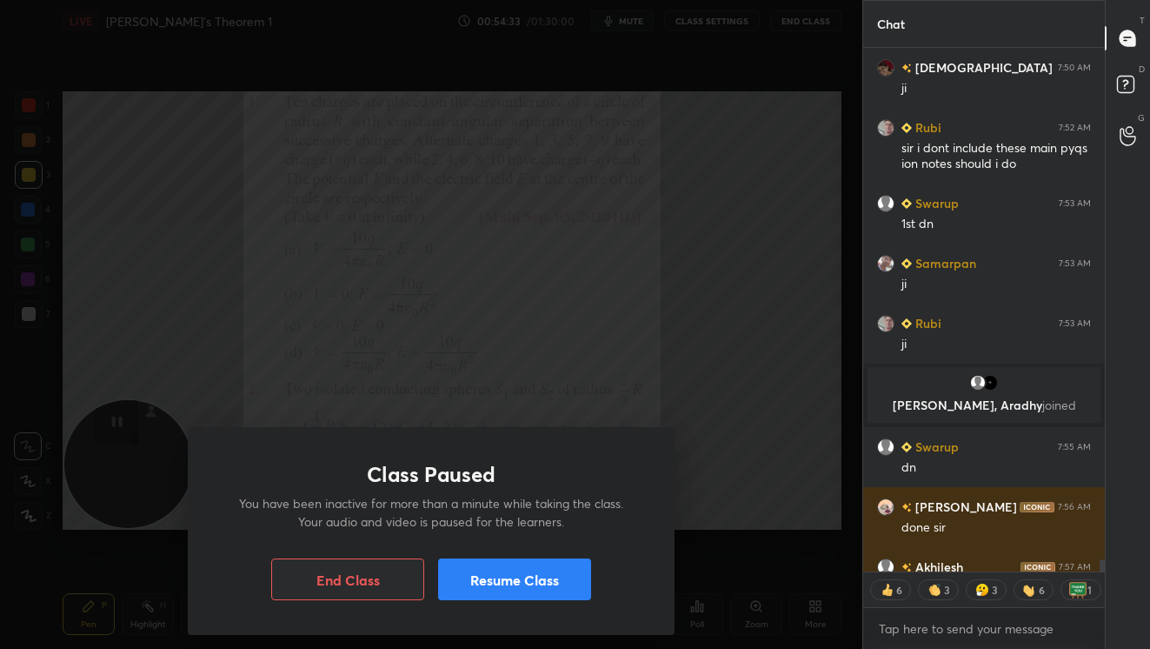
scroll to position [23490, 0]
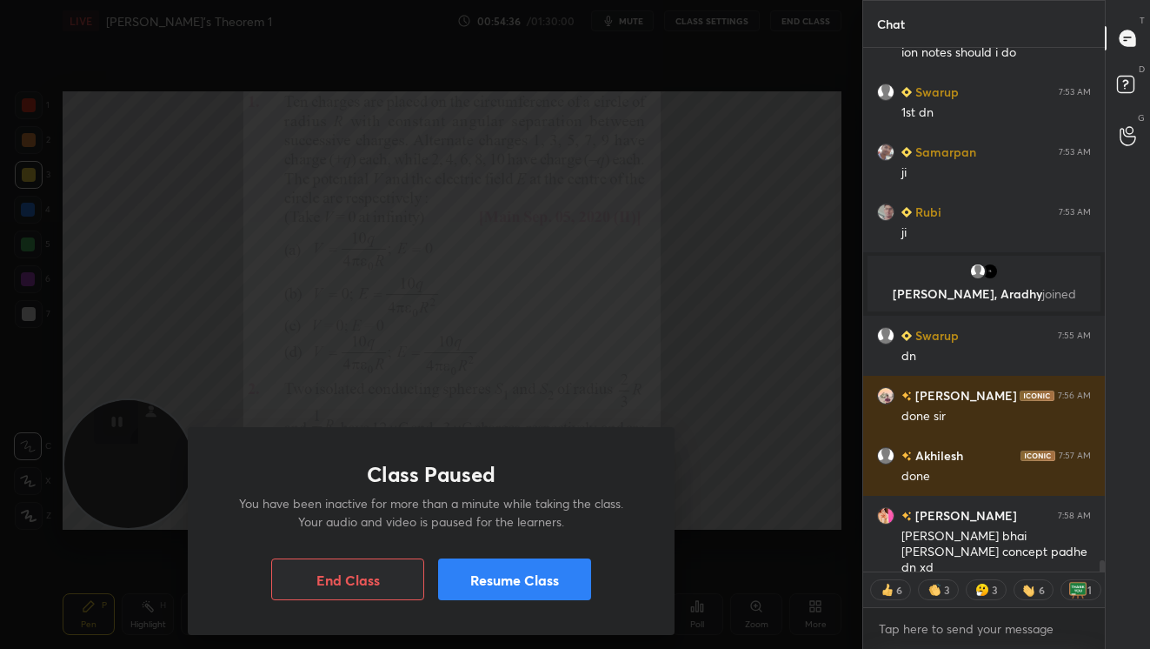
click at [515, 575] on button "Resume Class" at bounding box center [514, 579] width 153 height 42
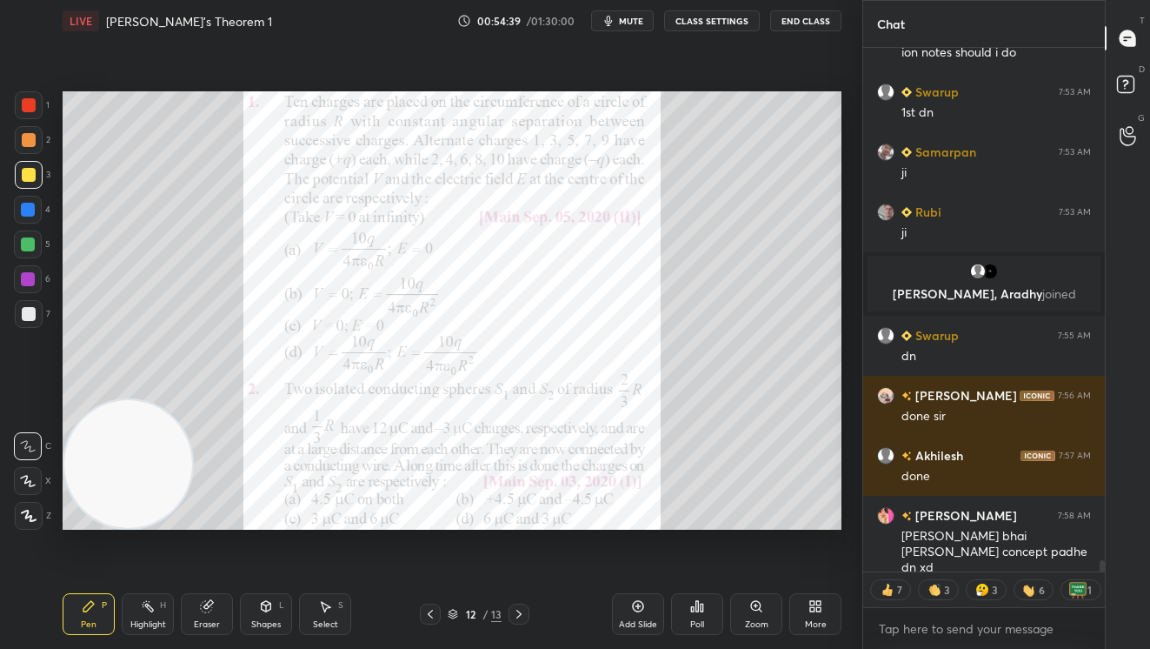
click at [695, 612] on icon at bounding box center [697, 606] width 14 height 14
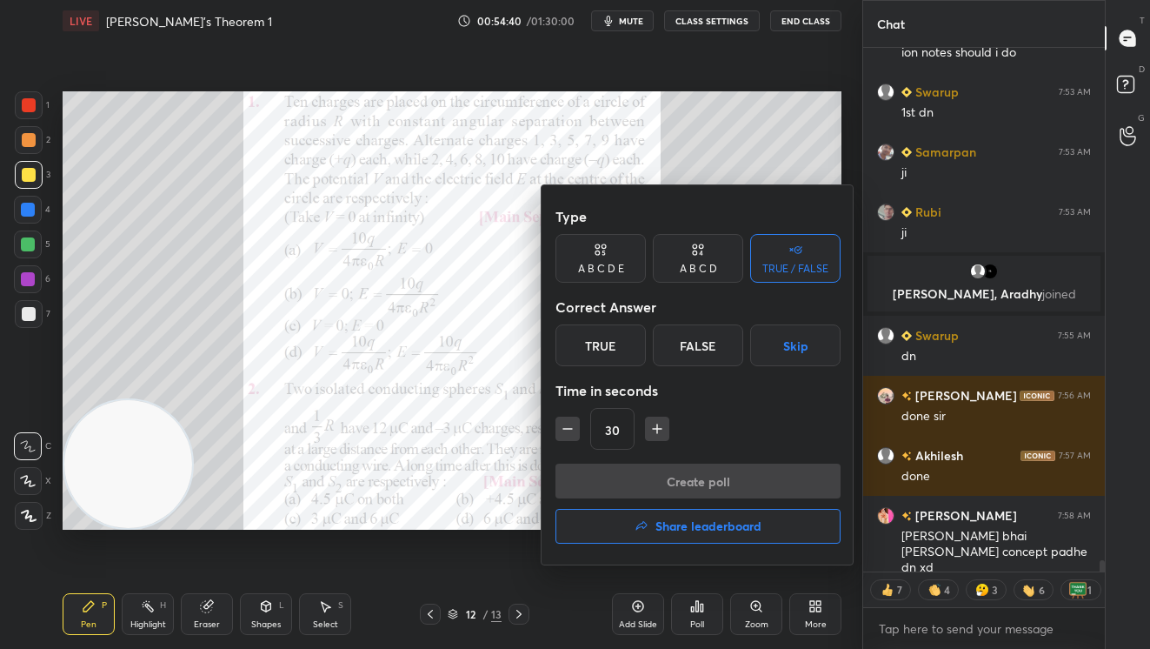
click at [703, 260] on div "A B C D" at bounding box center [698, 258] width 90 height 49
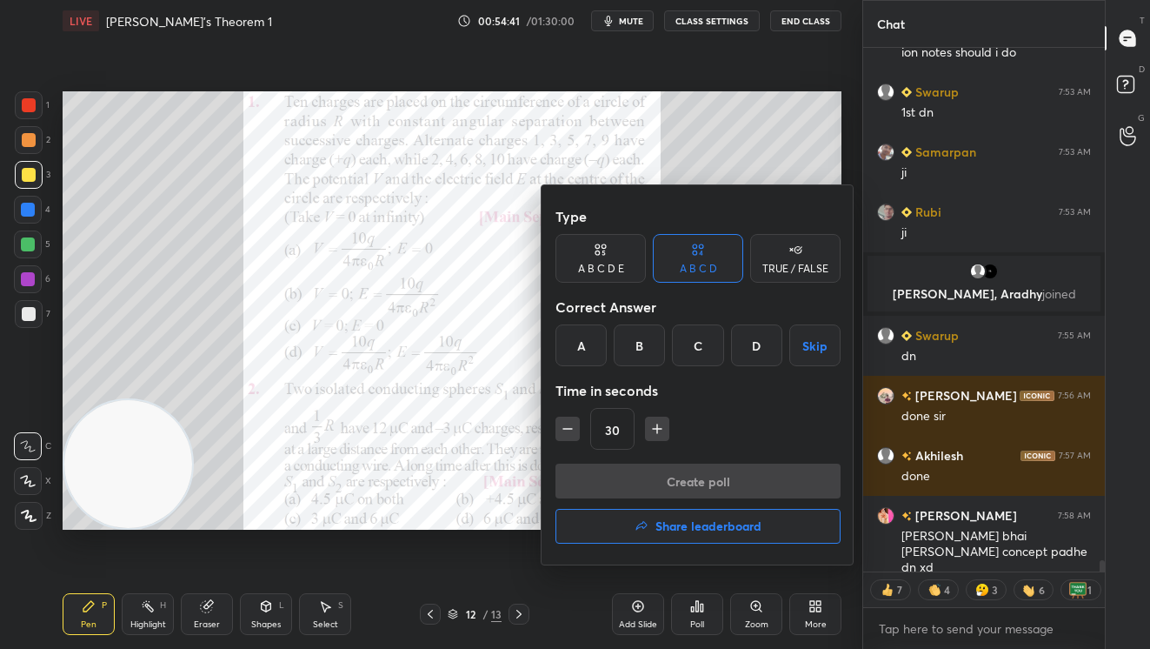
click at [700, 355] on div "C" at bounding box center [697, 345] width 51 height 42
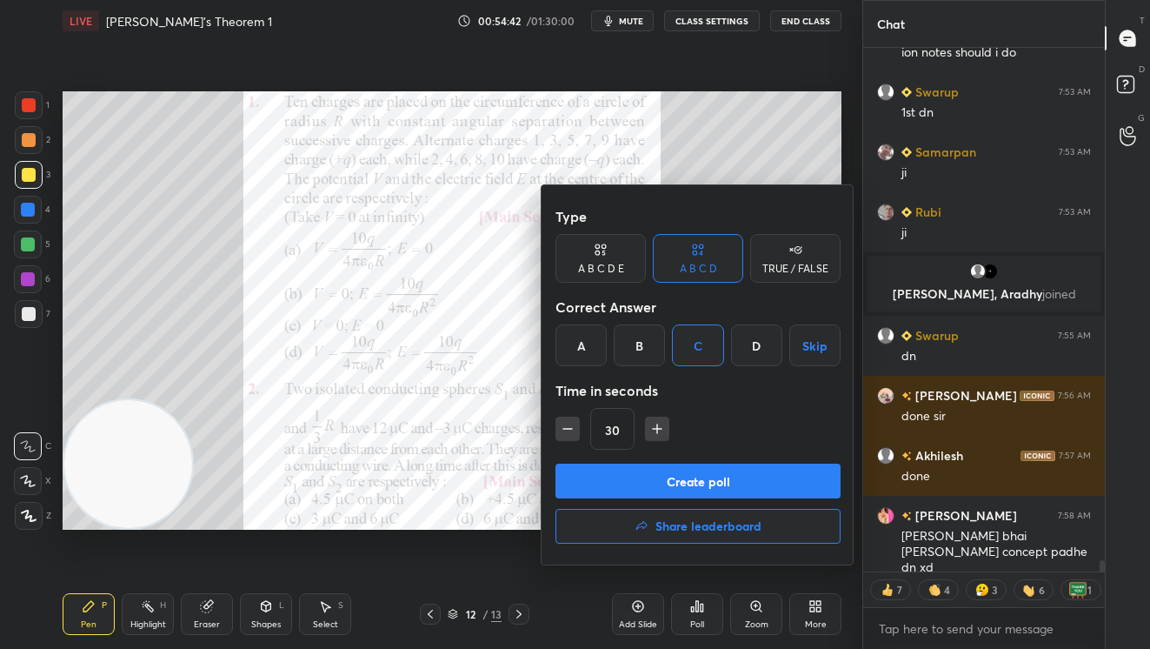
click at [710, 464] on button "Create poll" at bounding box center [698, 480] width 285 height 35
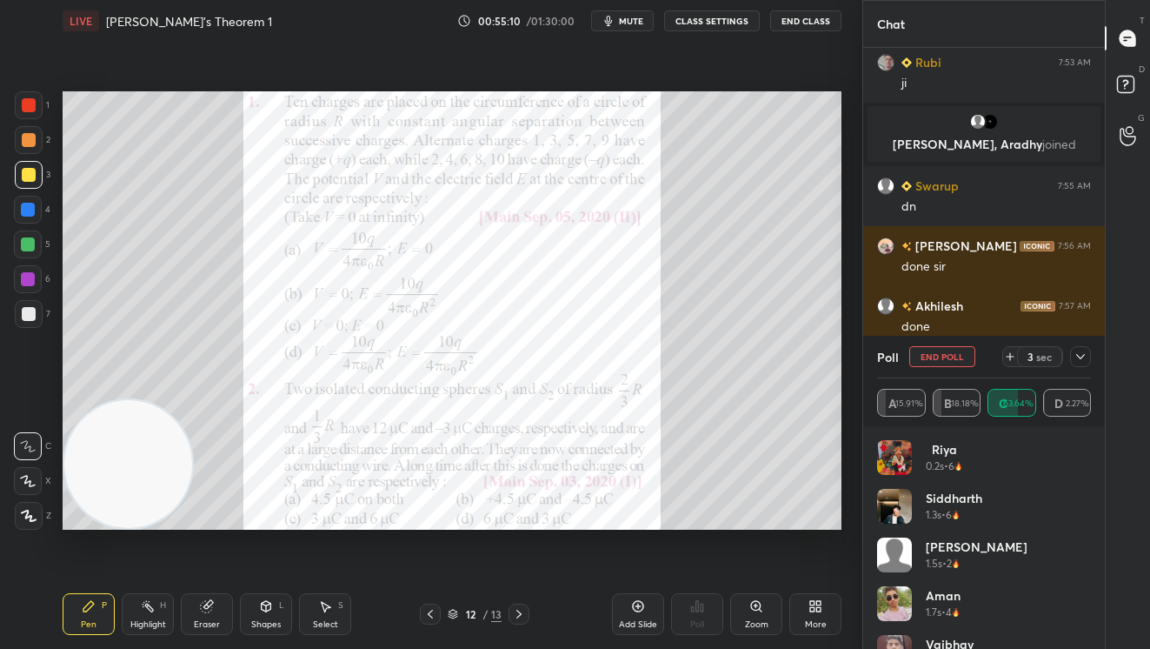
scroll to position [23716, 0]
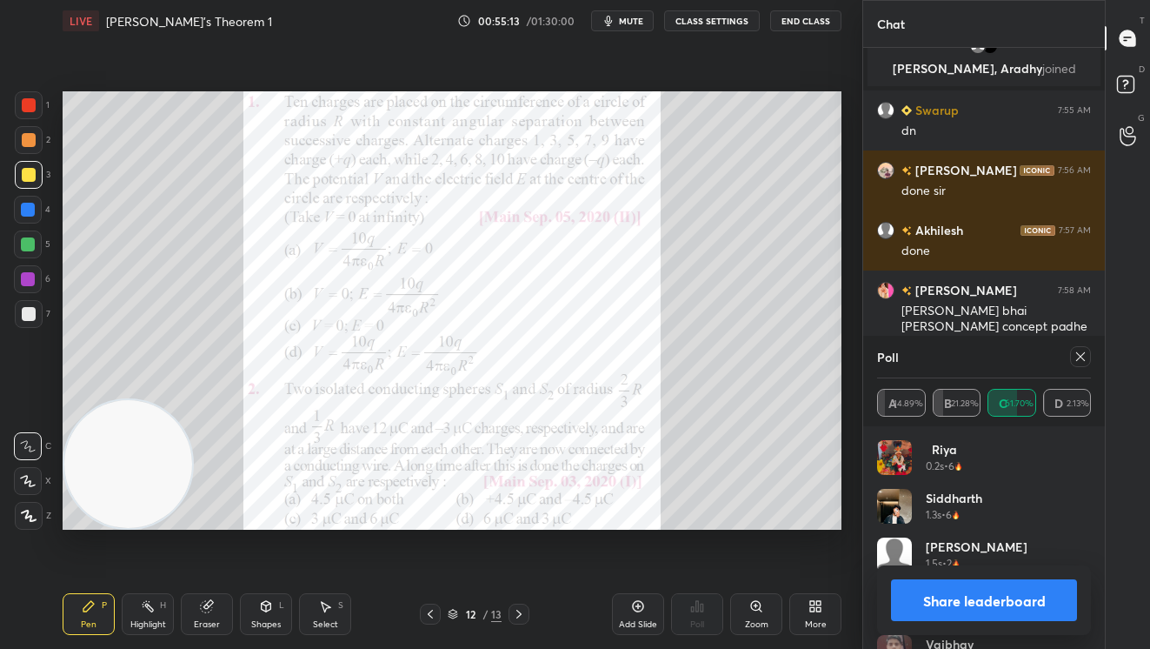
click at [954, 602] on button "Share leaderboard" at bounding box center [984, 600] width 186 height 42
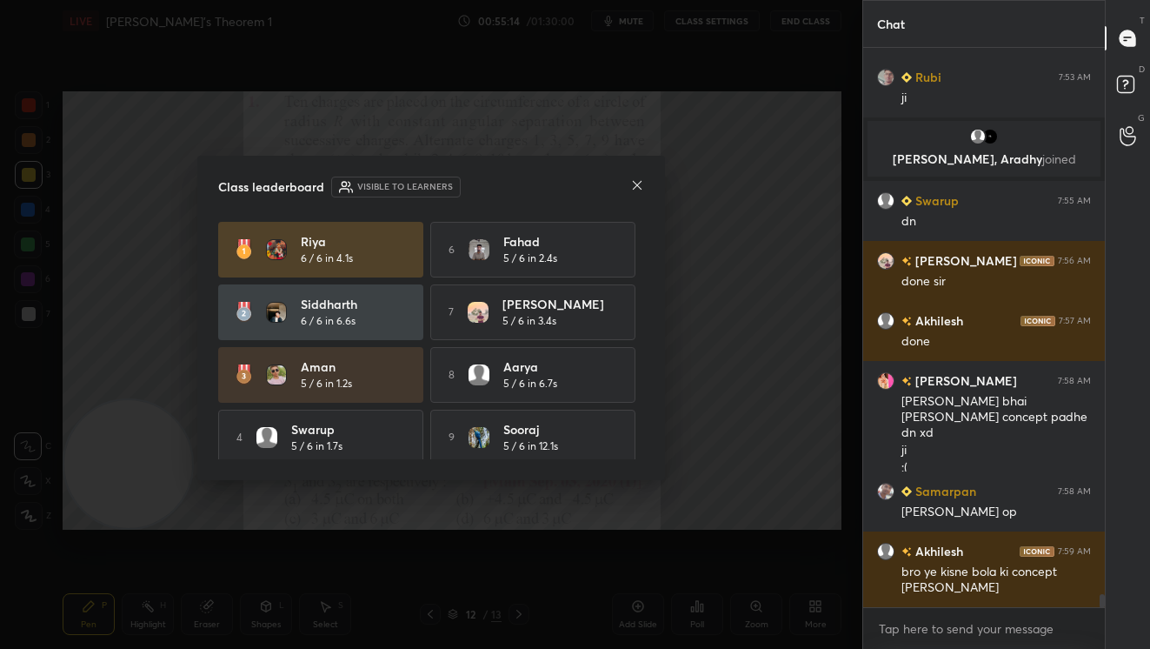
scroll to position [554, 236]
click at [629, 183] on div "Class leaderboard Visible to learners" at bounding box center [431, 186] width 426 height 21
click at [635, 182] on icon at bounding box center [637, 185] width 9 height 9
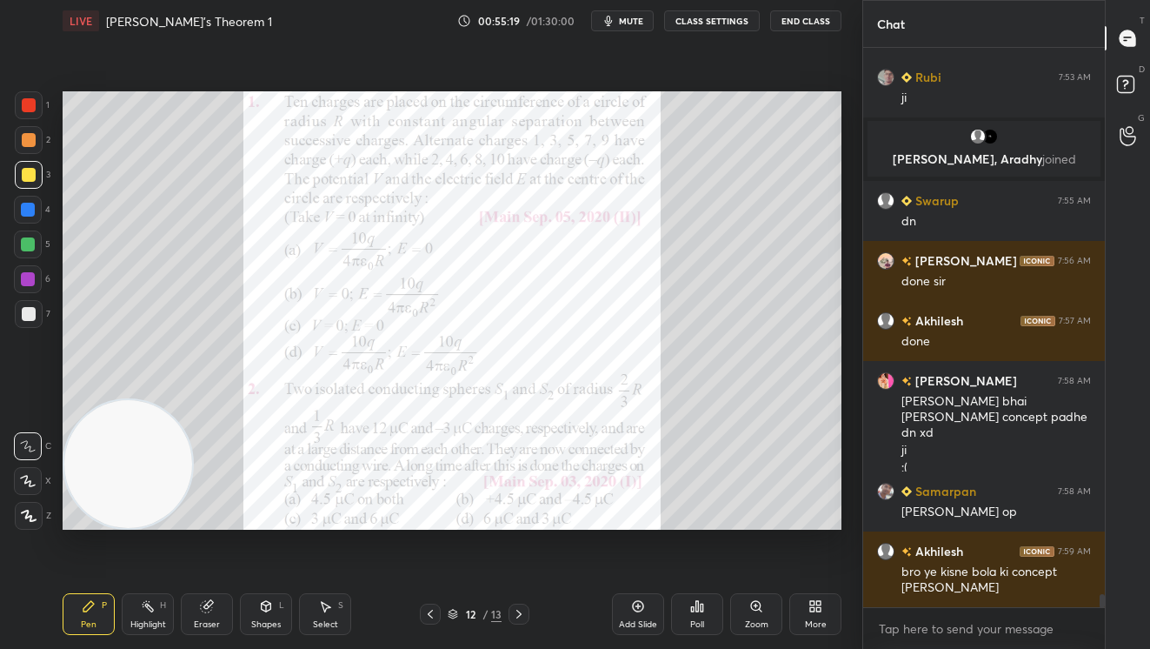
click at [693, 599] on icon at bounding box center [697, 606] width 14 height 14
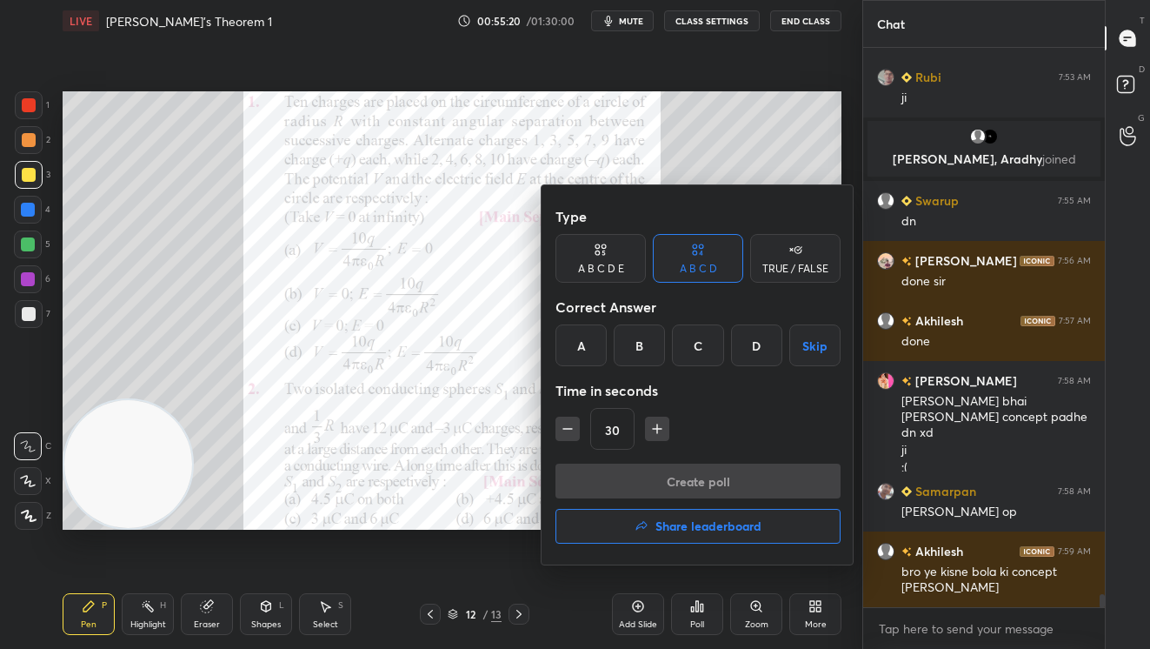
click at [759, 342] on div "D" at bounding box center [756, 345] width 51 height 42
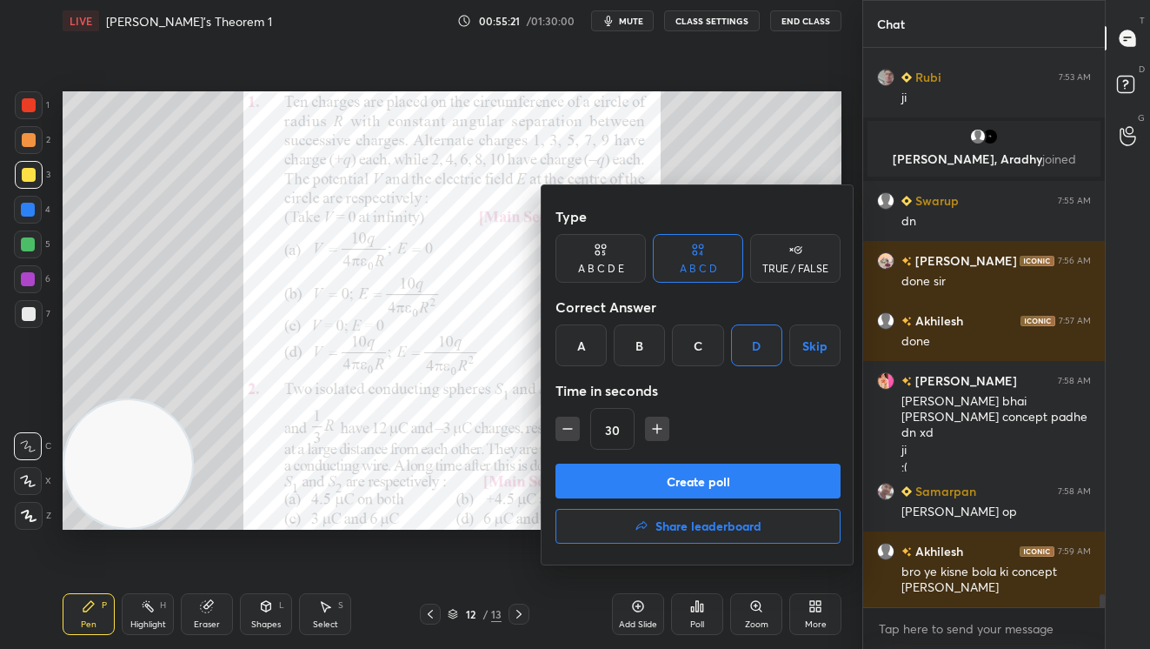
click at [718, 476] on button "Create poll" at bounding box center [698, 480] width 285 height 35
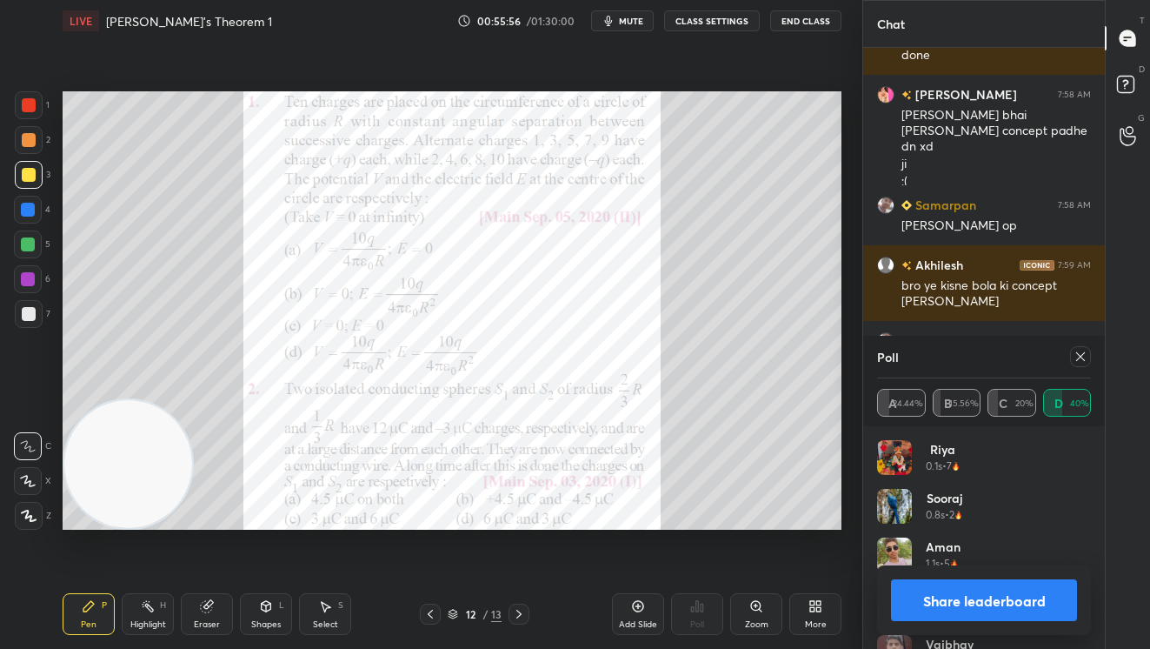
scroll to position [23971, 0]
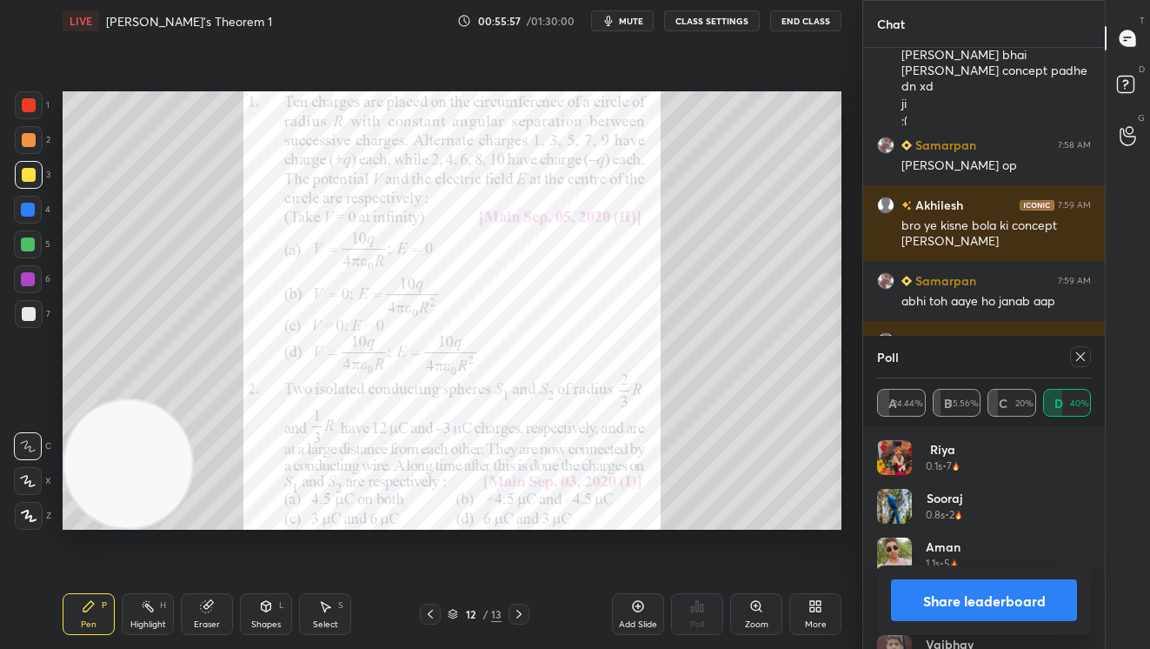
click at [949, 596] on button "Share leaderboard" at bounding box center [984, 600] width 186 height 42
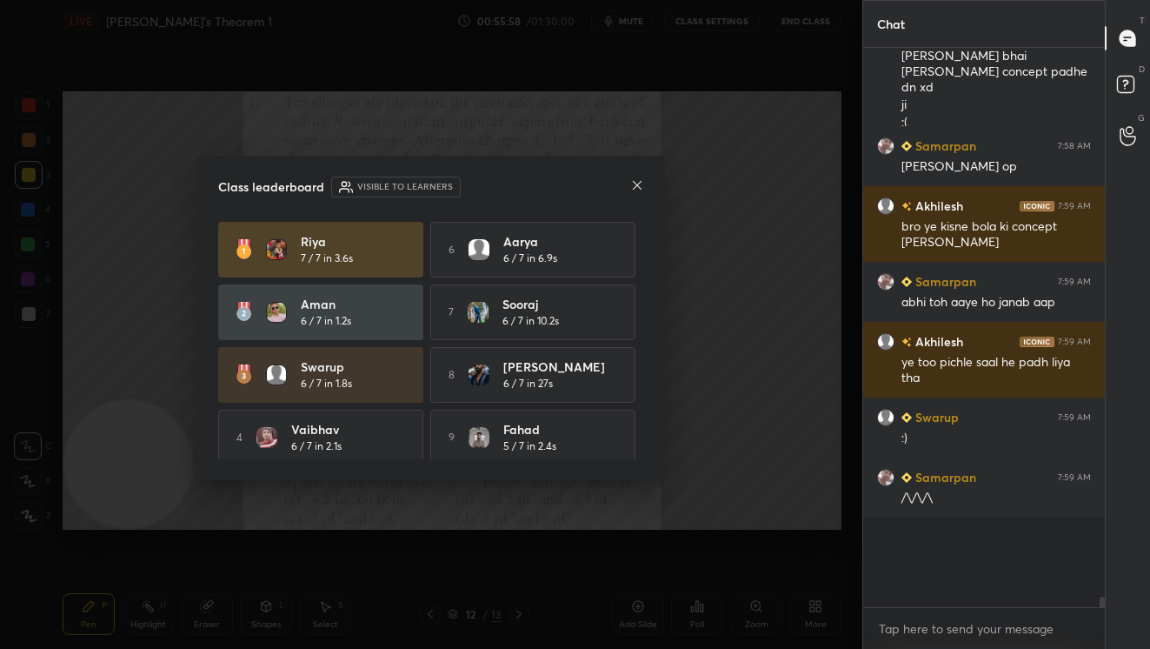
scroll to position [6, 6]
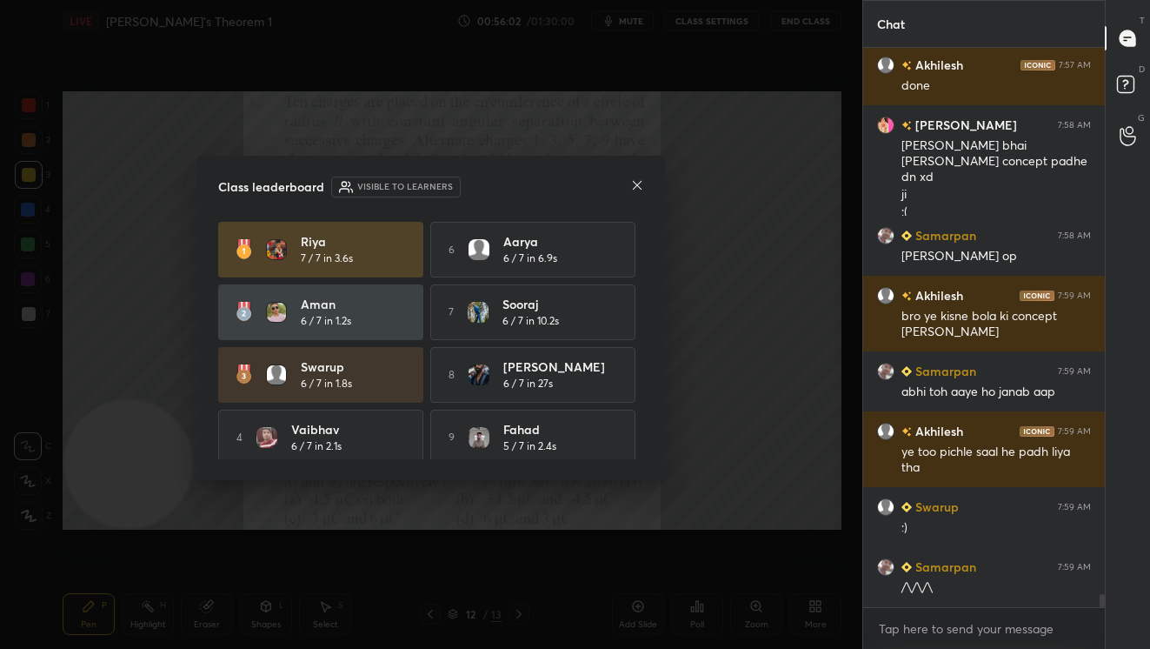
click at [637, 183] on icon at bounding box center [637, 185] width 14 height 14
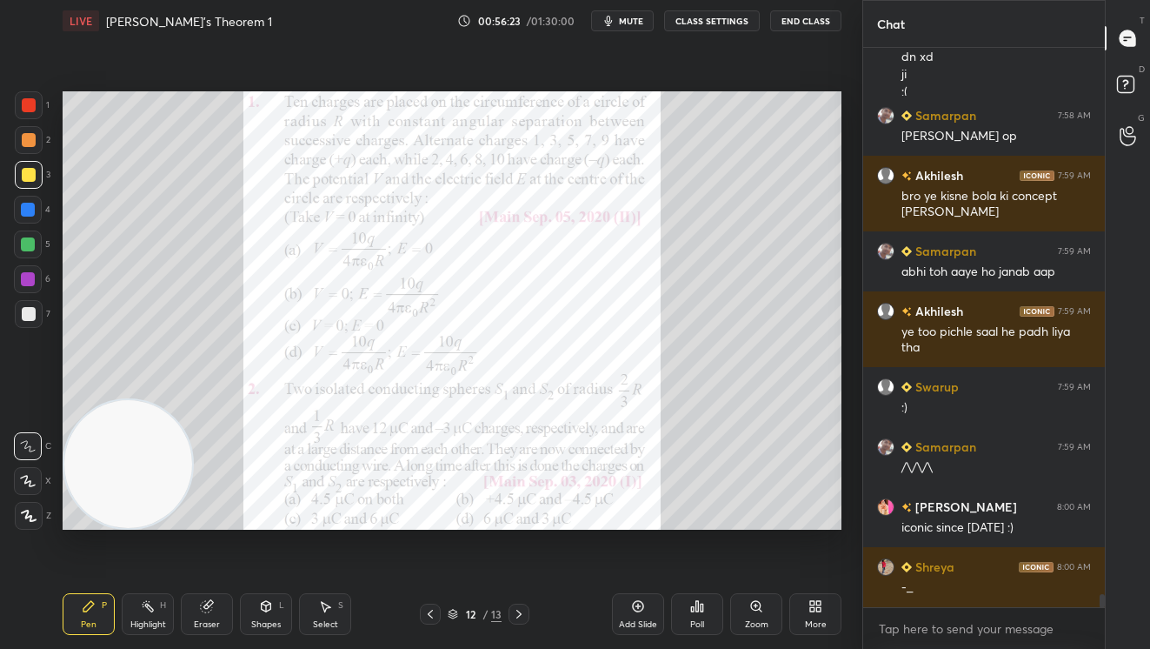
click at [28, 105] on div at bounding box center [29, 105] width 14 height 14
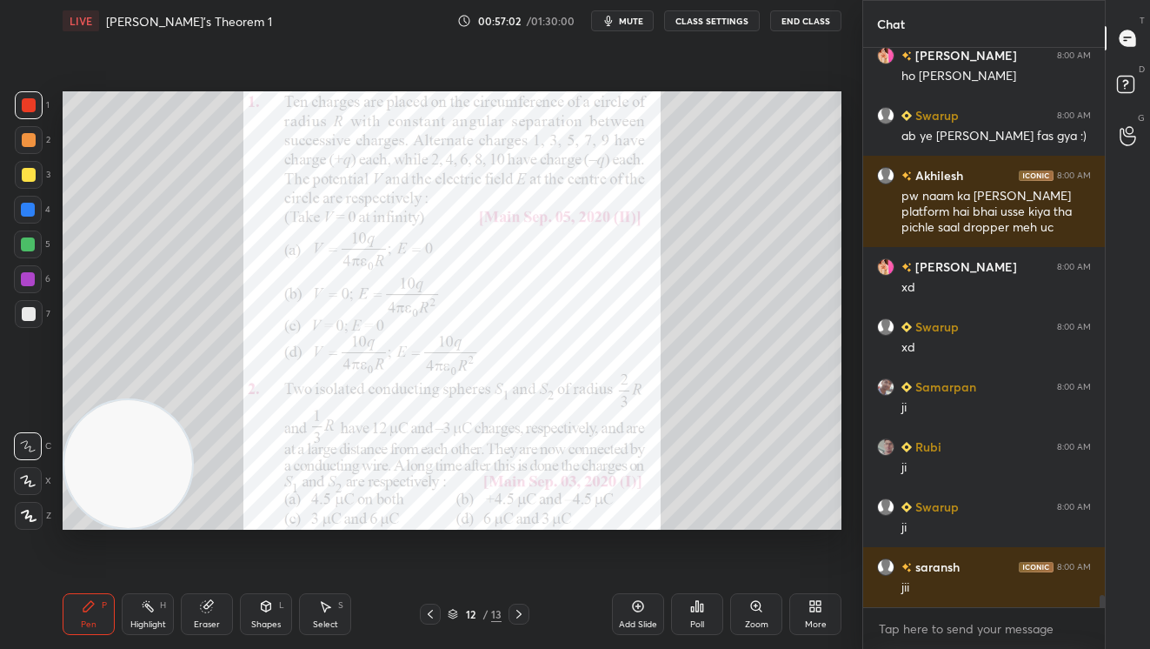
scroll to position [24752, 0]
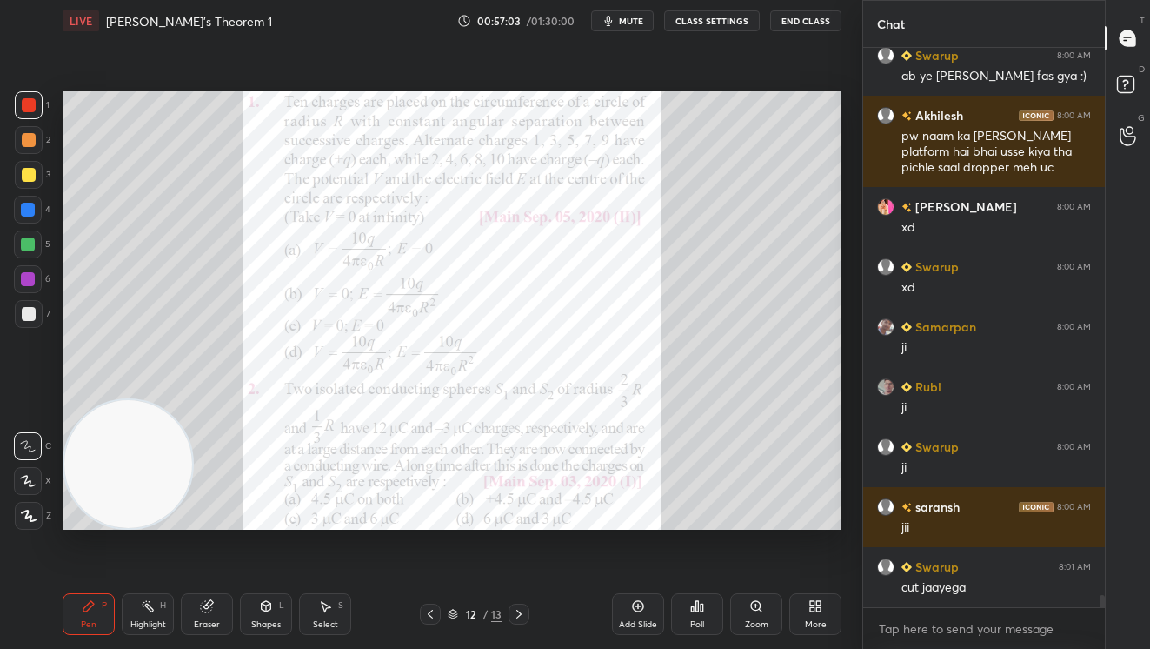
click at [37, 109] on div at bounding box center [29, 105] width 28 height 28
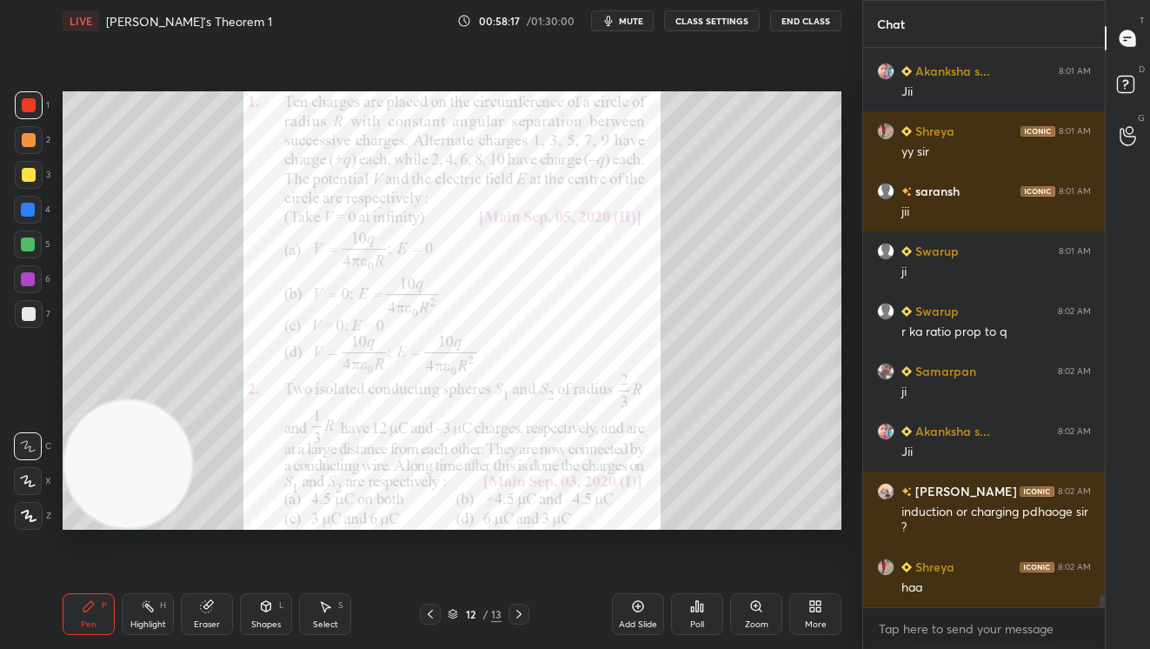
scroll to position [25863, 0]
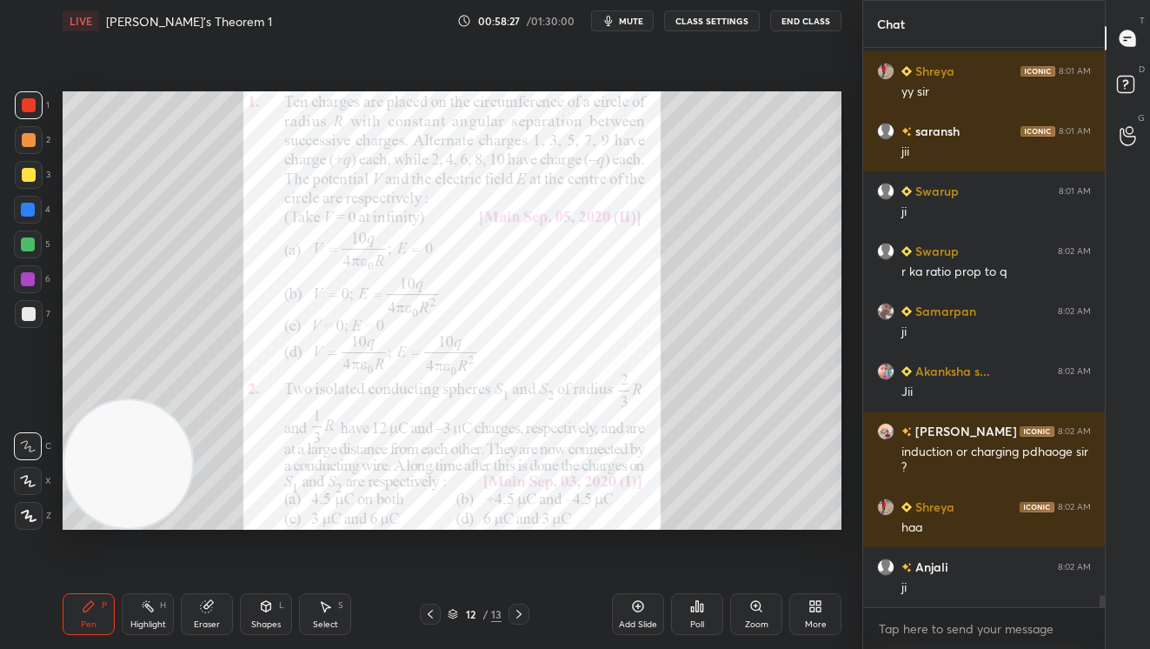
click at [818, 610] on icon at bounding box center [819, 609] width 4 height 4
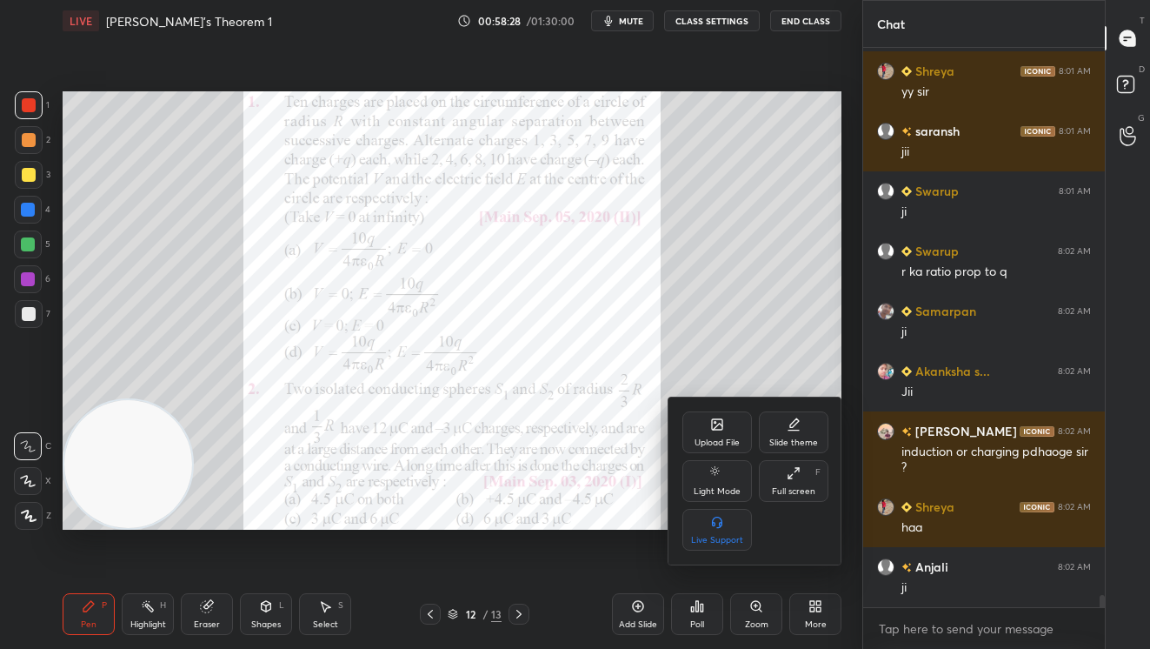
click at [709, 409] on div "Upload File Slide theme Light Mode Full screen F Live Support" at bounding box center [756, 480] width 174 height 167
click at [718, 430] on icon at bounding box center [717, 424] width 14 height 14
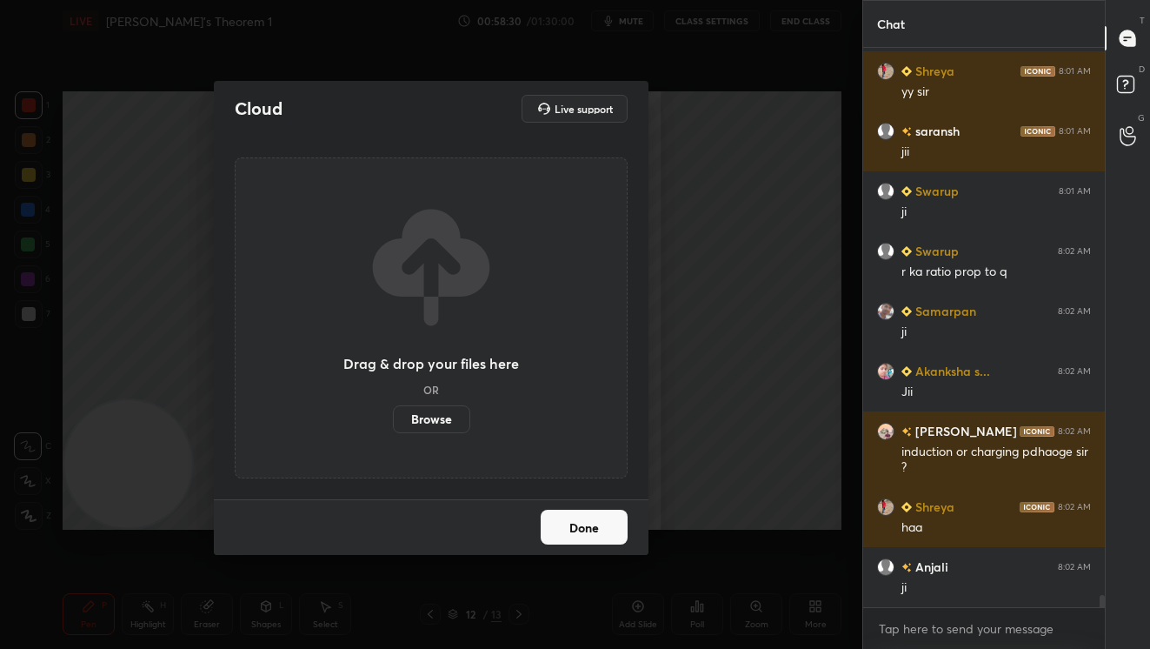
click at [435, 418] on label "Browse" at bounding box center [431, 419] width 77 height 28
click at [393, 418] on input "Browse" at bounding box center [393, 419] width 0 height 28
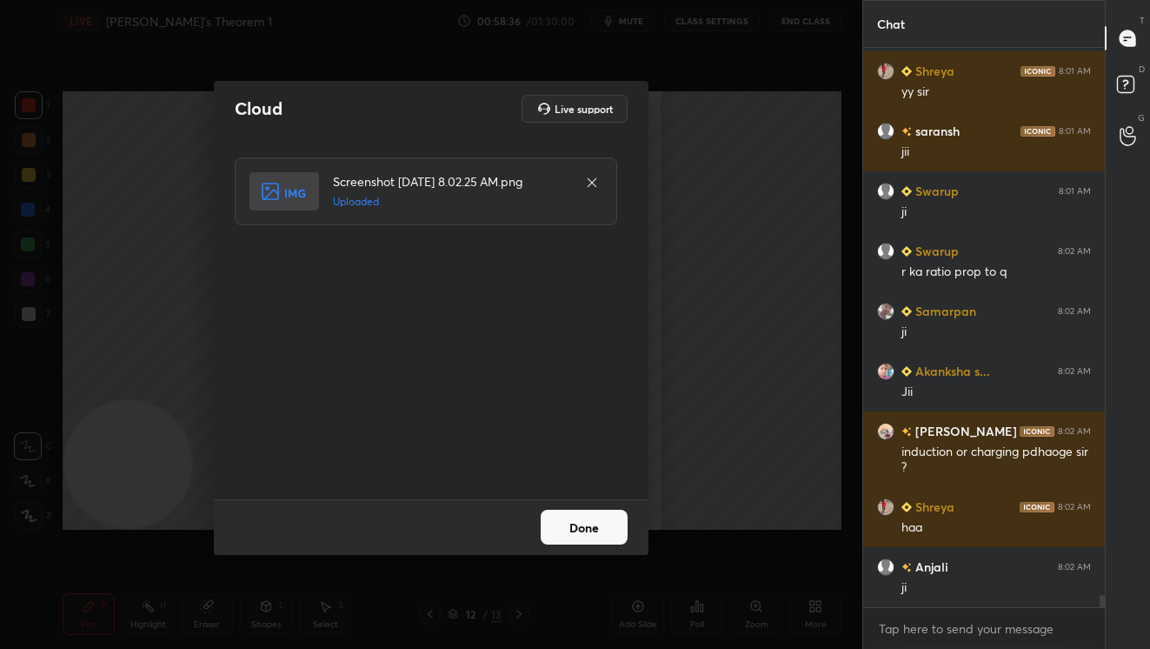
click at [586, 528] on button "Done" at bounding box center [584, 526] width 87 height 35
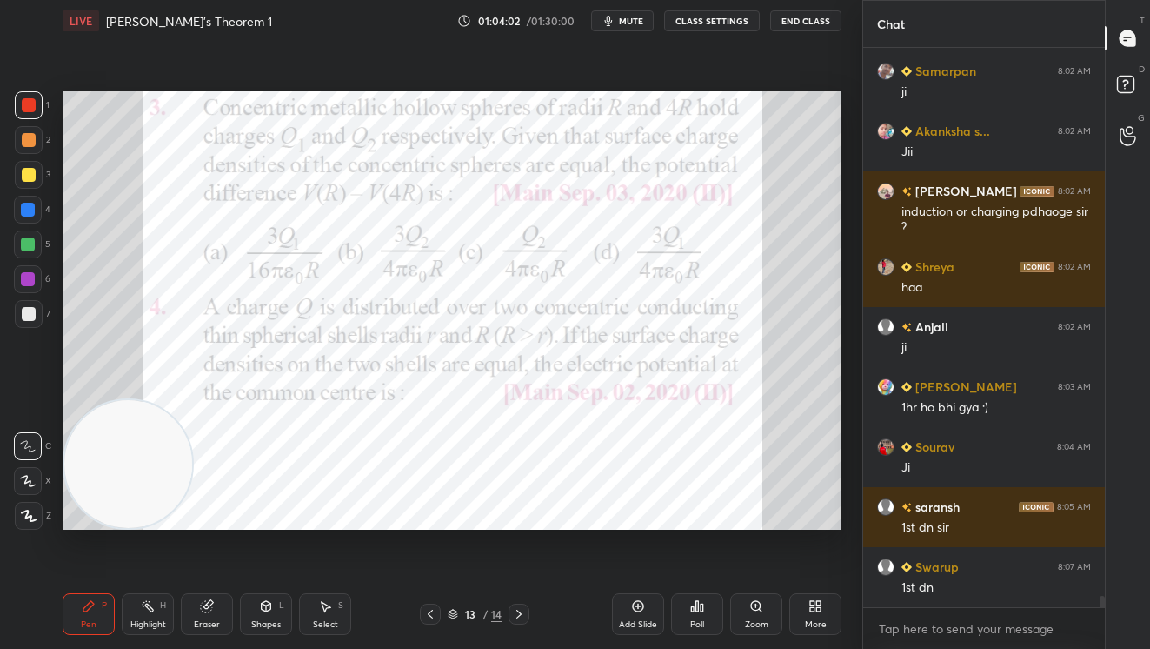
scroll to position [26163, 0]
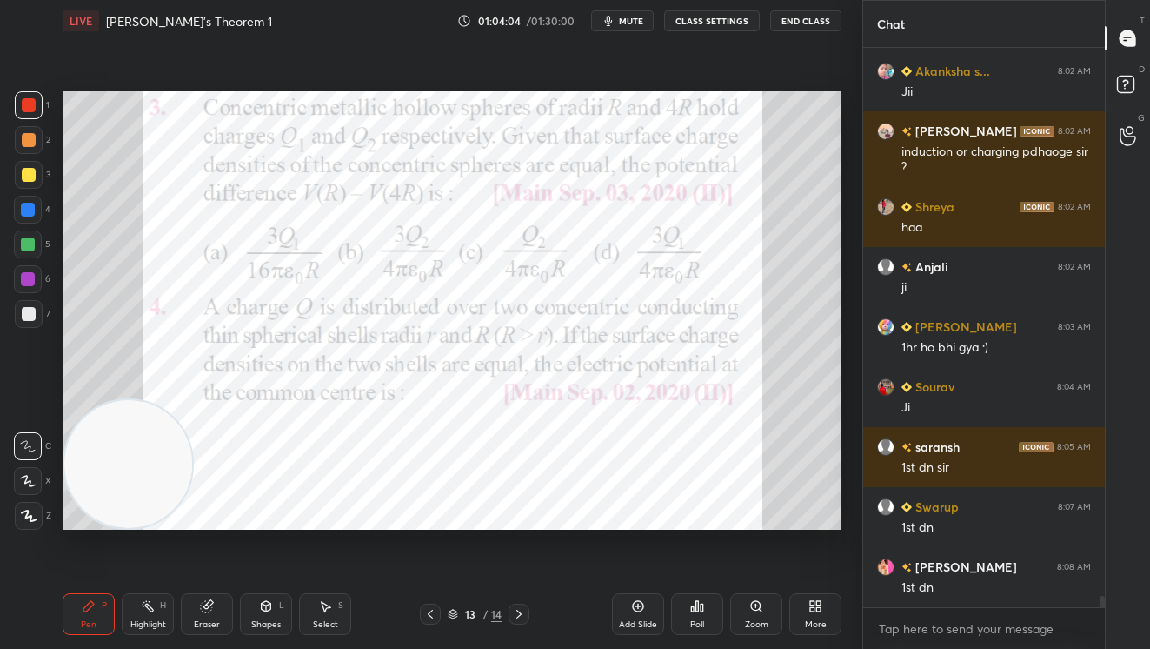
click at [685, 609] on div "Poll" at bounding box center [697, 614] width 52 height 42
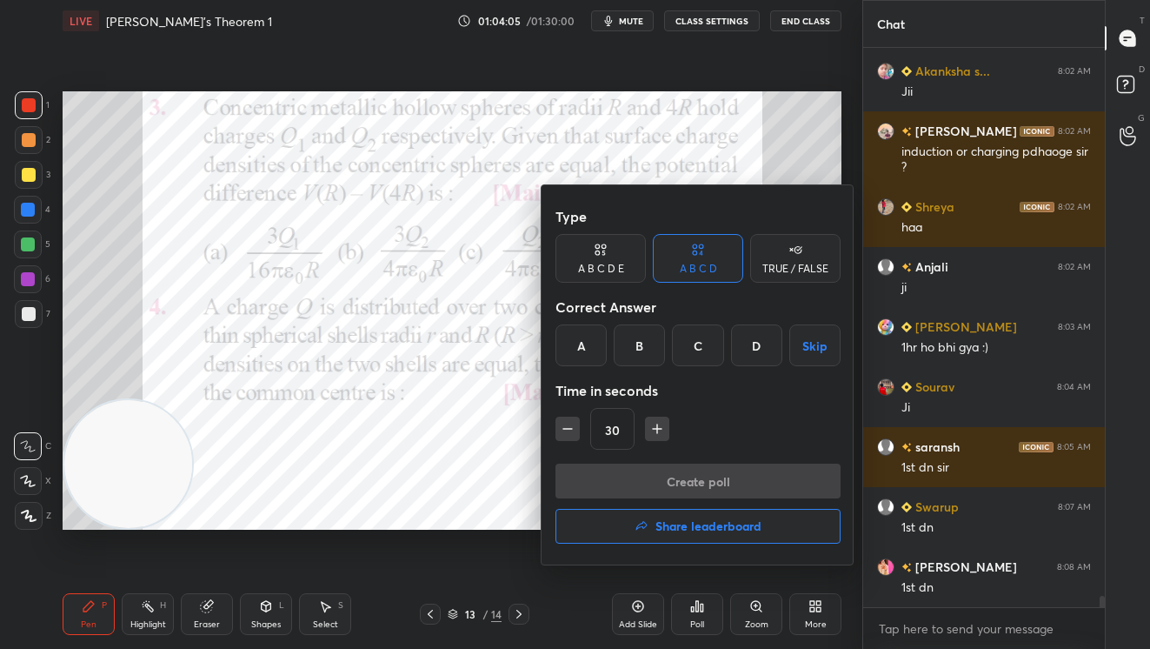
click at [748, 359] on div "D" at bounding box center [756, 345] width 51 height 42
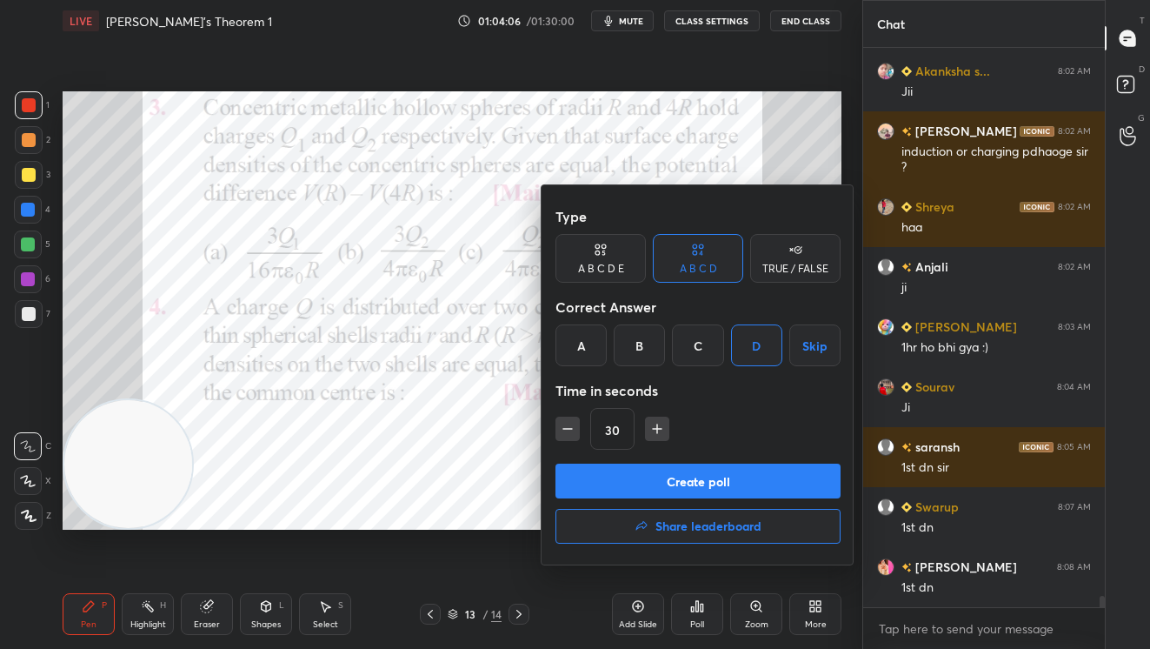
click at [747, 479] on button "Create poll" at bounding box center [698, 480] width 285 height 35
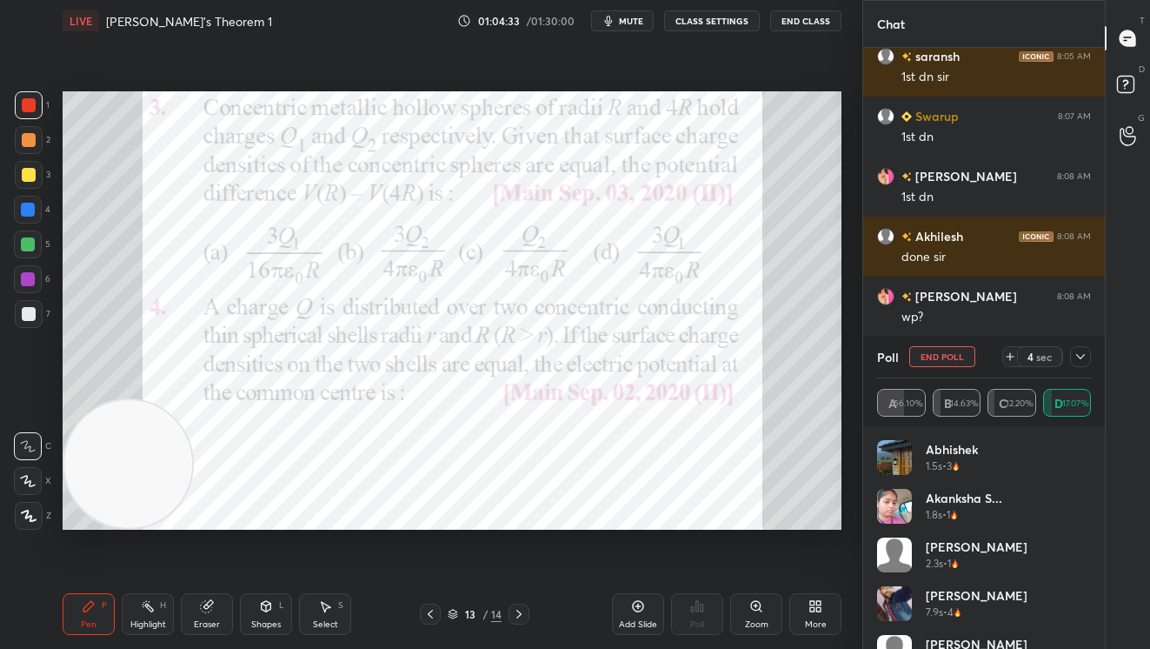
scroll to position [26613, 0]
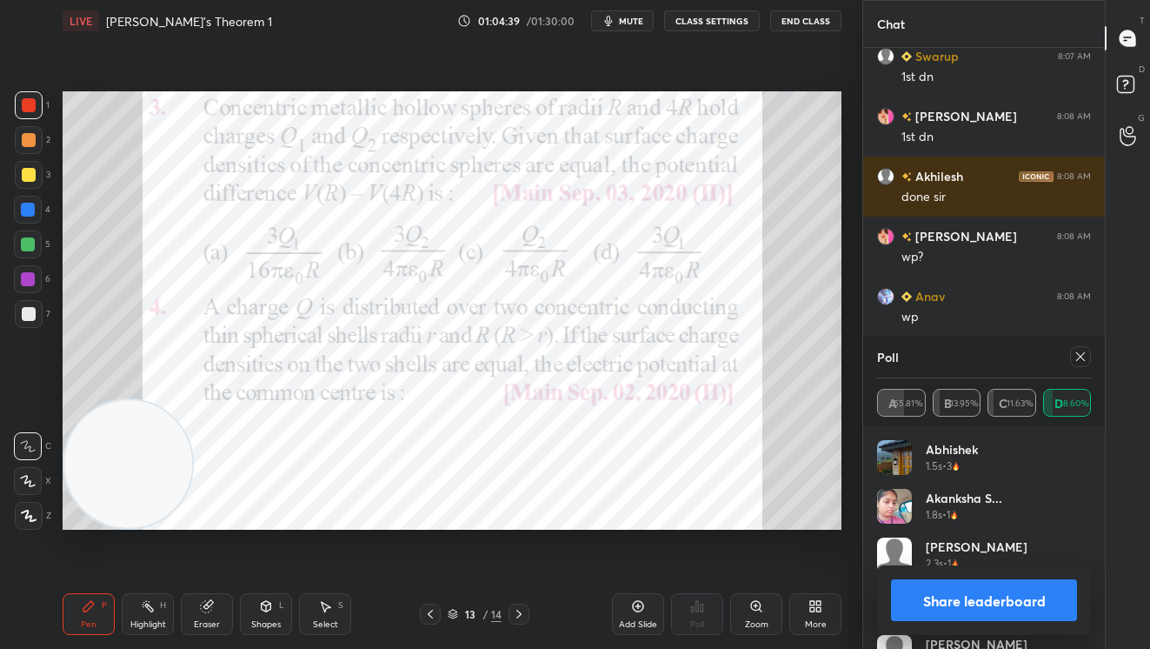
click at [977, 597] on button "Share leaderboard" at bounding box center [984, 600] width 186 height 42
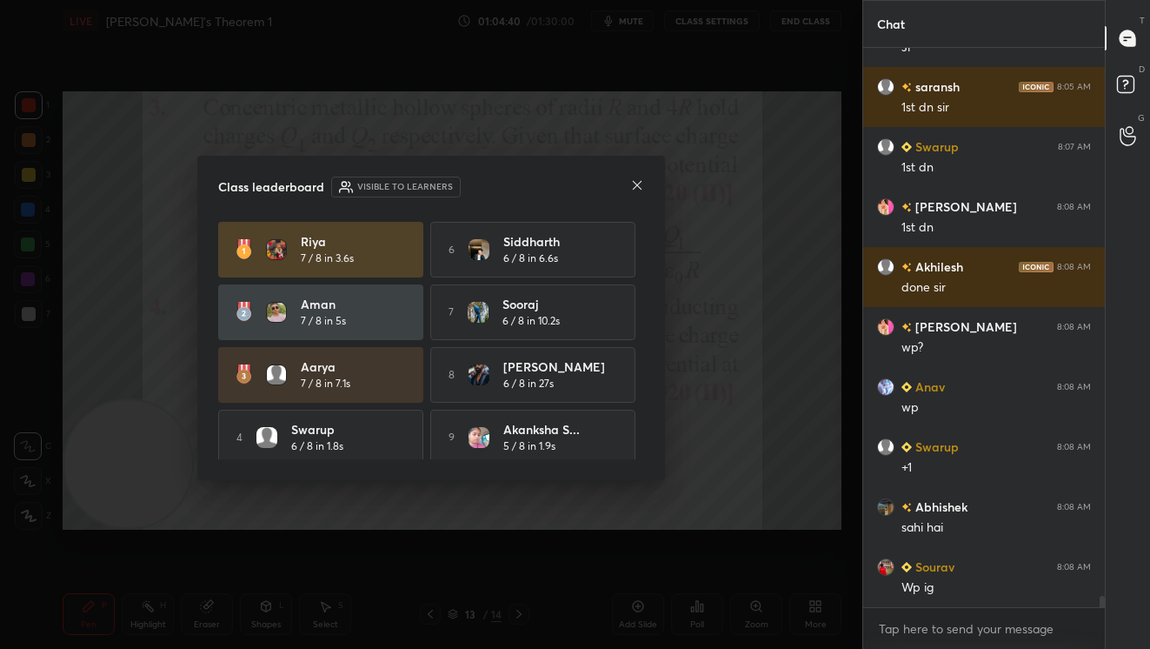
scroll to position [409, 236]
click at [634, 183] on icon at bounding box center [637, 185] width 14 height 14
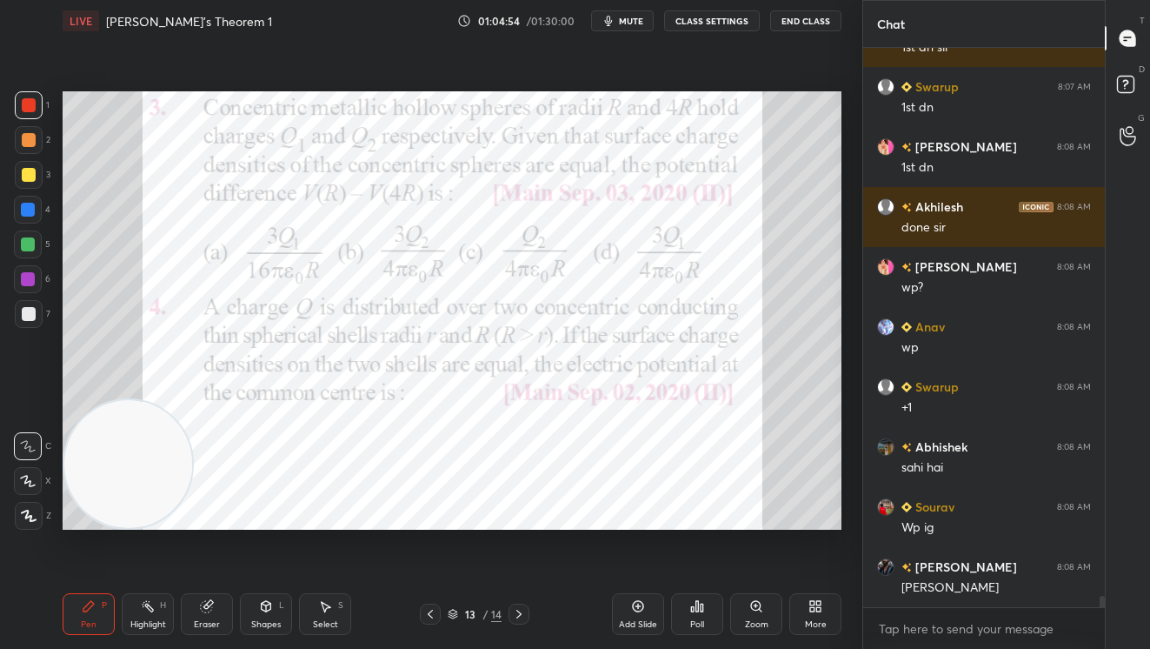
click at [705, 625] on div "Poll" at bounding box center [697, 614] width 52 height 42
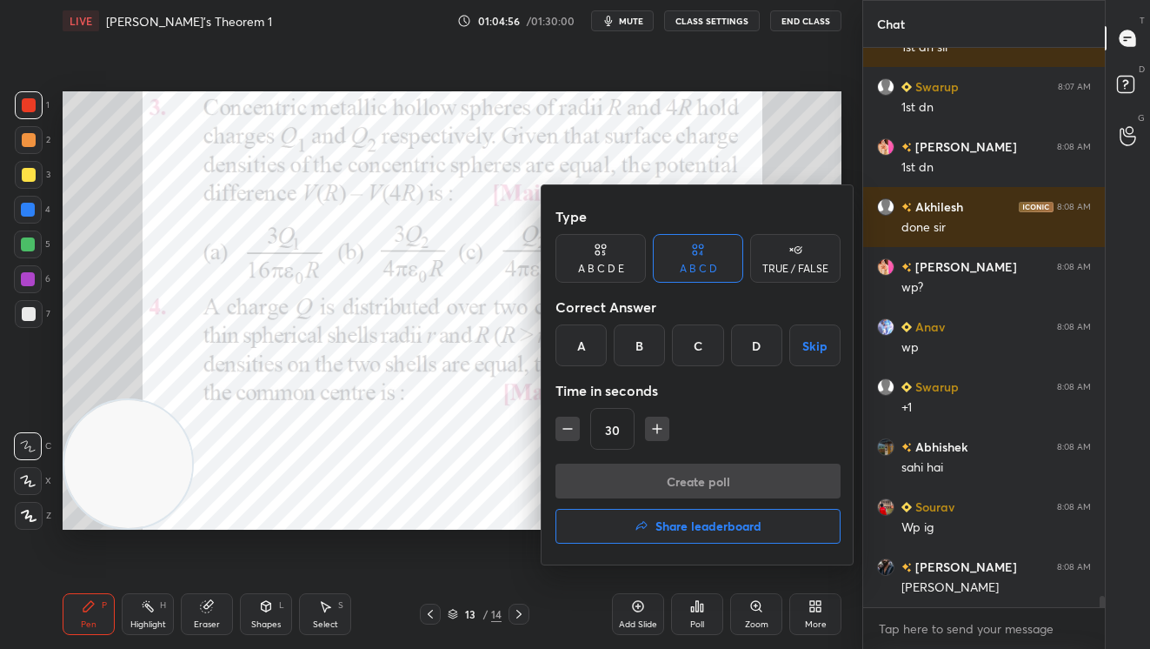
click at [781, 264] on div "TRUE / FALSE" at bounding box center [795, 268] width 66 height 10
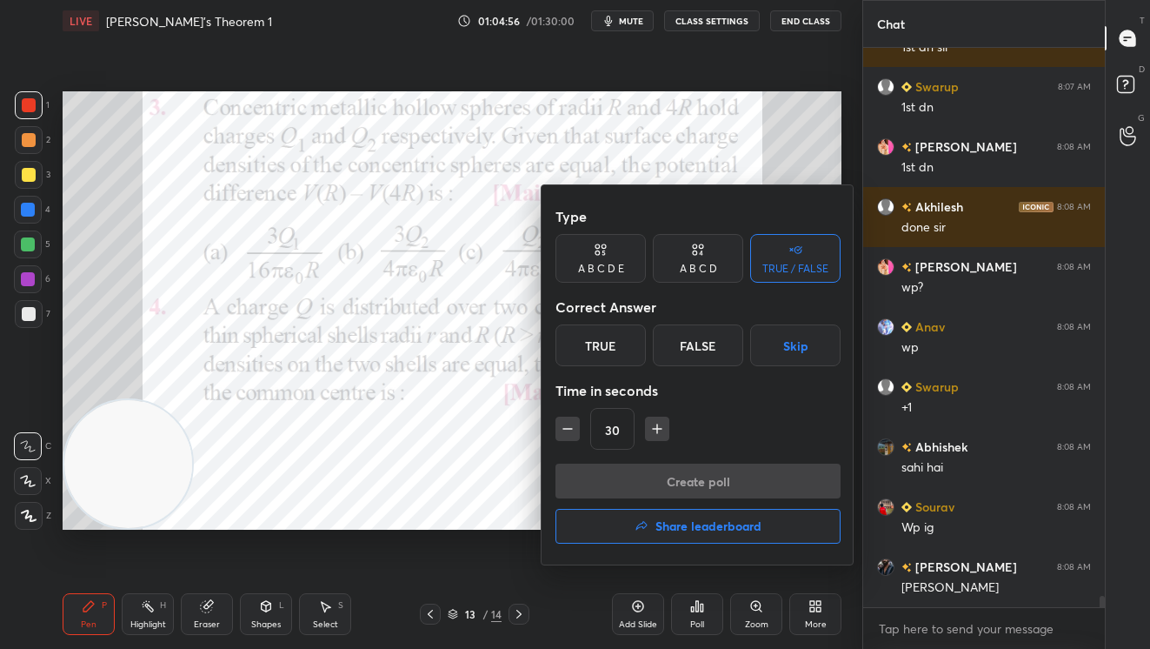
click at [683, 342] on div "False" at bounding box center [698, 345] width 90 height 42
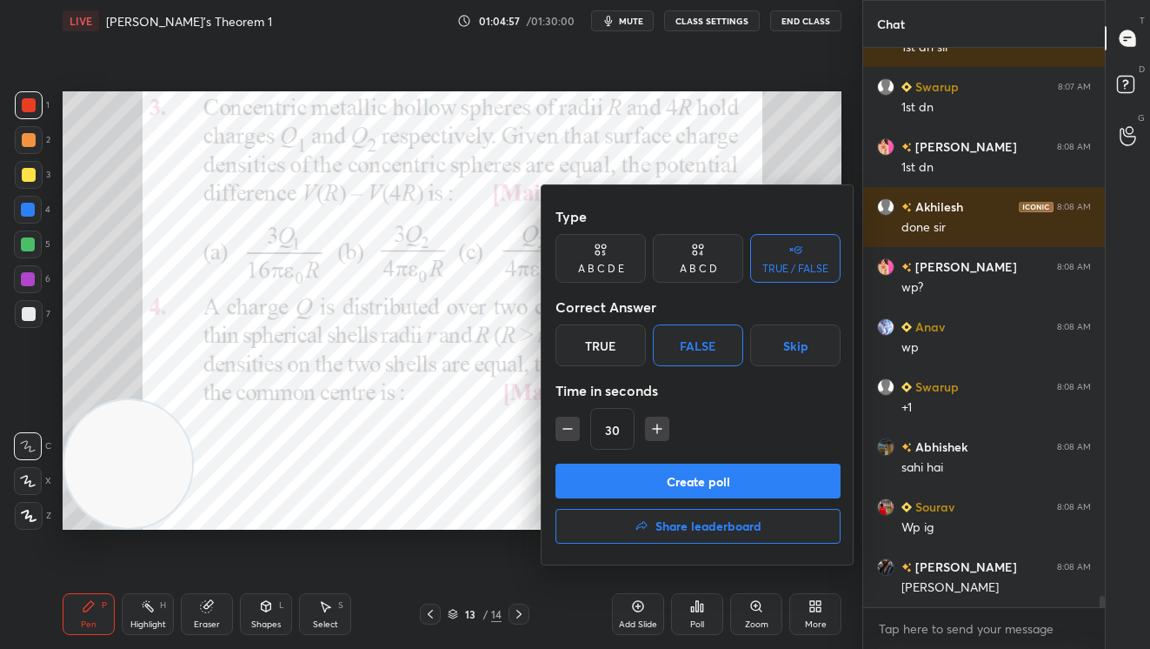
click at [715, 487] on button "Create poll" at bounding box center [698, 480] width 285 height 35
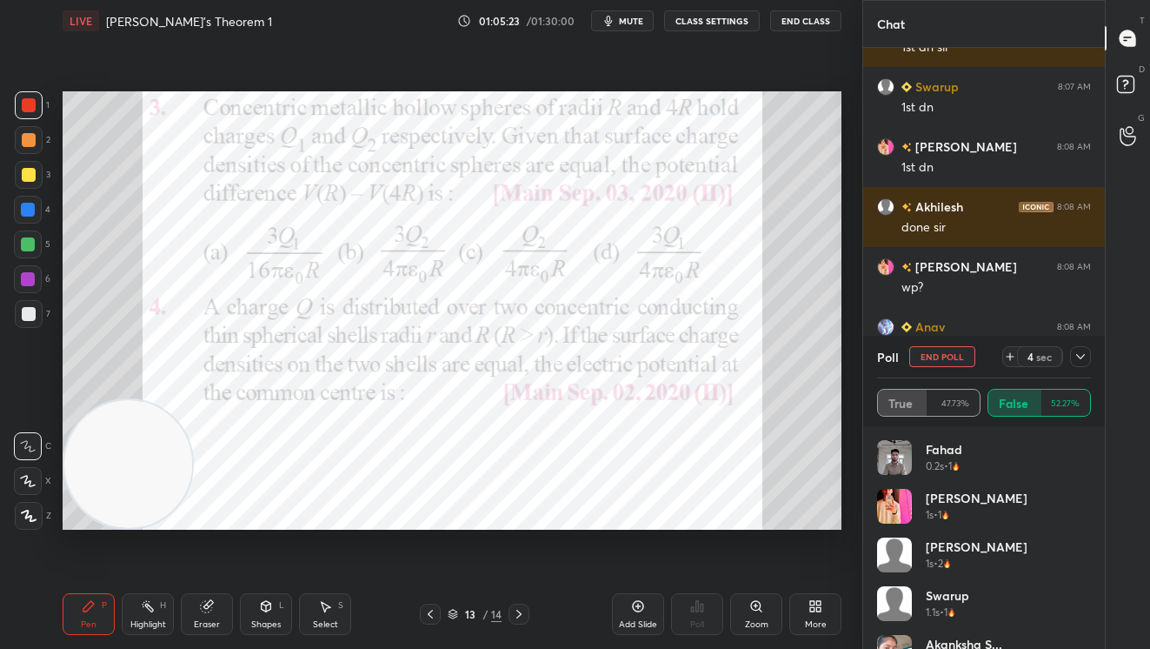
click at [1078, 352] on icon at bounding box center [1081, 357] width 14 height 14
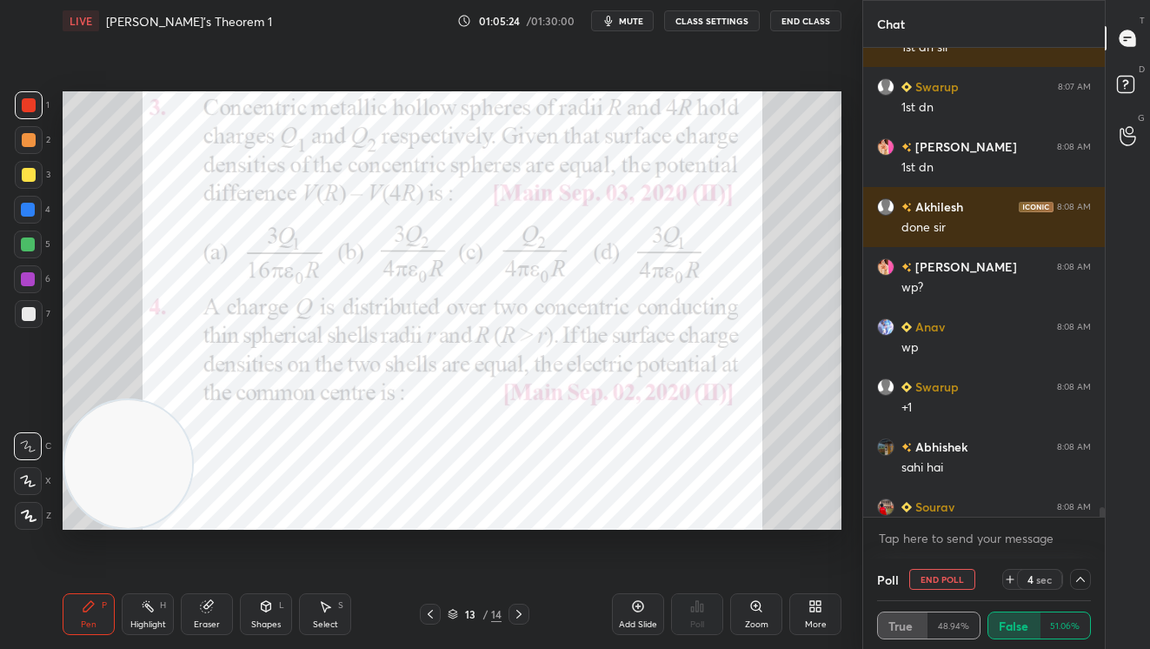
scroll to position [6, 6]
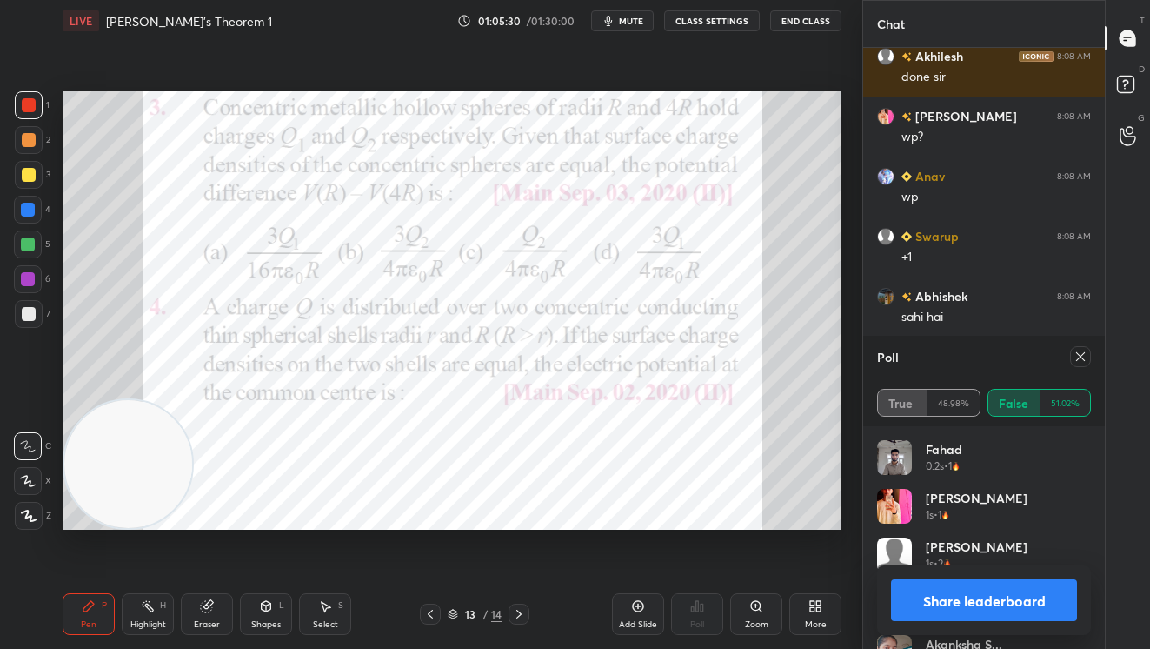
click at [960, 613] on button "Share leaderboard" at bounding box center [984, 600] width 186 height 42
type textarea "x"
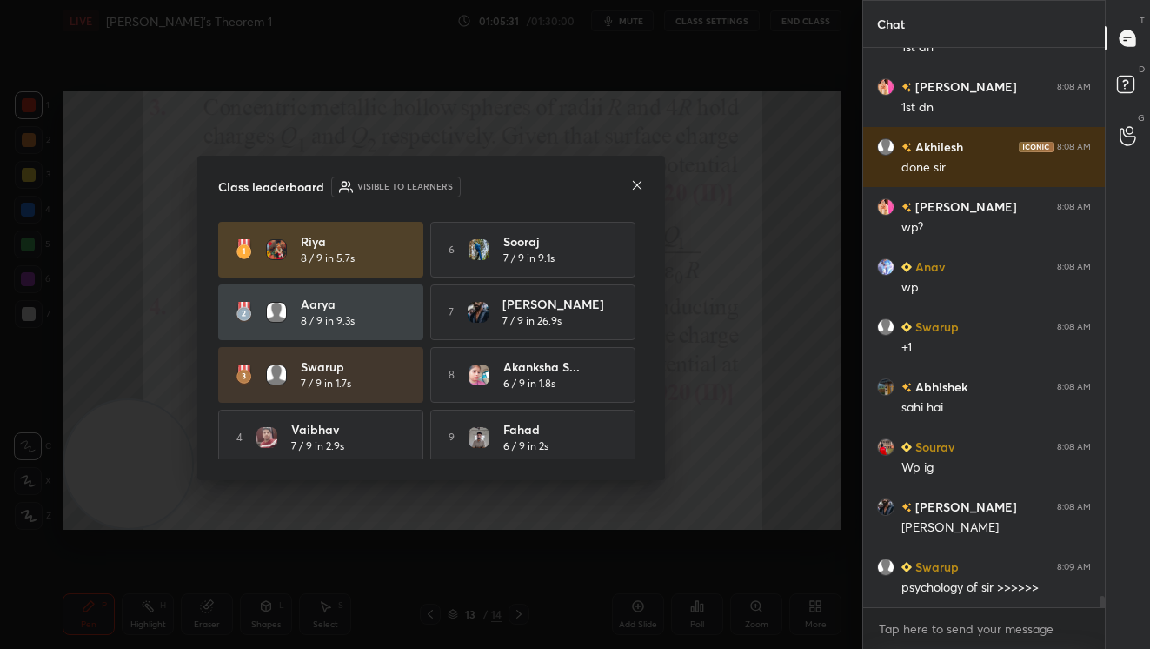
click at [641, 182] on icon at bounding box center [637, 185] width 14 height 14
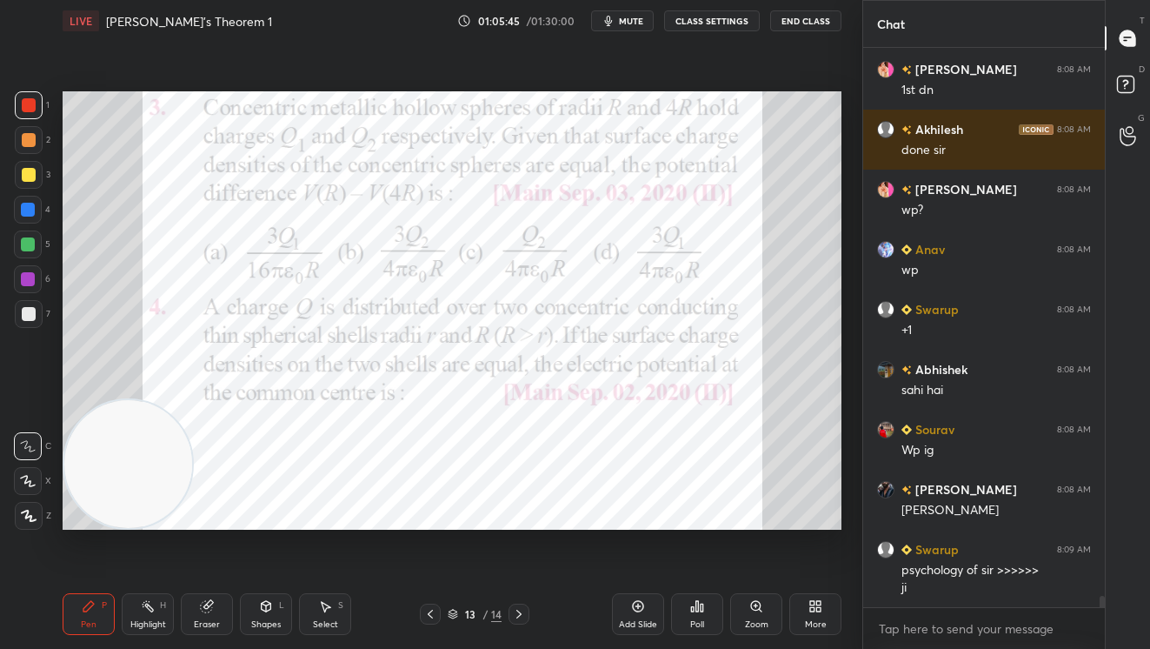
click at [33, 98] on div at bounding box center [29, 105] width 14 height 14
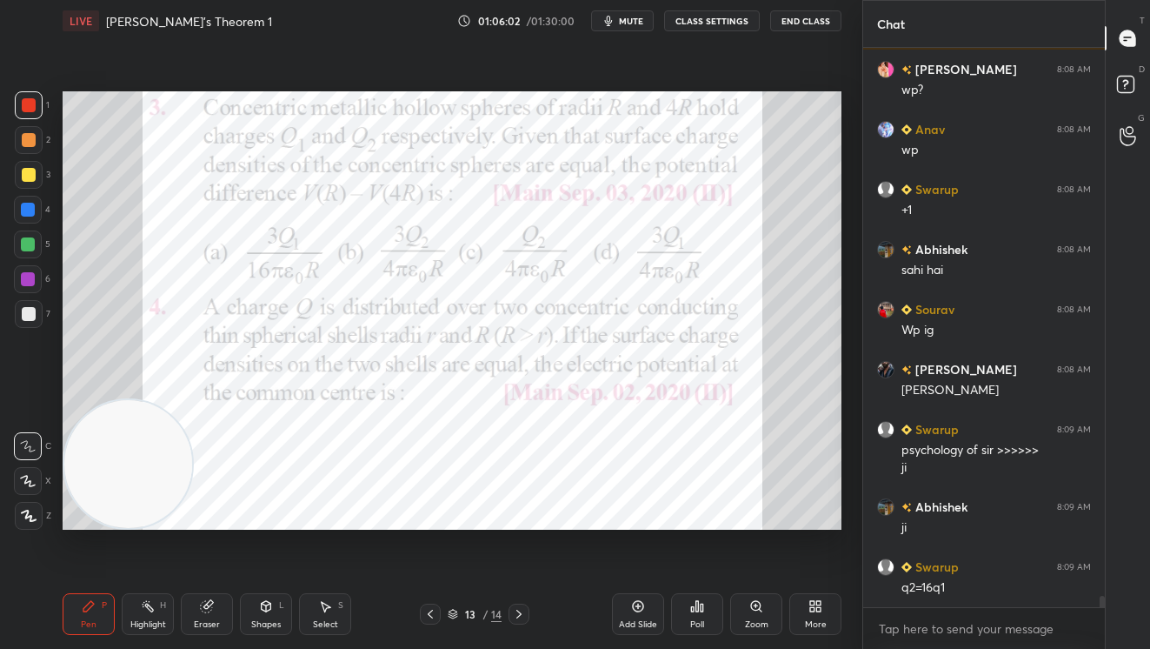
scroll to position [26840, 0]
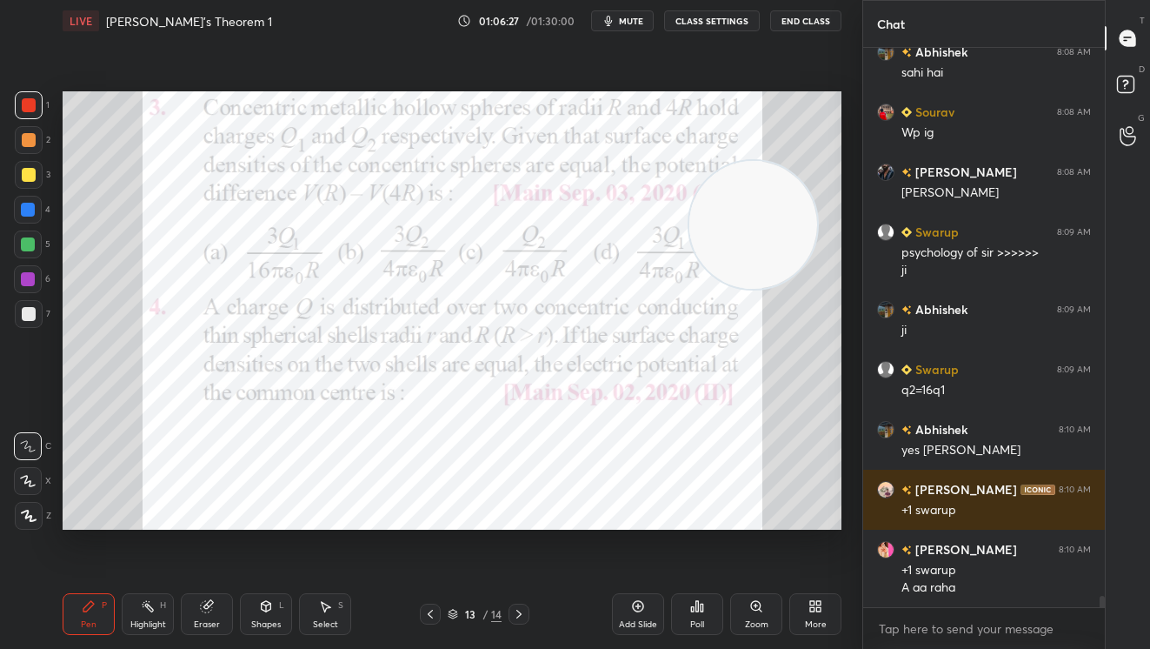
drag, startPoint x: 179, startPoint y: 448, endPoint x: 759, endPoint y: 226, distance: 620.8
click at [768, 226] on video at bounding box center [753, 225] width 128 height 128
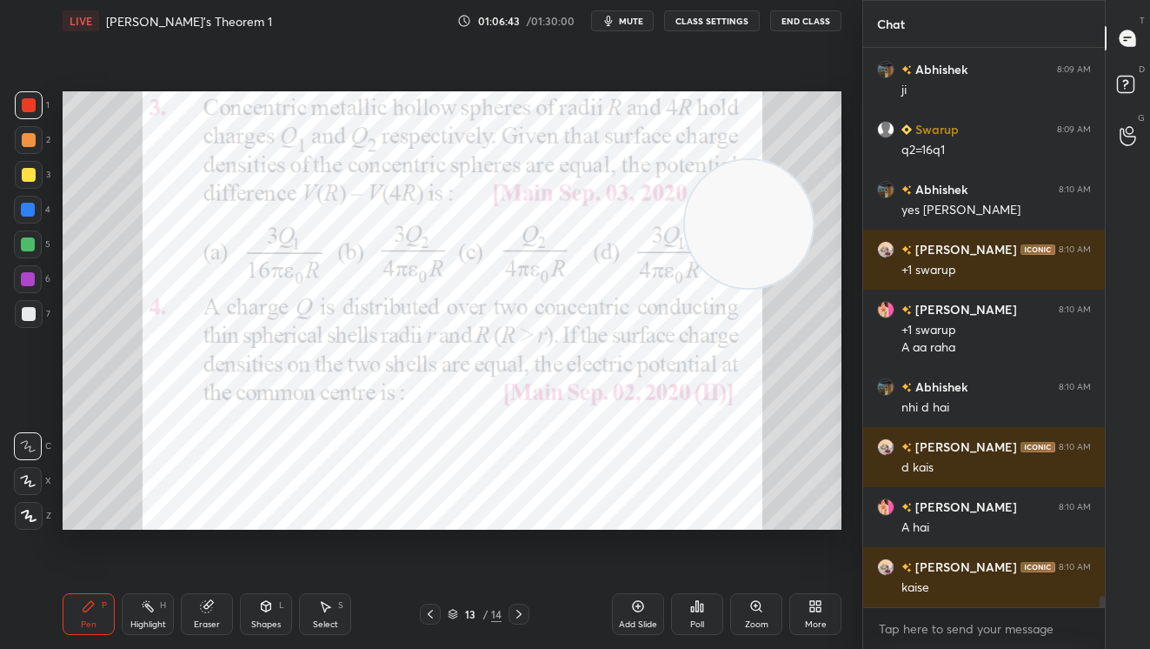
scroll to position [27278, 0]
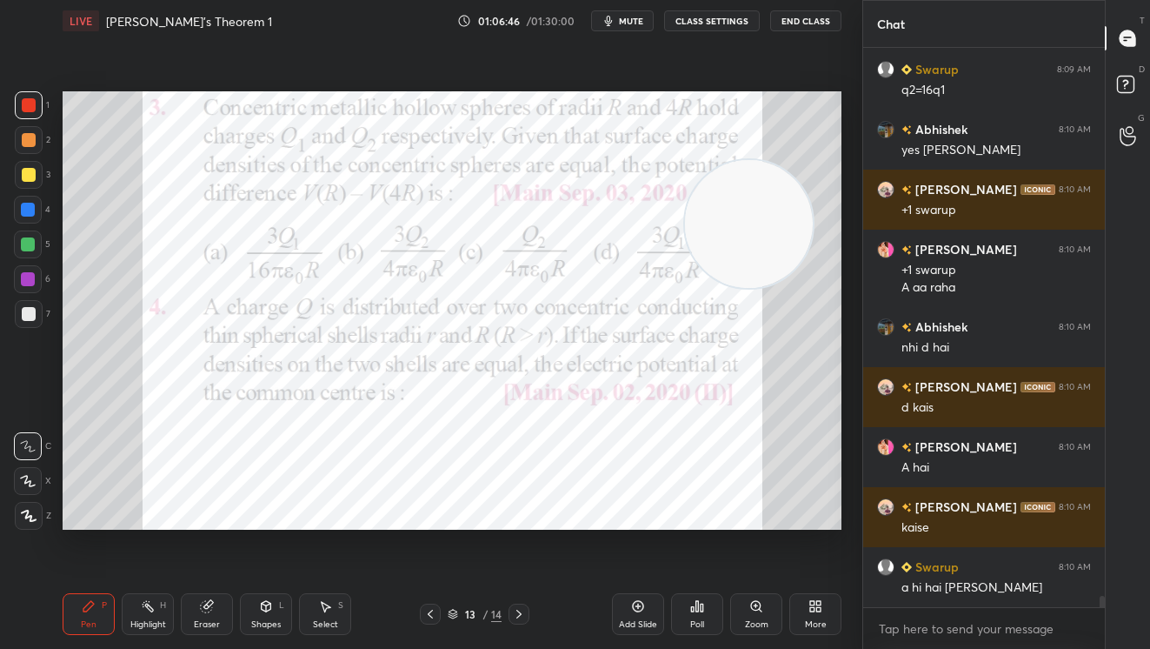
click at [26, 103] on div at bounding box center [29, 105] width 14 height 14
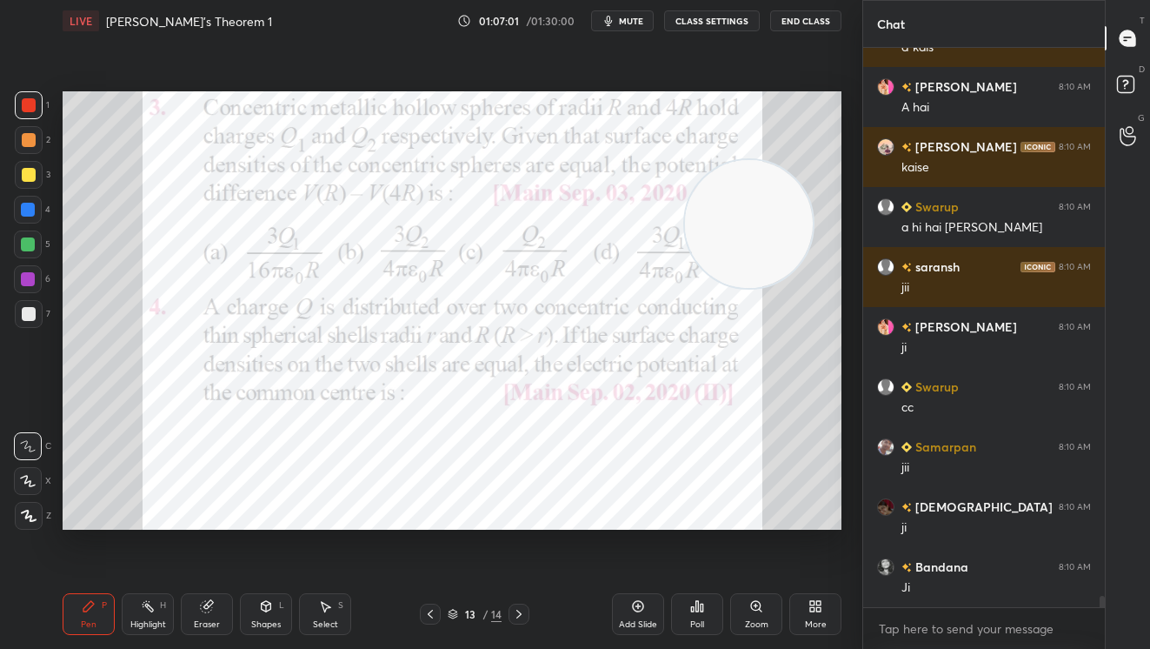
scroll to position [27757, 0]
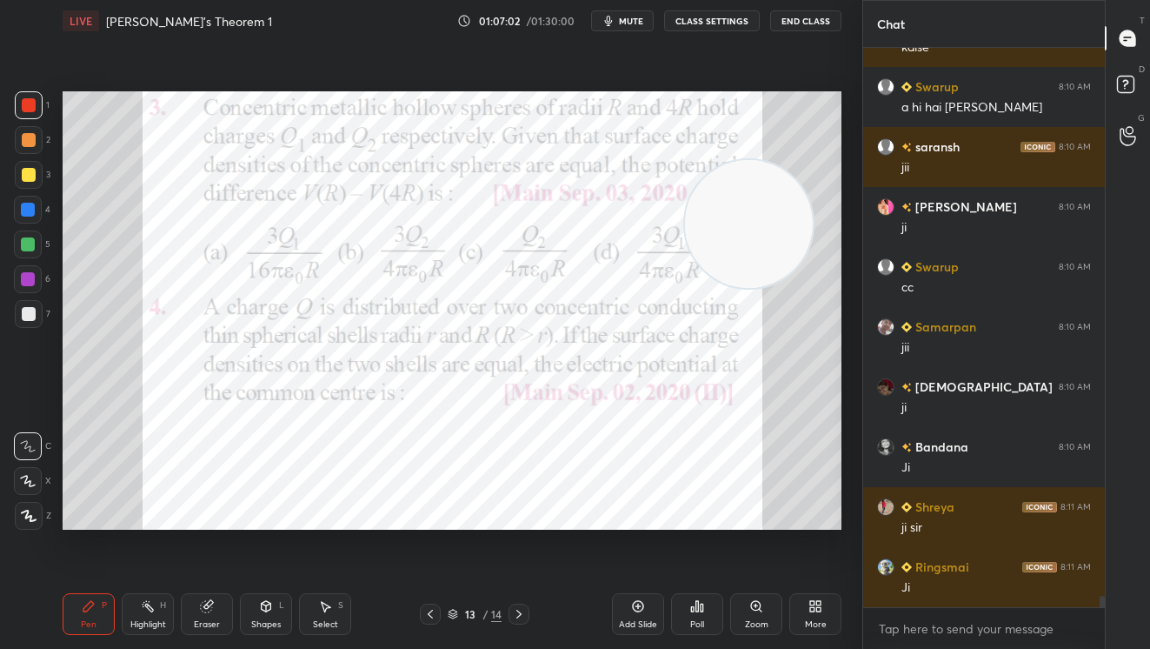
click at [520, 610] on icon at bounding box center [519, 614] width 14 height 14
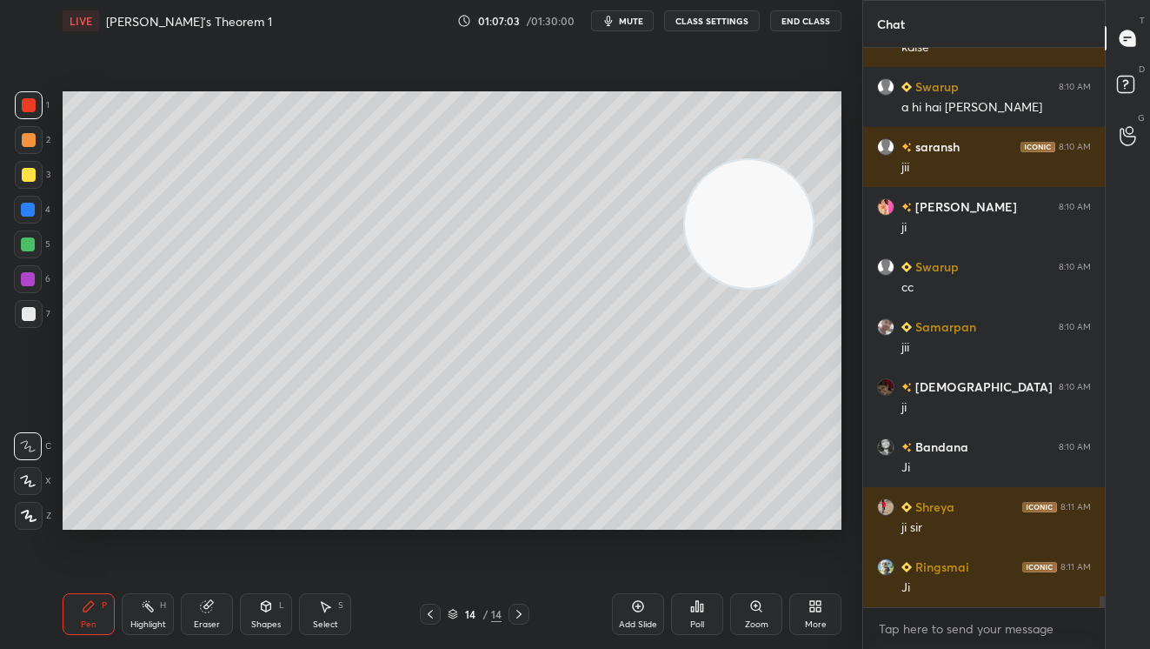
click at [807, 604] on div "More" at bounding box center [815, 614] width 52 height 42
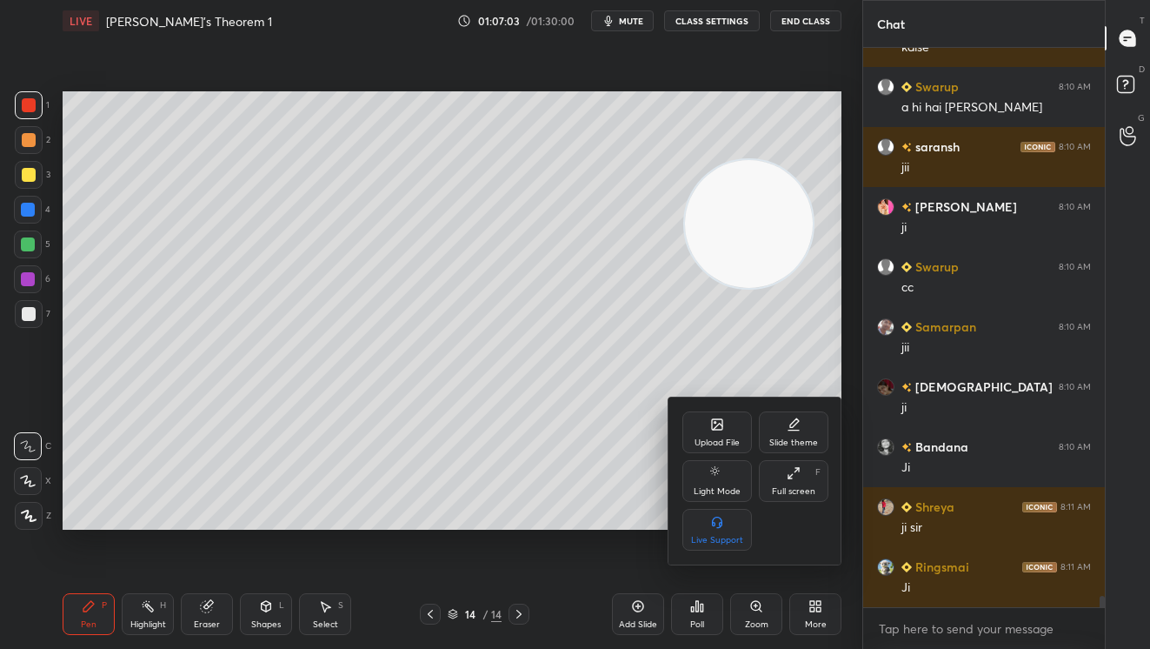
click at [715, 435] on div "Upload File" at bounding box center [718, 432] width 70 height 42
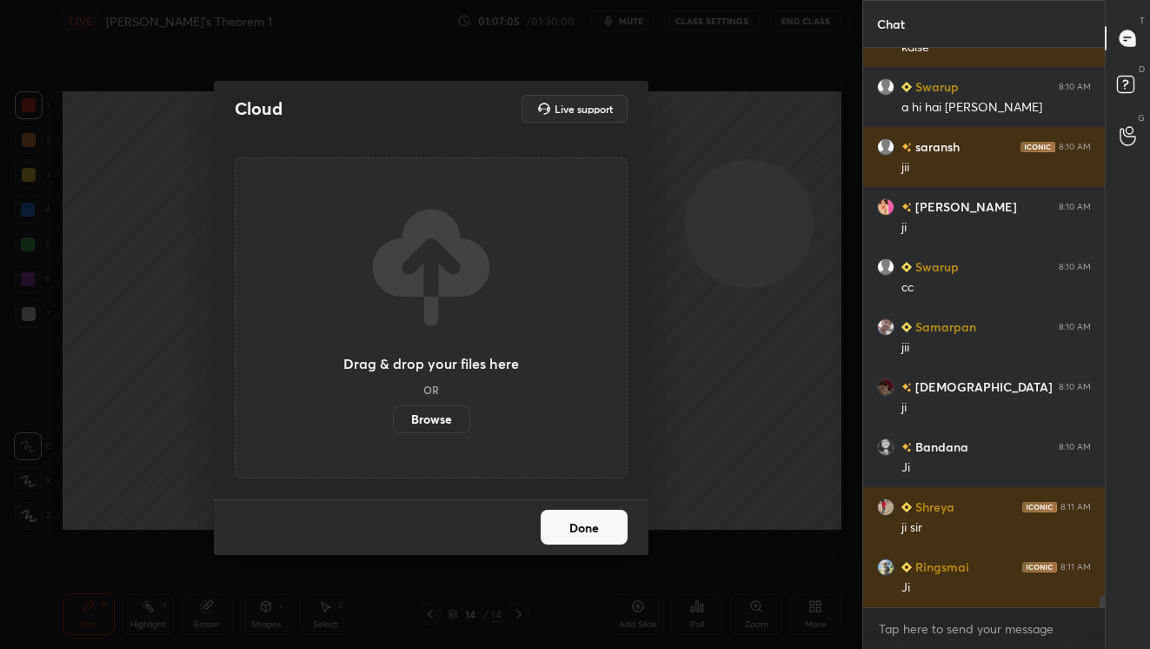
click at [585, 524] on button "Done" at bounding box center [584, 526] width 87 height 35
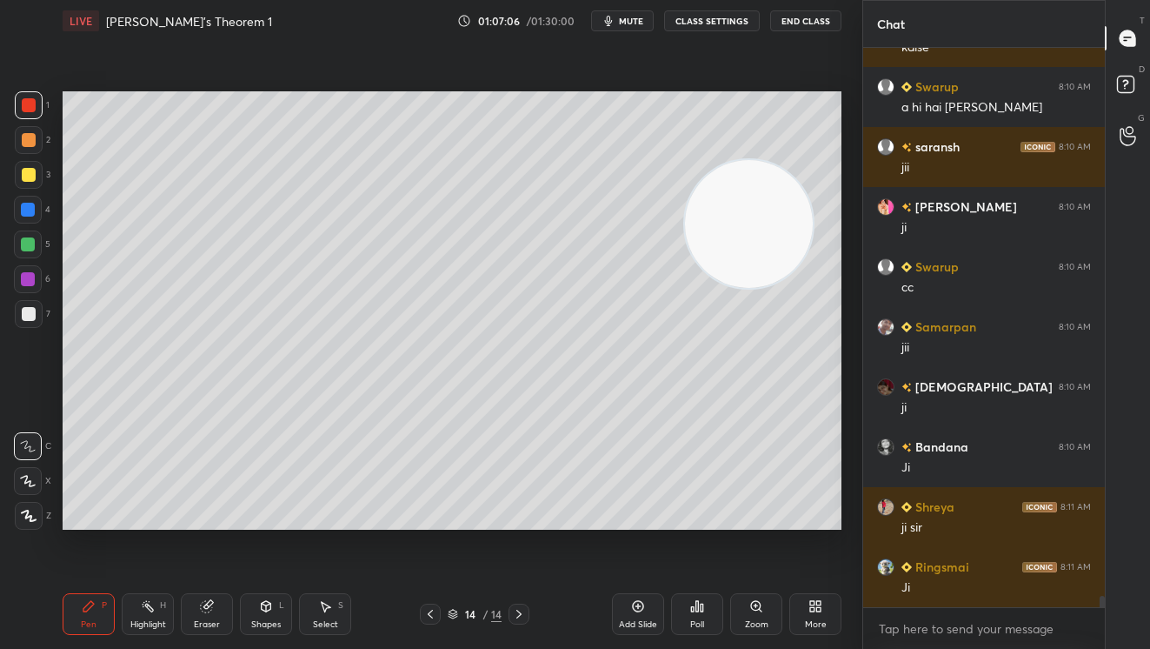
drag, startPoint x: 438, startPoint y: 609, endPoint x: 549, endPoint y: 611, distance: 111.3
click at [440, 610] on div at bounding box center [430, 613] width 21 height 21
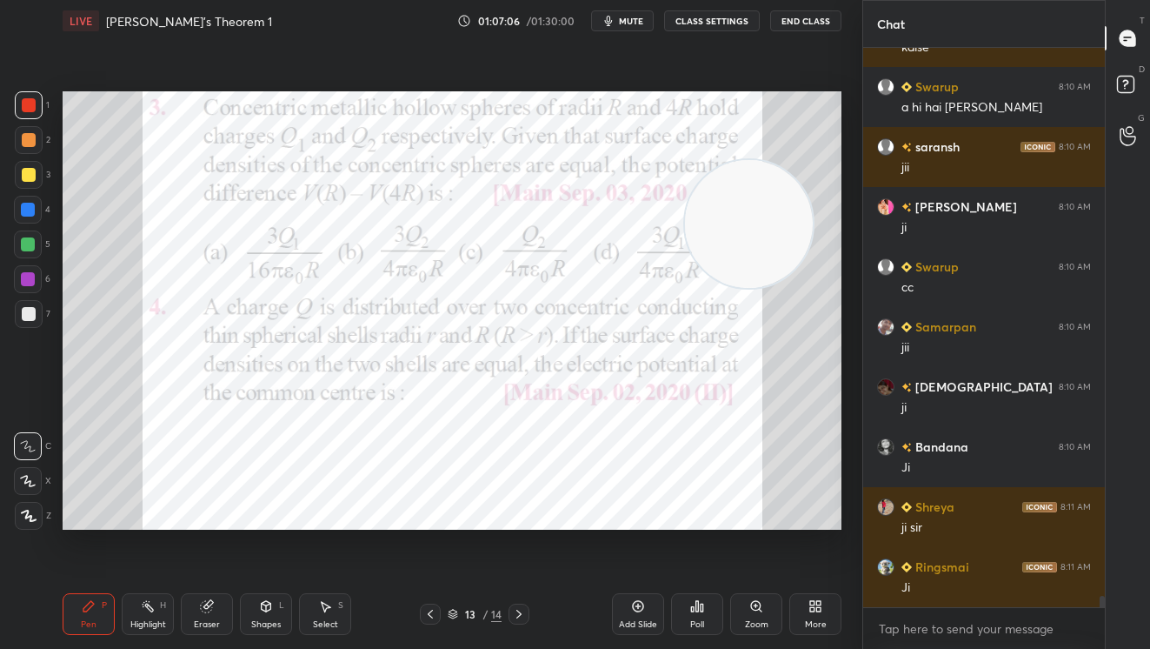
scroll to position [27817, 0]
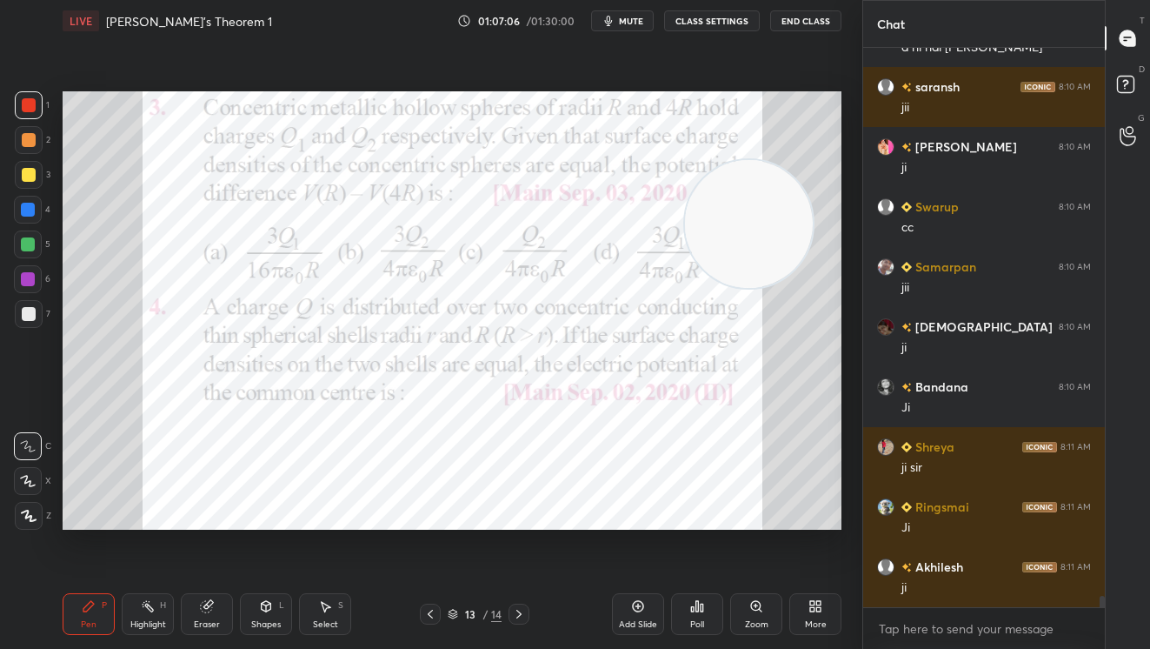
click at [802, 602] on div "More" at bounding box center [815, 614] width 52 height 42
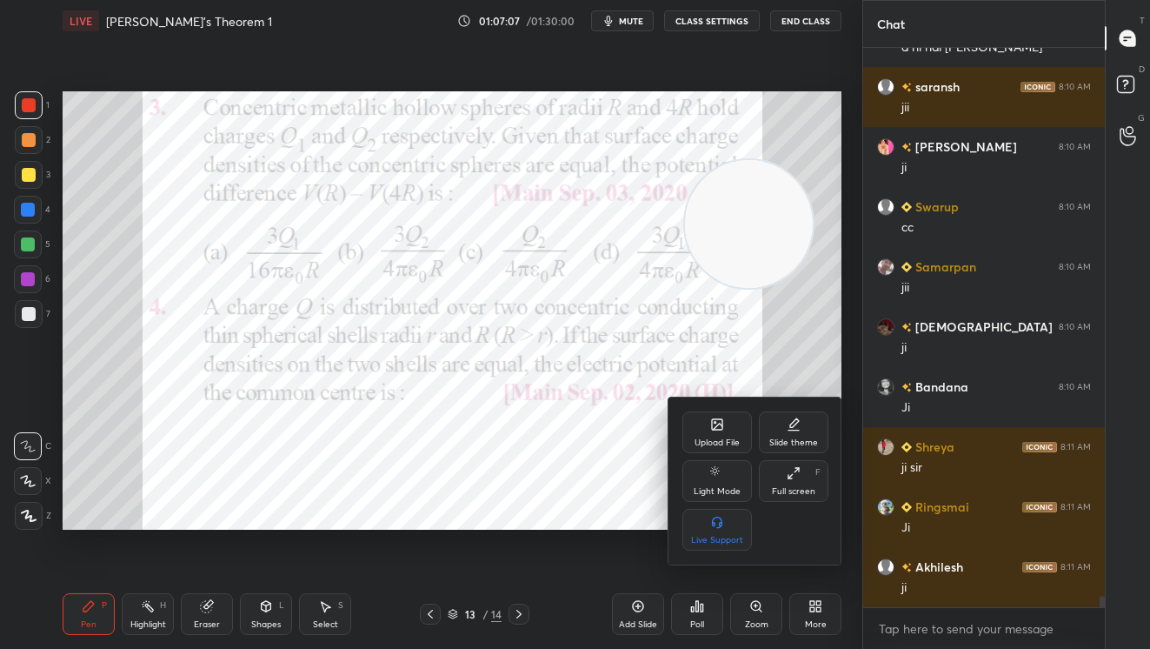
click at [718, 432] on div "Upload File" at bounding box center [718, 432] width 70 height 42
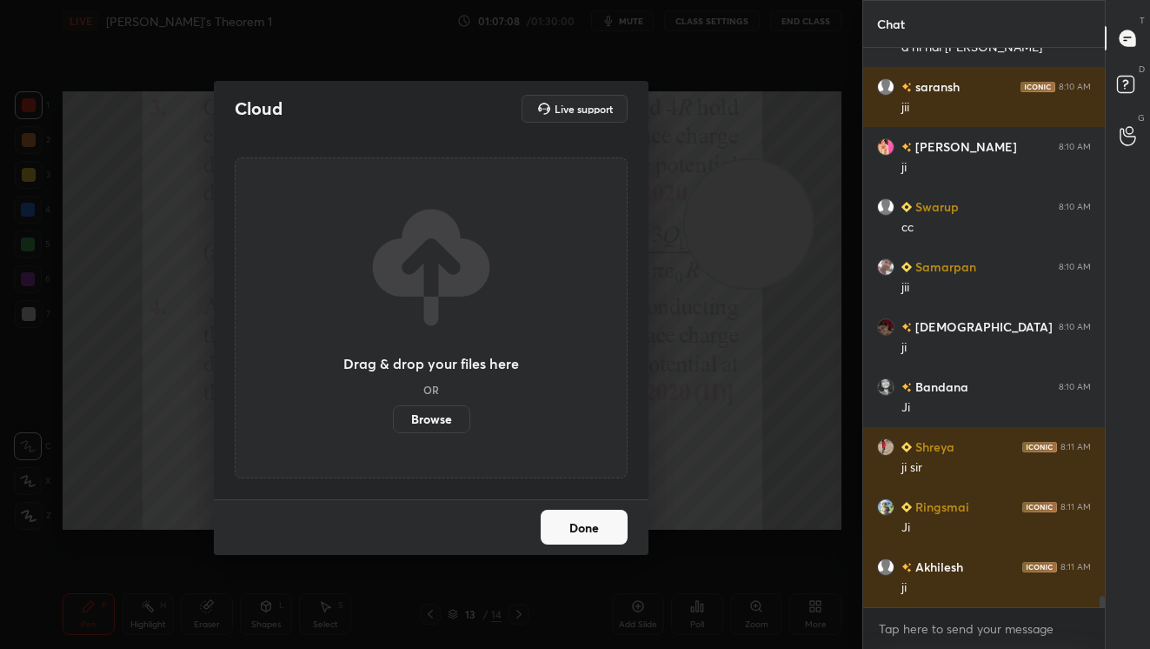
click at [442, 417] on label "Browse" at bounding box center [431, 419] width 77 height 28
click at [393, 417] on input "Browse" at bounding box center [393, 419] width 0 height 28
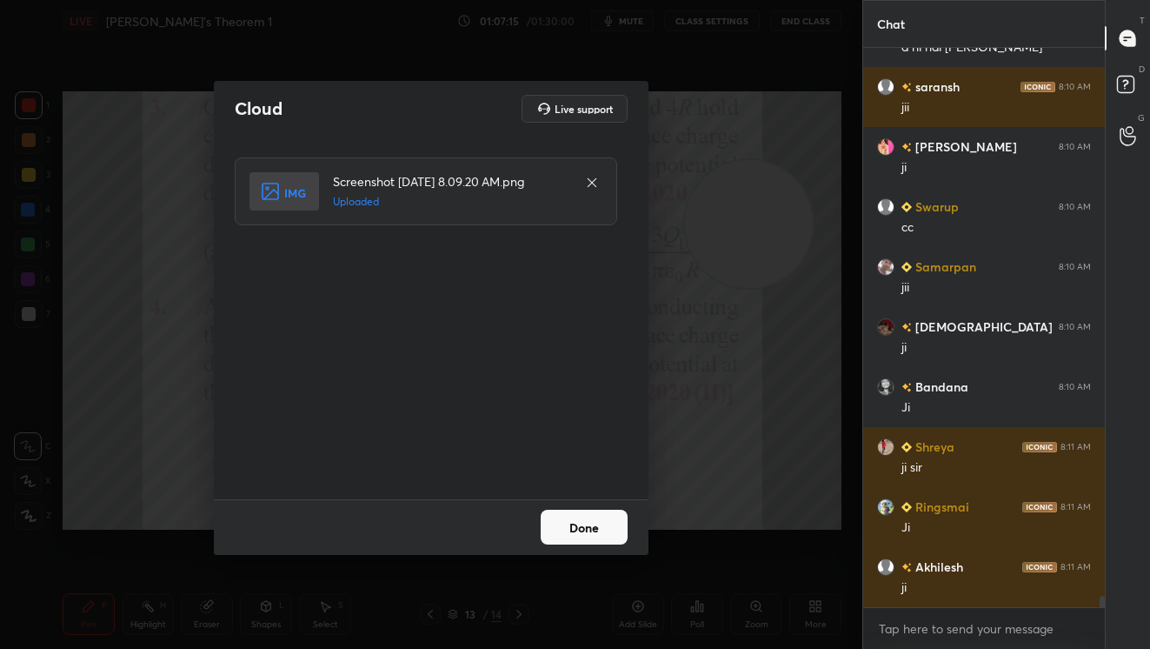
click at [605, 528] on button "Done" at bounding box center [584, 526] width 87 height 35
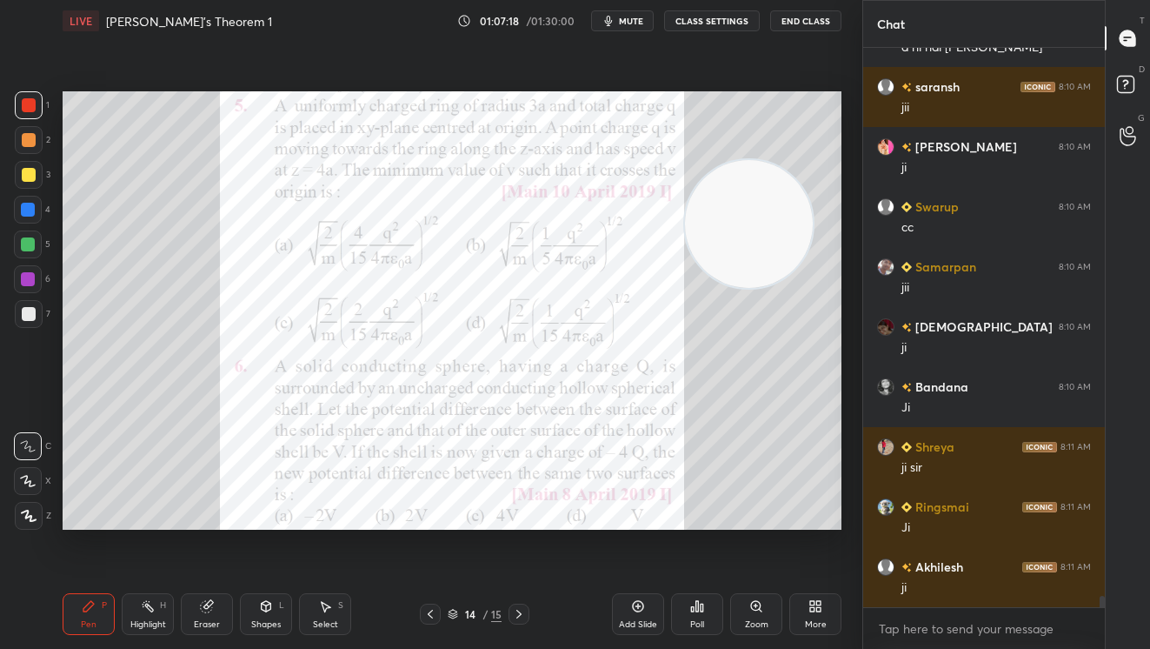
click at [43, 110] on div "1" at bounding box center [32, 105] width 35 height 28
click at [643, 20] on span "mute" at bounding box center [631, 21] width 24 height 12
click at [721, 22] on button "CLASS SETTINGS" at bounding box center [712, 20] width 96 height 21
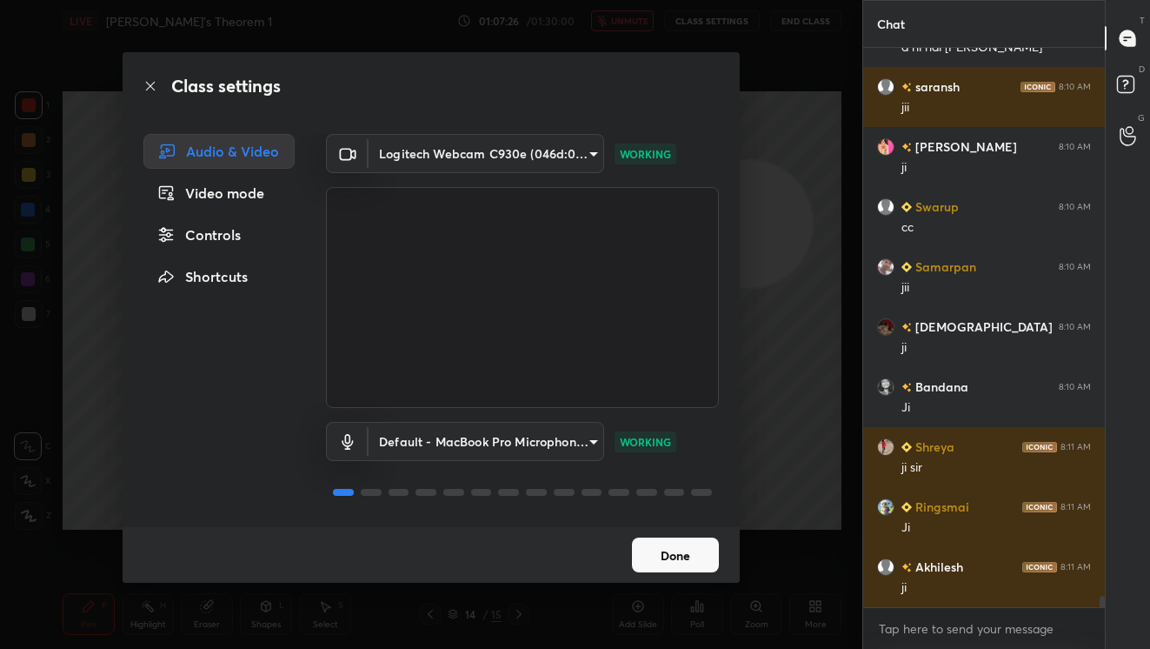
scroll to position [27877, 0]
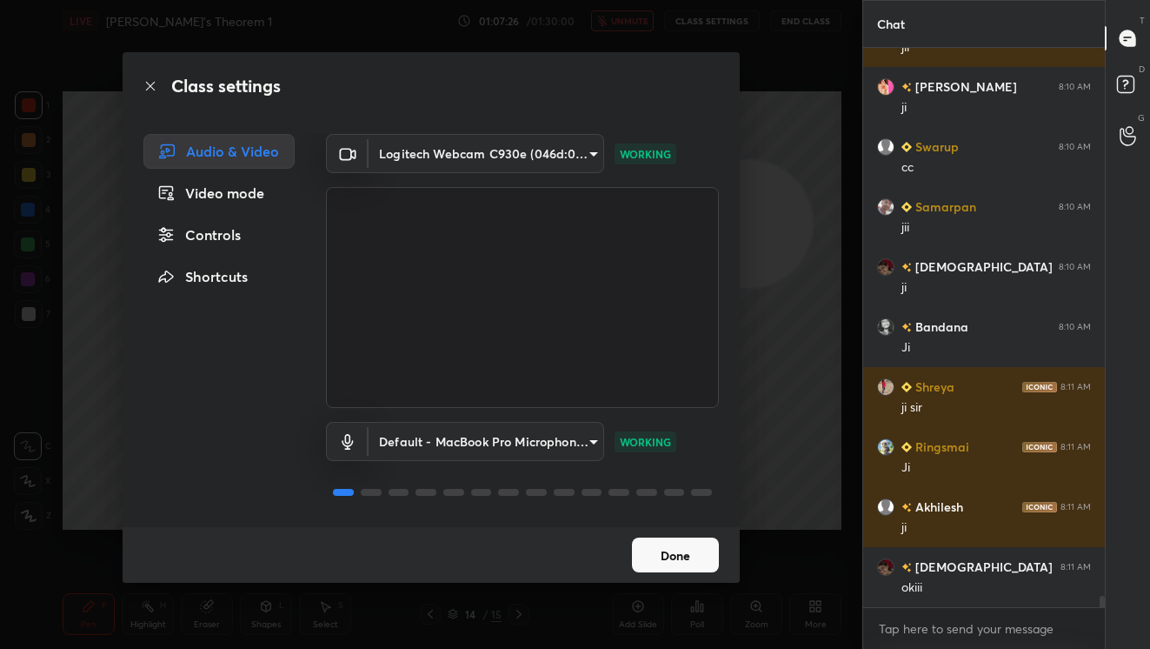
click at [569, 156] on body "1 2 3 4 5 6 7 C X Z C X Z E E Erase all H H LIVE Gauss's Theorem 1 01:07:26 / 0…" at bounding box center [575, 324] width 1150 height 649
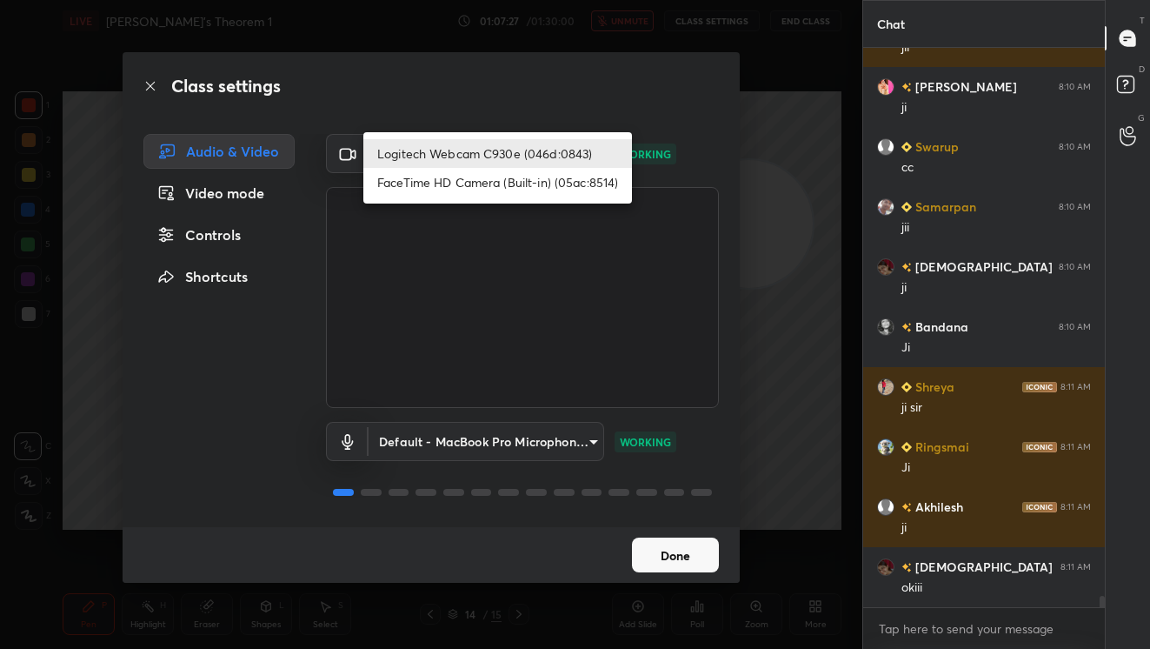
click at [507, 185] on li "FaceTime HD Camera (Built-in) (05ac:8514)" at bounding box center [497, 182] width 269 height 29
type input "3e7a8b25dc1cb578bbd34c4acb7cee093621a31ef9af465e98490417cb283407"
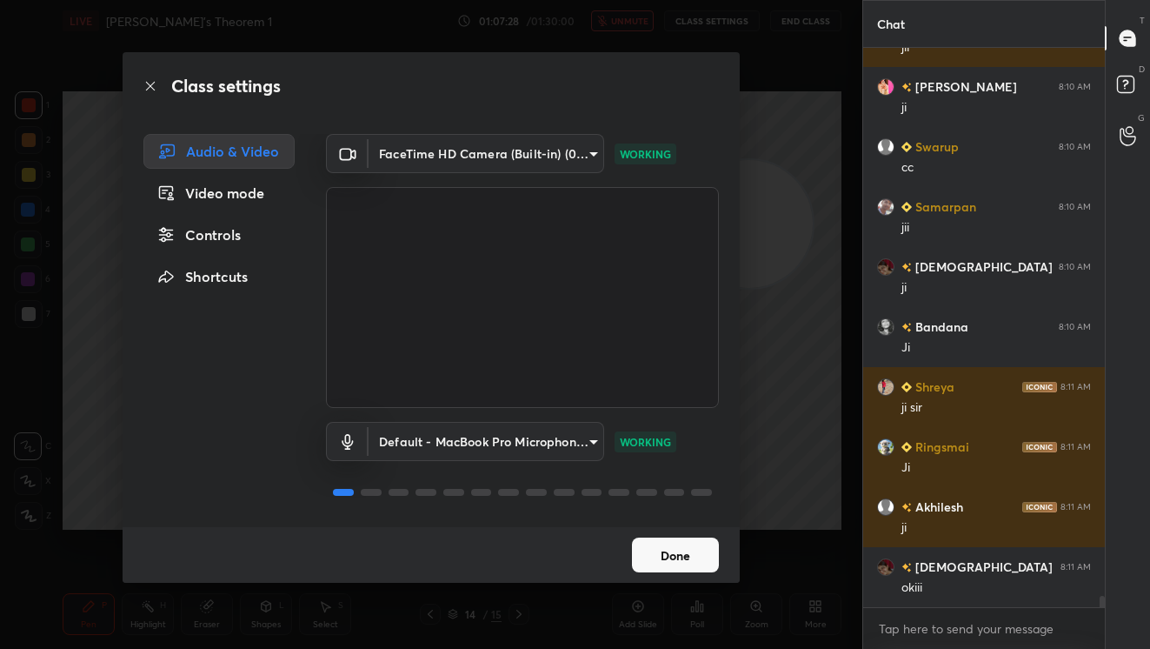
click at [782, 344] on div "Class settings Audio & Video Video mode Controls Shortcuts FaceTime HD Camera (…" at bounding box center [431, 324] width 862 height 649
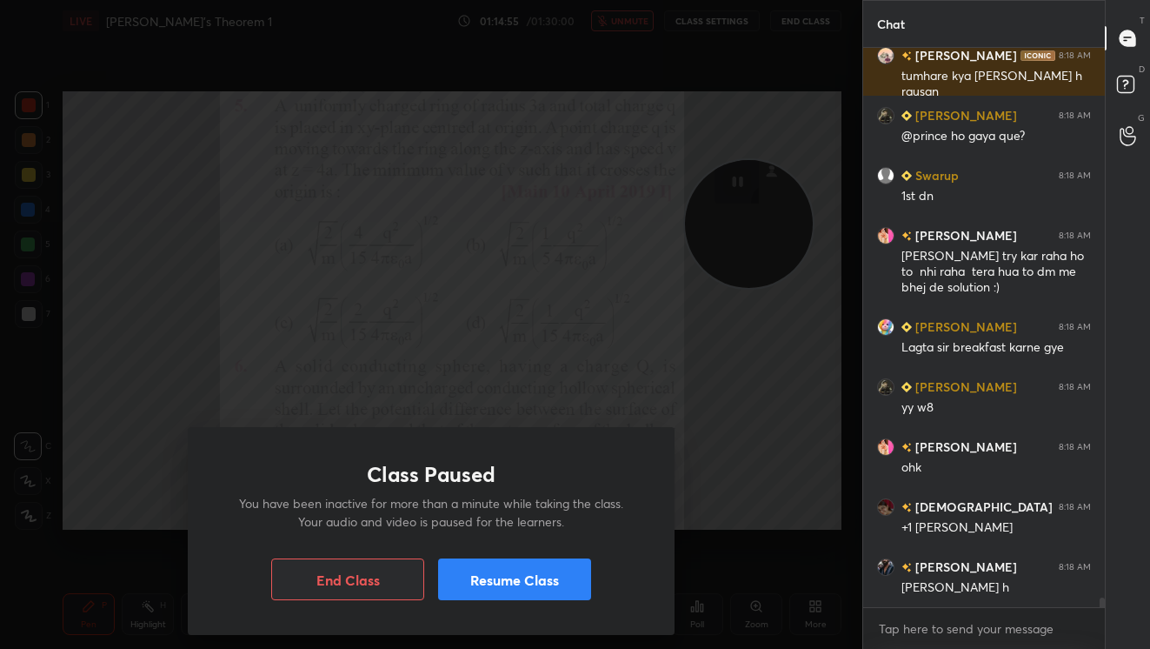
scroll to position [30905, 0]
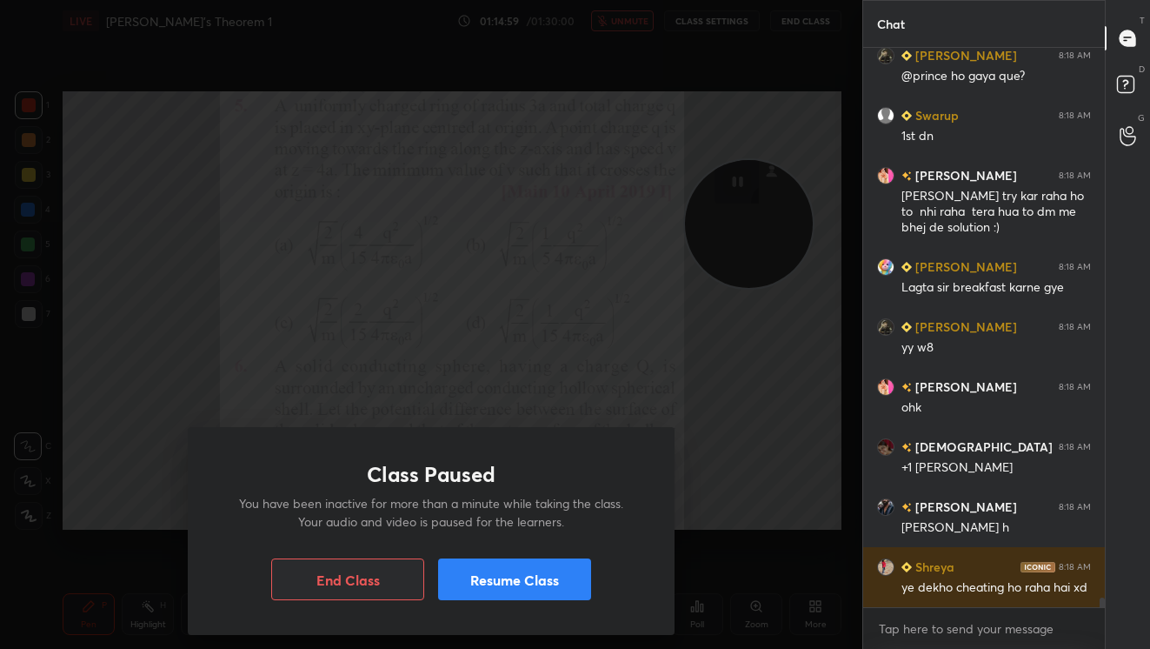
click at [566, 582] on button "Resume Class" at bounding box center [514, 579] width 153 height 42
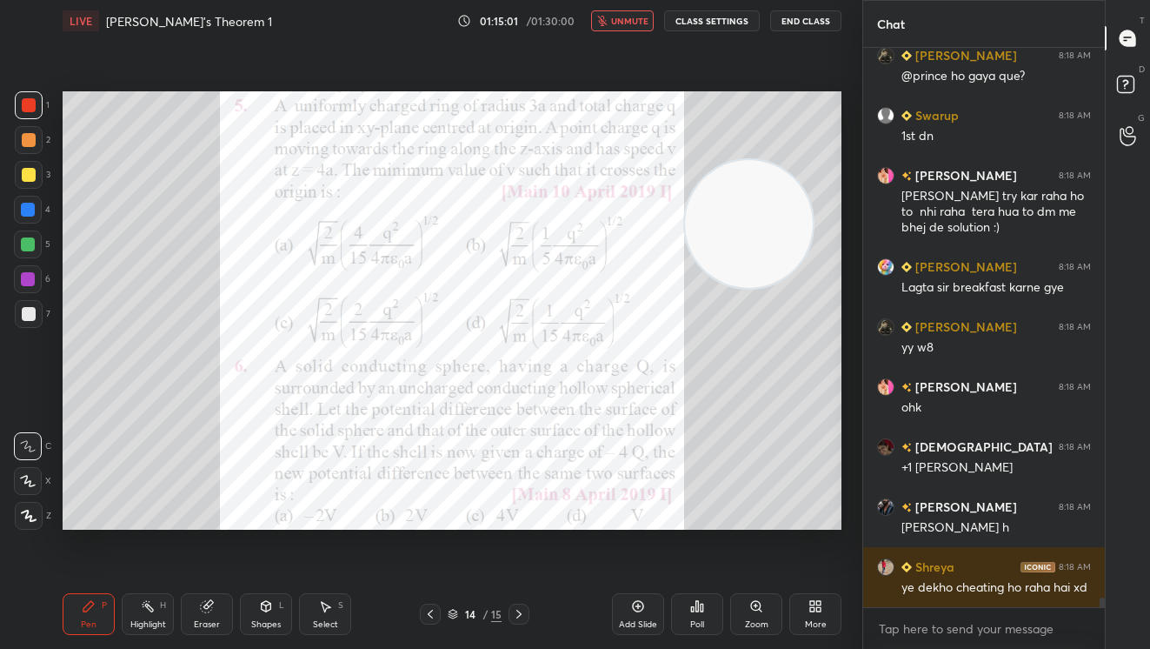
click at [629, 11] on button "unmute" at bounding box center [622, 20] width 63 height 21
click at [722, 24] on button "CLASS SETTINGS" at bounding box center [712, 20] width 96 height 21
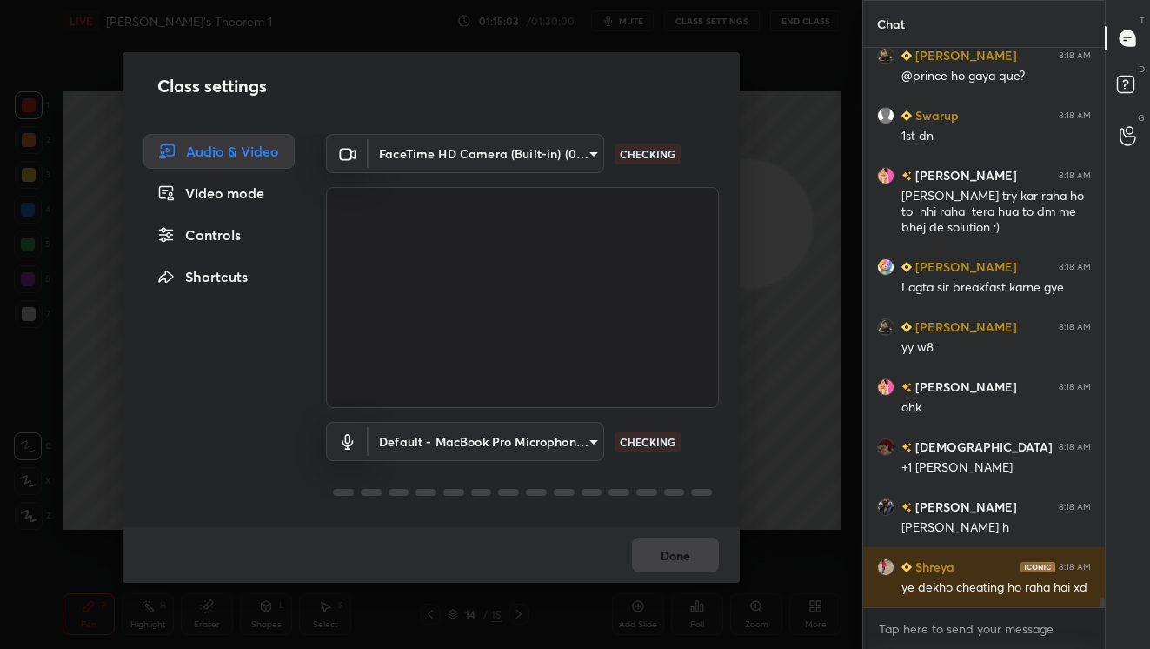
scroll to position [30965, 0]
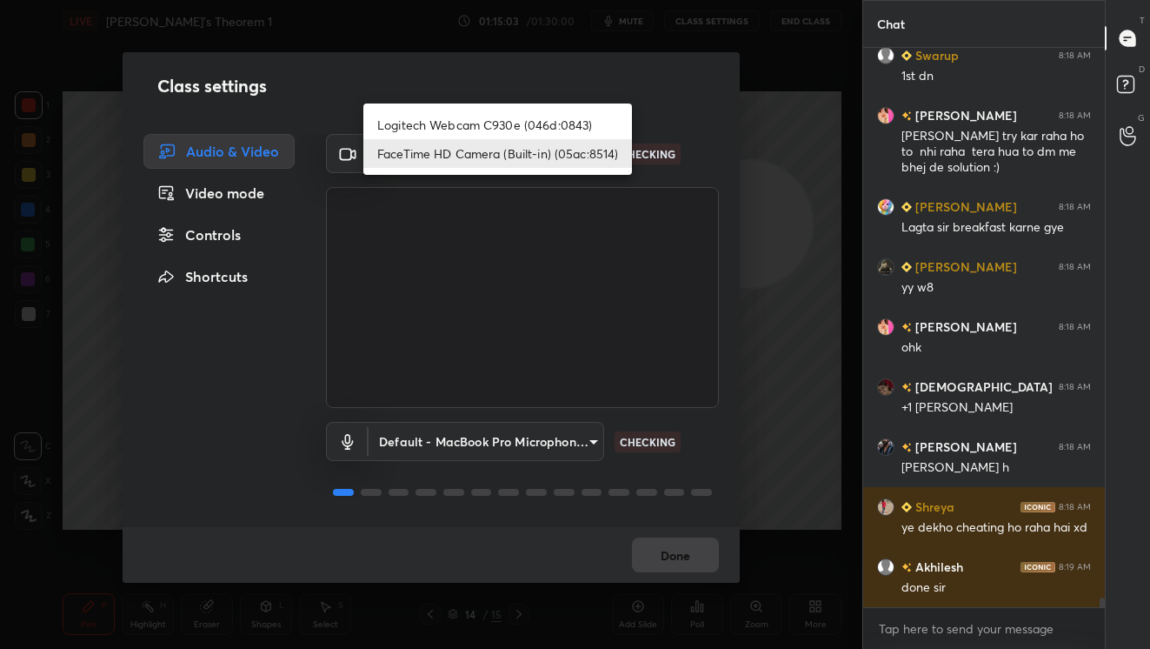
click at [574, 155] on body "1 2 3 4 5 6 7 C X Z C X Z E E Erase all H H LIVE Gauss's Theorem 1 01:15:03 / 0…" at bounding box center [575, 324] width 1150 height 649
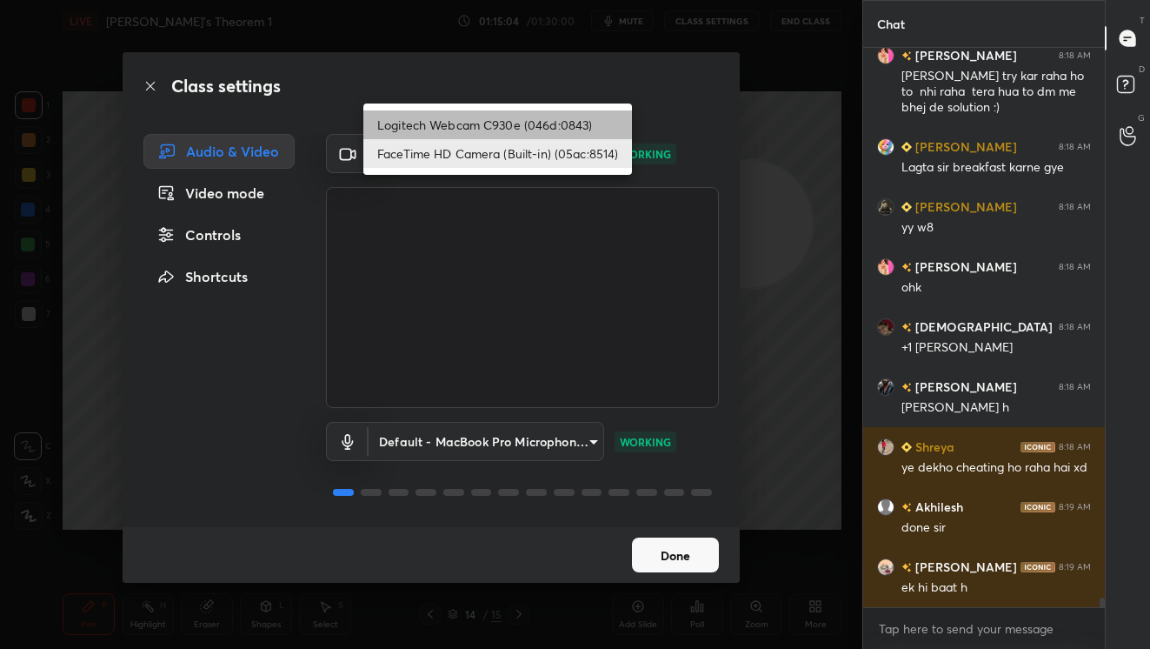
click at [484, 124] on li "Logitech Webcam C930e (046d:0843)" at bounding box center [497, 124] width 269 height 29
type input "ebdcf50b2301685601d797a7a5a16dd30925fb69636cc7fa81dc869e99e17153"
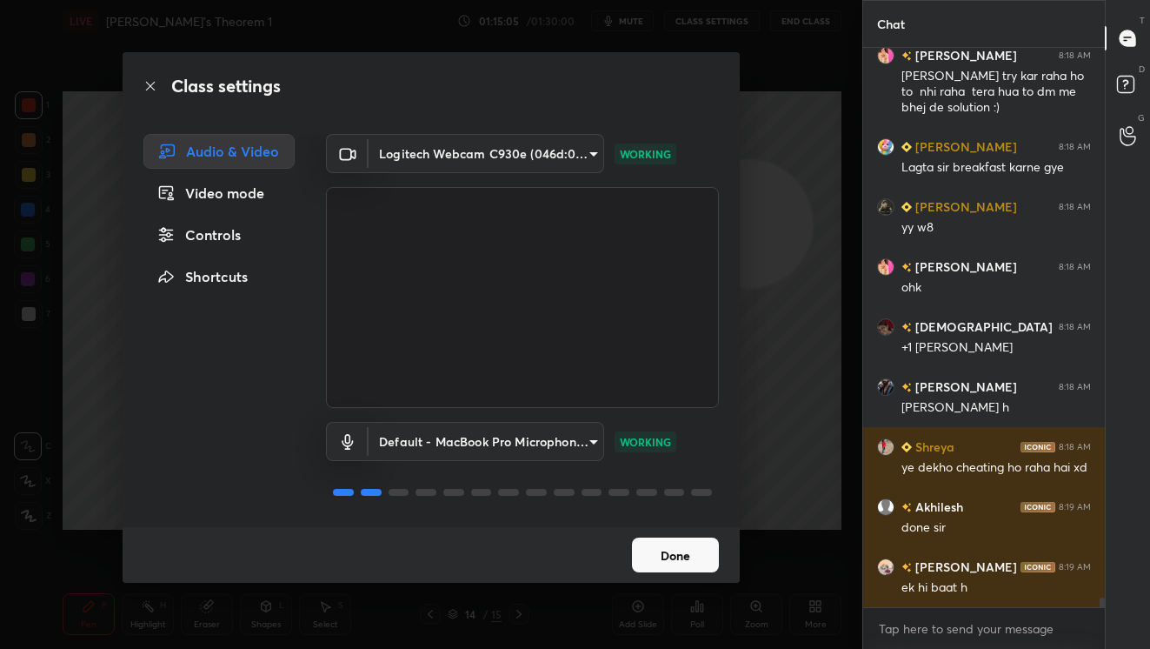
click at [798, 380] on div "Class settings Audio & Video Video mode Controls Shortcuts Logitech Webcam C930…" at bounding box center [431, 324] width 862 height 649
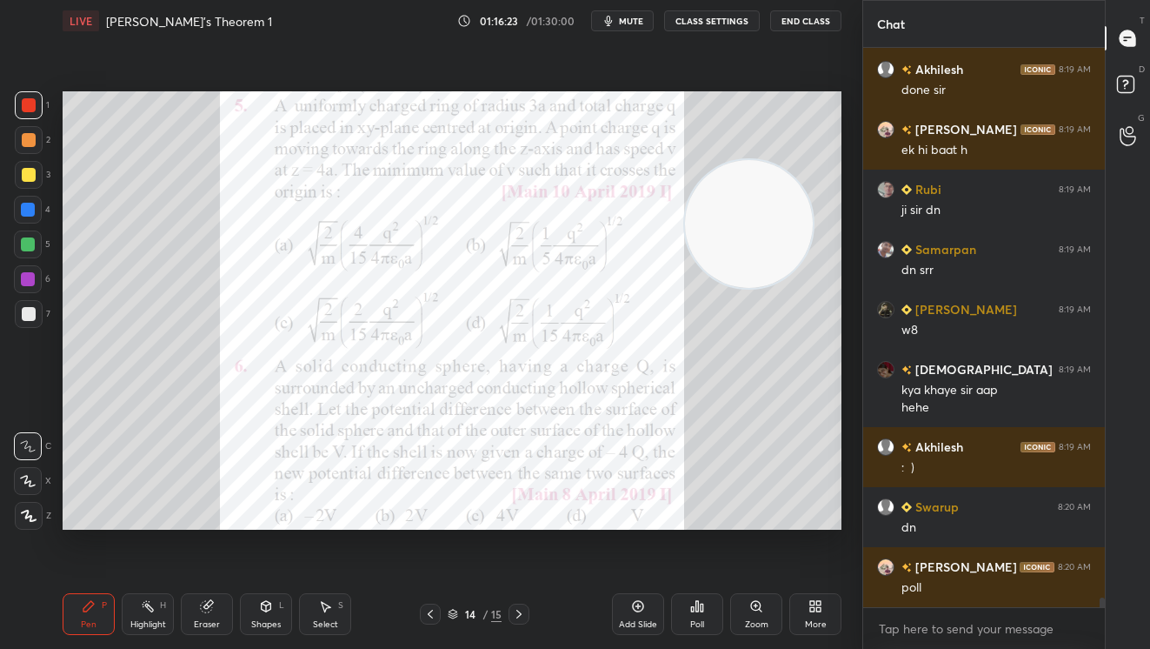
scroll to position [31522, 0]
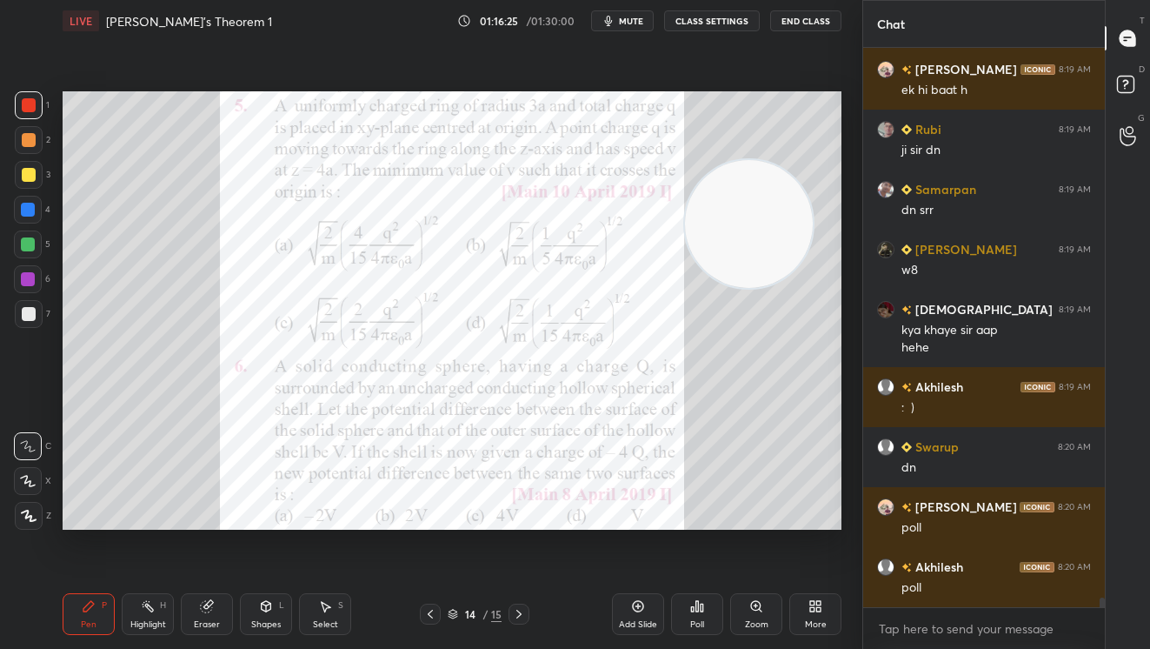
click at [693, 620] on div "Poll" at bounding box center [697, 624] width 14 height 9
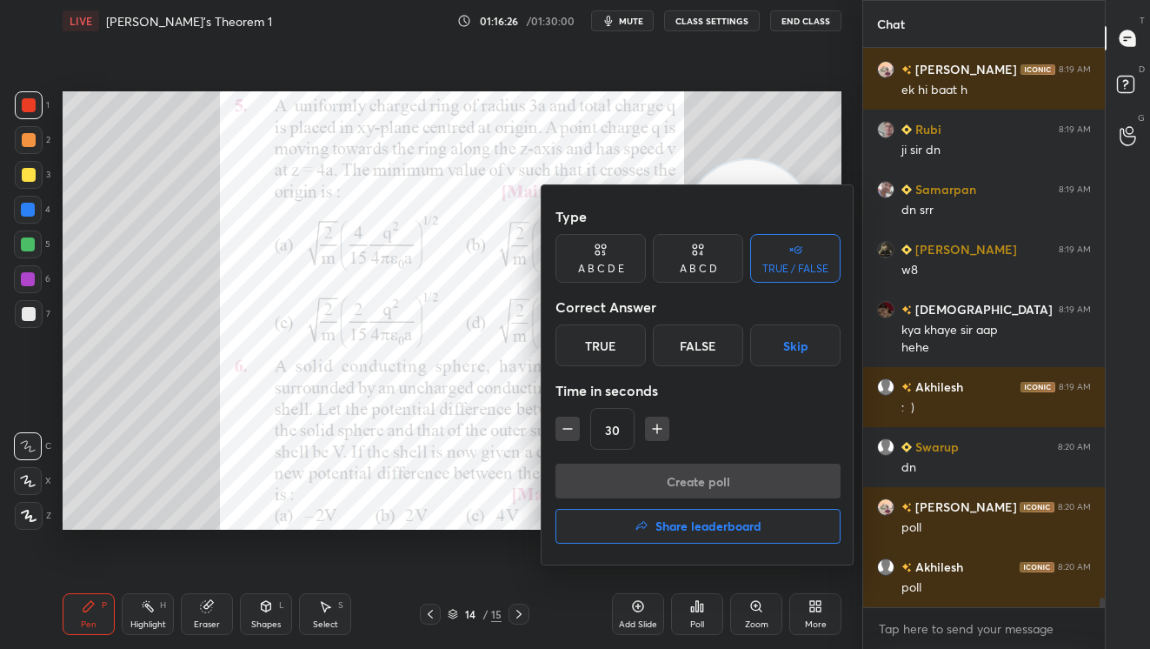
drag, startPoint x: 701, startPoint y: 266, endPoint x: 702, endPoint y: 317, distance: 51.3
click at [703, 271] on div "A B C D" at bounding box center [698, 268] width 37 height 10
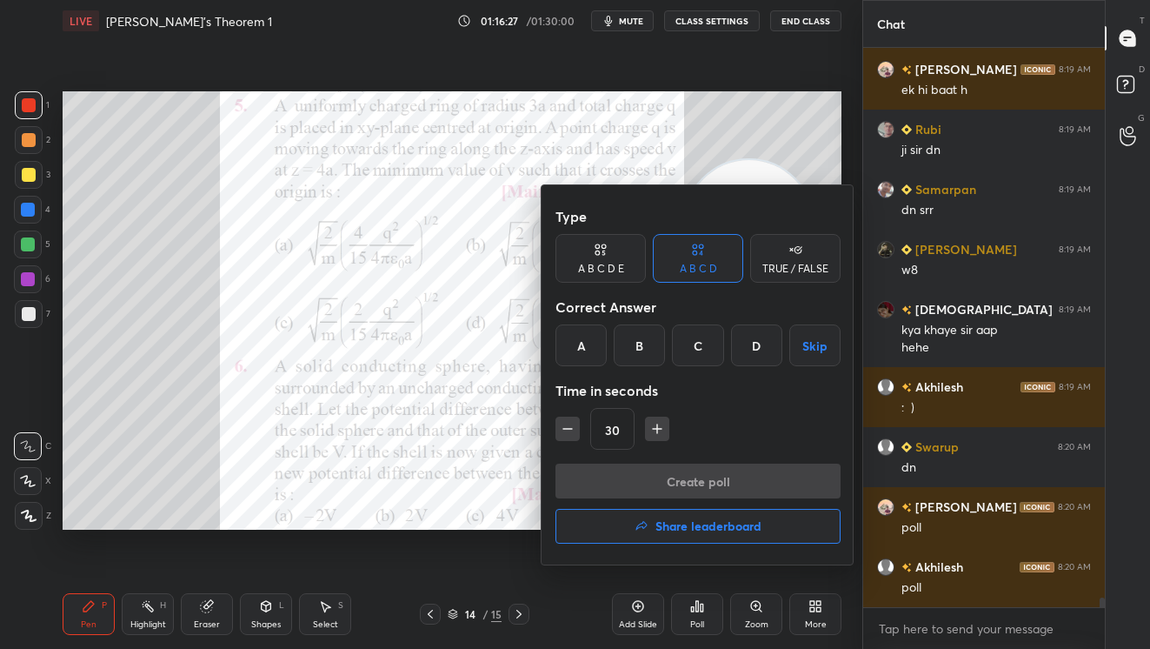
click at [701, 351] on div "C" at bounding box center [697, 345] width 51 height 42
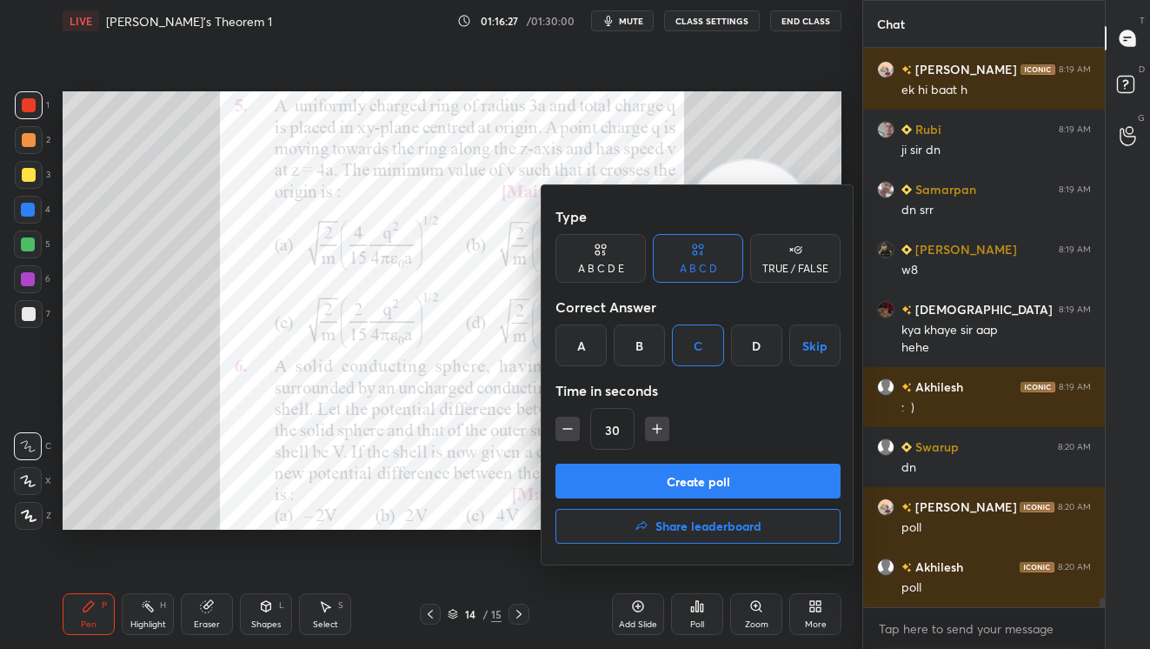
click at [719, 483] on button "Create poll" at bounding box center [698, 480] width 285 height 35
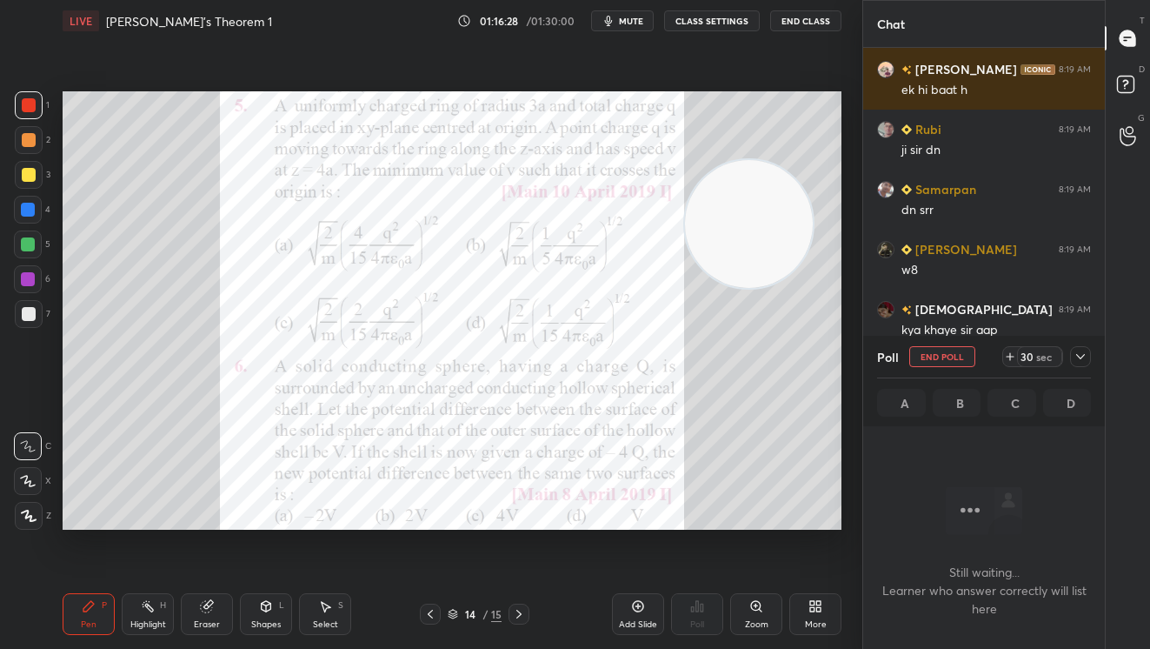
scroll to position [6, 6]
click at [1032, 355] on div "29" at bounding box center [1027, 357] width 14 height 14
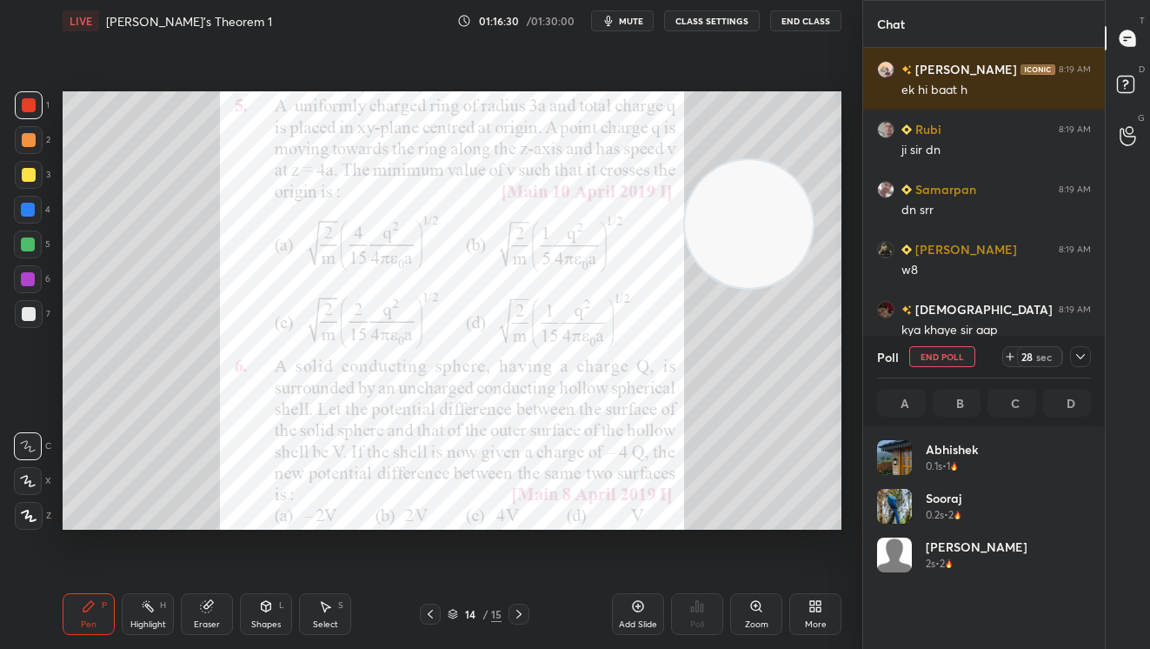
click at [1032, 355] on div "28" at bounding box center [1027, 357] width 14 height 14
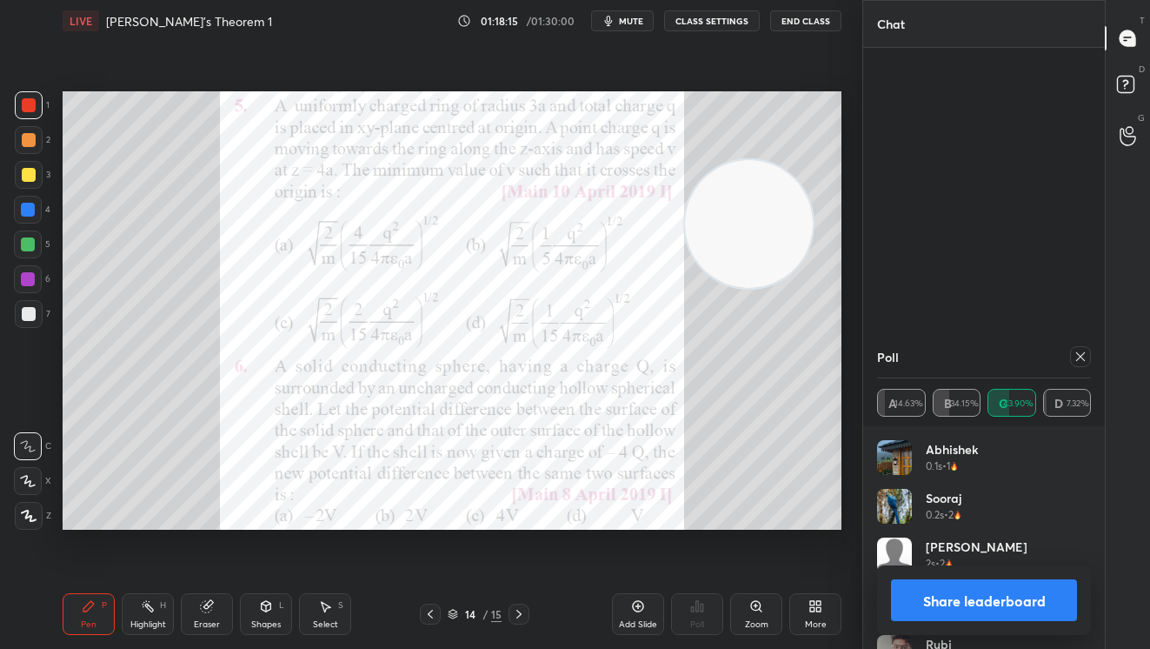
scroll to position [32184, 0]
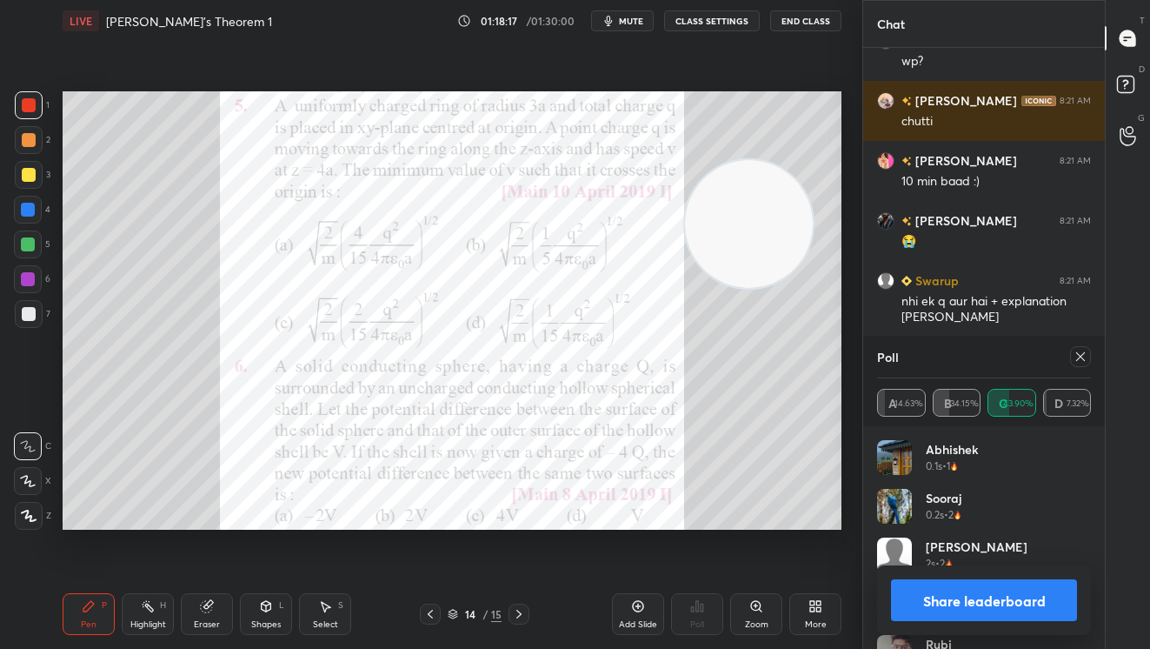
click at [982, 601] on button "Share leaderboard" at bounding box center [984, 600] width 186 height 42
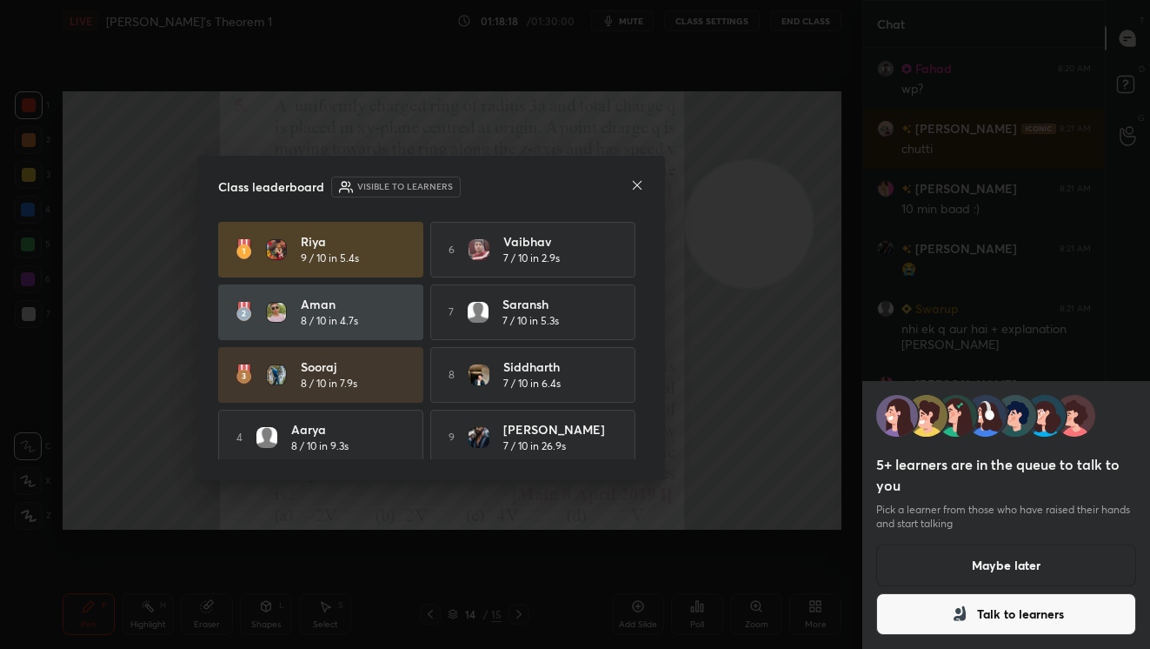
scroll to position [32163, 0]
click at [634, 182] on icon at bounding box center [637, 185] width 9 height 9
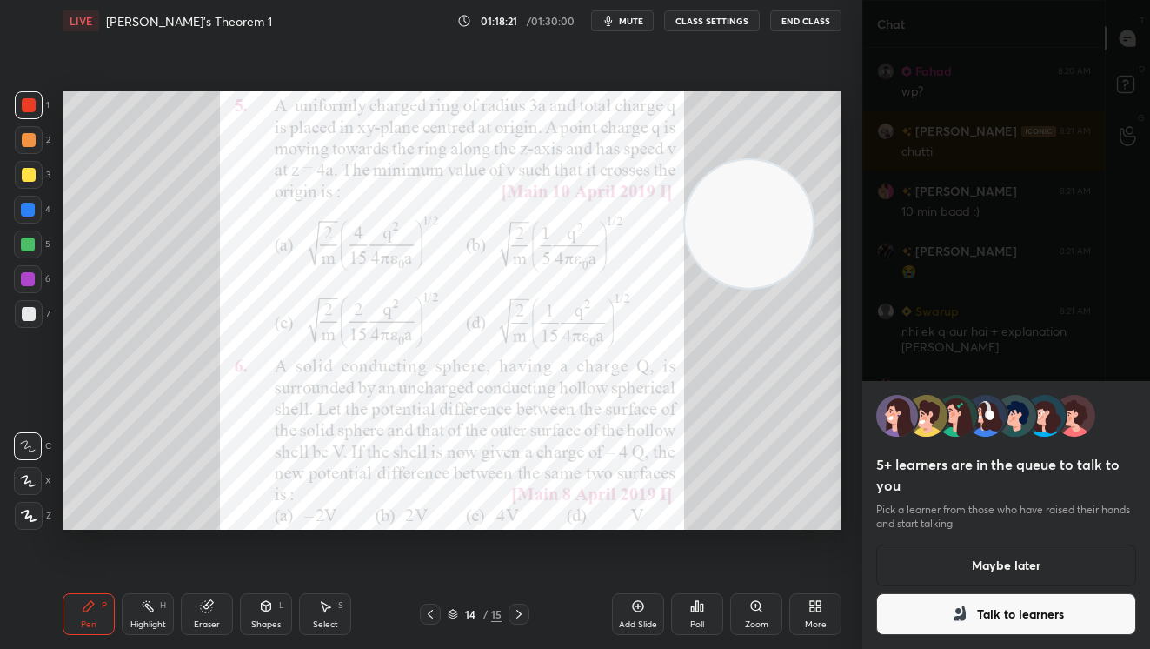
click at [1014, 605] on button "Talk to learners" at bounding box center [1006, 614] width 260 height 42
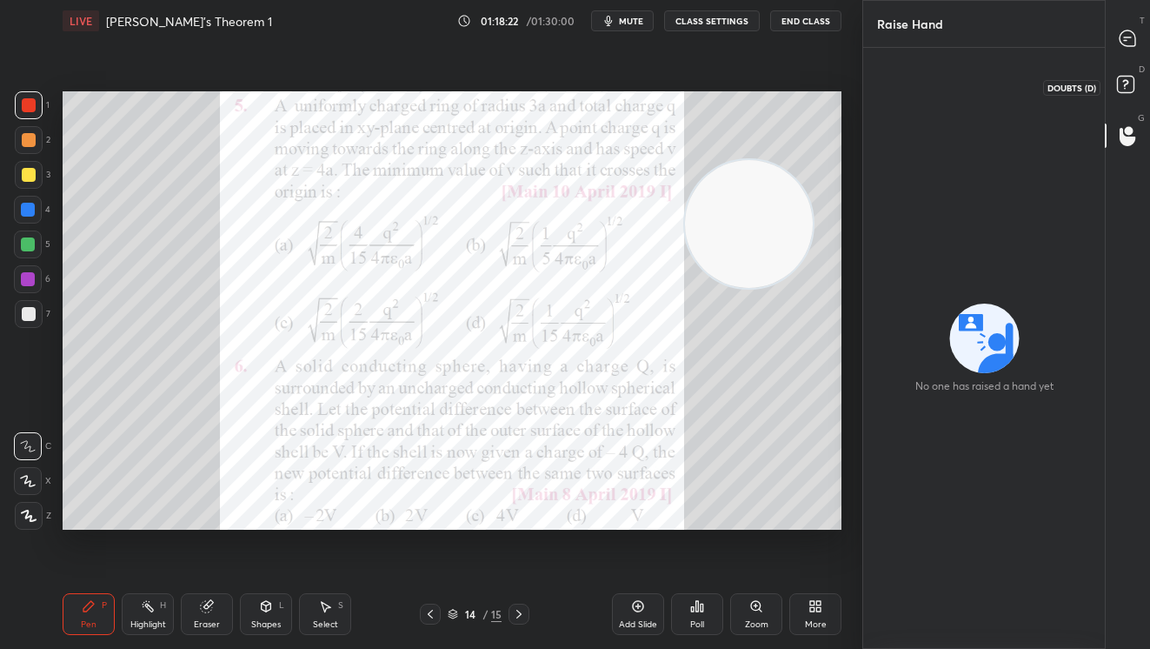
click at [1125, 80] on icon at bounding box center [1125, 83] width 6 height 7
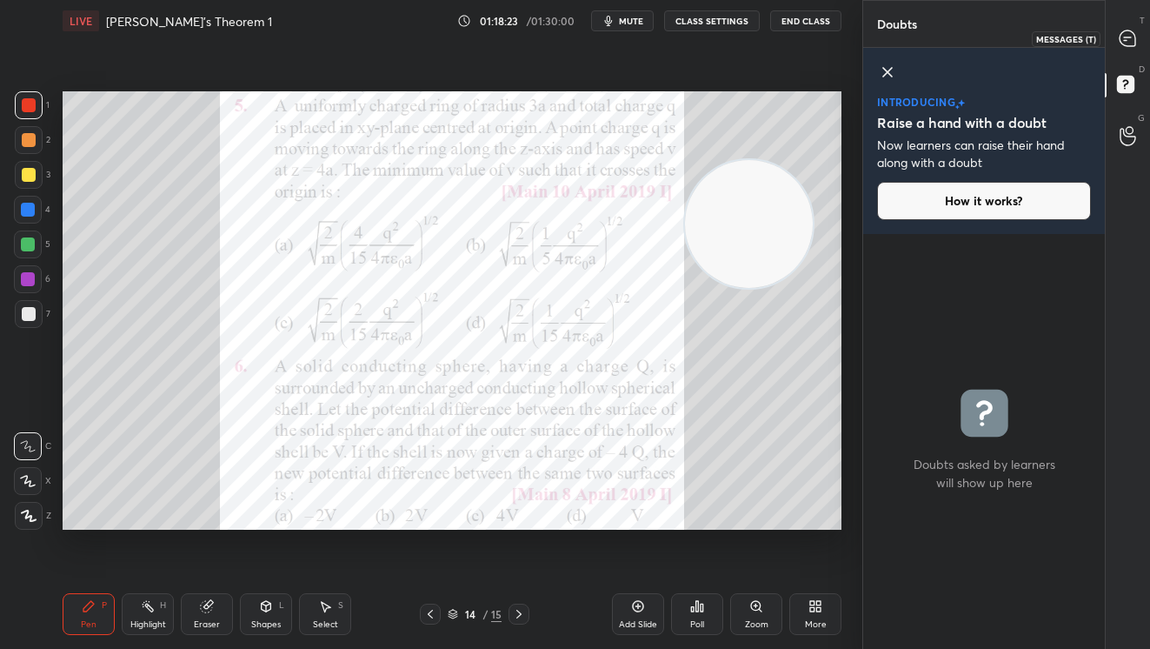
click at [1127, 33] on icon at bounding box center [1128, 38] width 16 height 16
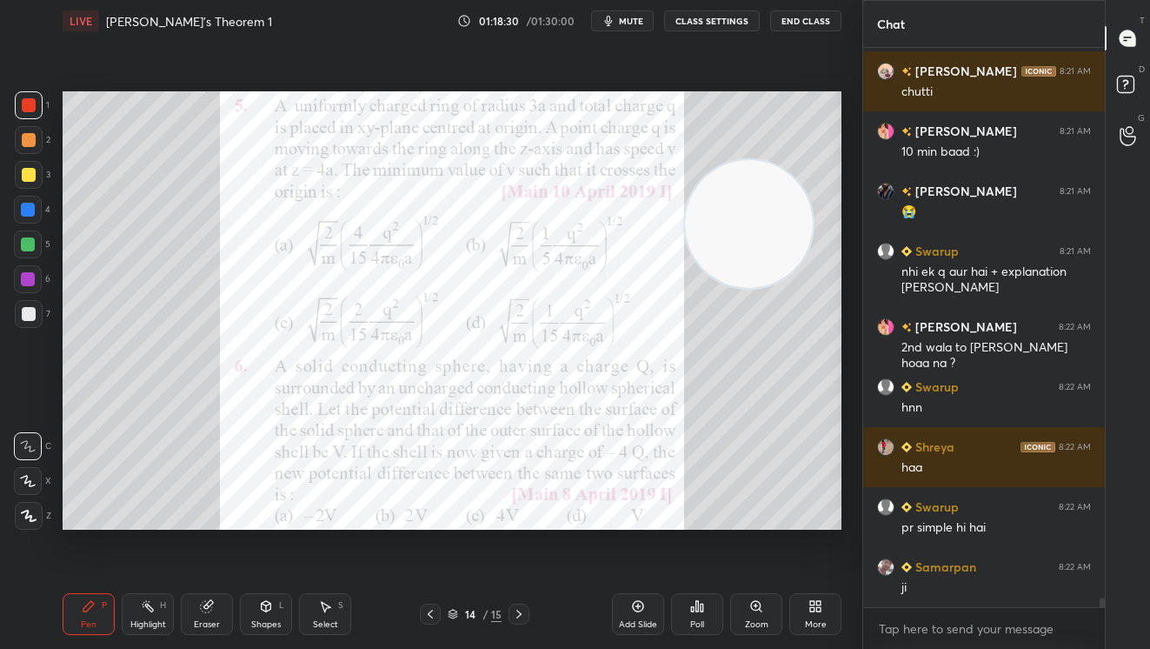
scroll to position [32618, 0]
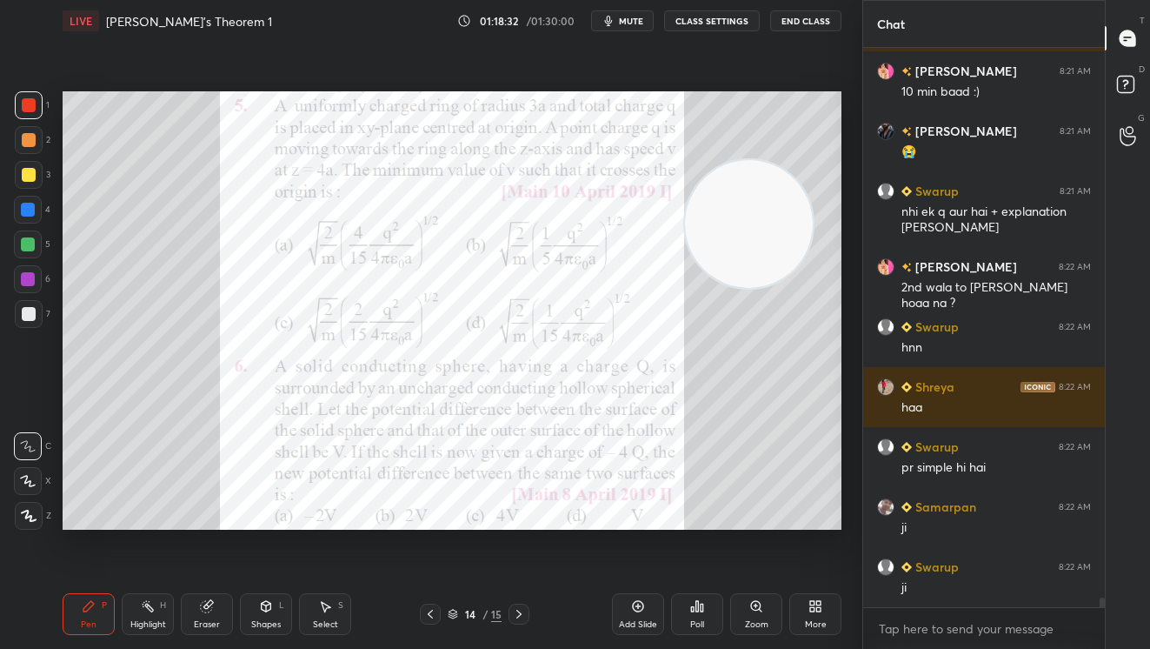
click at [690, 606] on icon at bounding box center [697, 606] width 14 height 14
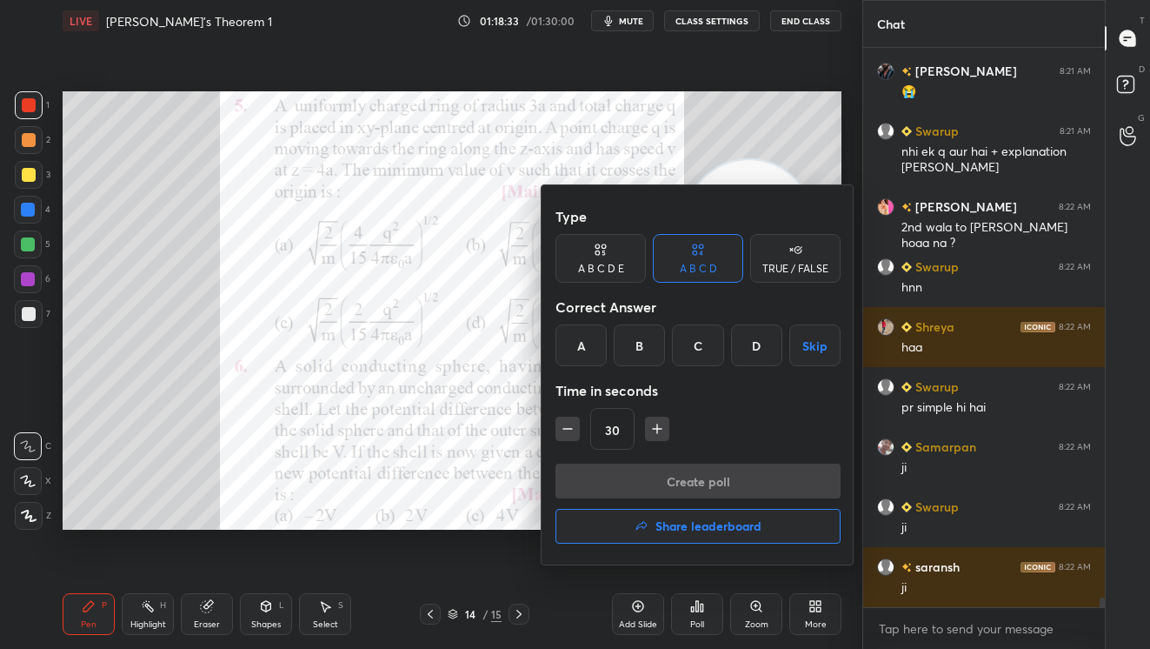
click at [750, 337] on div "D" at bounding box center [756, 345] width 51 height 42
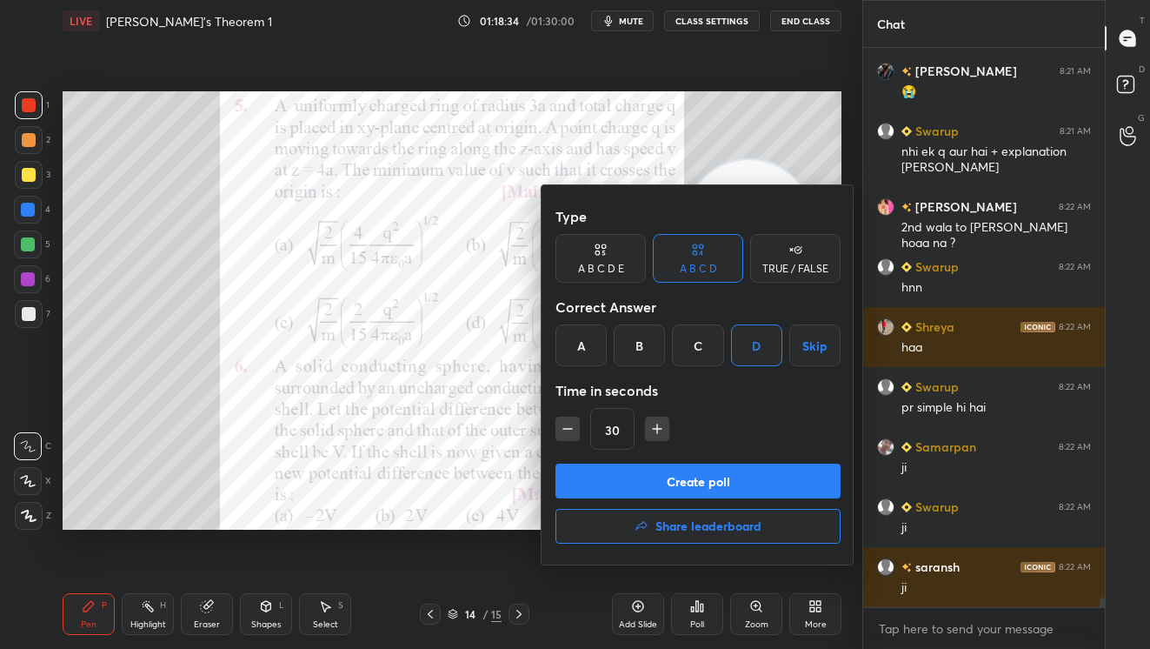
click at [730, 473] on button "Create poll" at bounding box center [698, 480] width 285 height 35
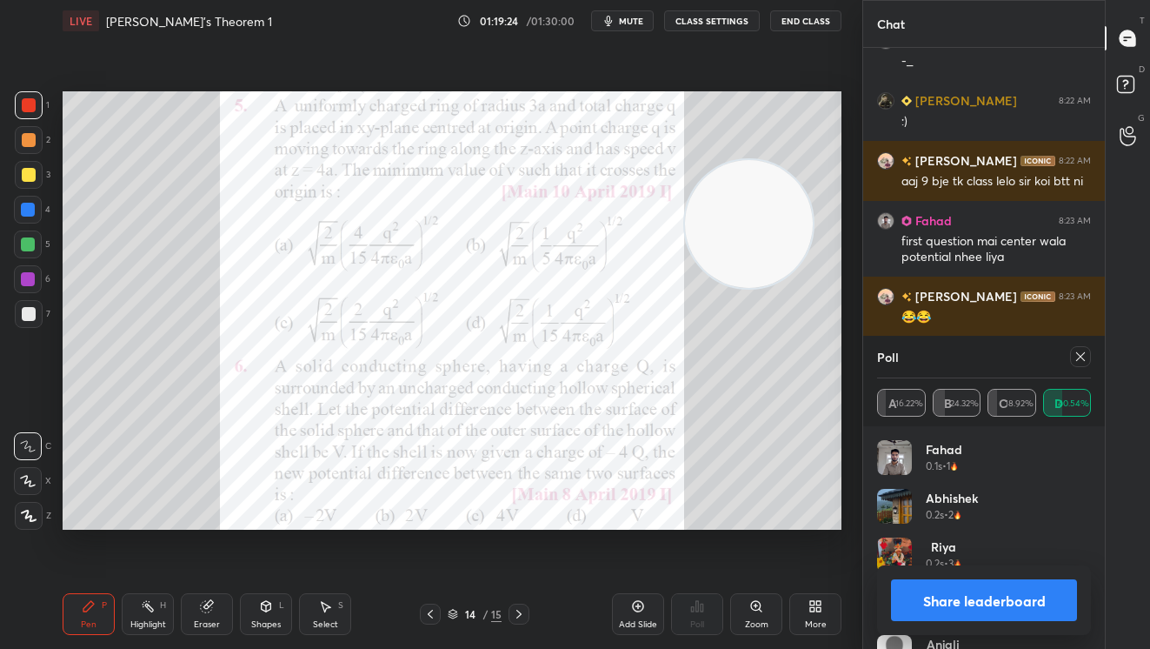
scroll to position [33504, 0]
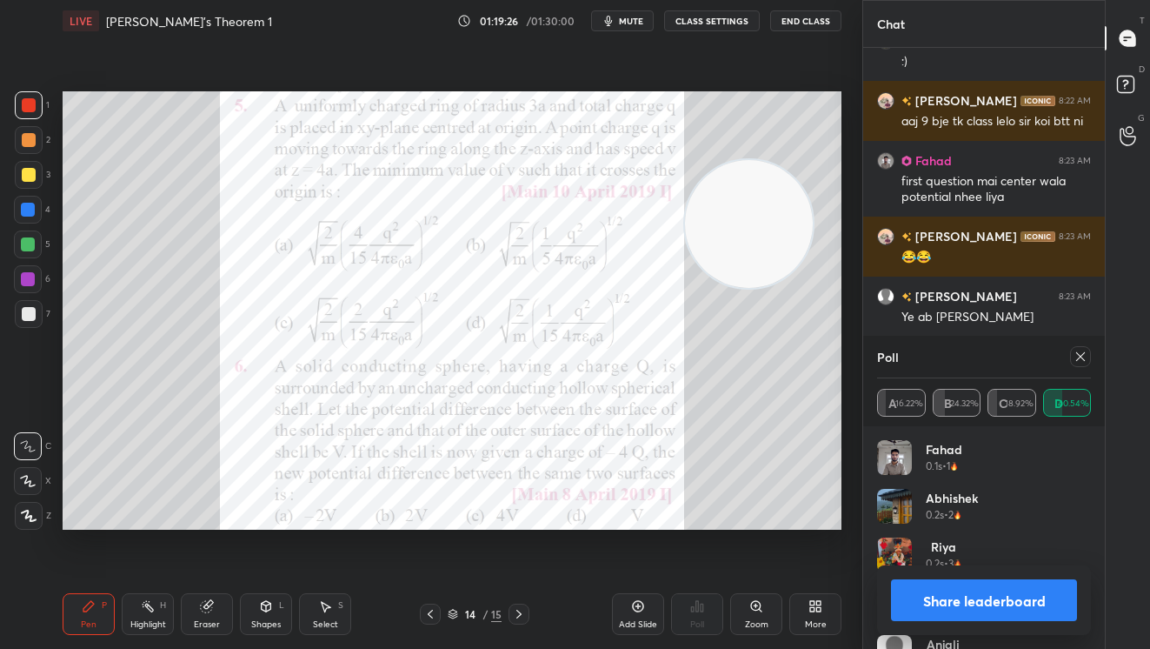
click at [982, 602] on button "Share leaderboard" at bounding box center [984, 600] width 186 height 42
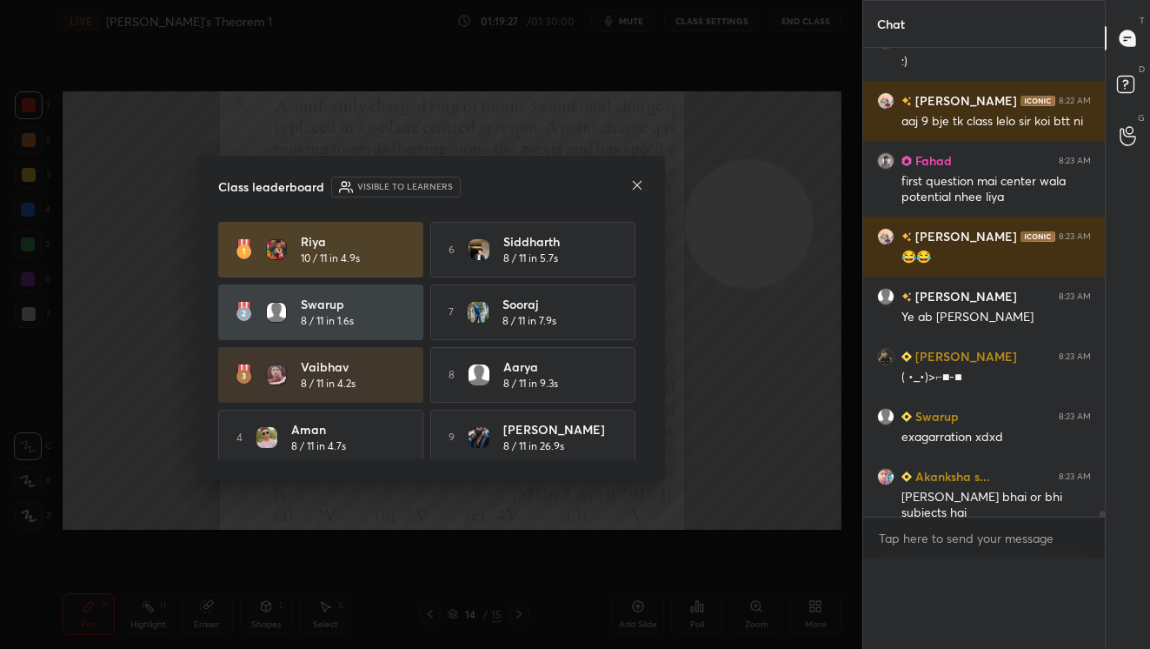
scroll to position [1, 6]
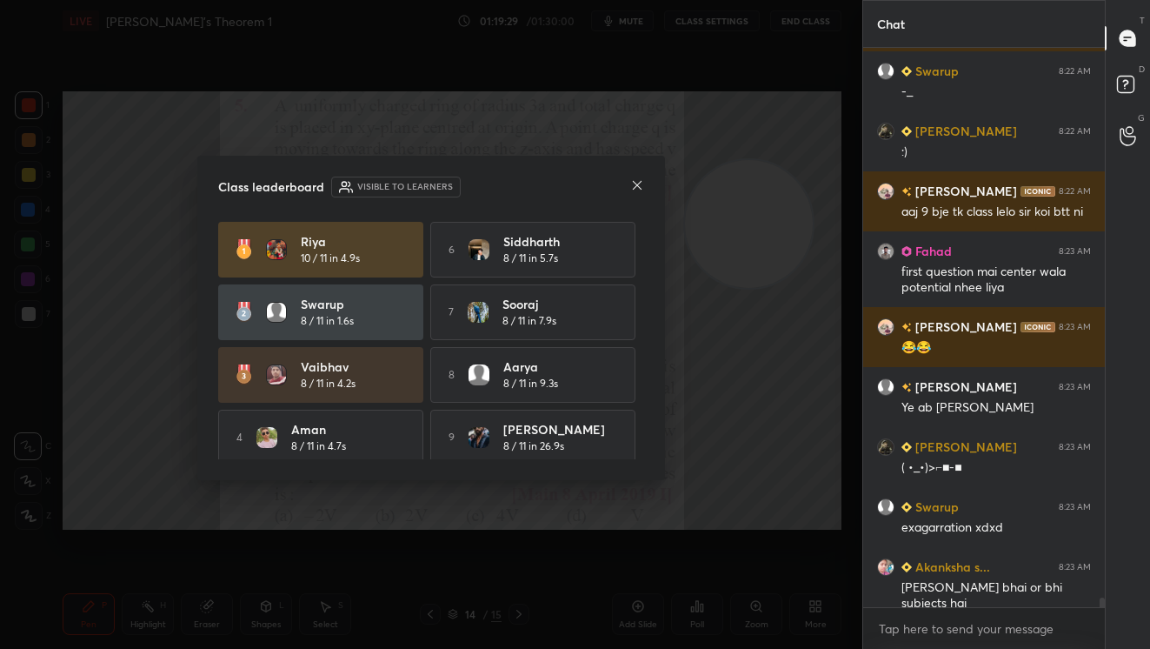
click at [641, 188] on icon at bounding box center [637, 185] width 9 height 9
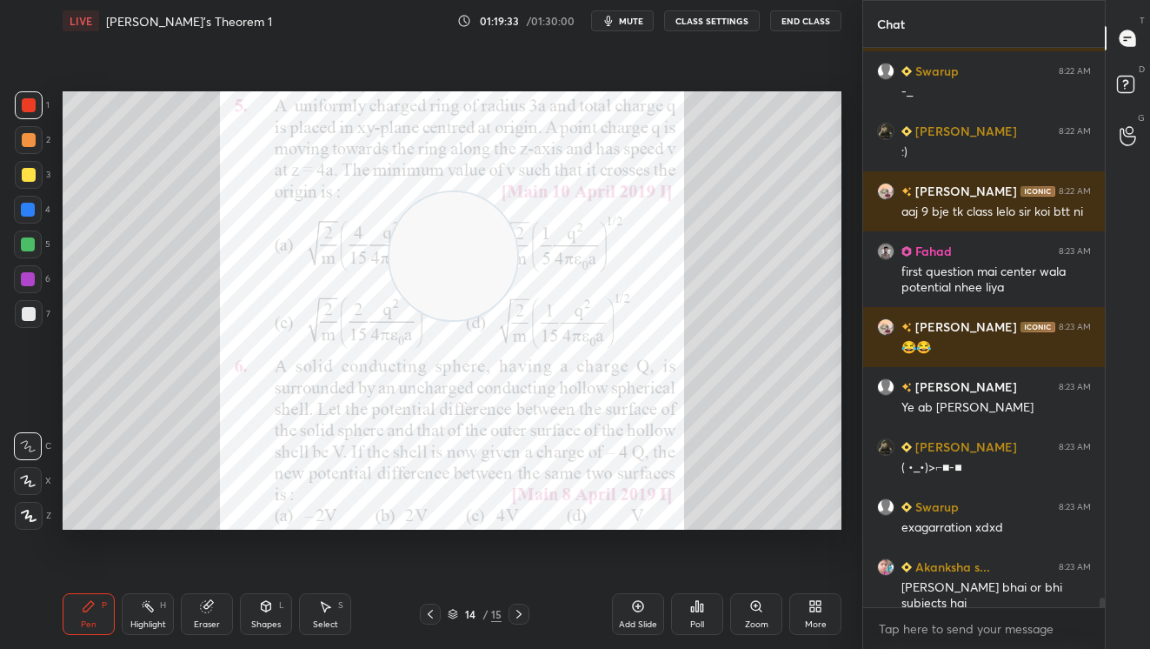
drag, startPoint x: 721, startPoint y: 214, endPoint x: 64, endPoint y: 244, distance: 657.1
click at [390, 291] on video at bounding box center [454, 256] width 128 height 128
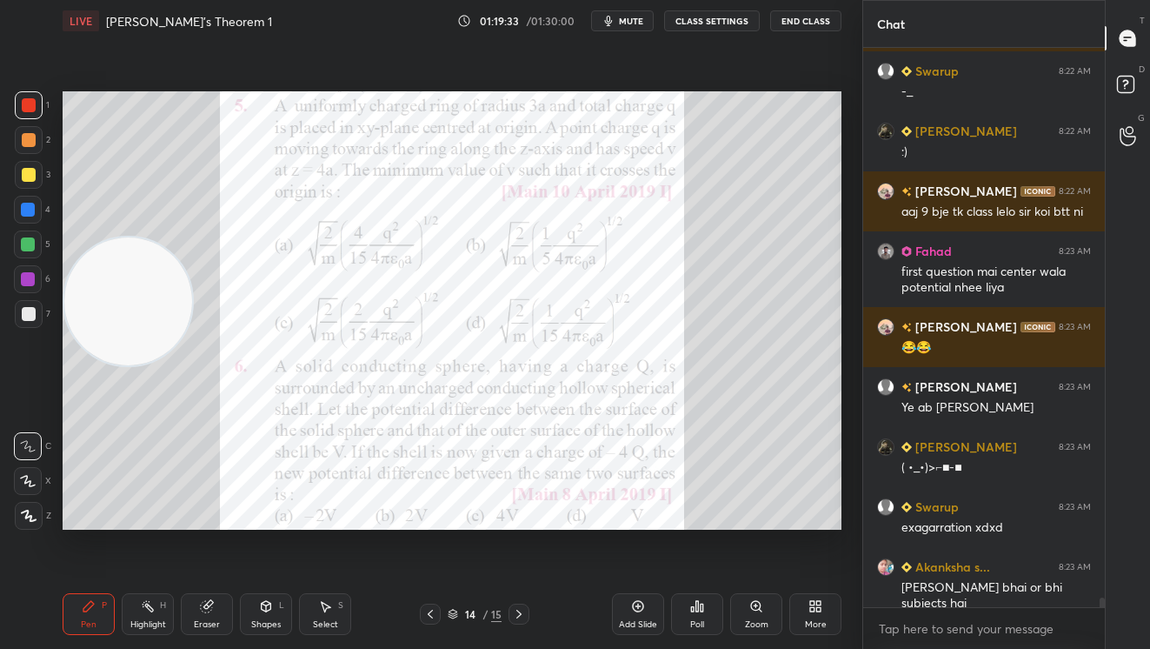
drag, startPoint x: 21, startPoint y: 109, endPoint x: 54, endPoint y: 103, distance: 33.4
click at [25, 104] on div at bounding box center [29, 105] width 14 height 14
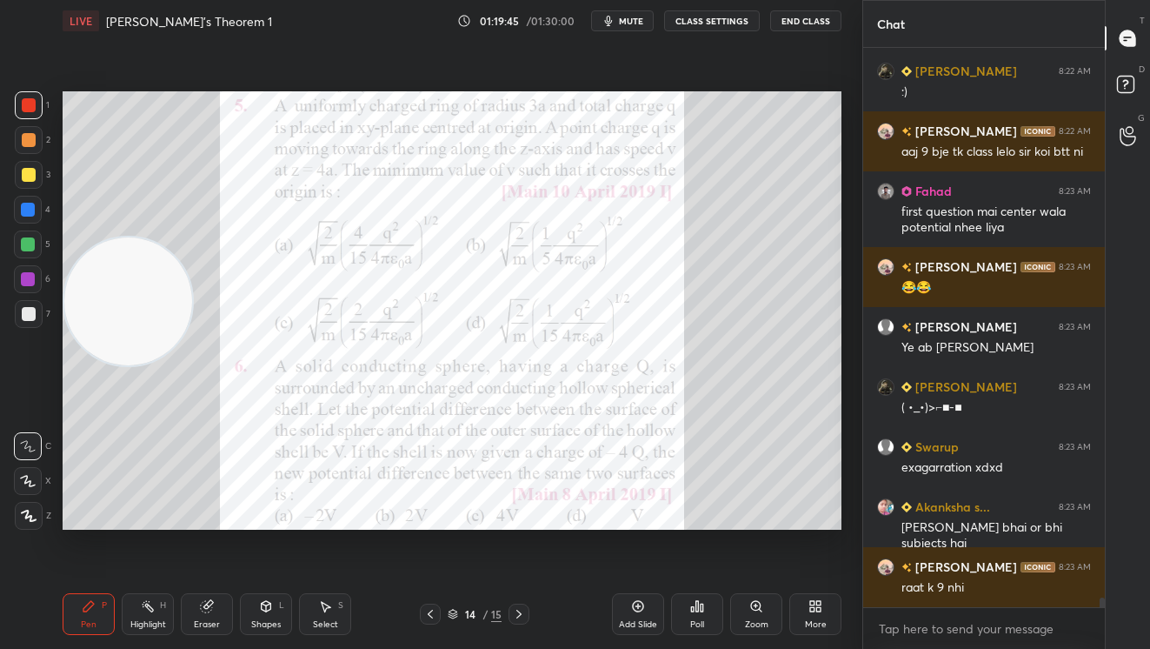
drag, startPoint x: 29, startPoint y: 175, endPoint x: 55, endPoint y: 173, distance: 26.1
click at [36, 174] on div at bounding box center [29, 175] width 28 height 28
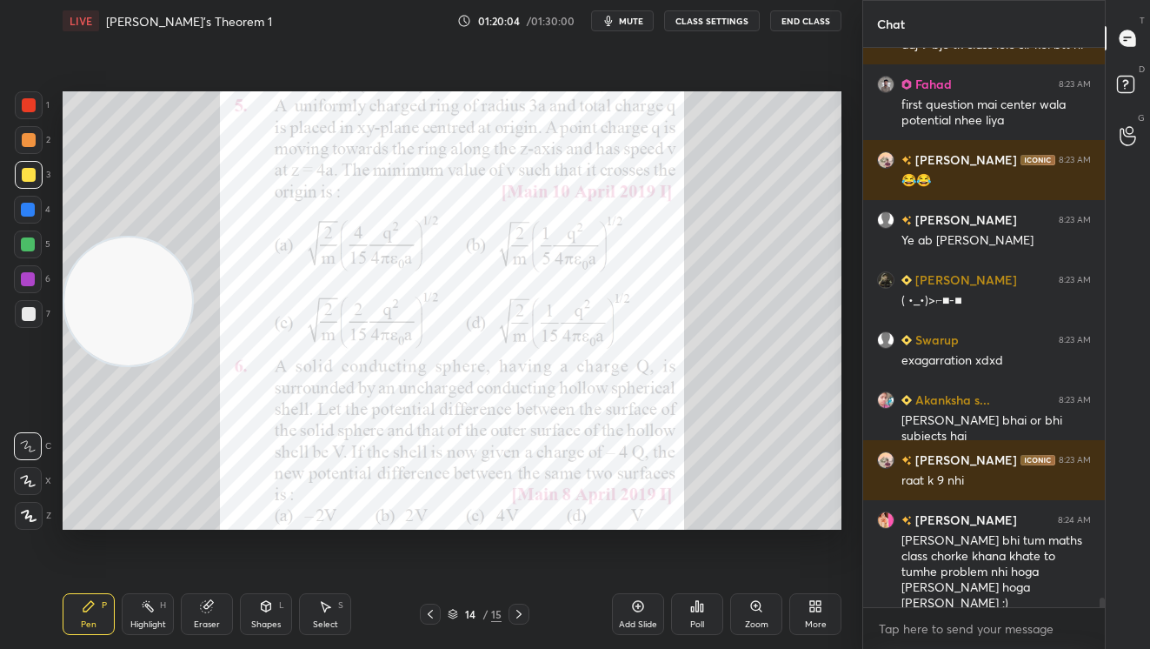
drag, startPoint x: 28, startPoint y: 99, endPoint x: 39, endPoint y: 98, distance: 11.3
click at [30, 98] on div at bounding box center [29, 105] width 14 height 14
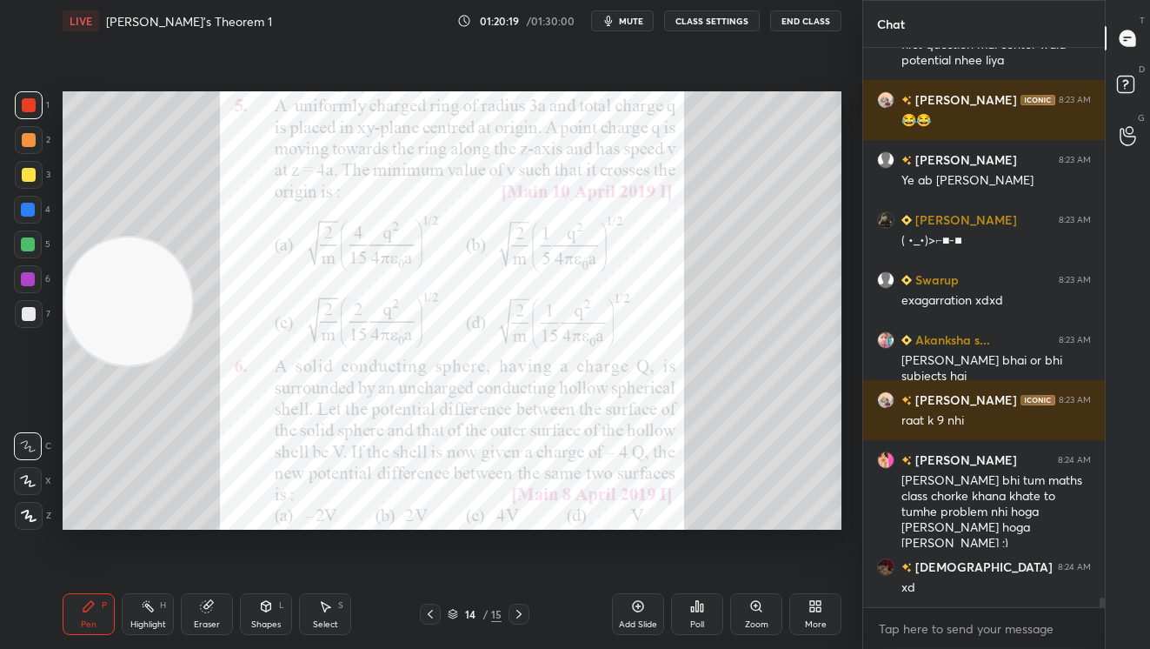
click at [35, 137] on div at bounding box center [29, 140] width 14 height 14
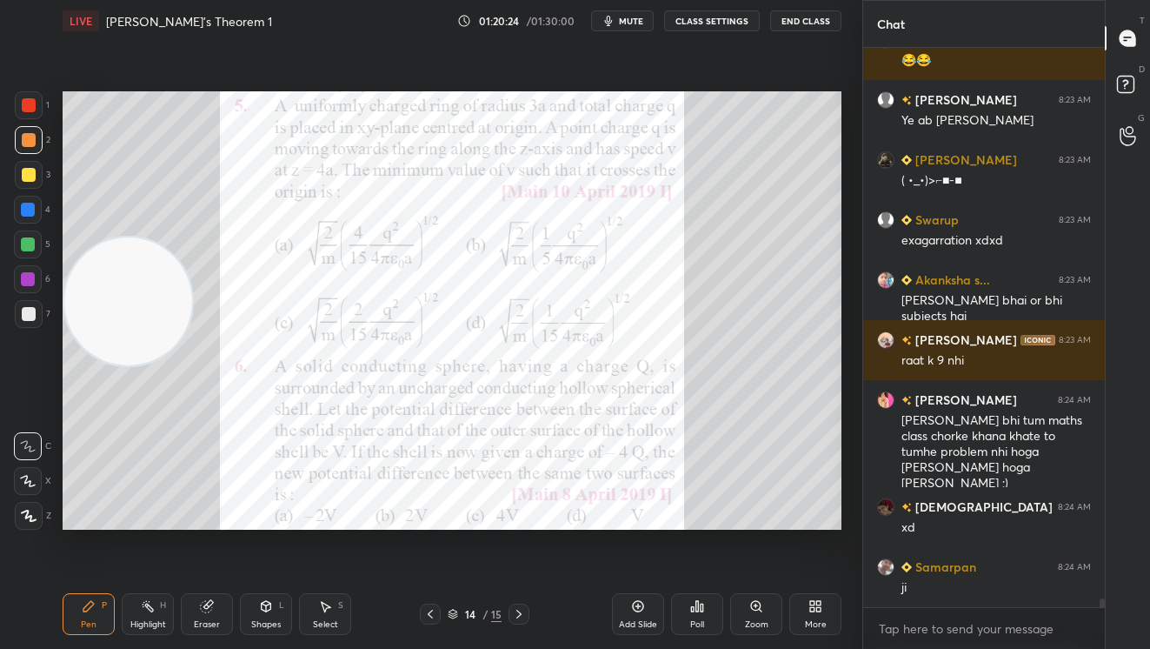
click at [26, 97] on div at bounding box center [29, 105] width 28 height 28
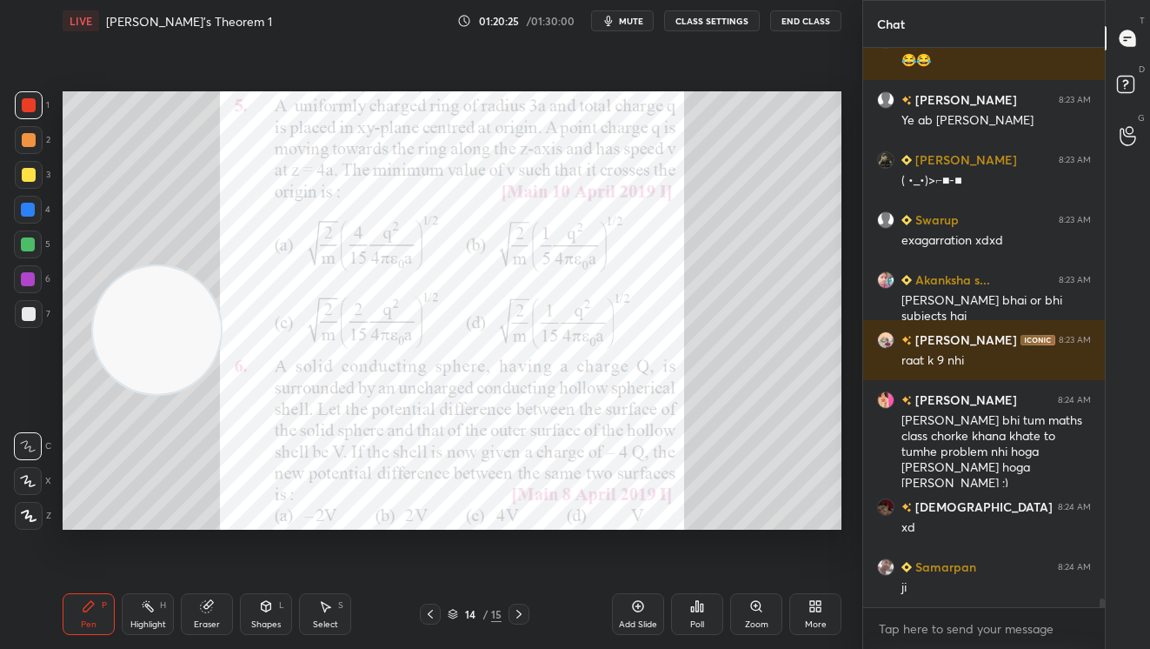
drag, startPoint x: 139, startPoint y: 301, endPoint x: 477, endPoint y: 424, distance: 360.0
click at [221, 394] on video at bounding box center [157, 330] width 128 height 128
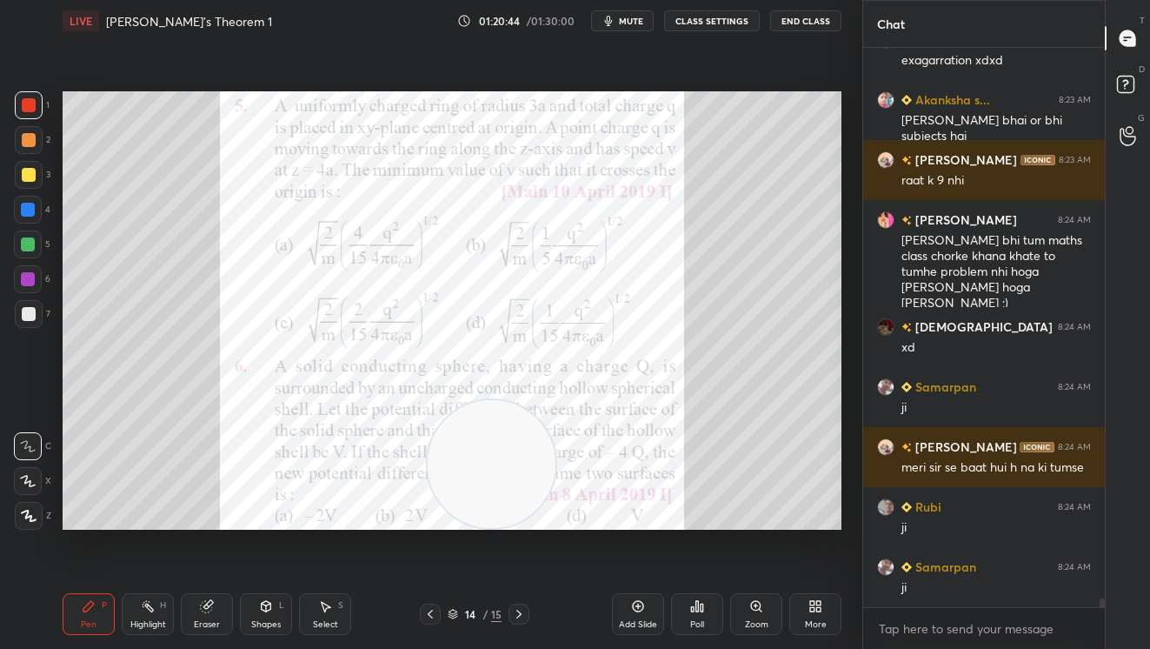
scroll to position [33941, 0]
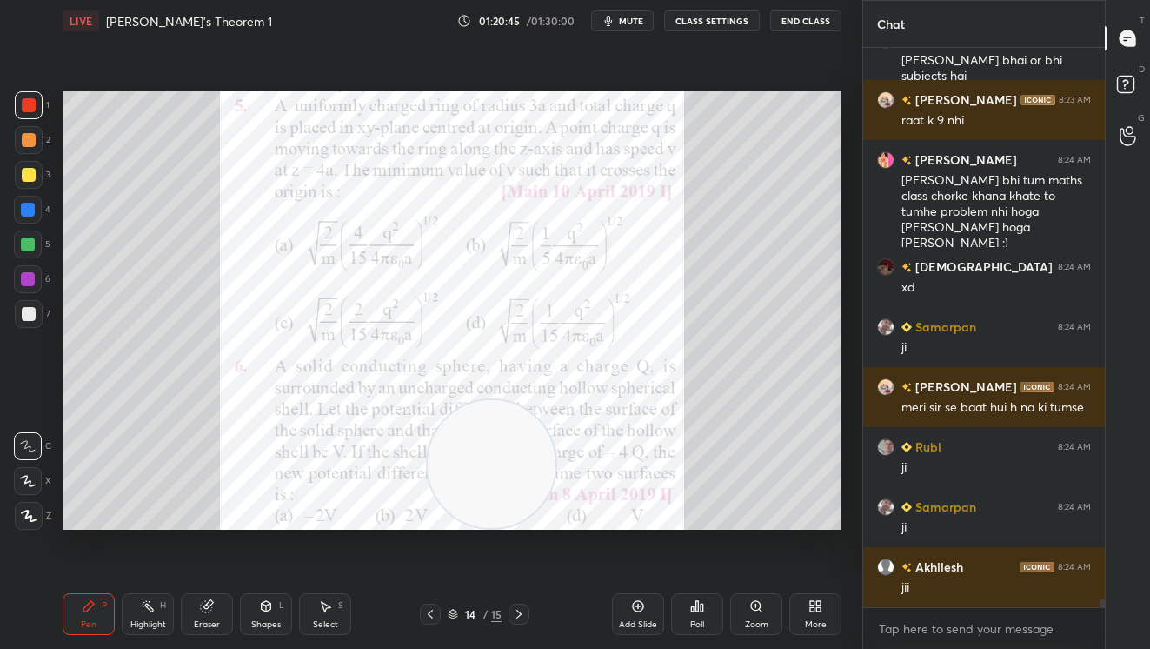
click at [638, 614] on div "Add Slide" at bounding box center [638, 614] width 52 height 42
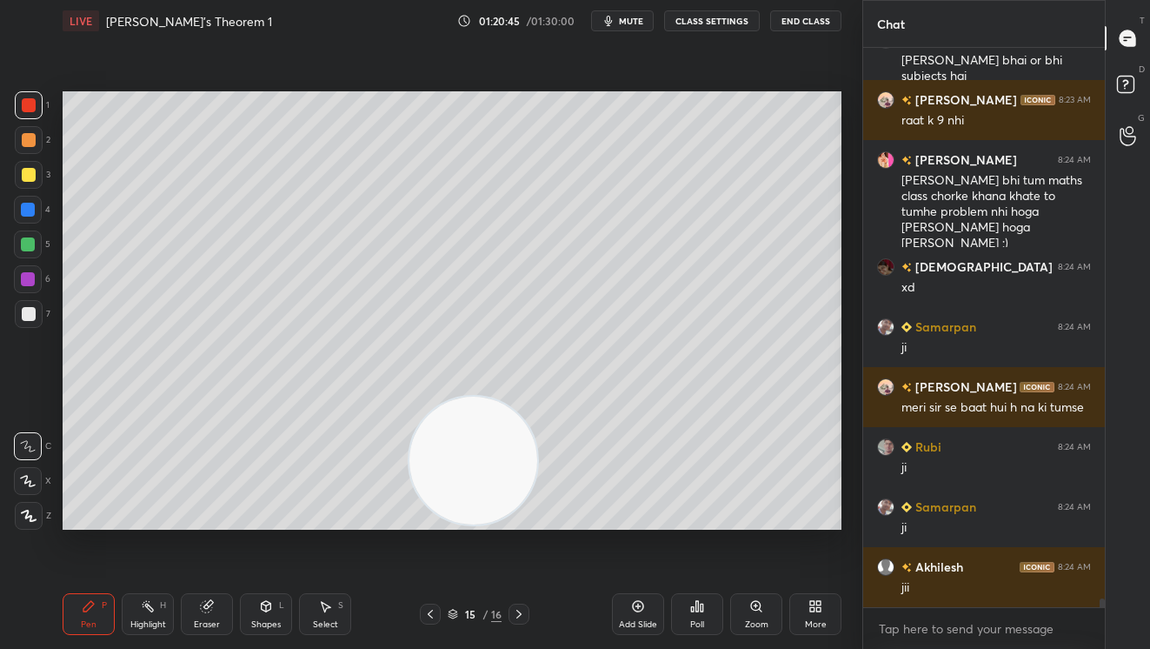
drag, startPoint x: 487, startPoint y: 459, endPoint x: 143, endPoint y: 368, distance: 355.4
click at [410, 396] on video at bounding box center [474, 460] width 128 height 128
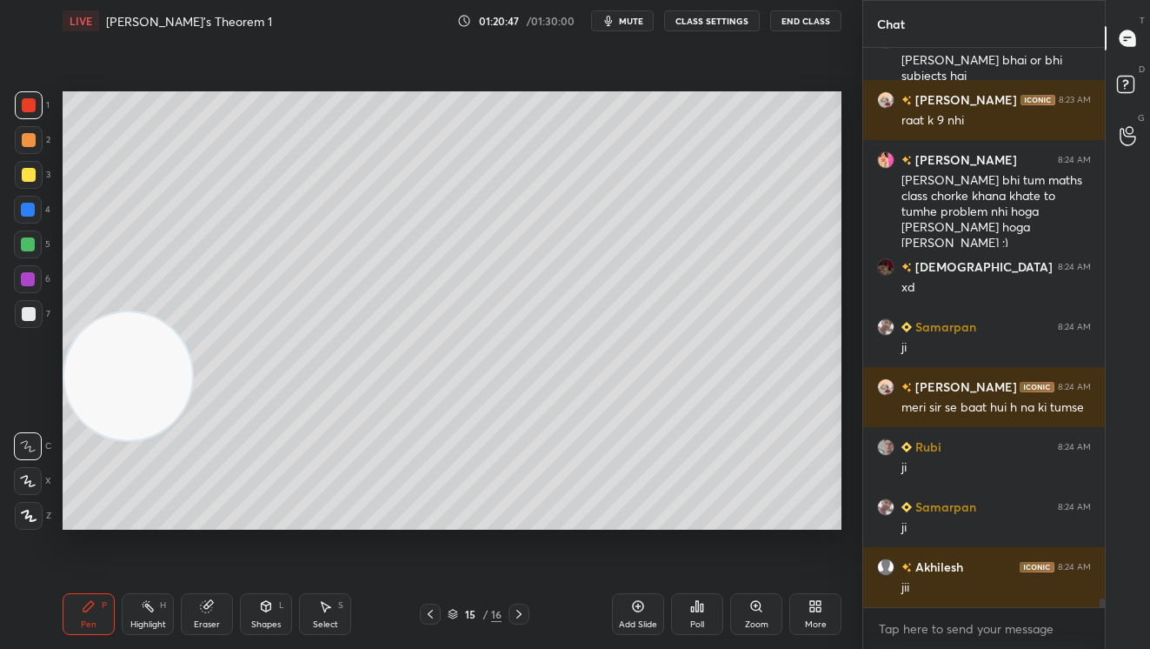
click at [36, 170] on div at bounding box center [29, 175] width 28 height 28
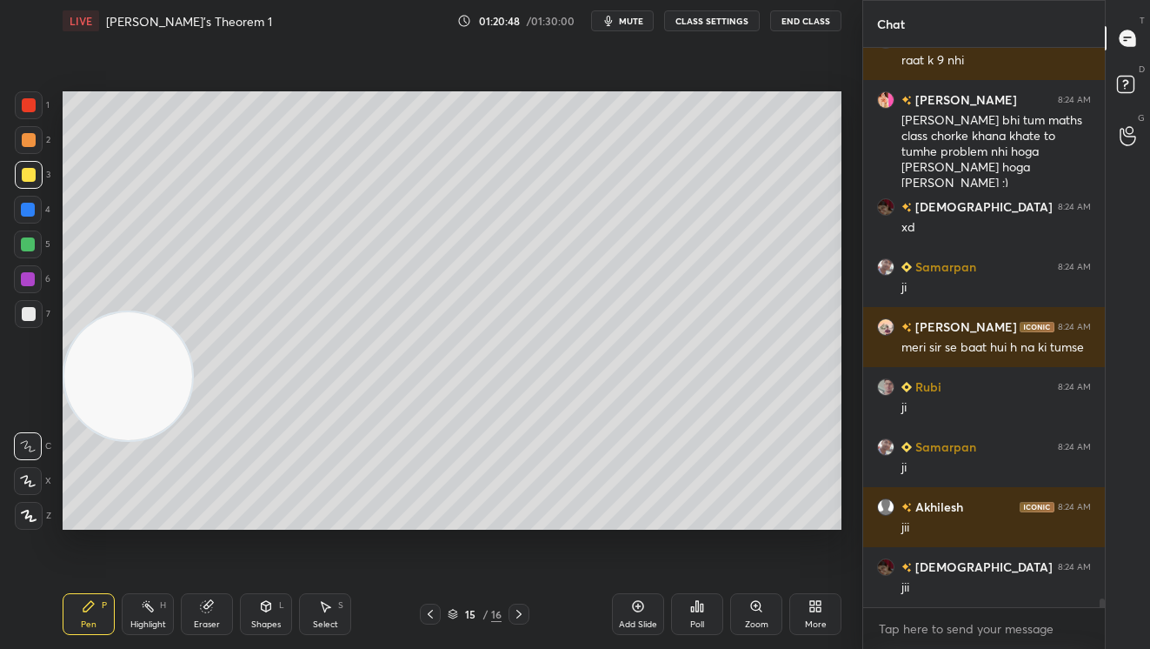
scroll to position [34061, 0]
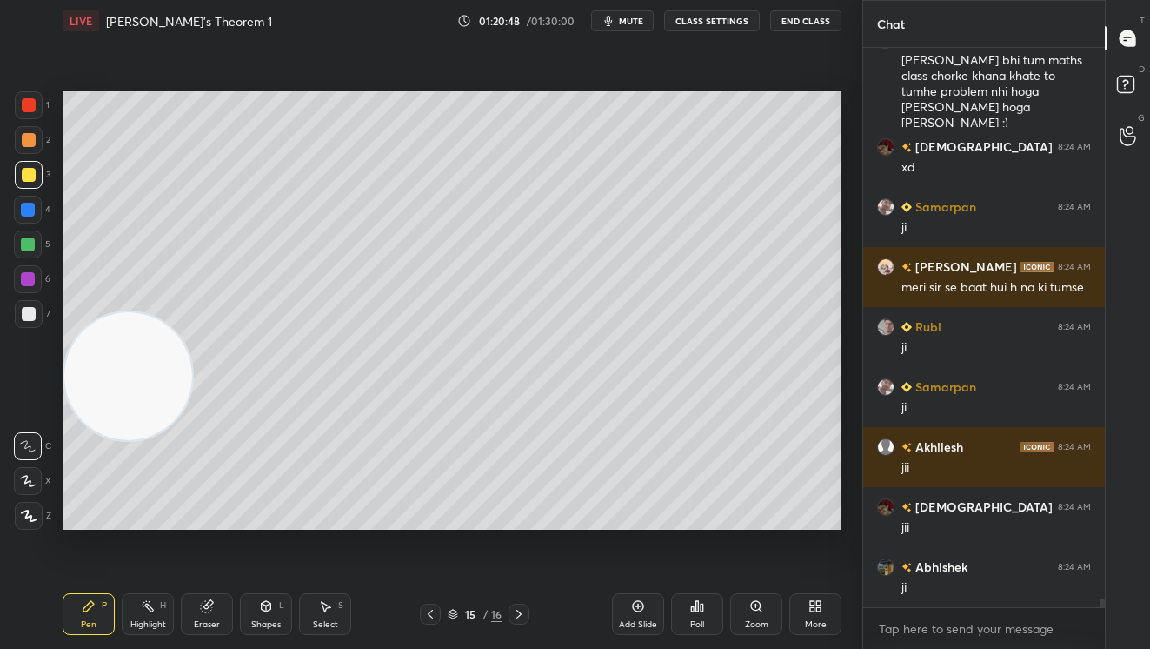
click at [279, 613] on div "Shapes L" at bounding box center [266, 614] width 52 height 42
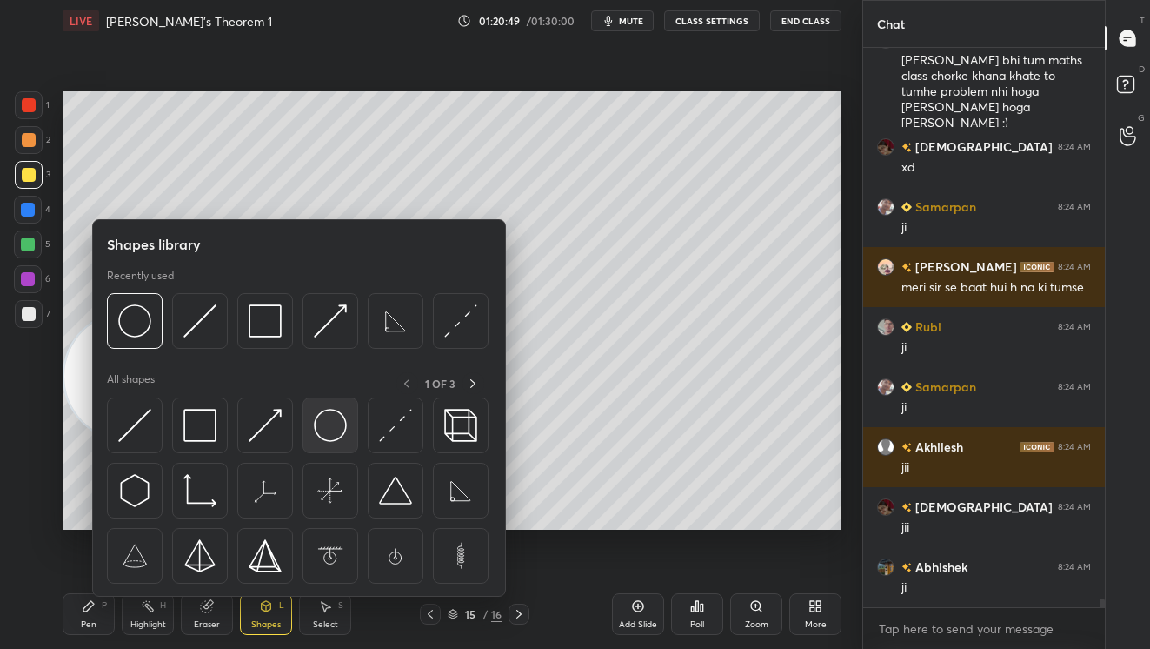
click at [336, 426] on img at bounding box center [330, 425] width 33 height 33
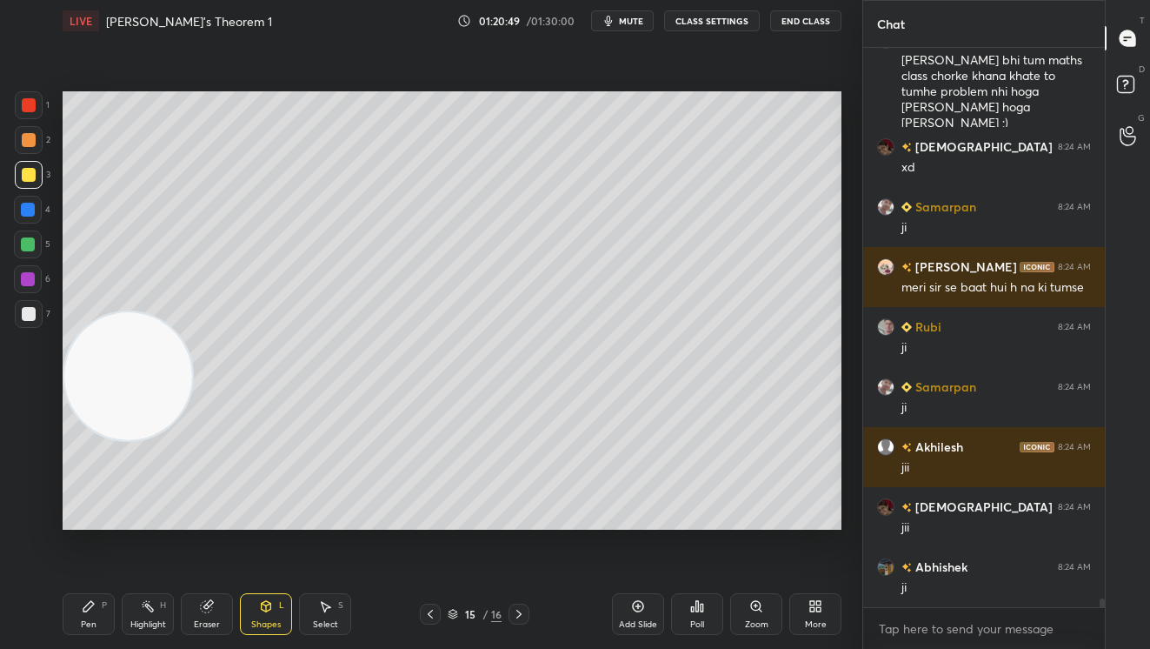
scroll to position [34121, 0]
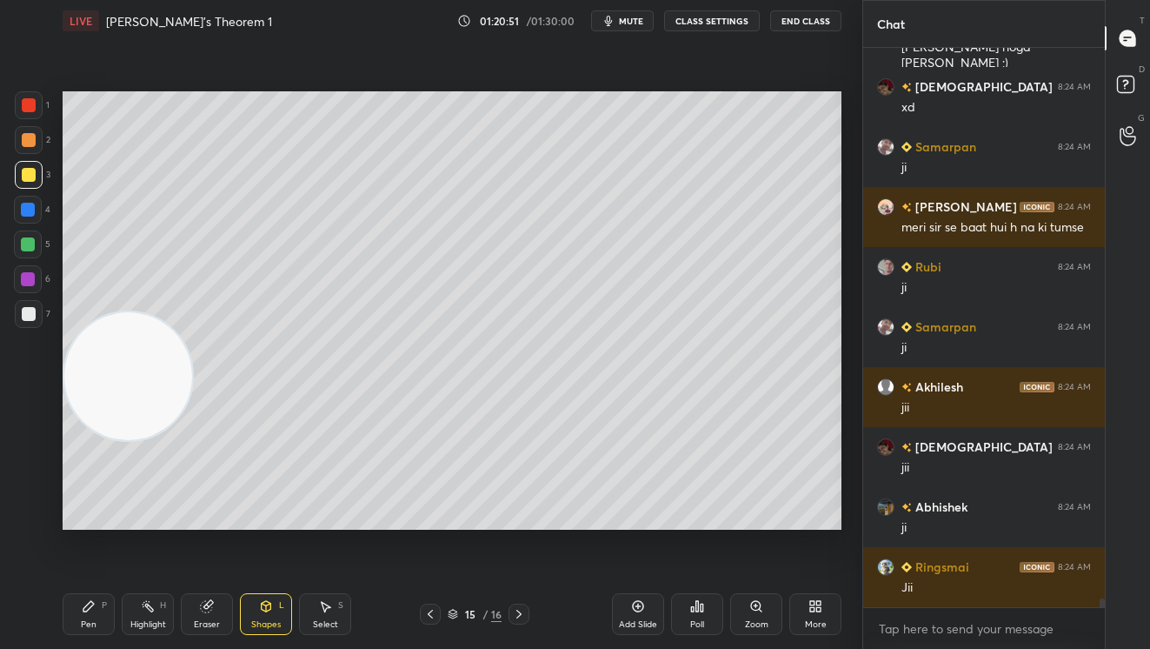
click at [96, 613] on div "Pen P" at bounding box center [89, 614] width 52 height 42
click at [261, 616] on div "Shapes L" at bounding box center [266, 614] width 52 height 42
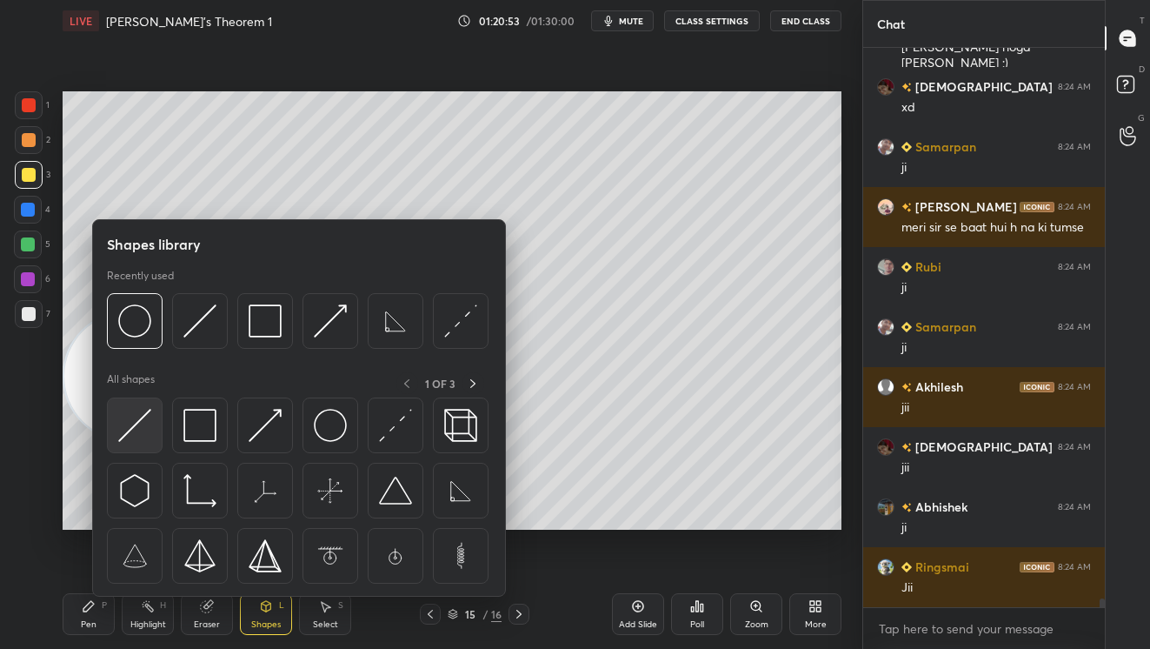
scroll to position [34197, 0]
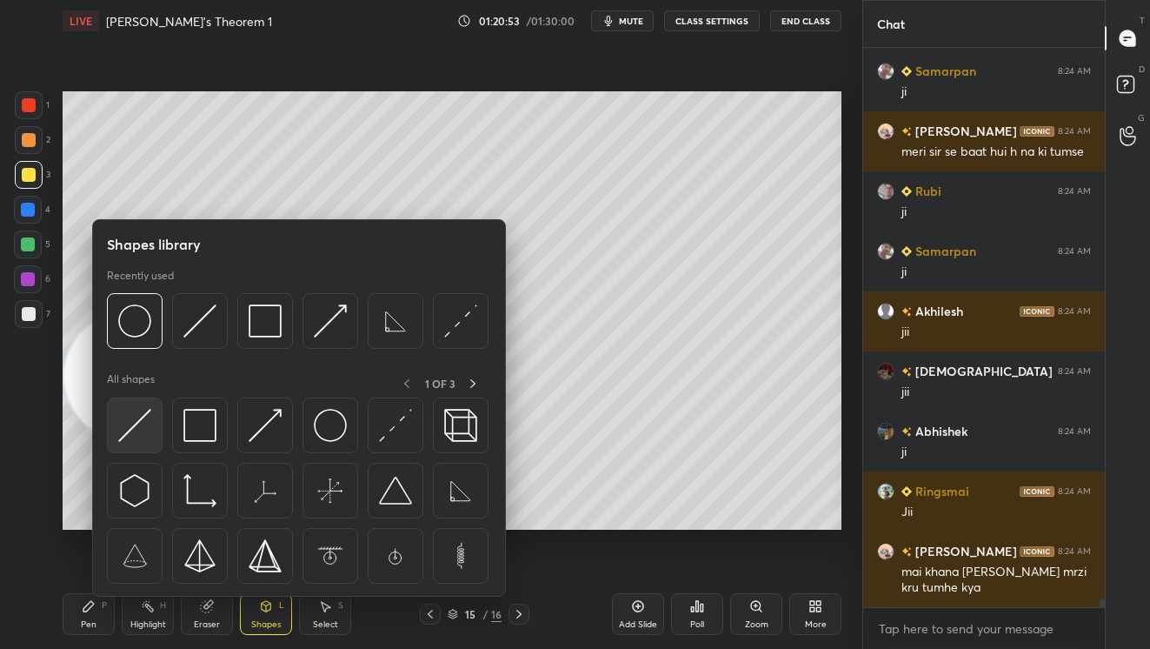
click at [139, 428] on img at bounding box center [134, 425] width 33 height 33
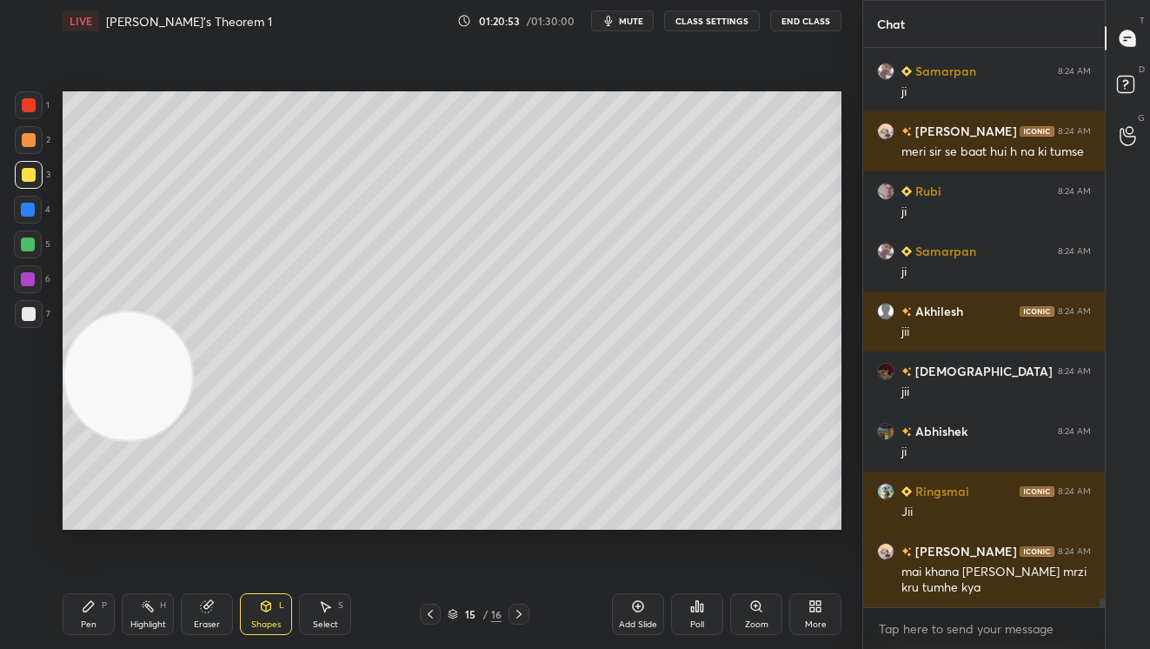
click at [136, 427] on video at bounding box center [128, 376] width 128 height 128
click at [35, 254] on div at bounding box center [28, 244] width 28 height 28
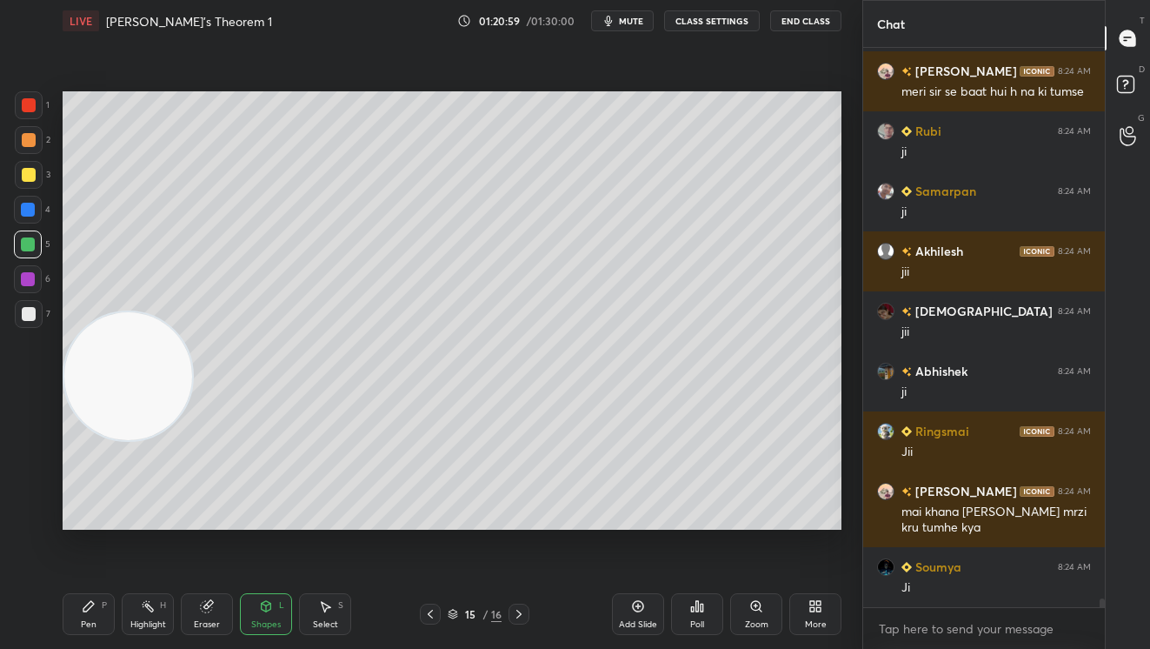
drag, startPoint x: 87, startPoint y: 623, endPoint x: 63, endPoint y: 548, distance: 79.5
click at [89, 622] on div "Pen" at bounding box center [89, 624] width 16 height 9
click at [31, 308] on div at bounding box center [29, 314] width 14 height 14
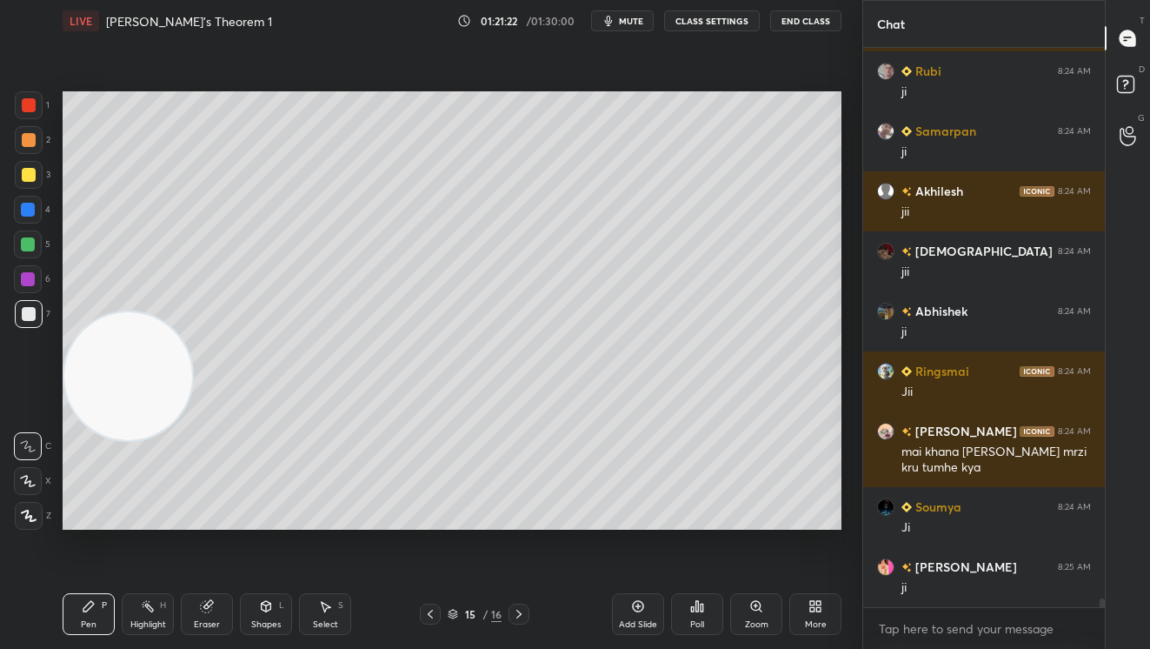
scroll to position [34436, 0]
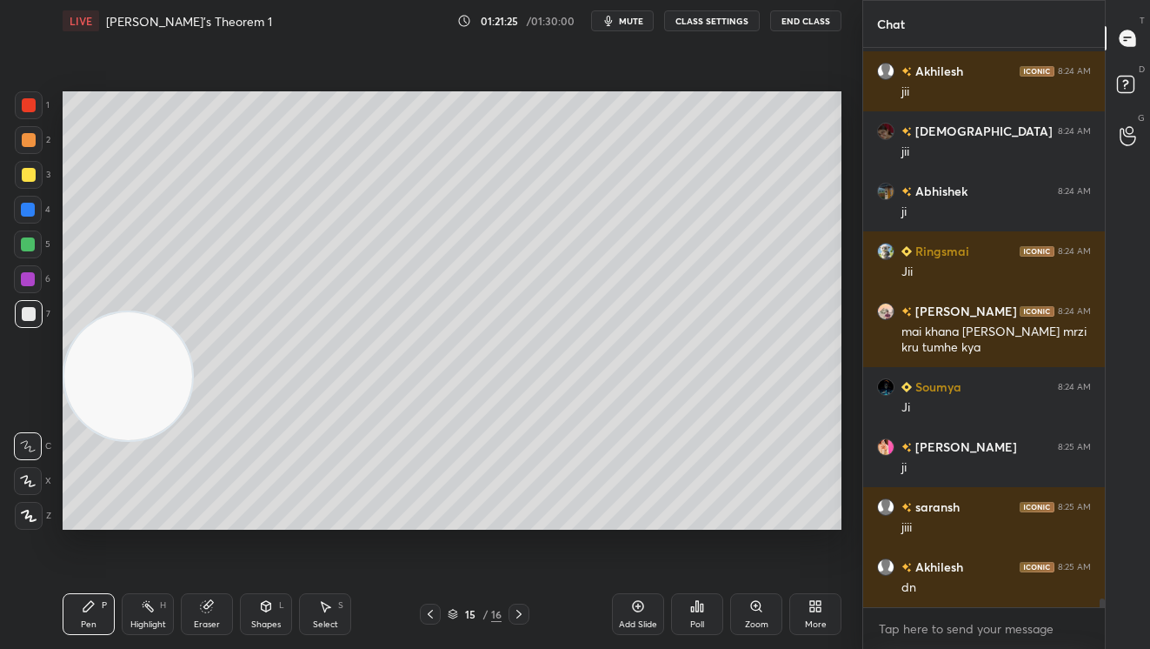
click at [427, 607] on div at bounding box center [430, 613] width 21 height 21
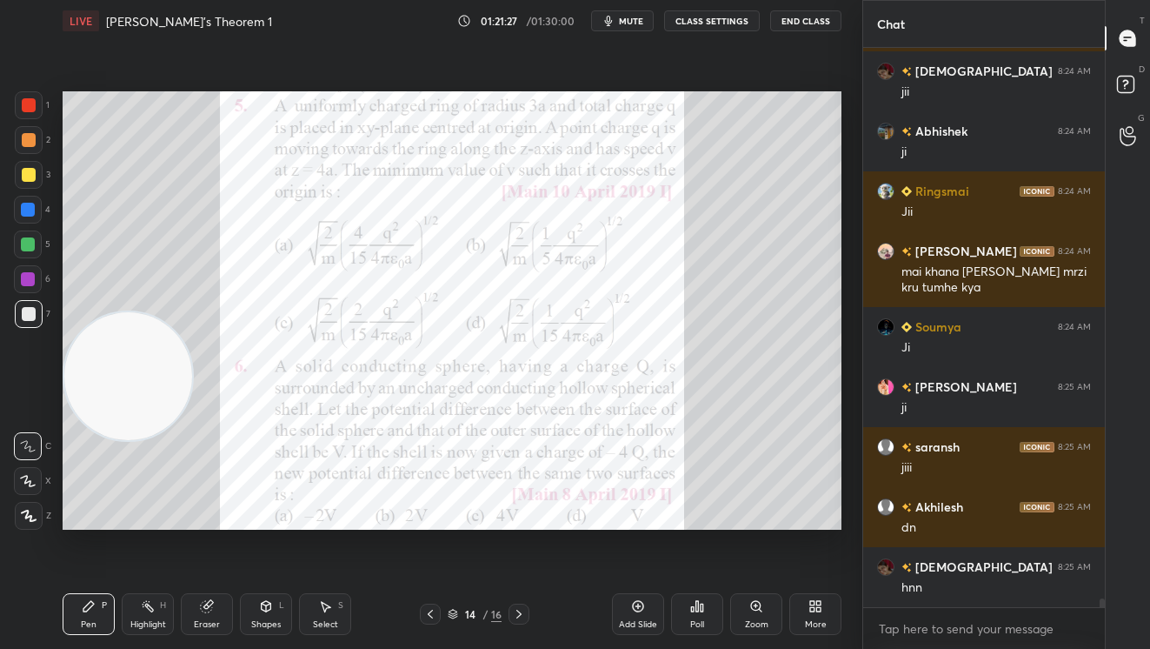
scroll to position [34556, 0]
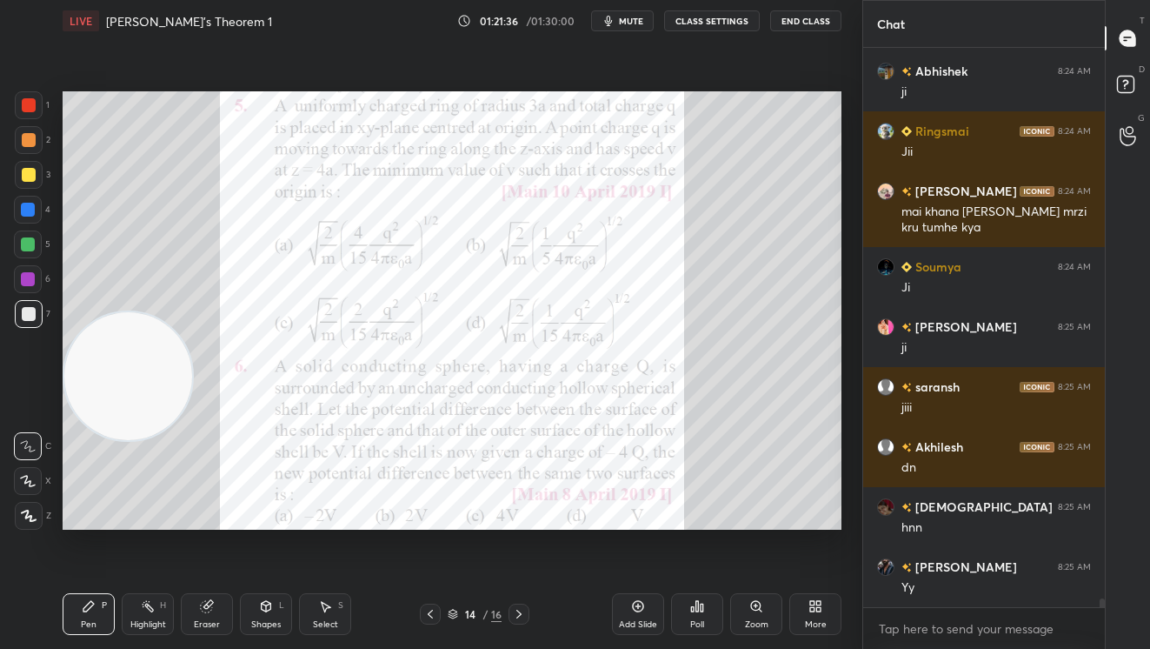
drag, startPoint x: 634, startPoint y: 608, endPoint x: 613, endPoint y: 531, distance: 79.3
click at [631, 604] on icon at bounding box center [638, 606] width 14 height 14
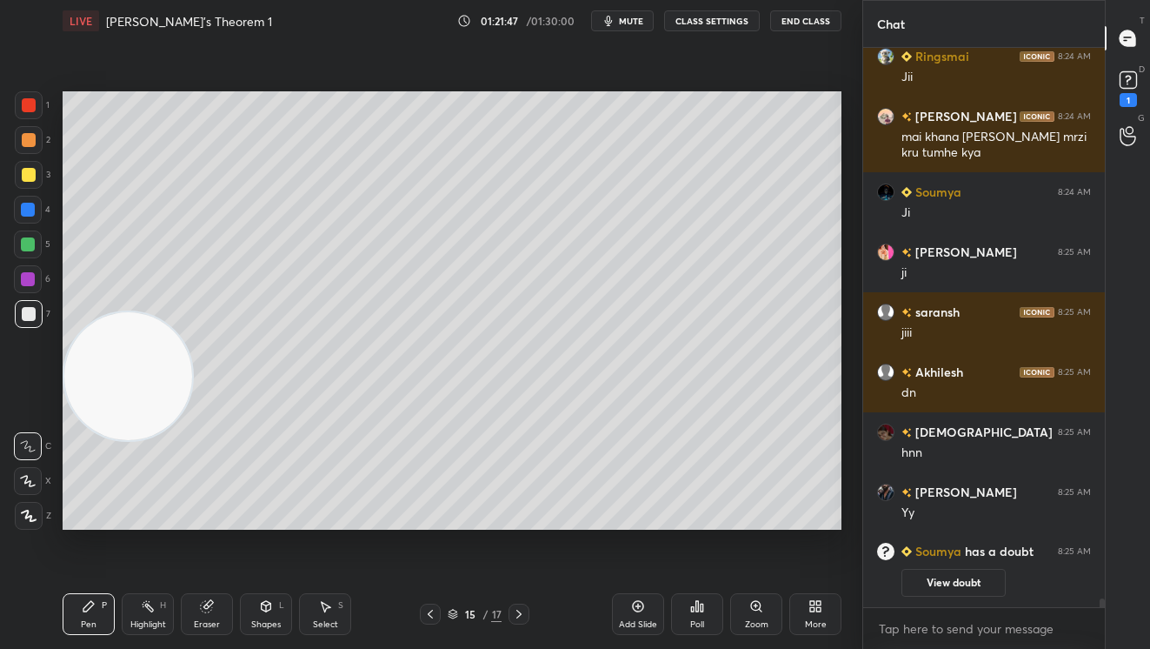
scroll to position [32676, 0]
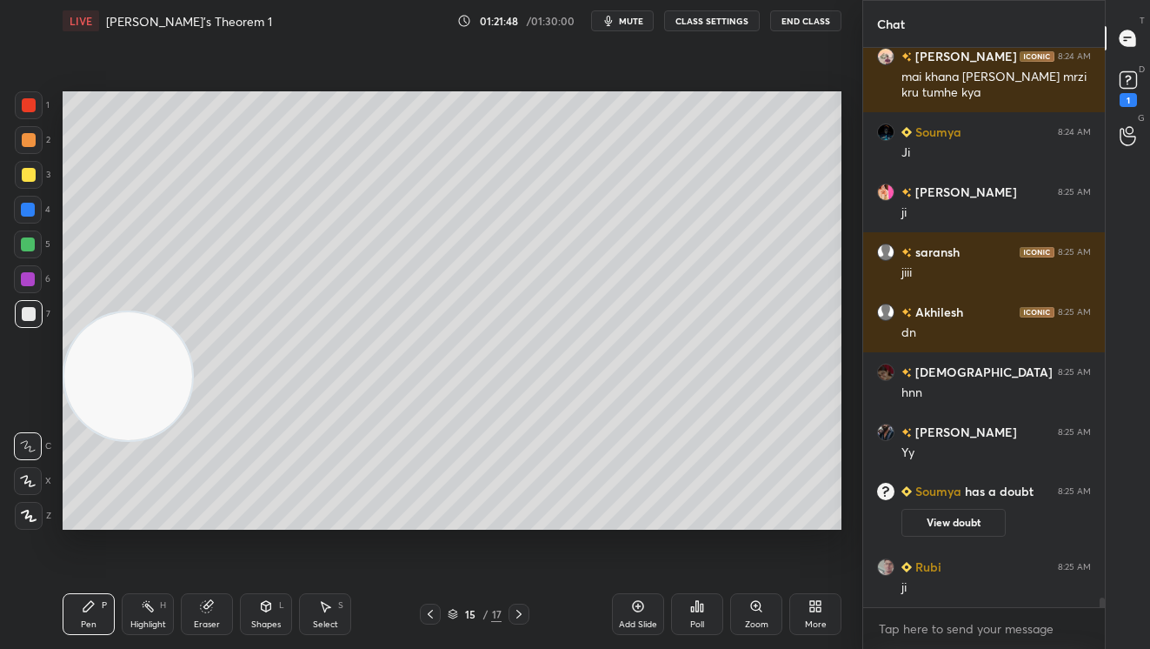
click at [24, 181] on div at bounding box center [29, 175] width 14 height 14
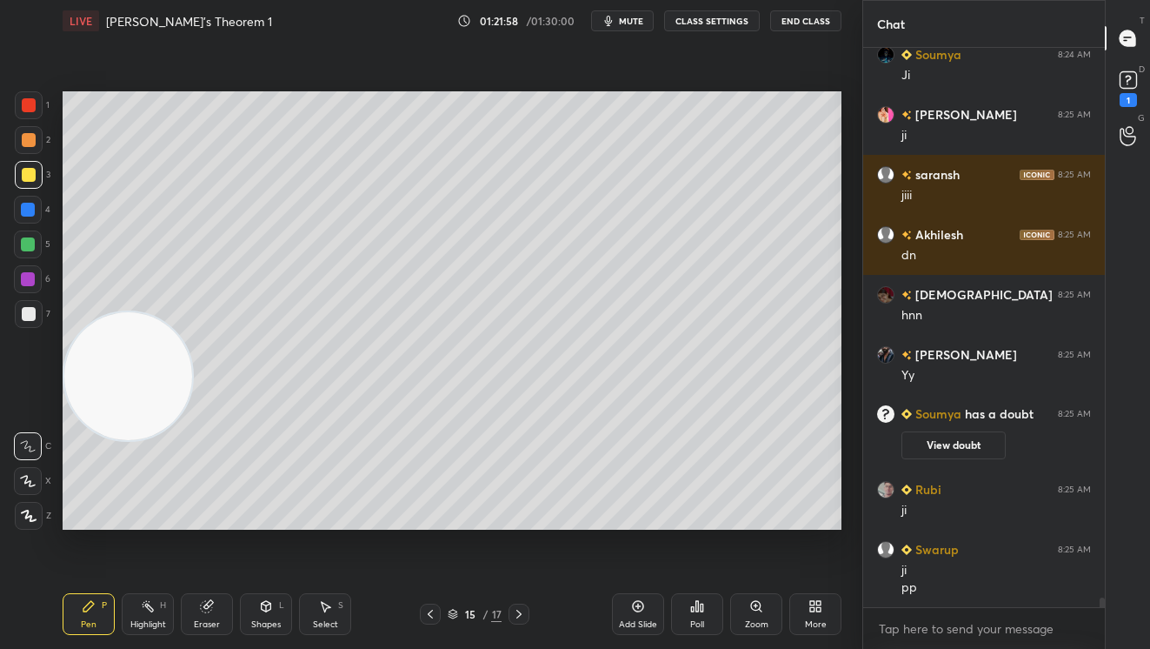
scroll to position [32797, 0]
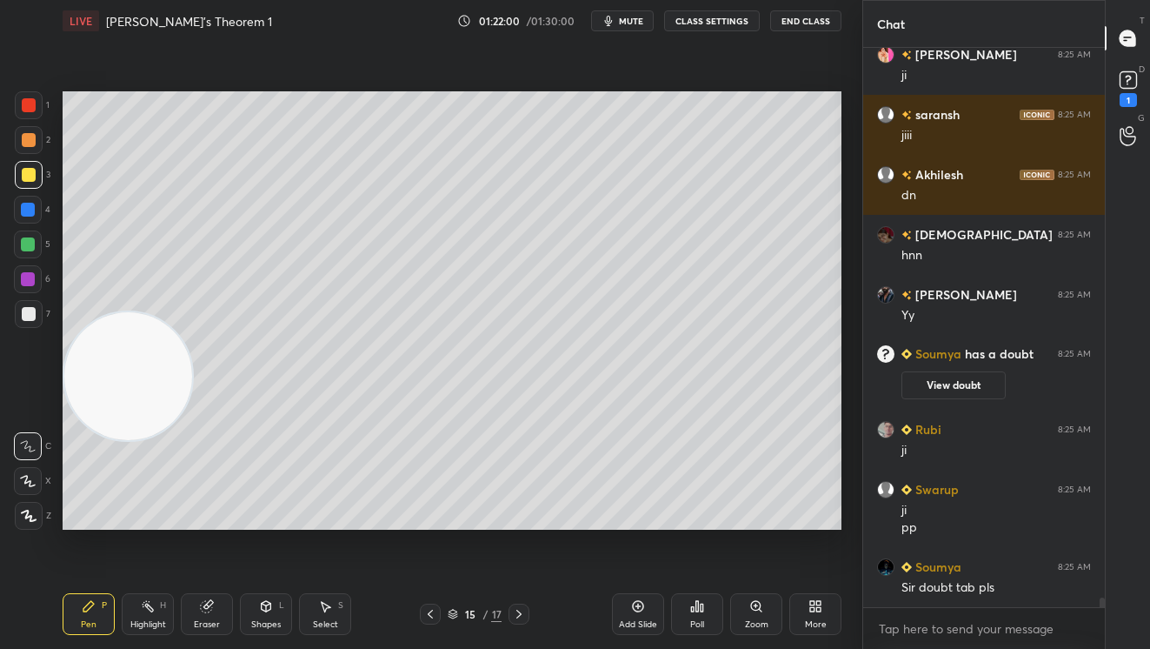
click at [433, 616] on icon at bounding box center [430, 614] width 14 height 14
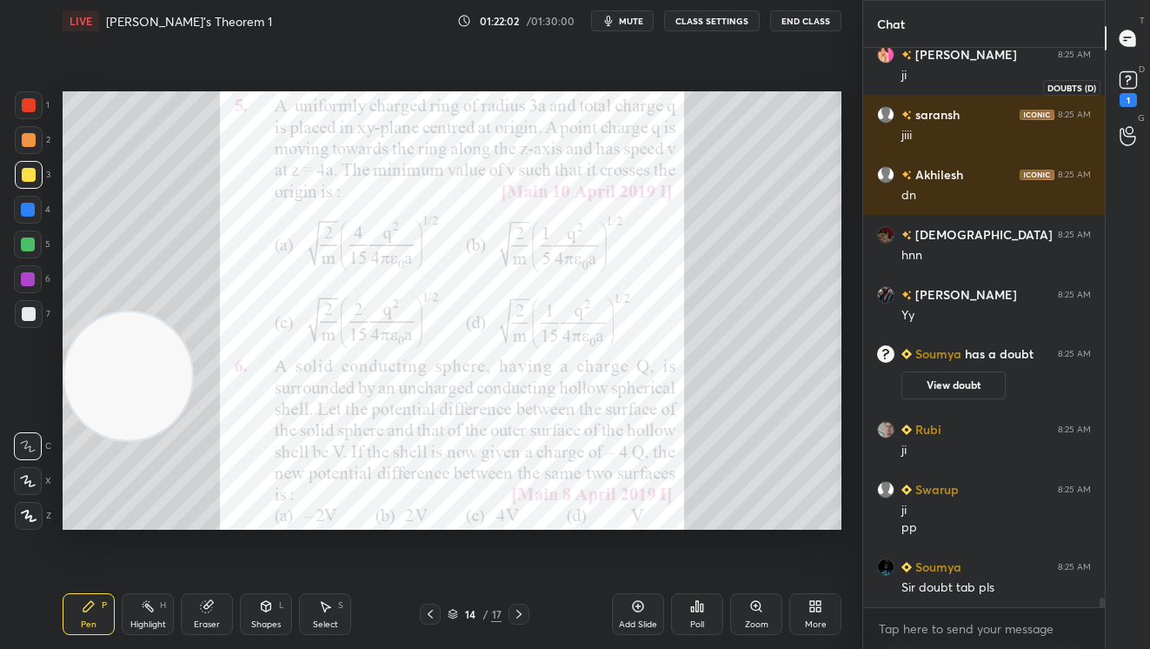
click at [1130, 82] on rect at bounding box center [1128, 80] width 17 height 17
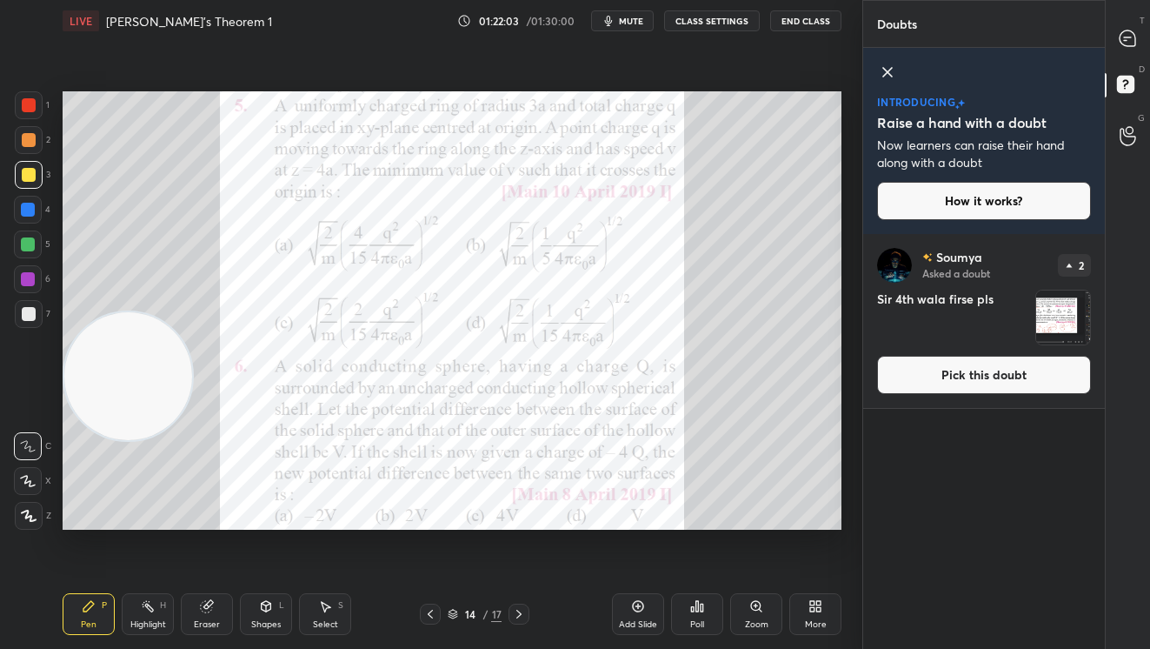
click at [1035, 373] on button "Pick this doubt" at bounding box center [984, 375] width 214 height 38
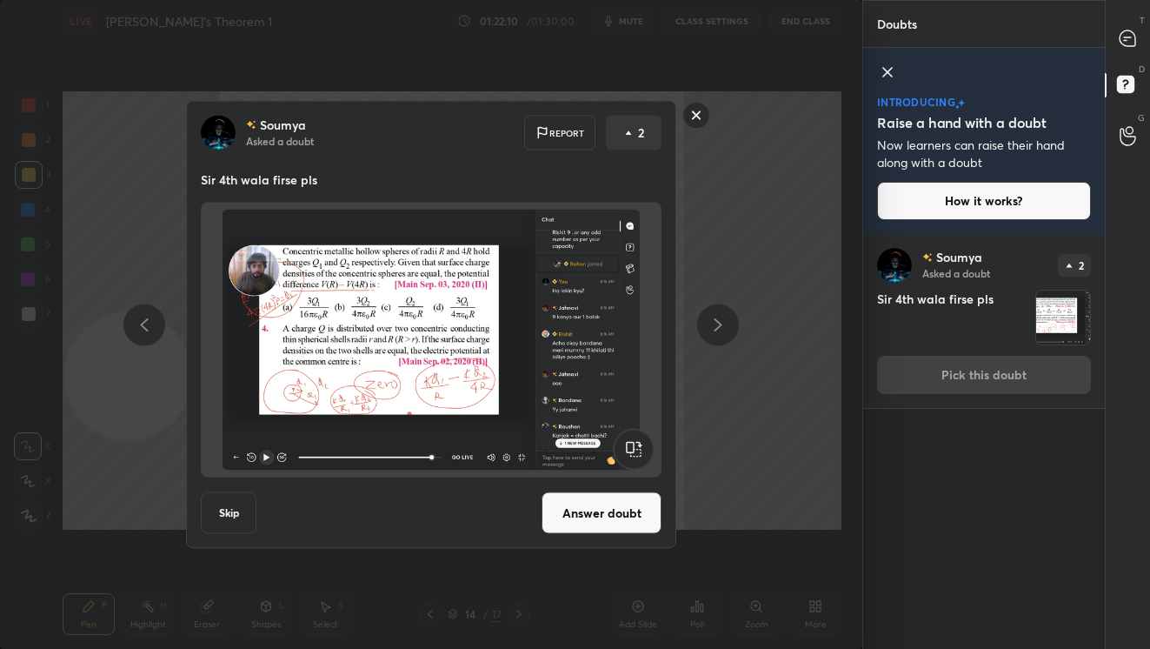
click at [699, 112] on rect at bounding box center [696, 115] width 27 height 27
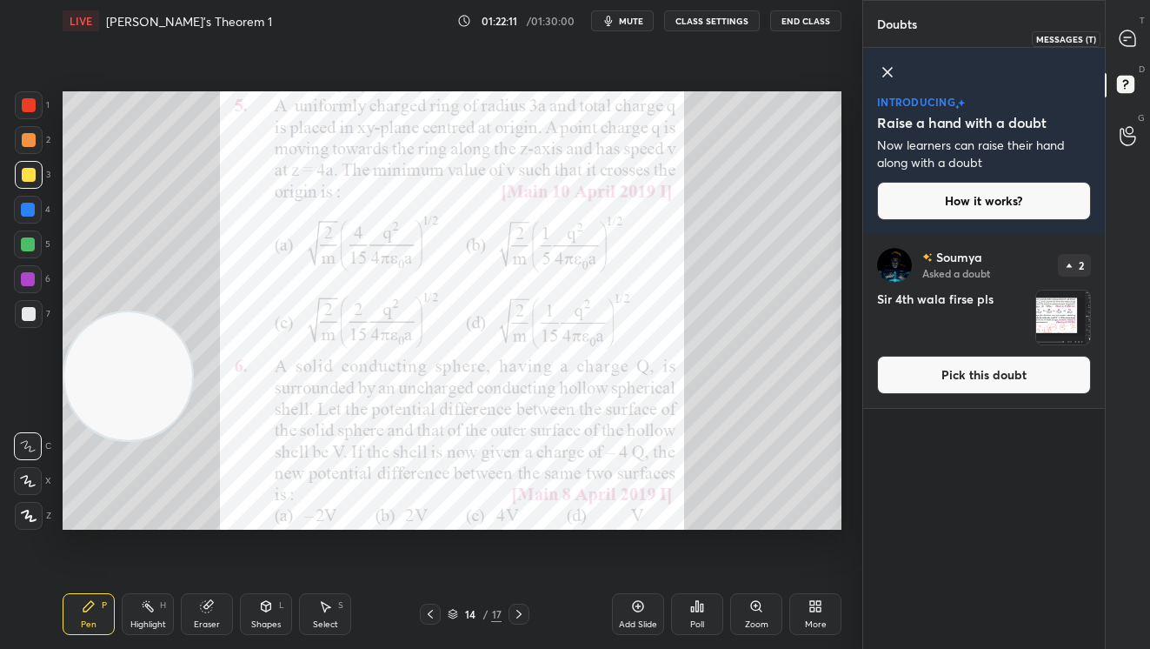
click at [1129, 30] on icon at bounding box center [1128, 38] width 16 height 16
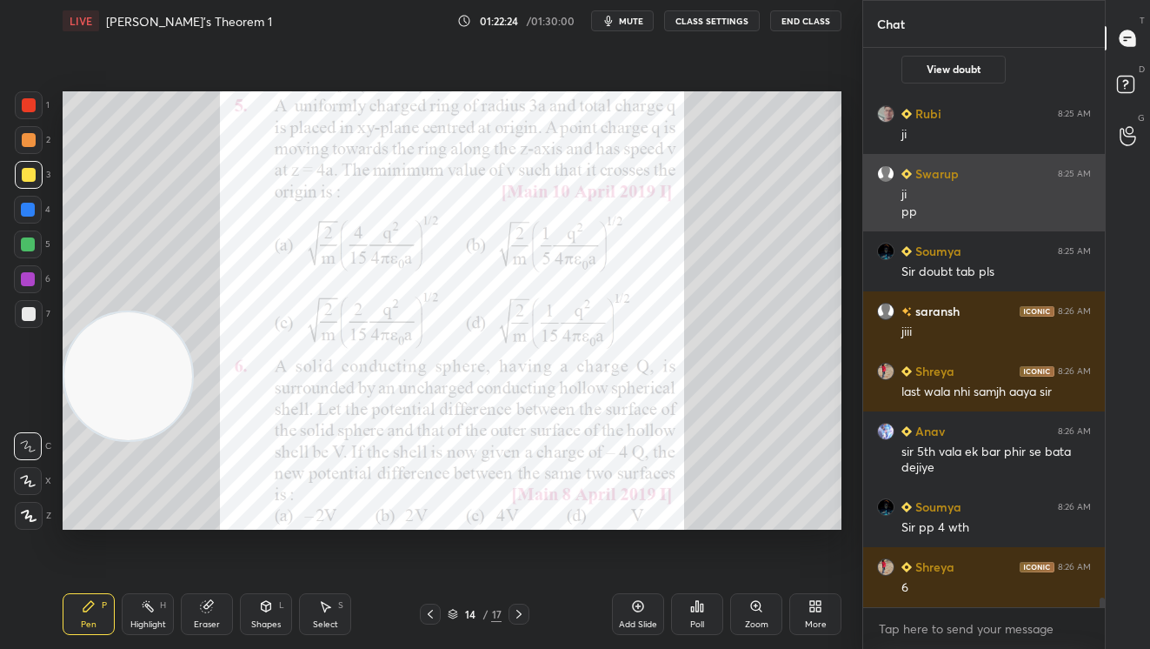
scroll to position [33517, 0]
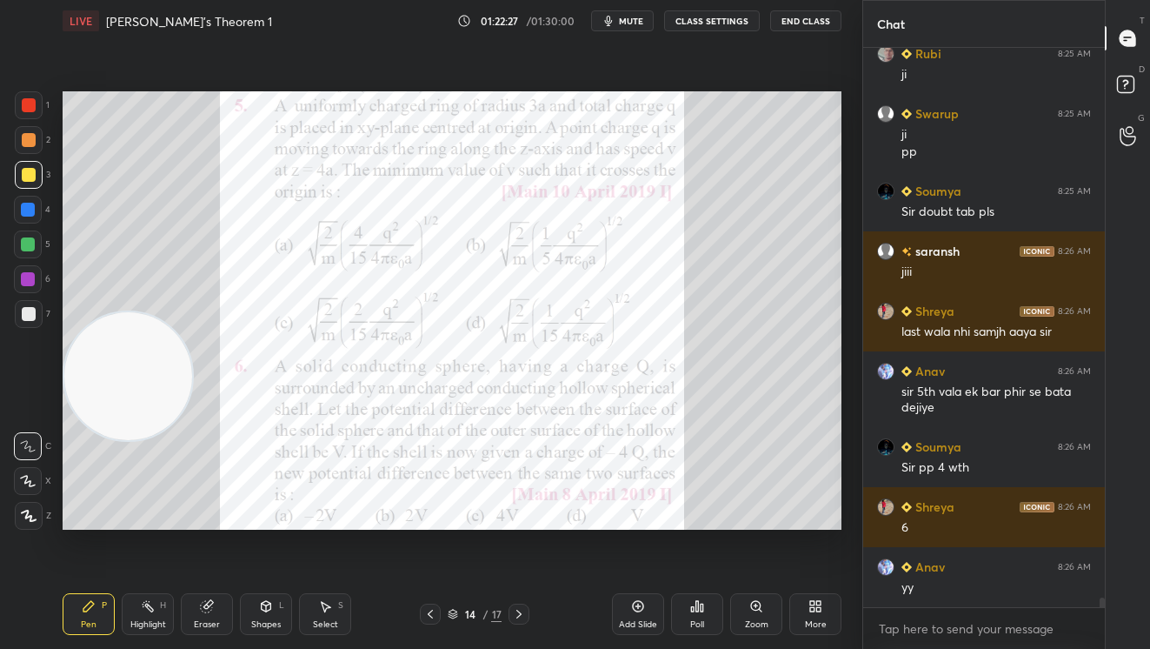
click at [28, 100] on div at bounding box center [29, 105] width 14 height 14
click at [36, 112] on div at bounding box center [29, 105] width 28 height 28
click at [26, 170] on div at bounding box center [29, 175] width 14 height 14
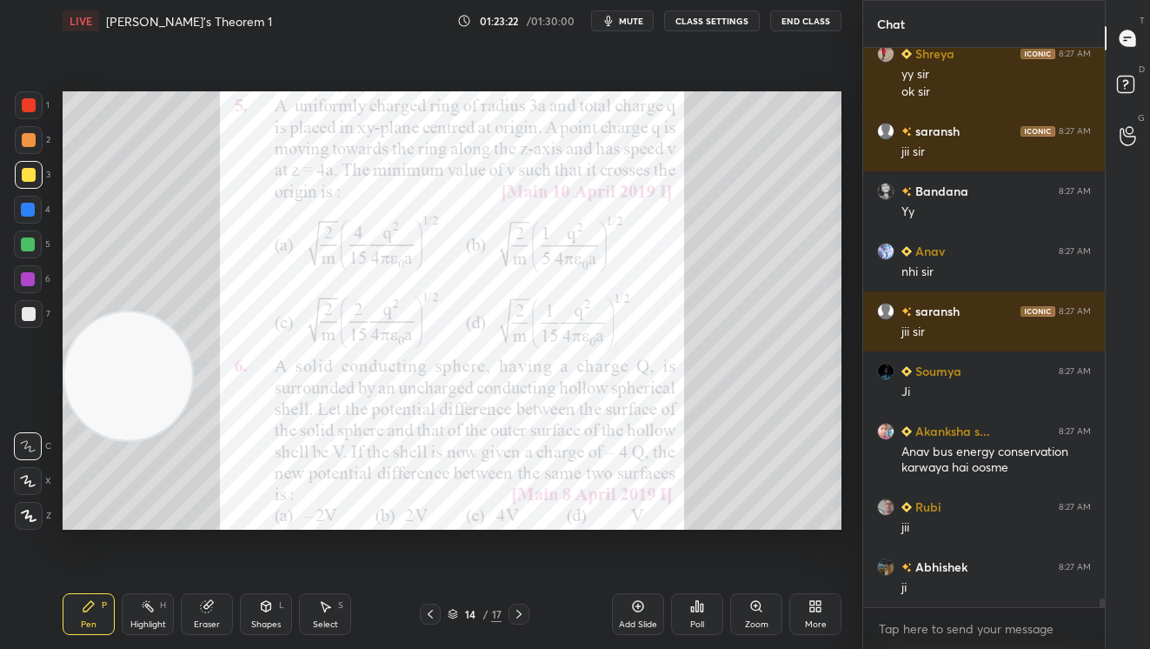
scroll to position [34210, 0]
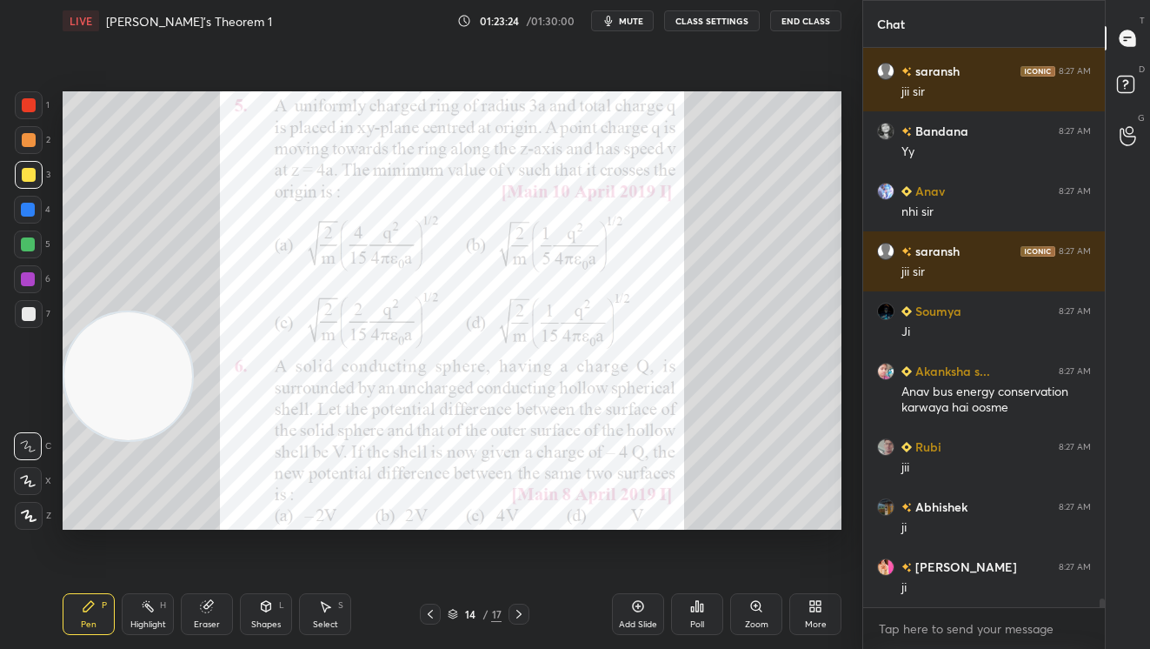
click at [524, 614] on icon at bounding box center [519, 614] width 14 height 14
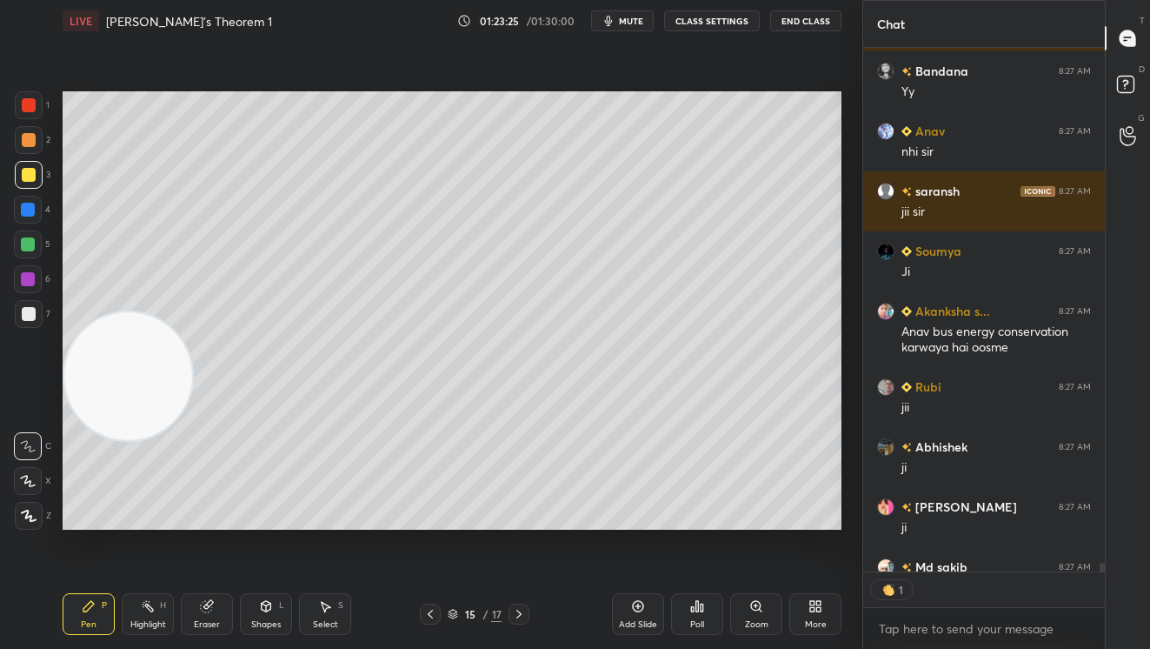
scroll to position [518, 236]
click at [416, 616] on div "15 / 17" at bounding box center [474, 613] width 275 height 21
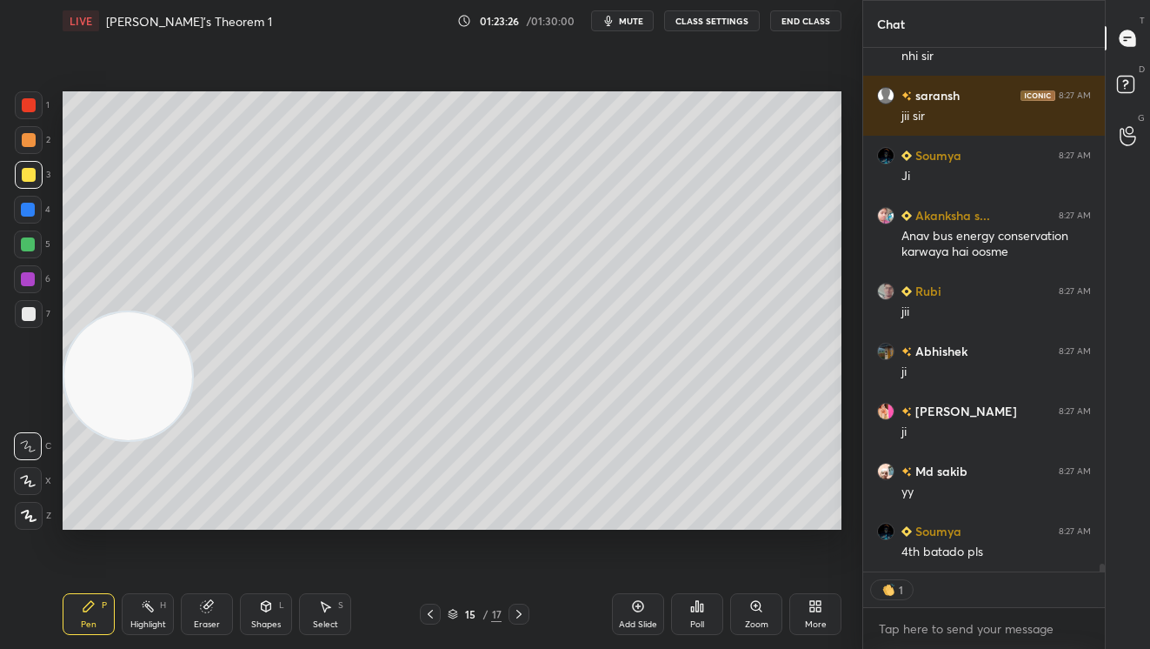
click at [423, 616] on div at bounding box center [430, 613] width 21 height 21
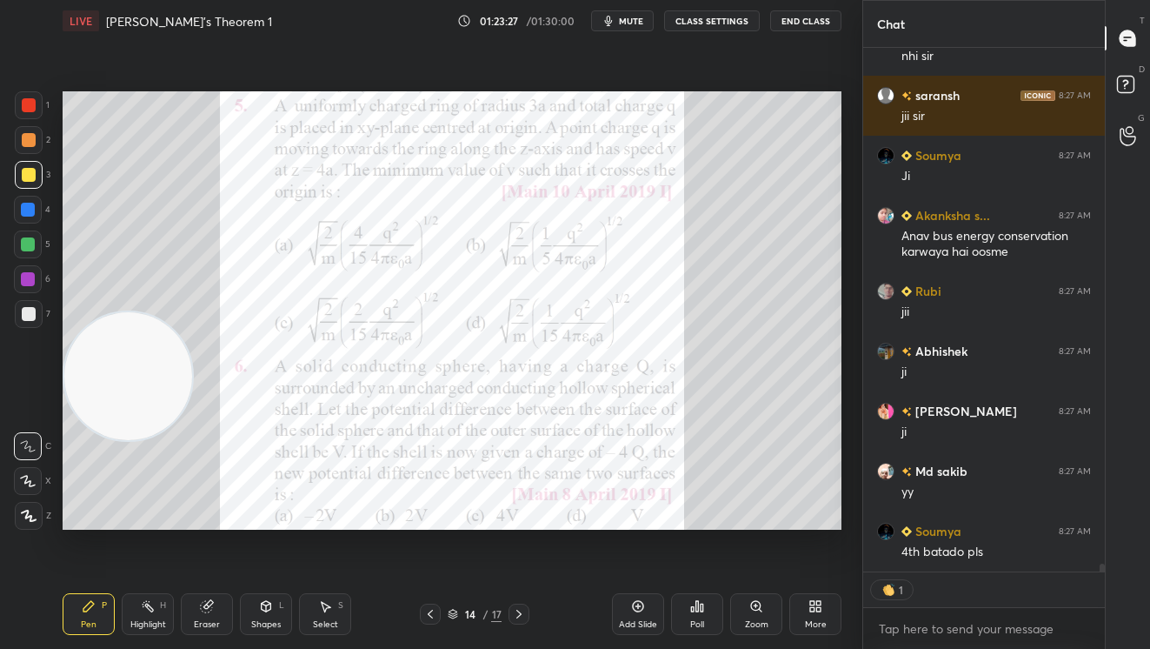
click at [429, 616] on icon at bounding box center [430, 614] width 14 height 14
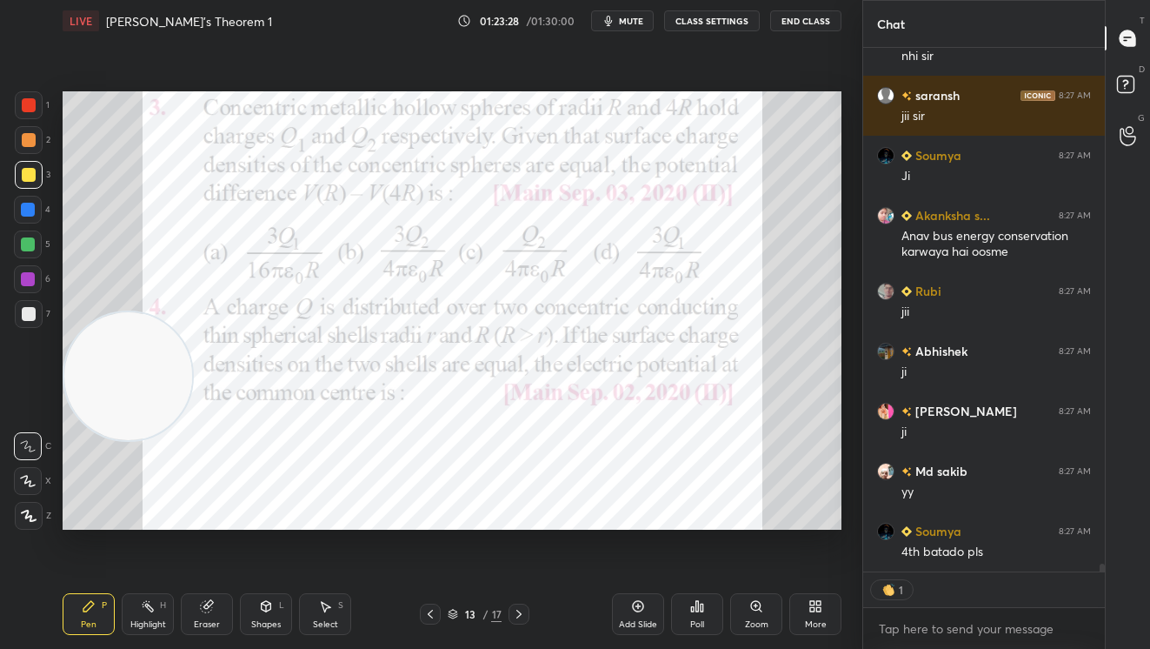
click at [518, 613] on icon at bounding box center [519, 614] width 14 height 14
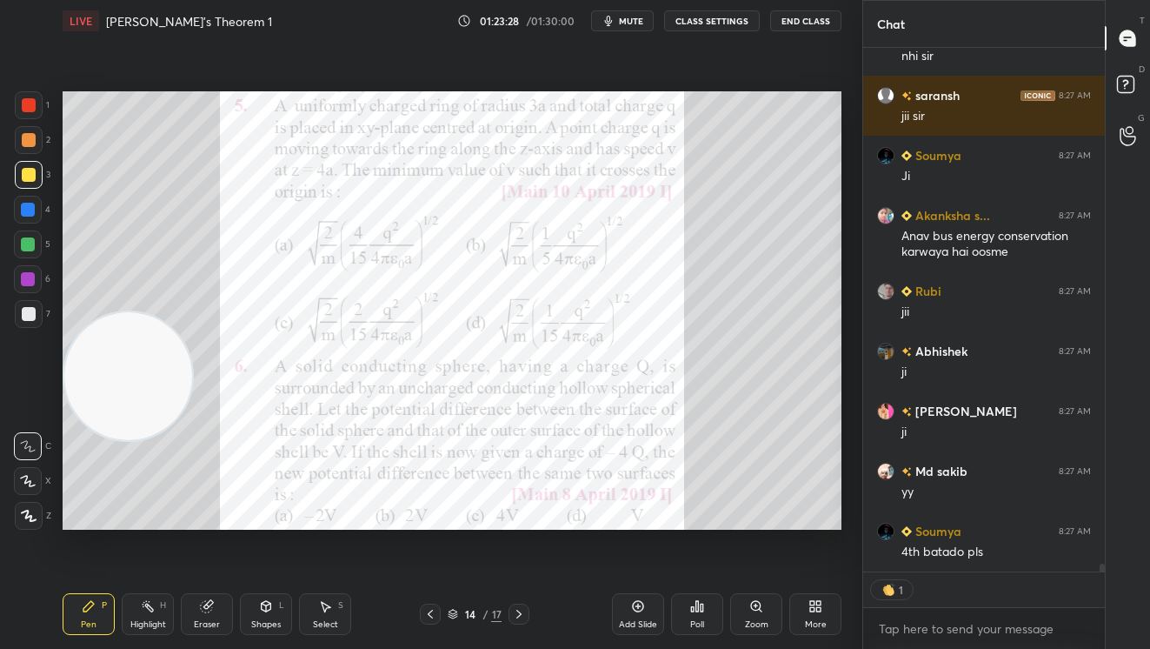
click at [518, 613] on icon at bounding box center [519, 614] width 14 height 14
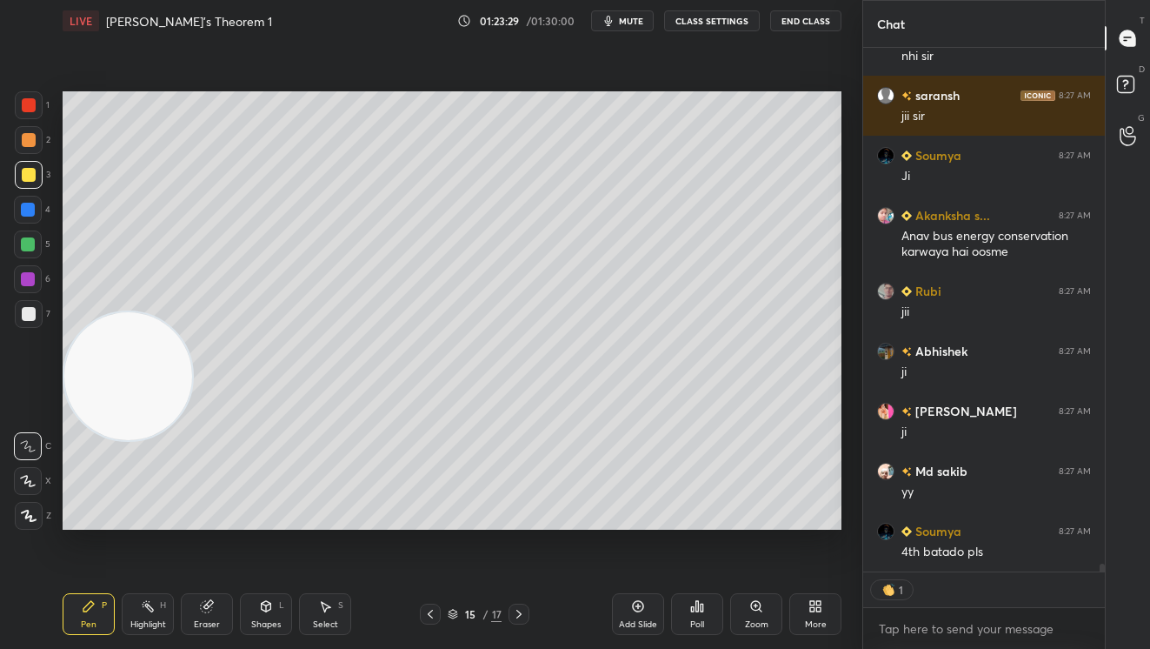
click at [517, 614] on icon at bounding box center [519, 614] width 14 height 14
click at [40, 134] on div at bounding box center [29, 140] width 28 height 28
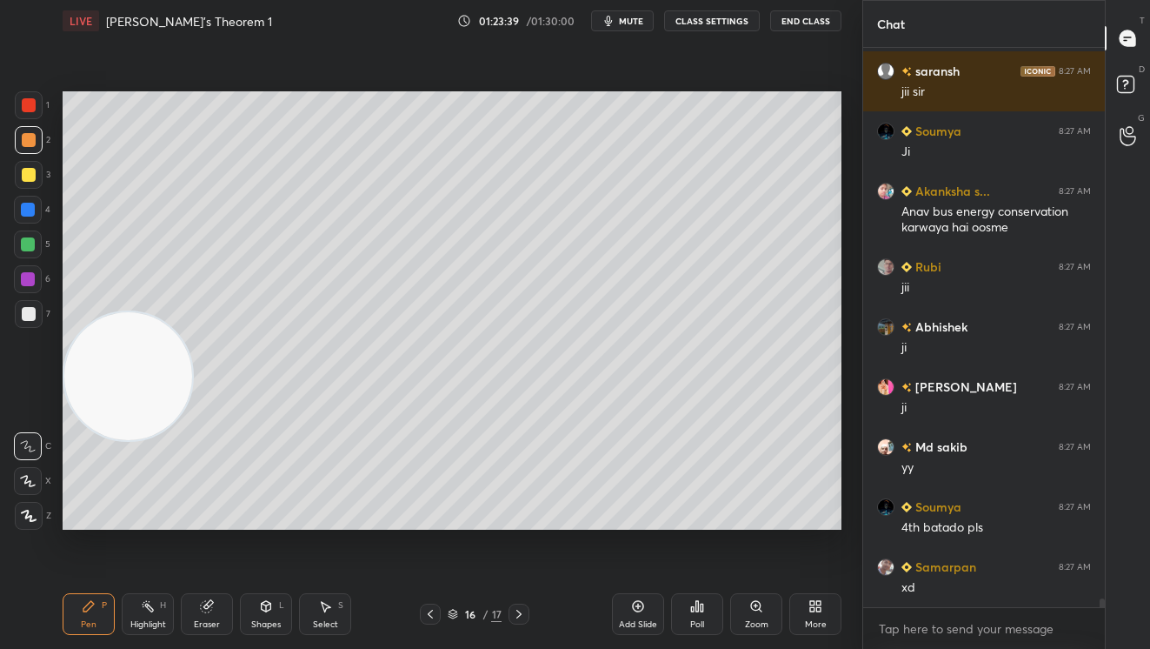
scroll to position [34450, 0]
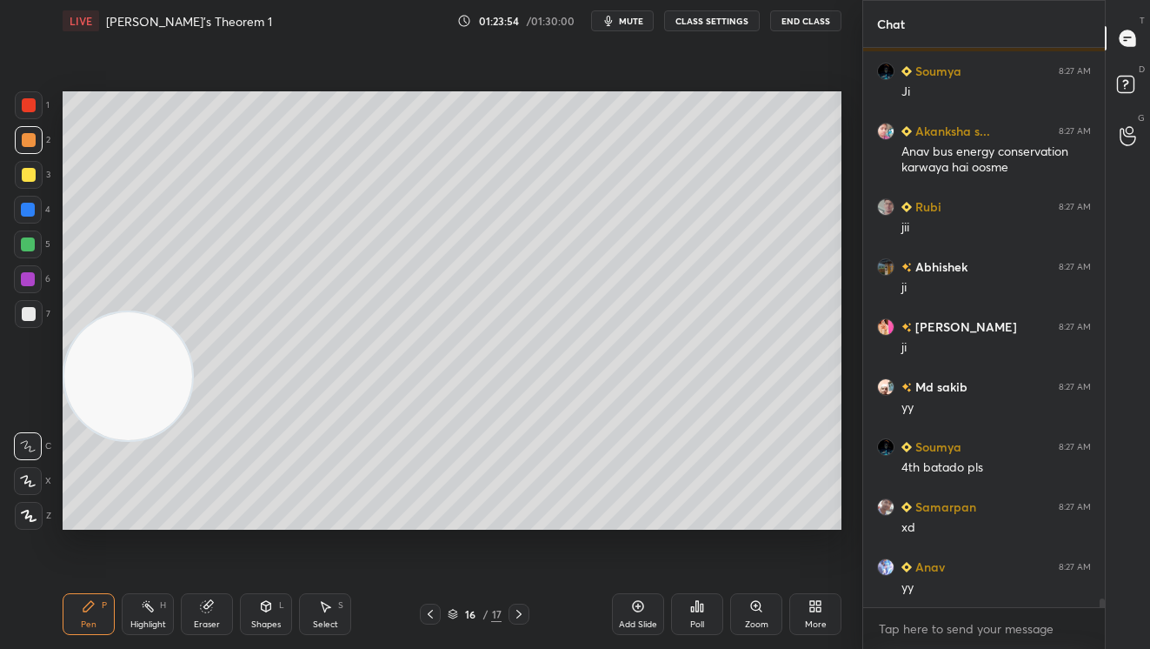
click at [26, 177] on div at bounding box center [29, 175] width 14 height 14
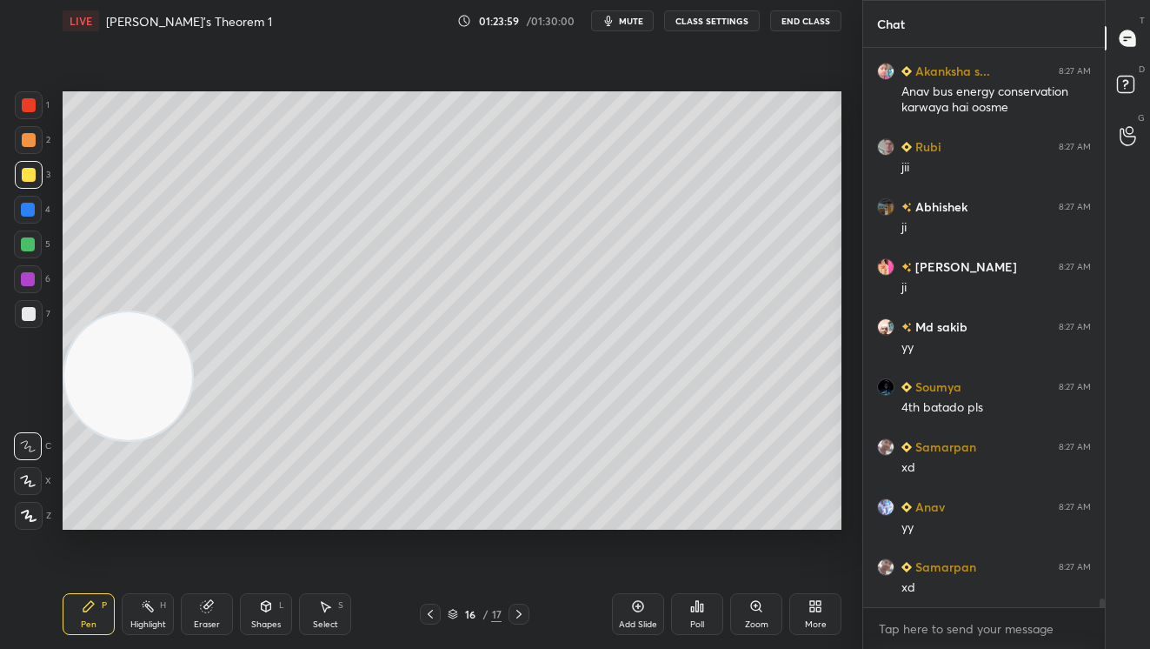
click at [801, 112] on div "Setting up your live class Poll for secs No correct answer Start poll" at bounding box center [452, 310] width 793 height 537
click at [429, 609] on icon at bounding box center [430, 614] width 14 height 14
click at [433, 611] on icon at bounding box center [430, 614] width 14 height 14
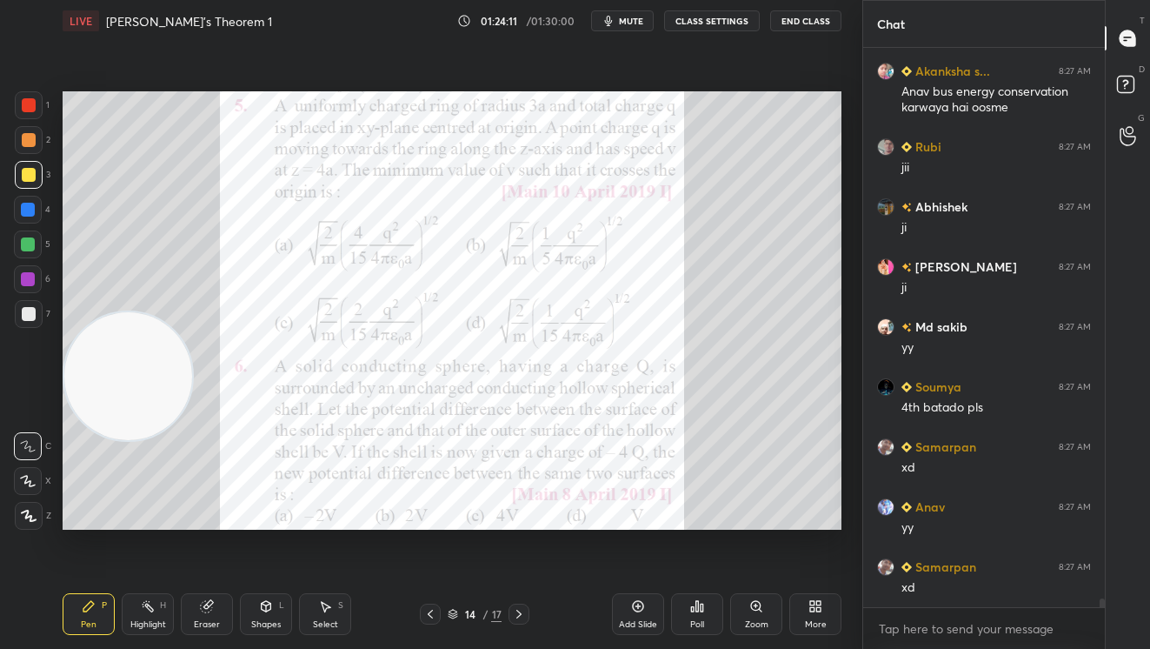
click at [429, 610] on icon at bounding box center [430, 614] width 14 height 14
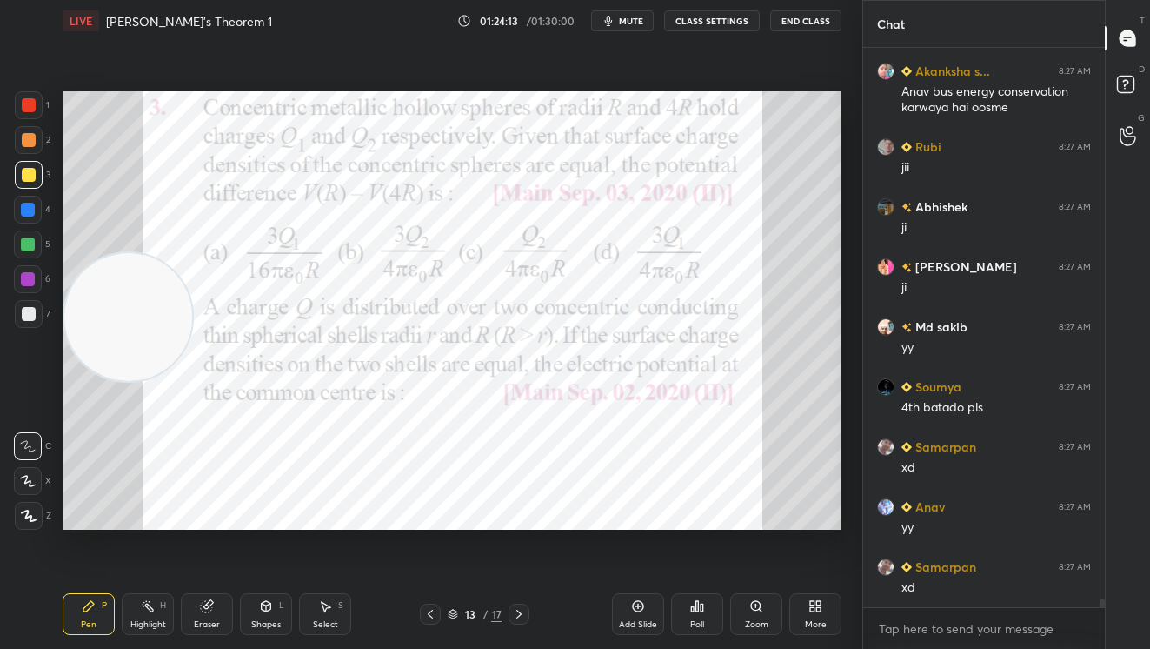
drag, startPoint x: 150, startPoint y: 375, endPoint x: 182, endPoint y: 187, distance: 190.4
click at [141, 253] on video at bounding box center [128, 317] width 128 height 128
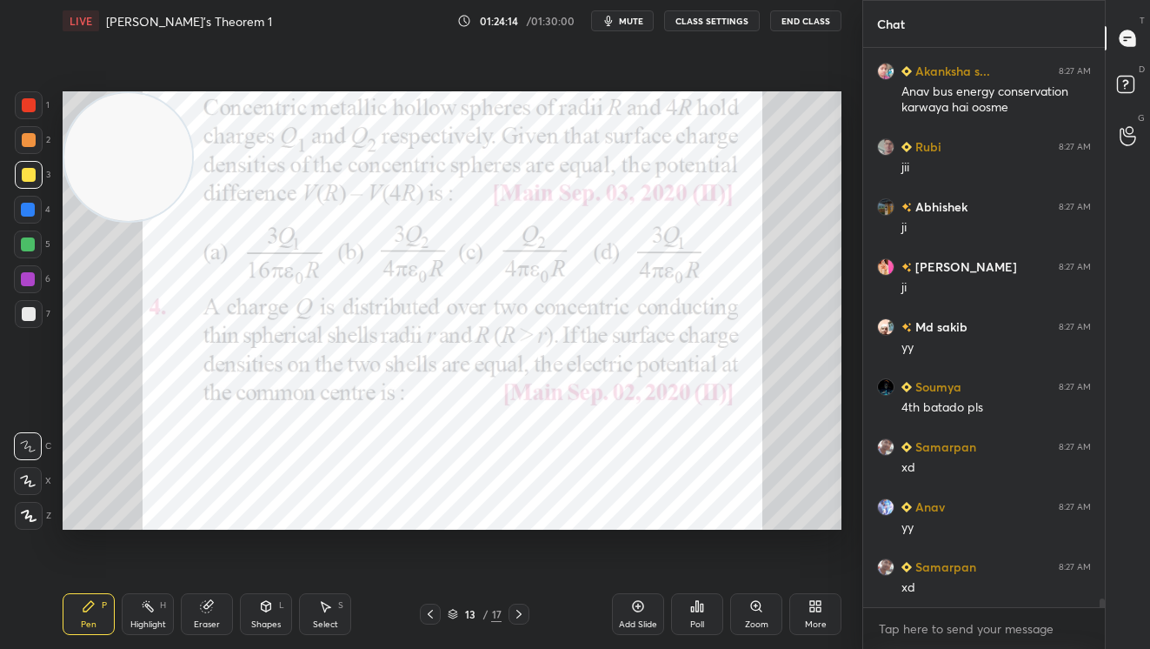
click at [321, 614] on div "Select S" at bounding box center [325, 614] width 52 height 42
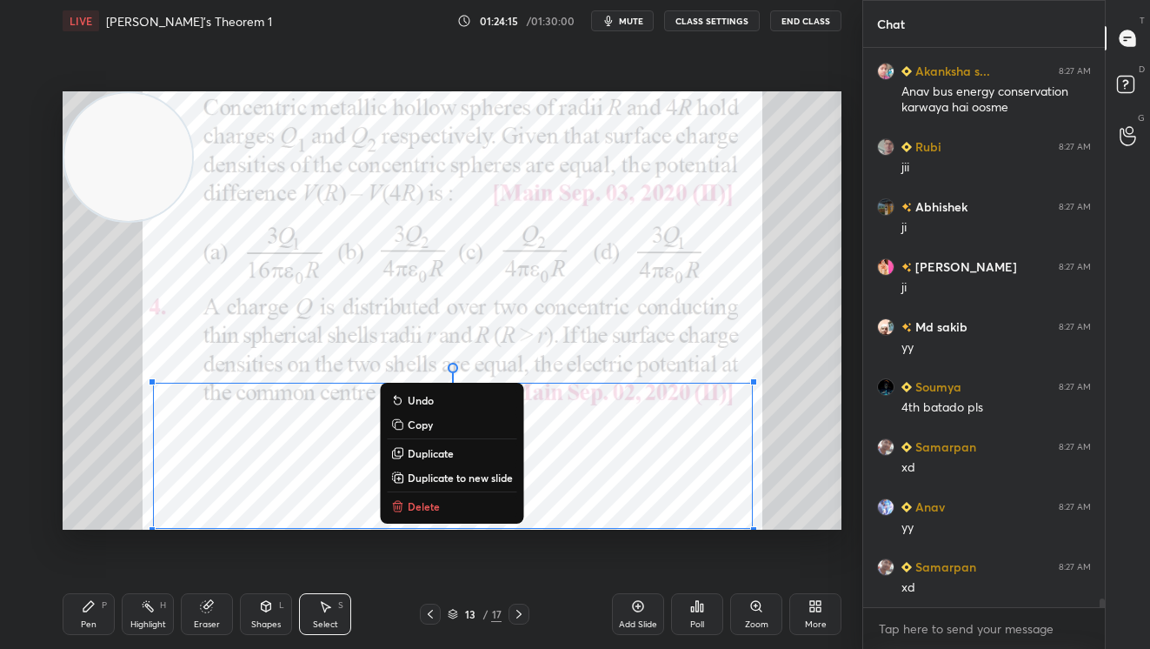
drag, startPoint x: 253, startPoint y: 450, endPoint x: 774, endPoint y: 534, distance: 527.4
click at [776, 536] on div "0 ° Undo Copy Duplicate Duplicate to new slide Delete Setting up your live clas…" at bounding box center [452, 310] width 793 height 537
click at [467, 497] on button "Delete" at bounding box center [452, 506] width 130 height 21
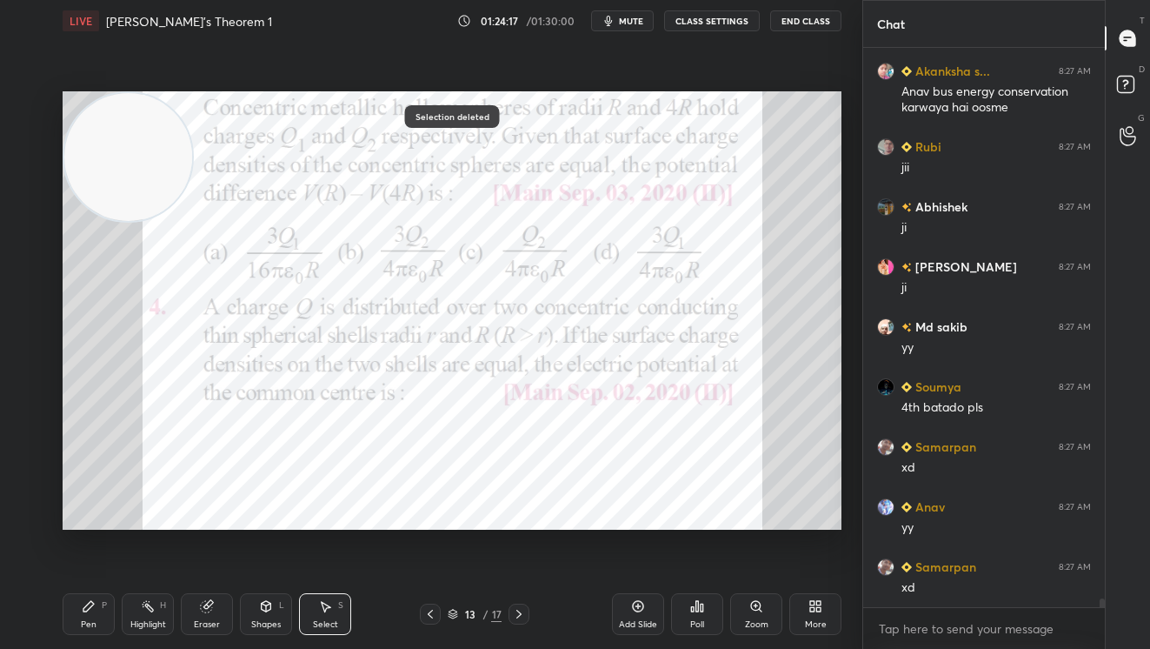
click at [94, 607] on icon at bounding box center [89, 606] width 14 height 14
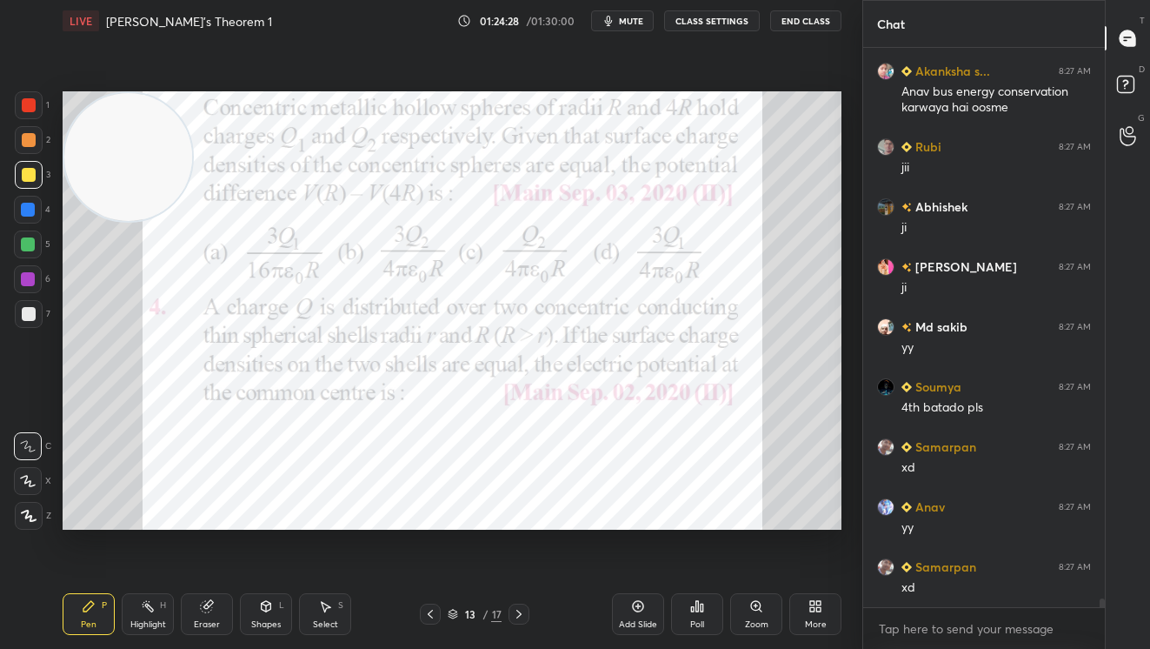
drag, startPoint x: 40, startPoint y: 105, endPoint x: 179, endPoint y: 214, distance: 176.5
click at [43, 113] on div "1" at bounding box center [32, 105] width 35 height 28
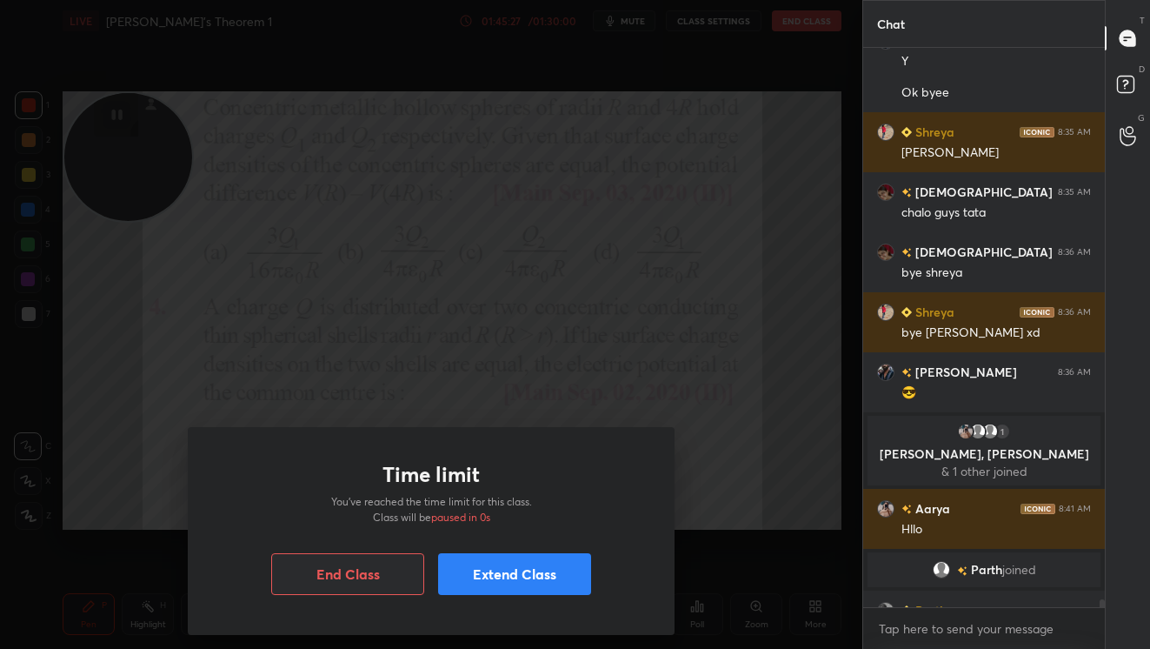
scroll to position [39197, 0]
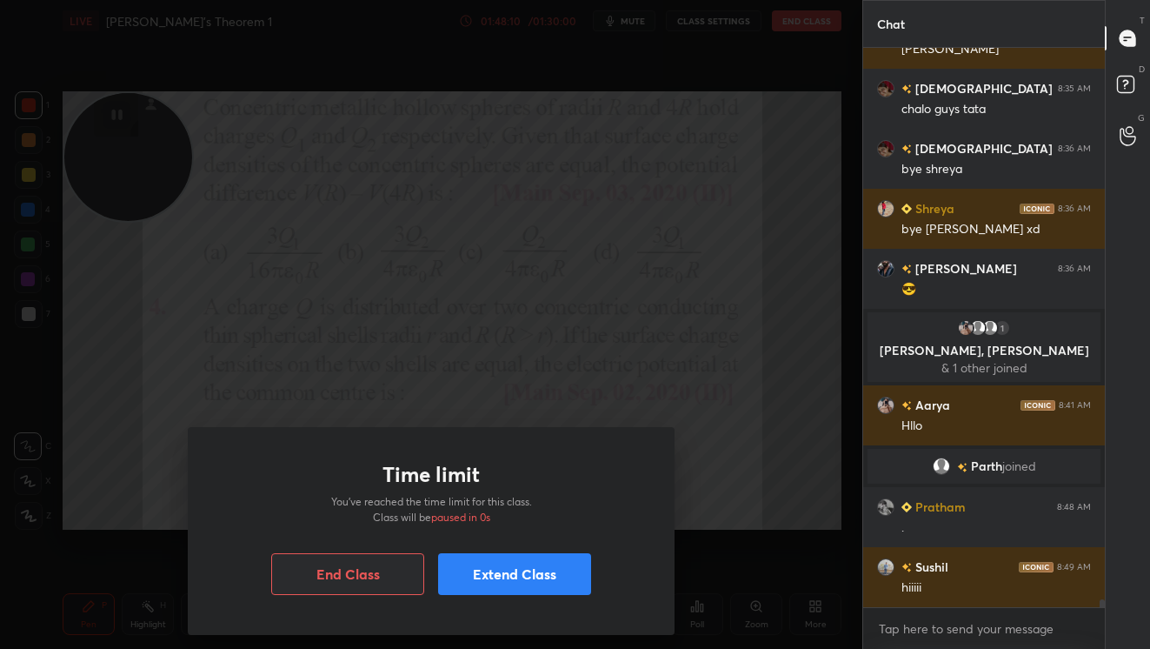
click at [370, 574] on button "End Class" at bounding box center [347, 574] width 153 height 42
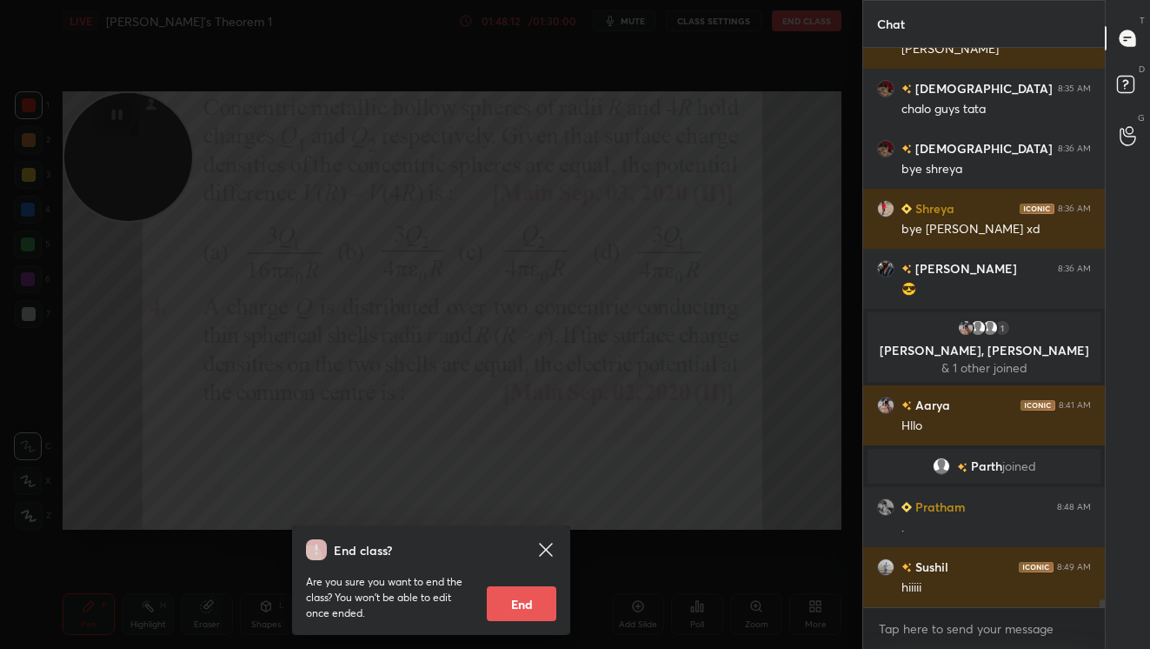
click at [543, 595] on button "End" at bounding box center [522, 603] width 70 height 35
type textarea "x"
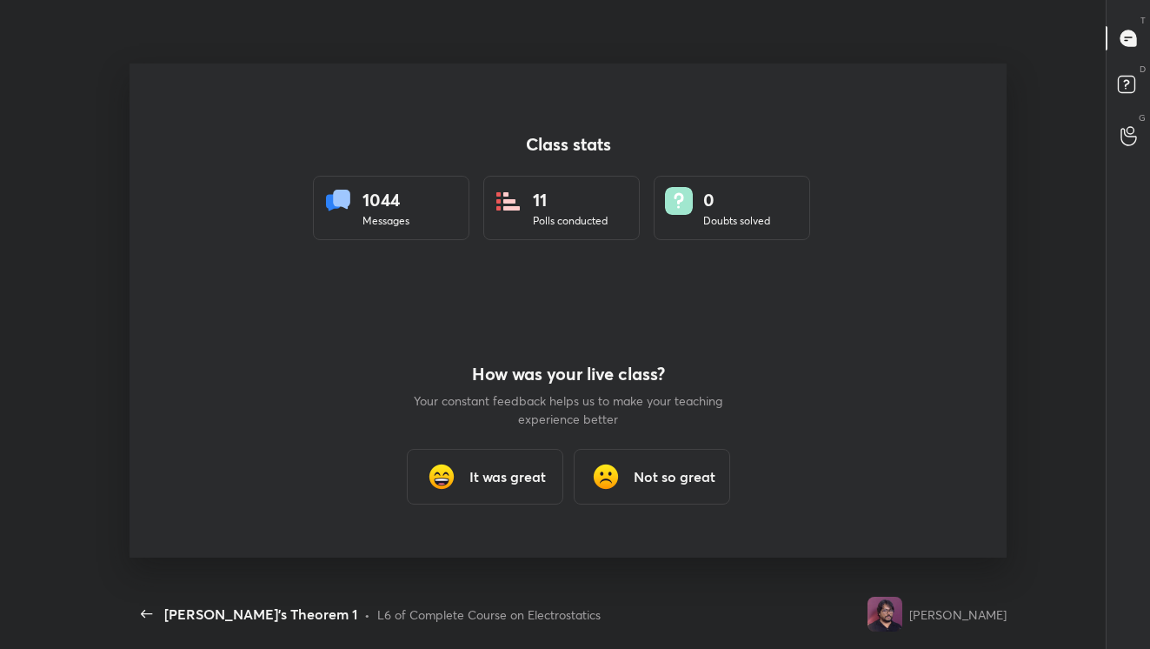
scroll to position [0, 0]
